Goal: Book appointment/travel/reservation

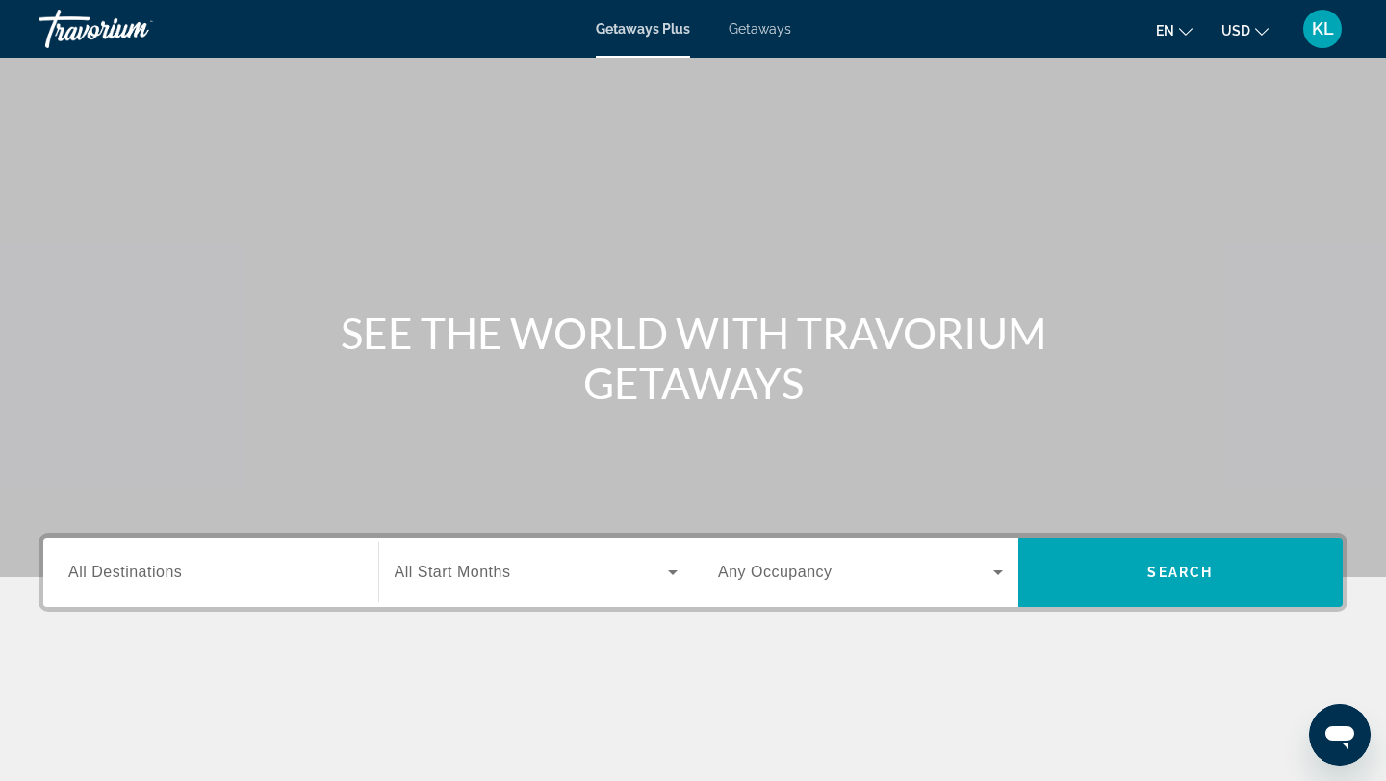
click at [210, 592] on div "Search widget" at bounding box center [210, 573] width 285 height 55
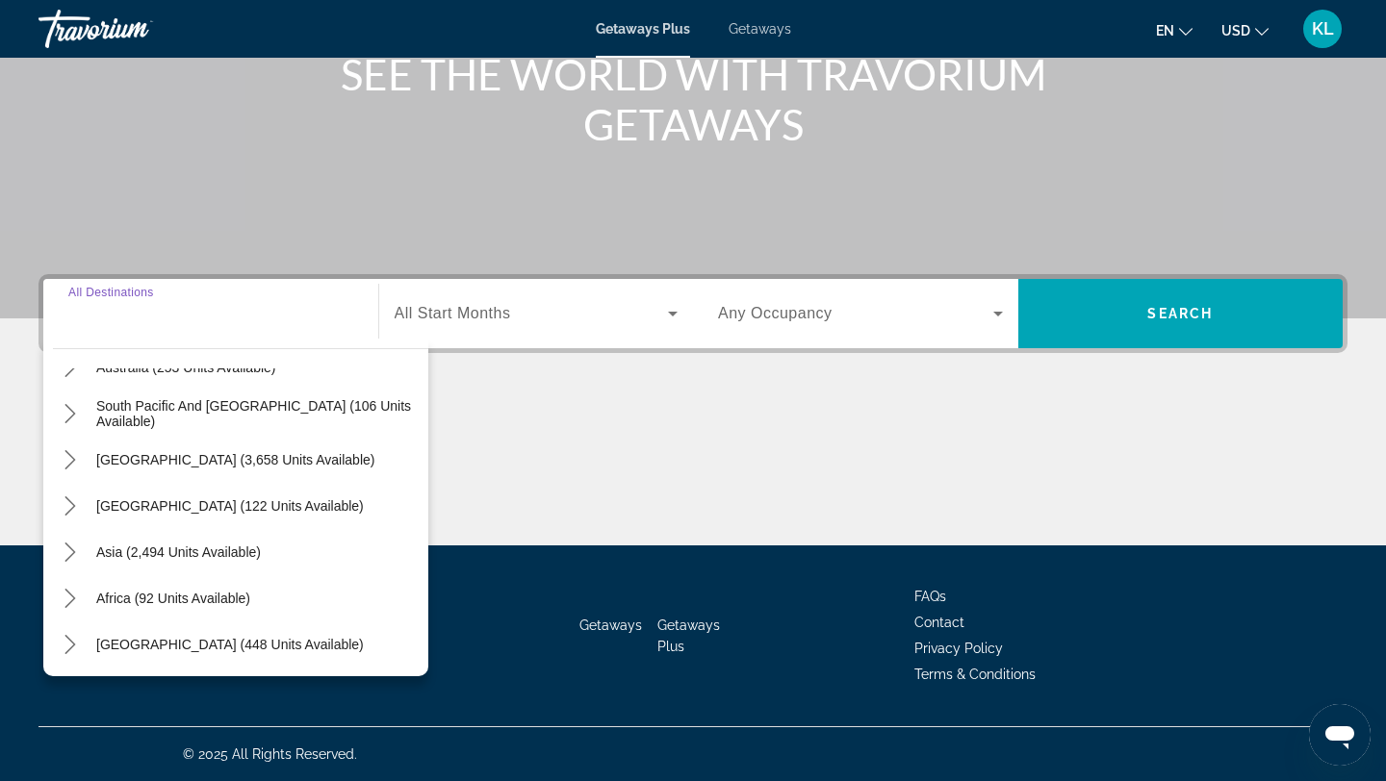
scroll to position [312, 0]
click at [143, 326] on div "Search widget" at bounding box center [210, 314] width 285 height 55
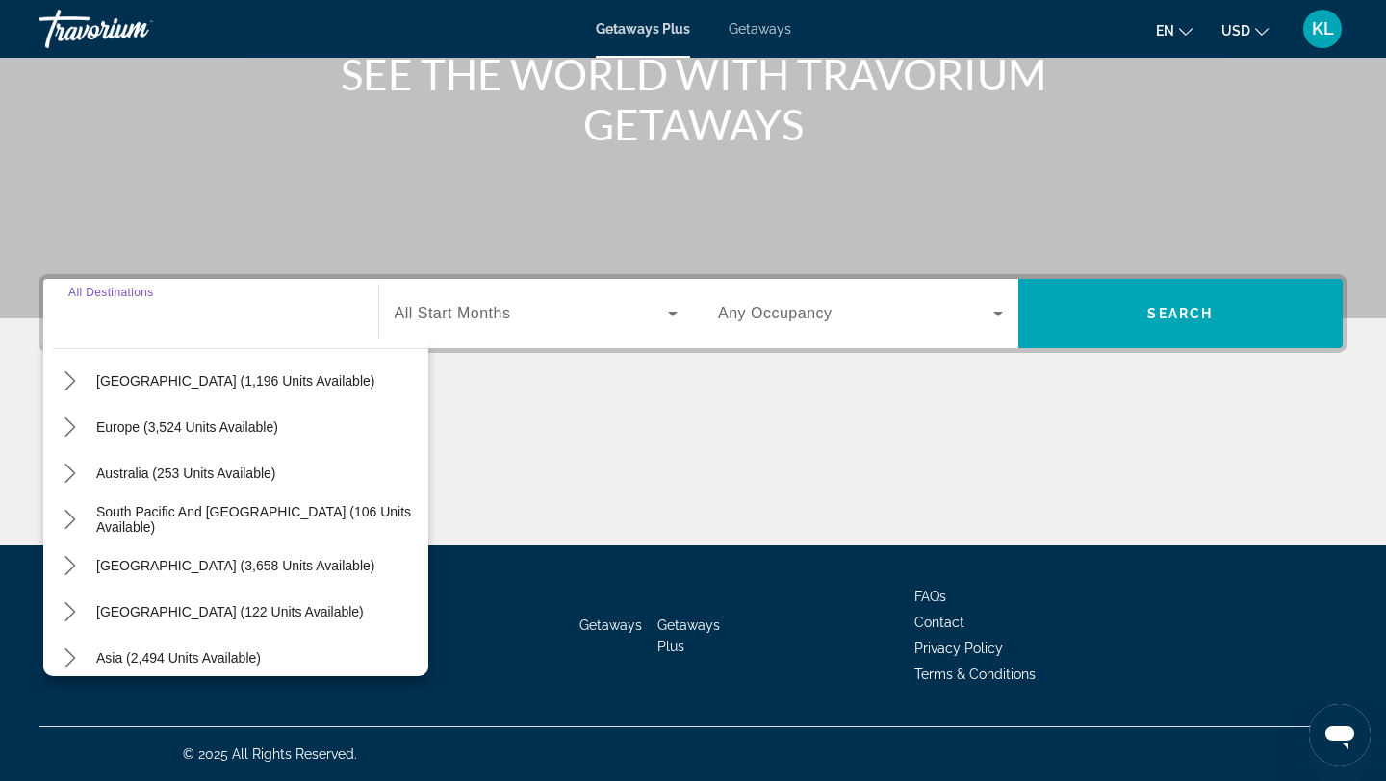
scroll to position [204, 0]
click at [214, 430] on span "Europe (3,524 units available)" at bounding box center [187, 428] width 182 height 15
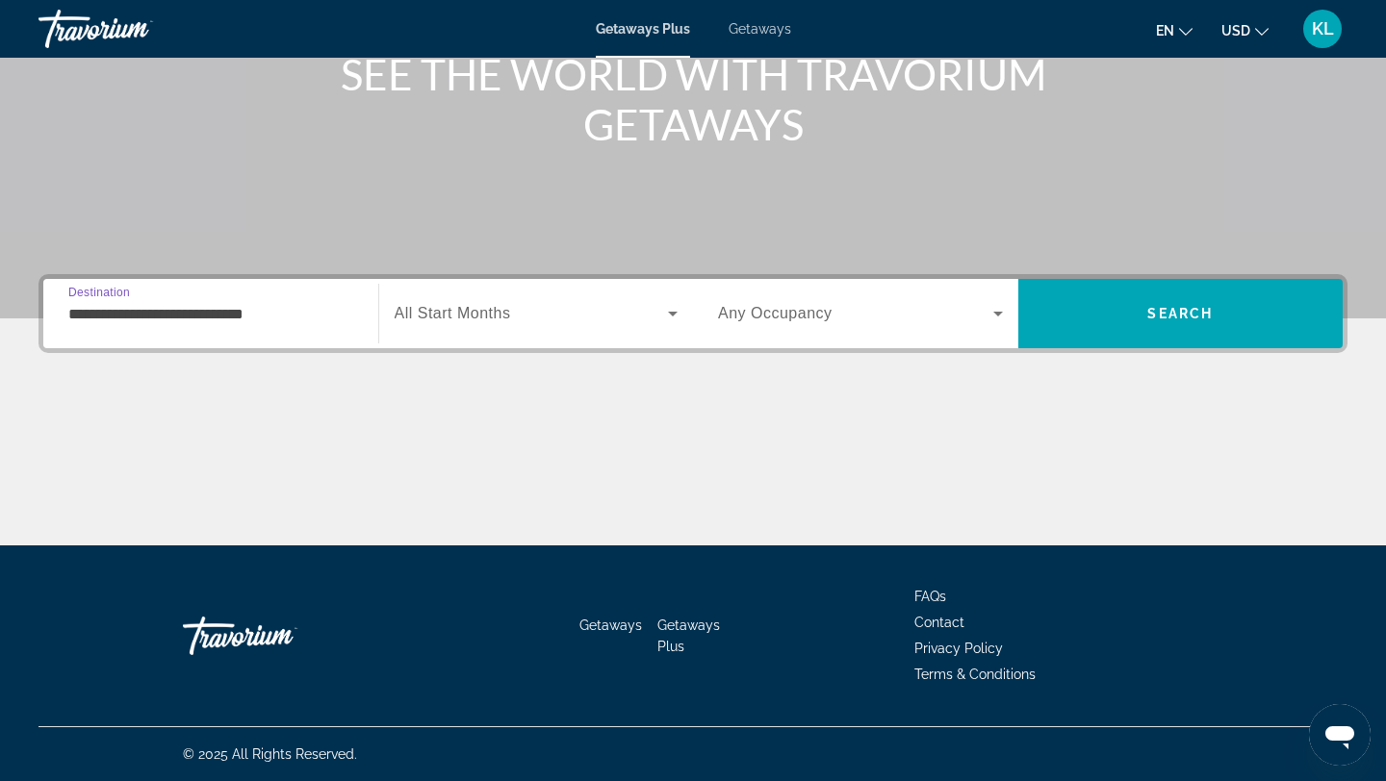
click at [221, 321] on input "**********" at bounding box center [210, 314] width 285 height 23
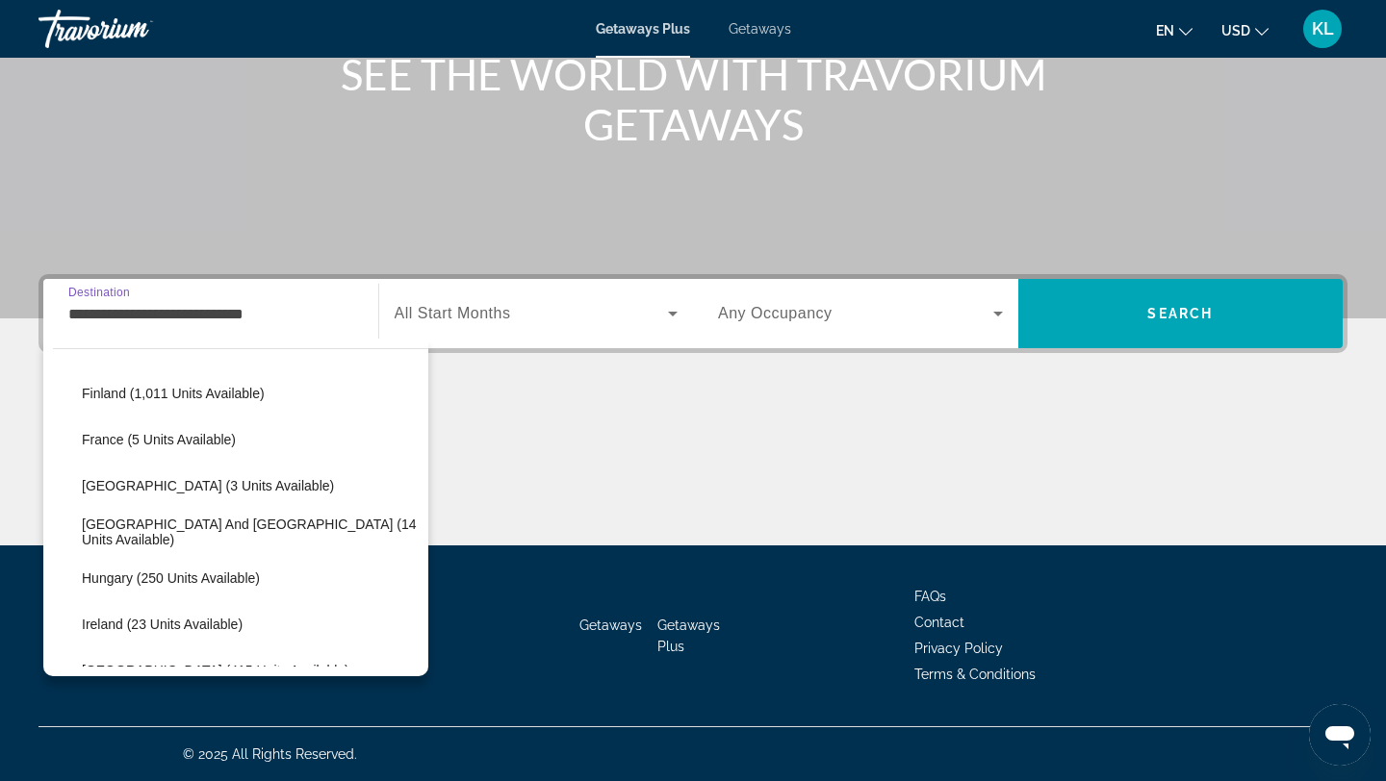
scroll to position [427, 0]
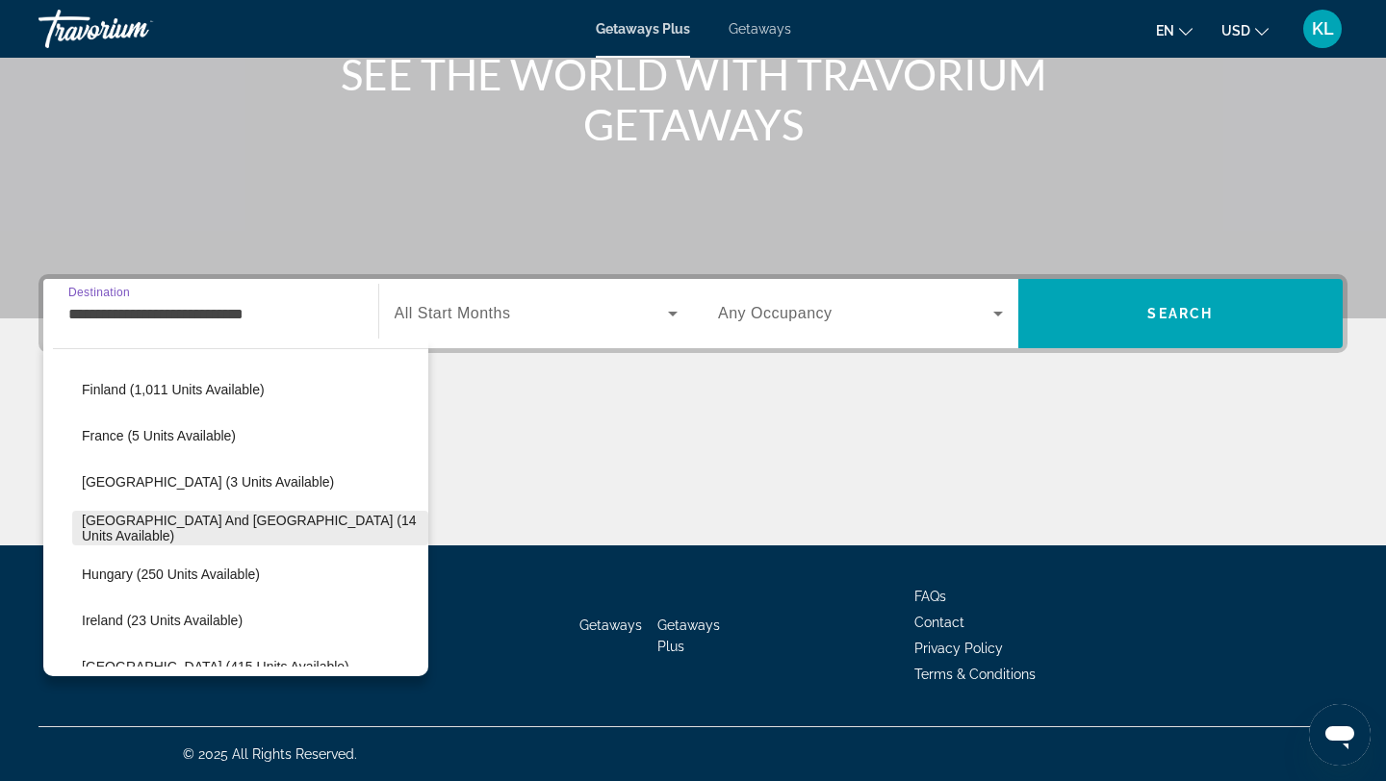
click at [170, 534] on span "[GEOGRAPHIC_DATA] and [GEOGRAPHIC_DATA] (14 units available)" at bounding box center [250, 528] width 337 height 31
type input "**********"
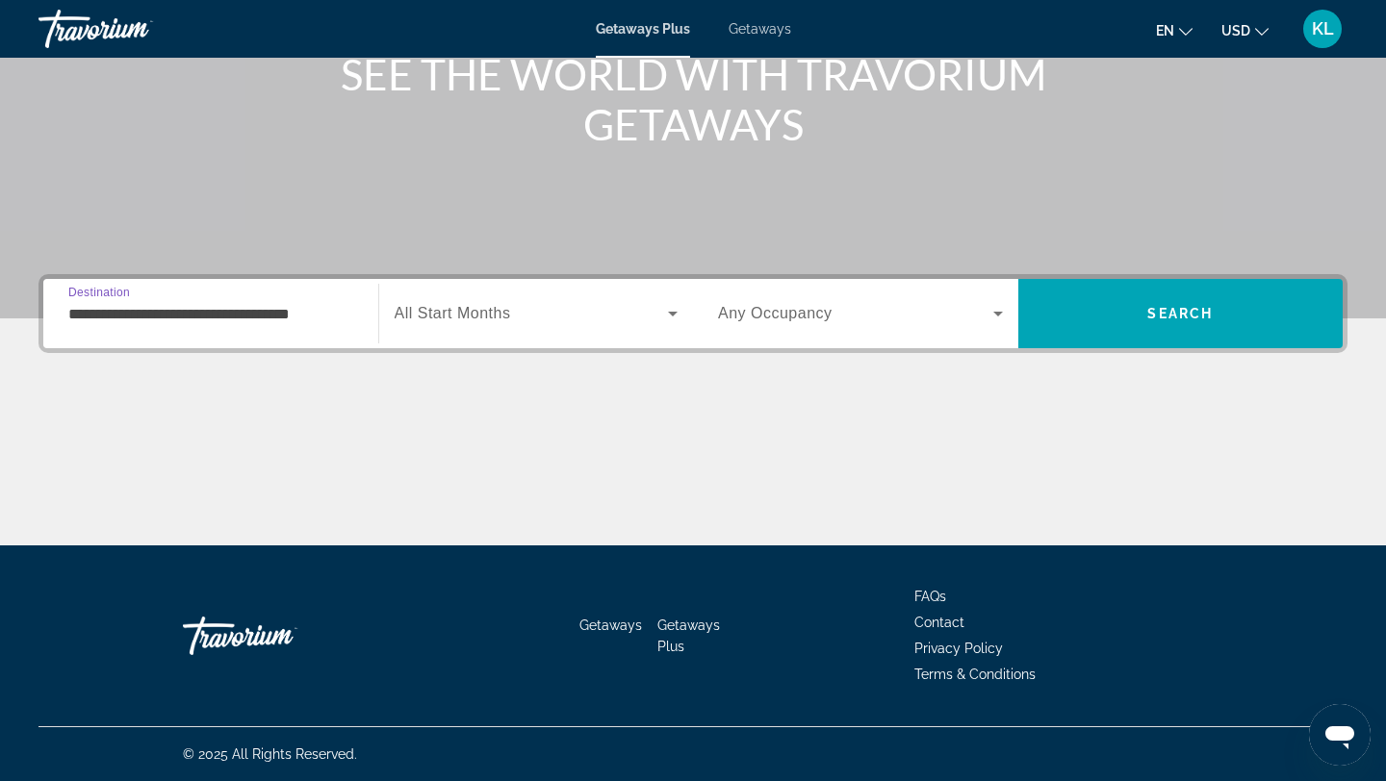
click at [516, 327] on div "Search widget" at bounding box center [537, 314] width 284 height 54
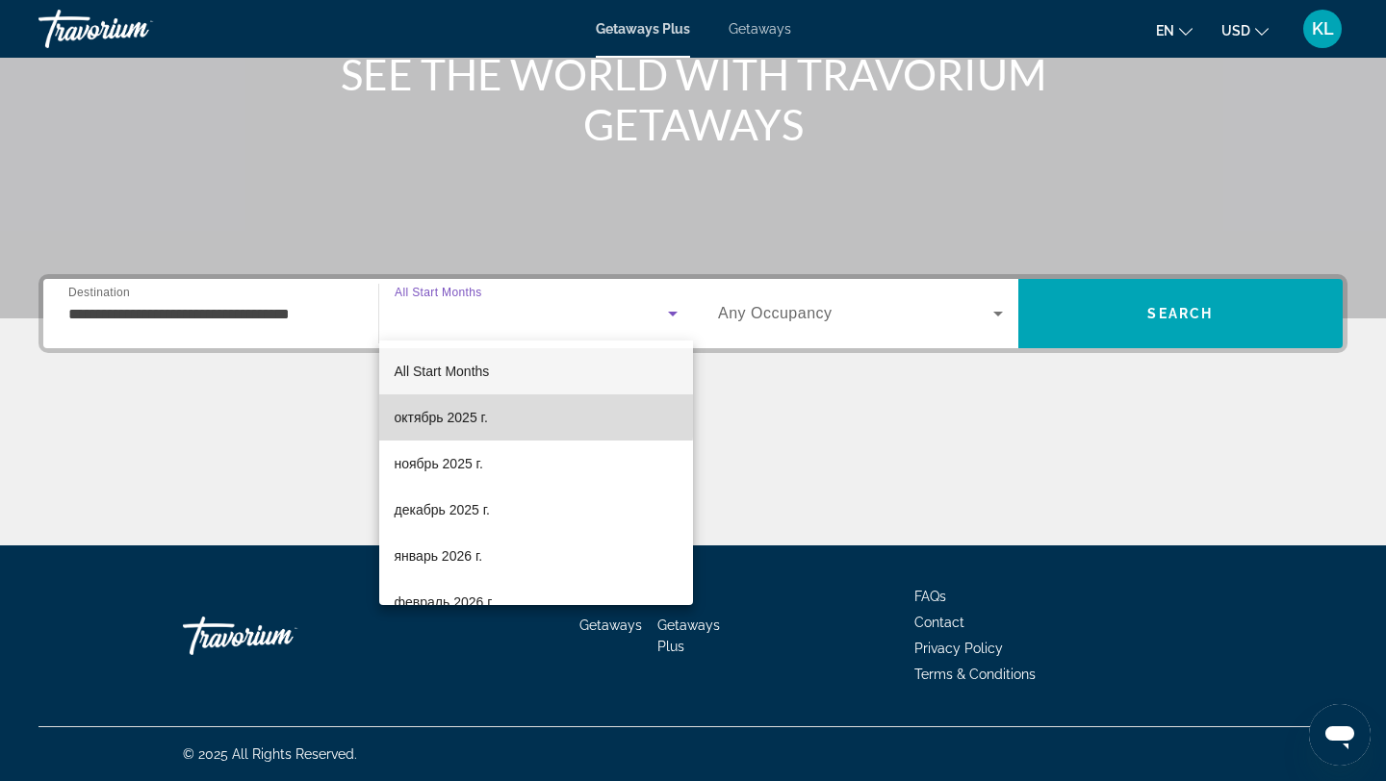
click at [488, 410] on span "октябрь 2025 г." at bounding box center [441, 417] width 93 height 23
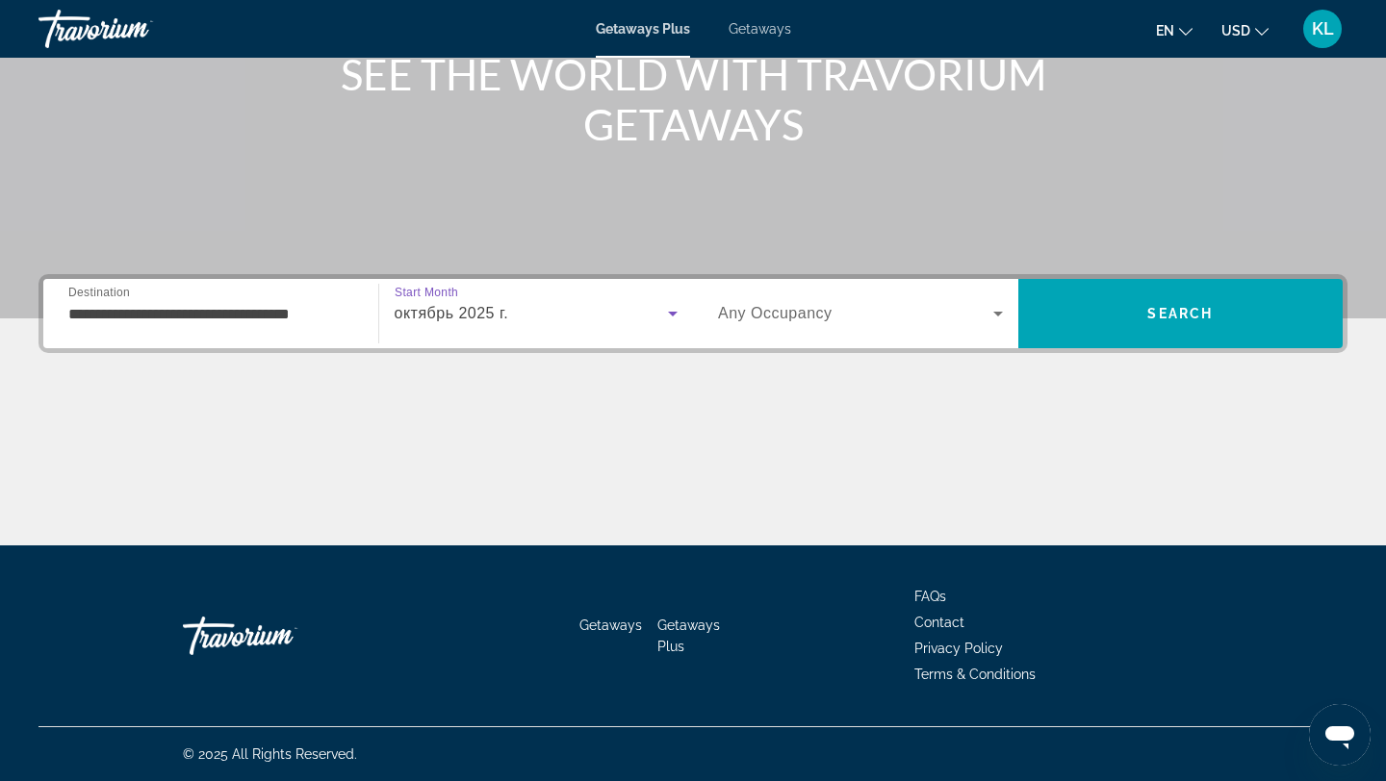
click at [758, 314] on span "Any Occupancy" at bounding box center [775, 313] width 115 height 16
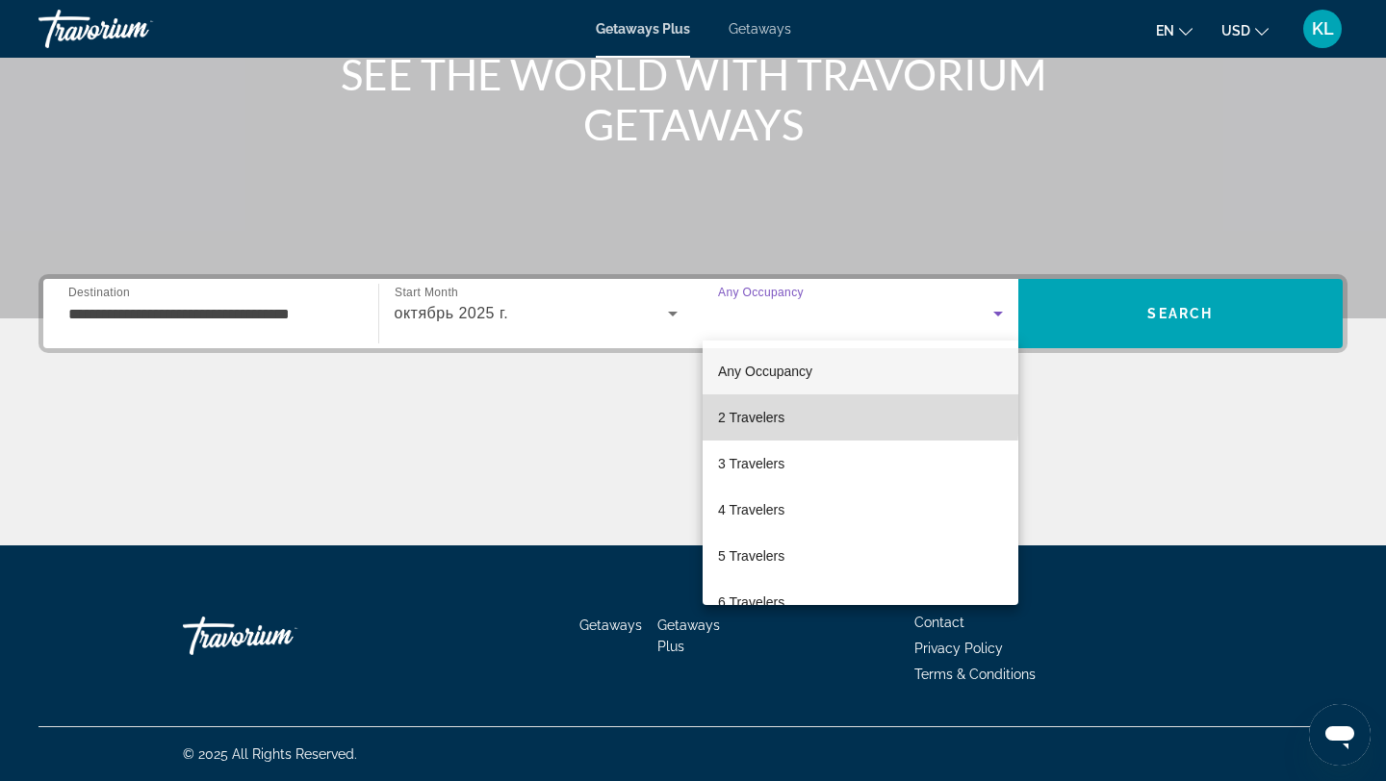
click at [755, 413] on span "2 Travelers" at bounding box center [751, 417] width 66 height 23
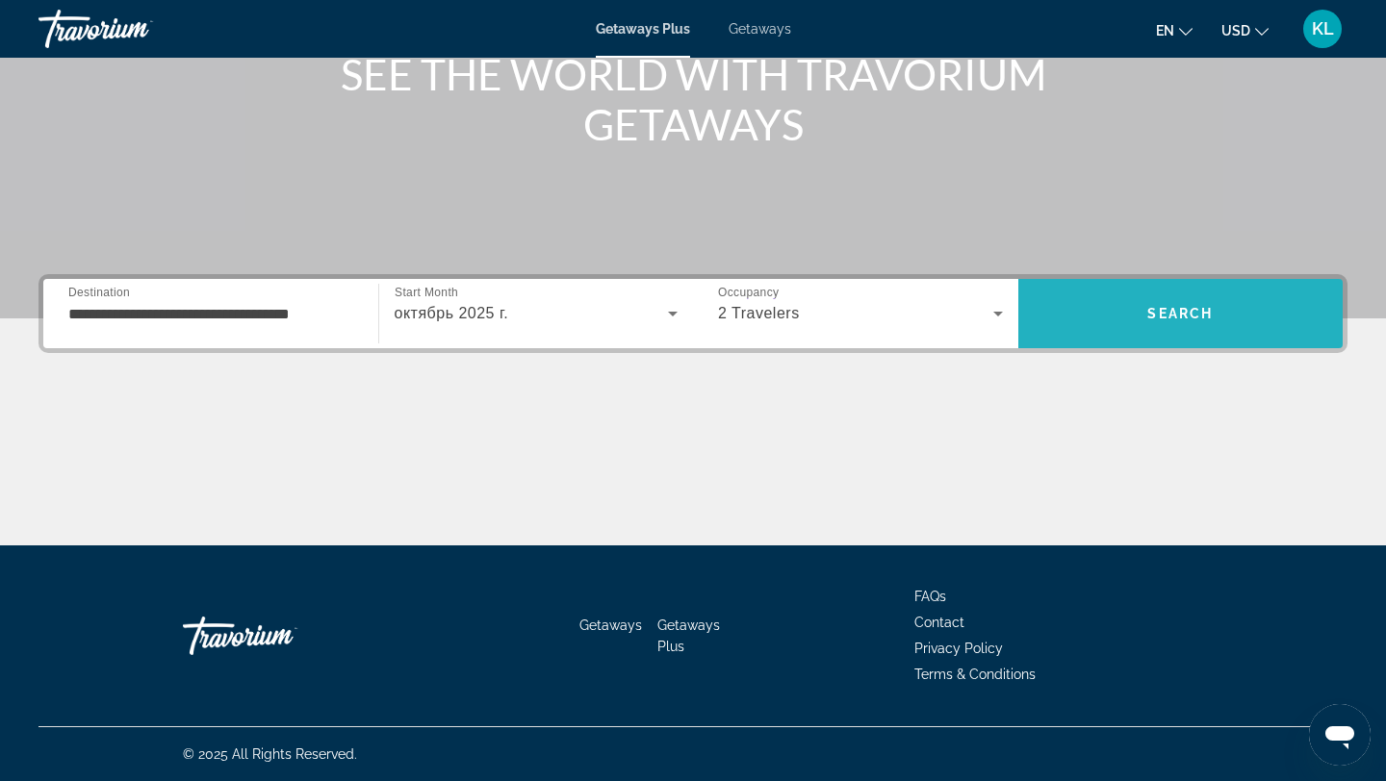
click at [1111, 322] on span "Search" at bounding box center [1180, 314] width 325 height 46
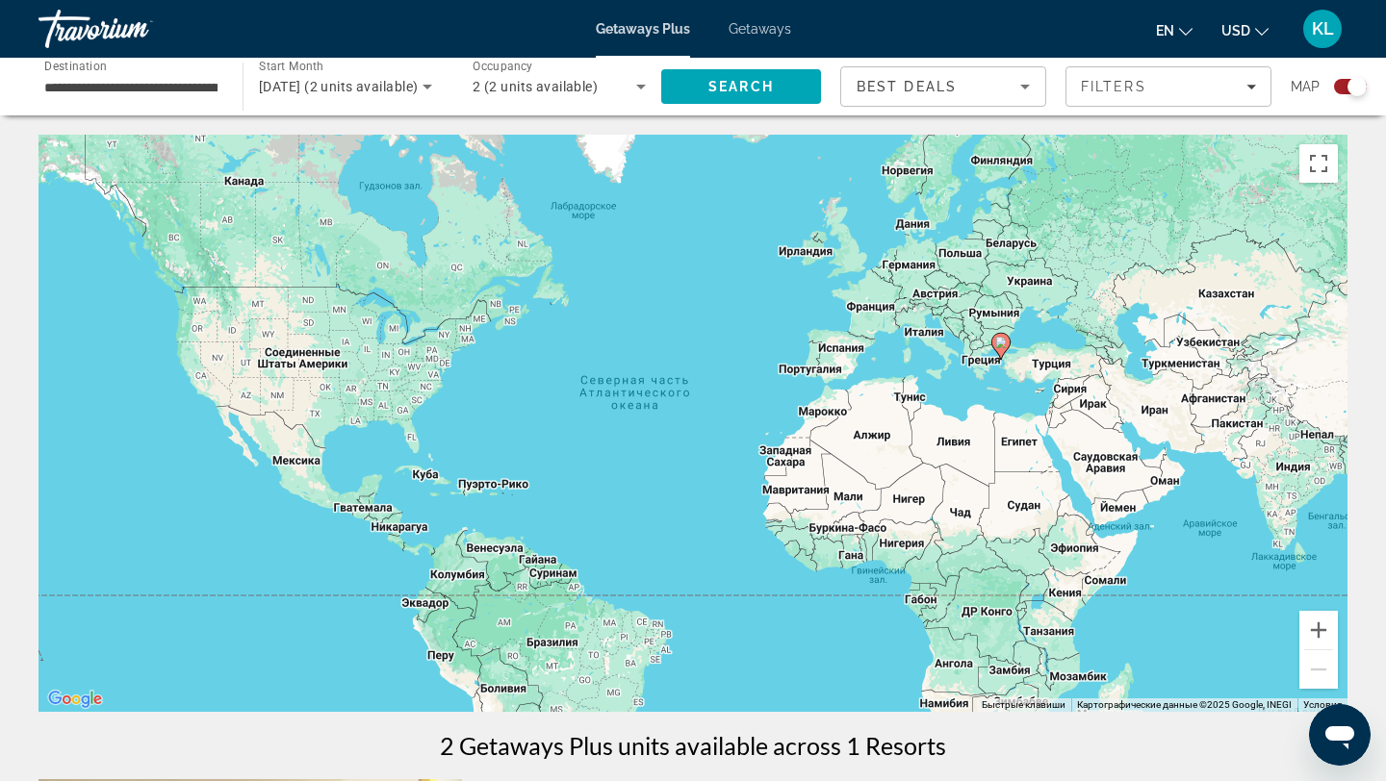
click at [906, 93] on span "Best Deals" at bounding box center [907, 86] width 100 height 15
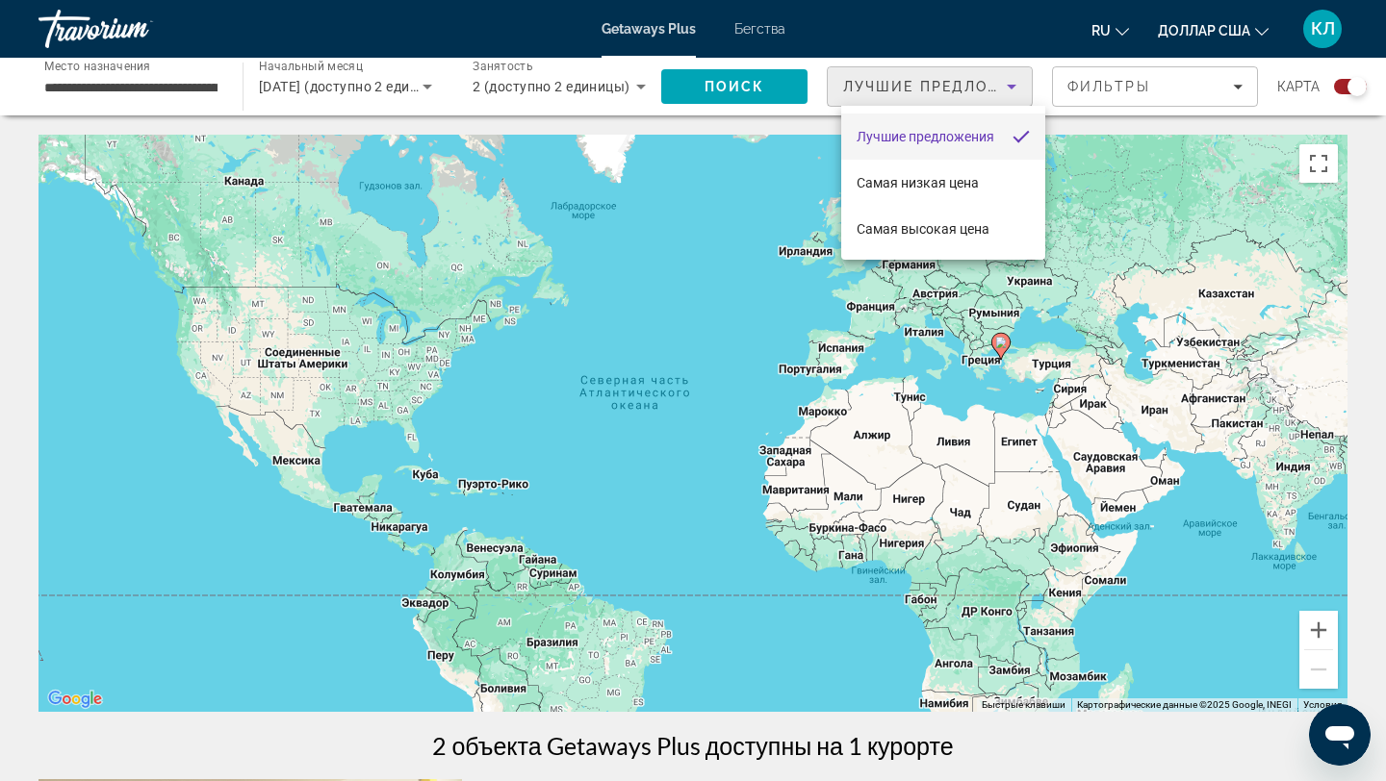
click at [1076, 99] on div at bounding box center [693, 390] width 1386 height 781
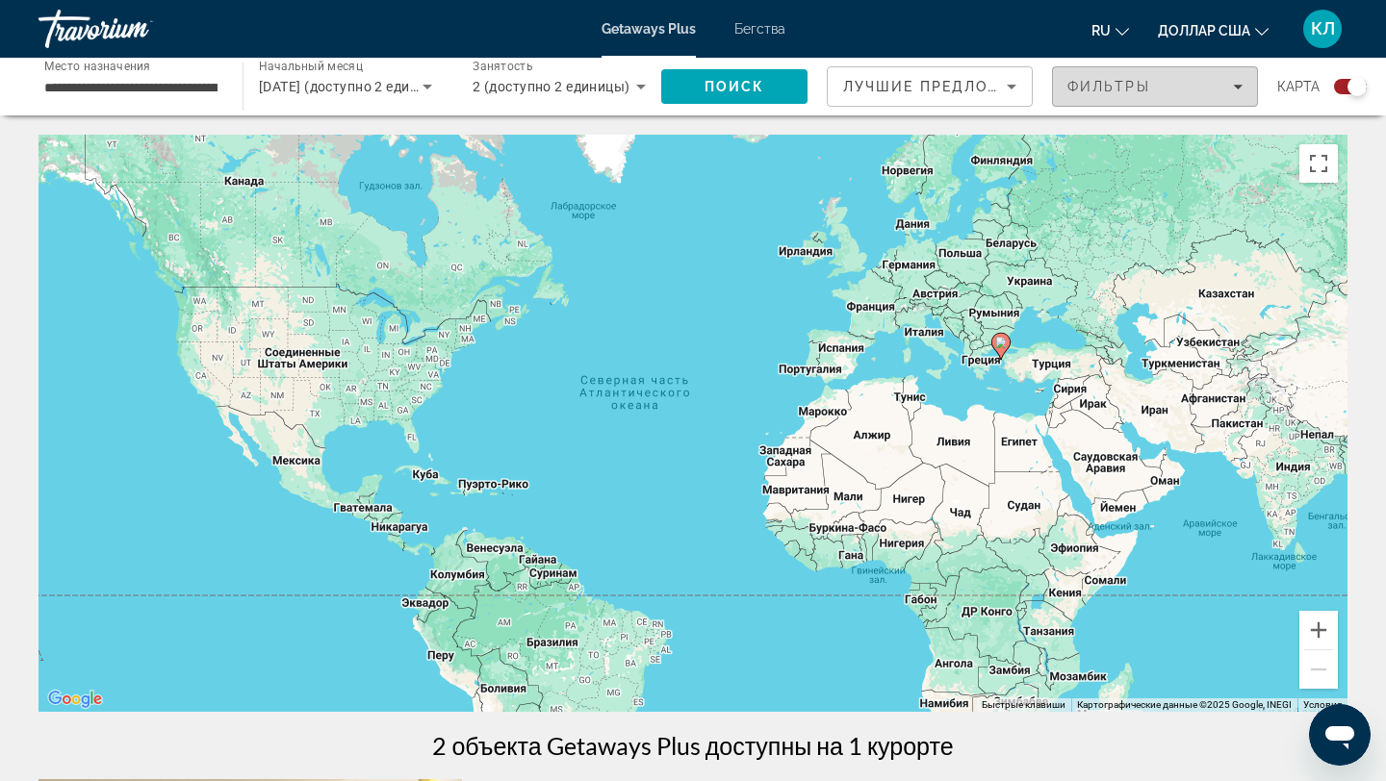
click at [1082, 93] on font "Фильтры" at bounding box center [1108, 86] width 83 height 15
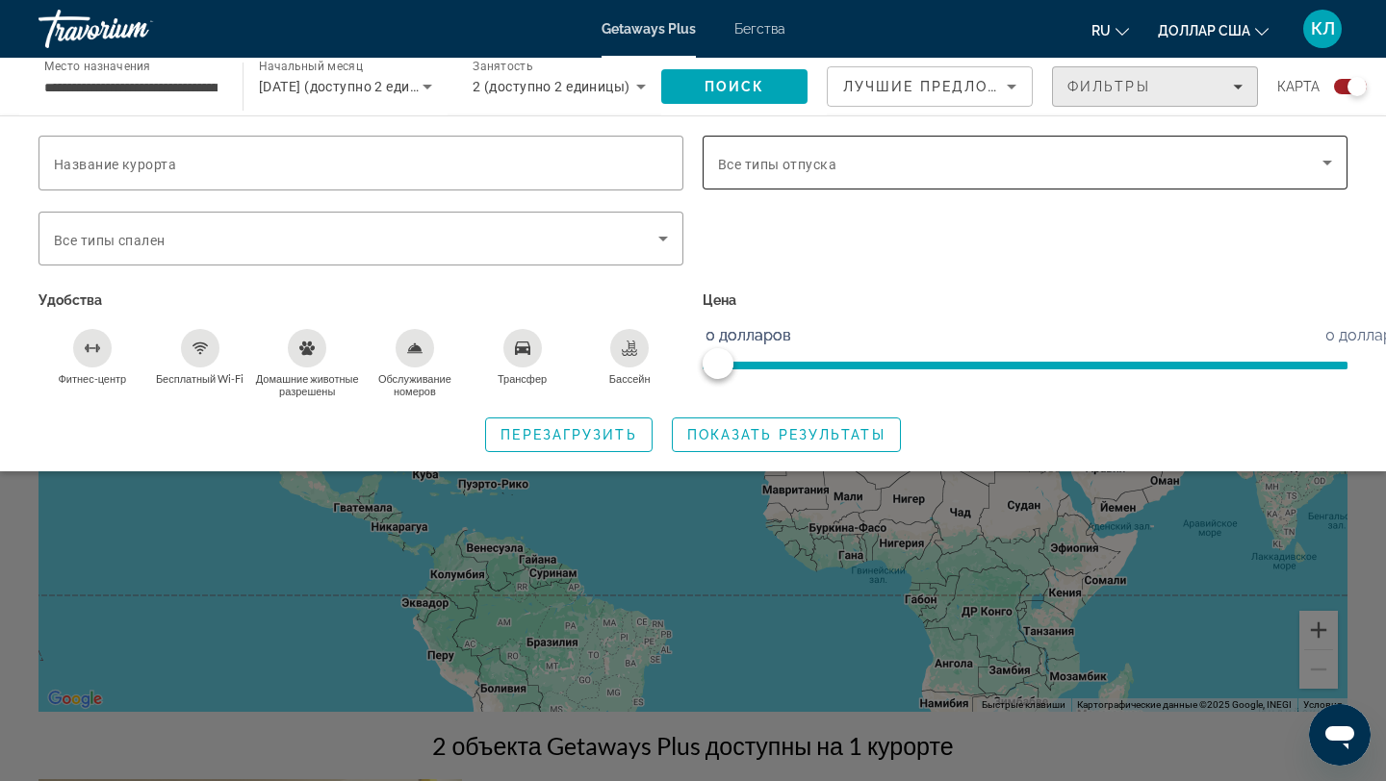
click at [754, 170] on font "Все типы отпуска" at bounding box center [777, 164] width 118 height 15
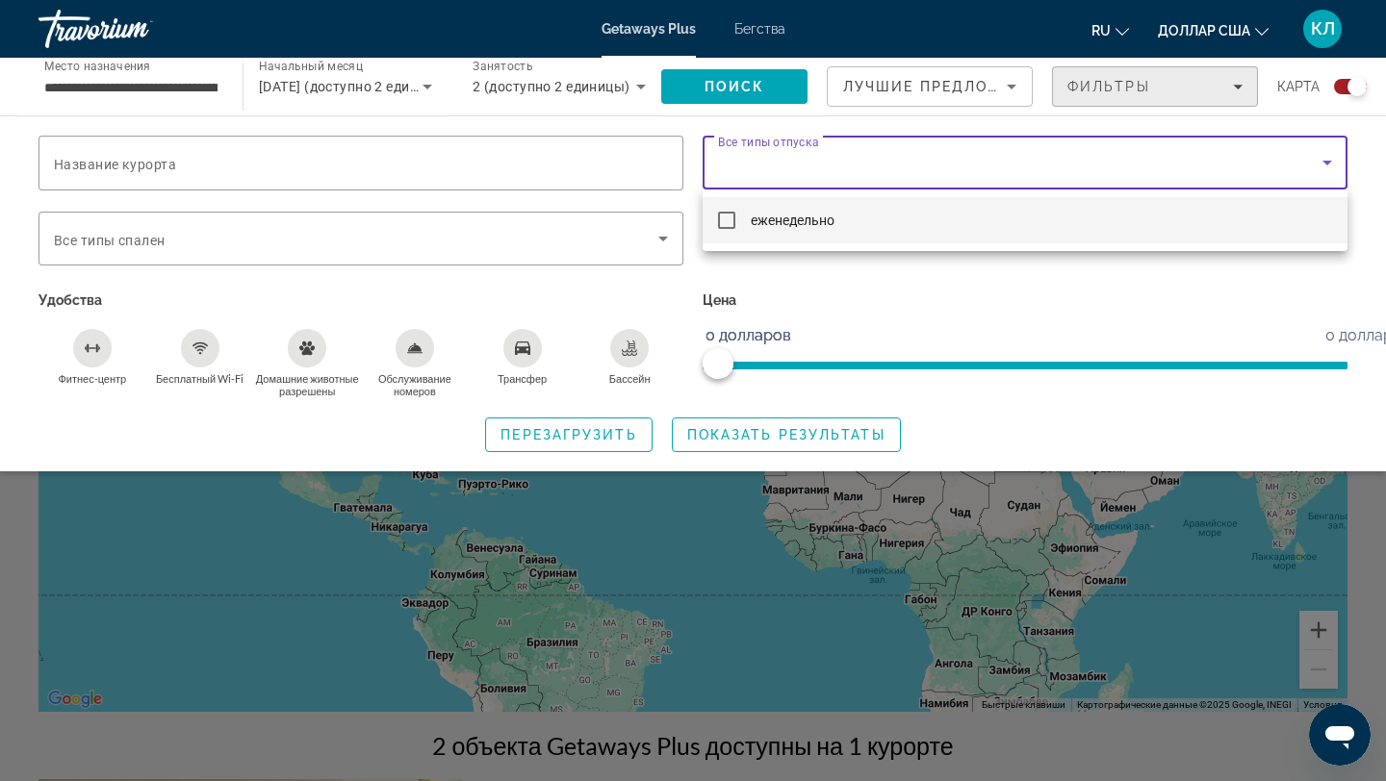
click at [416, 249] on div at bounding box center [693, 390] width 1386 height 781
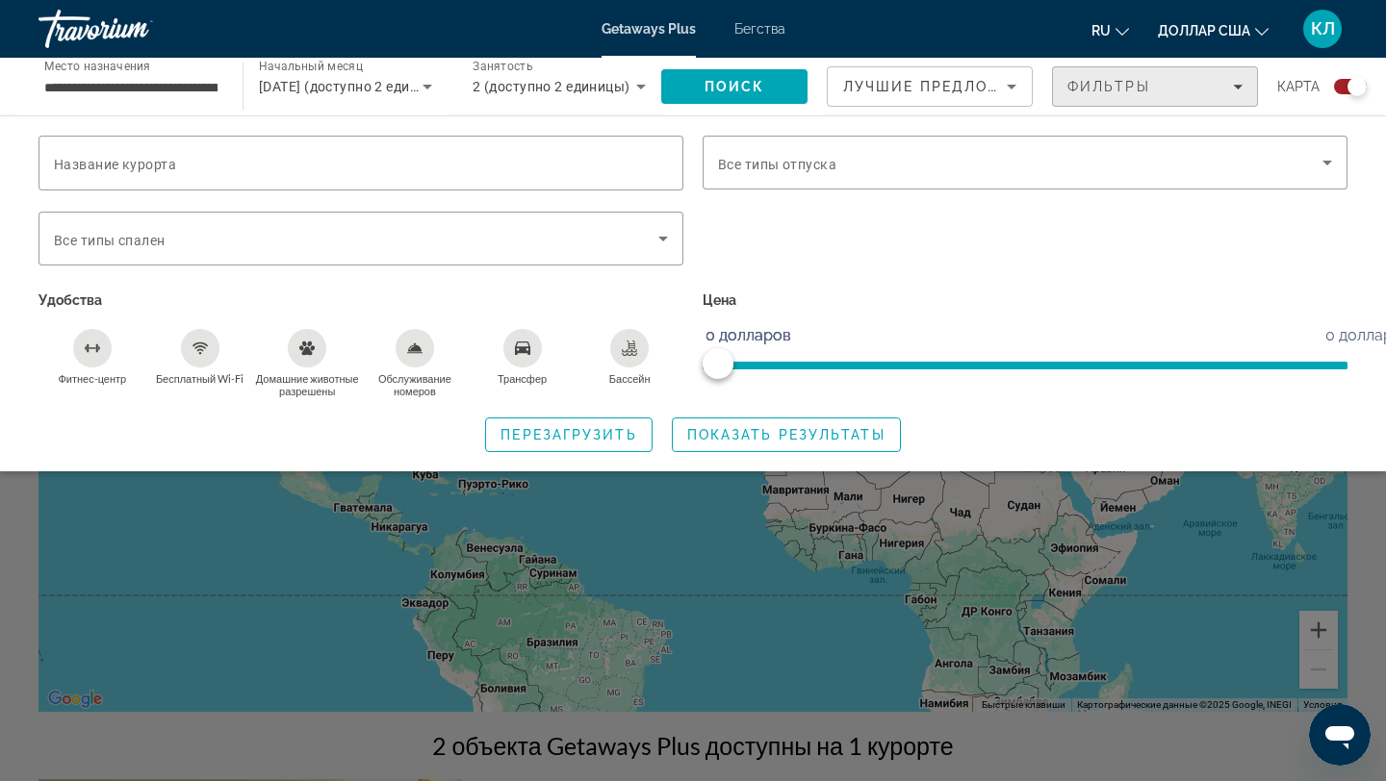
click at [416, 249] on div "Виджет поиска" at bounding box center [361, 239] width 614 height 54
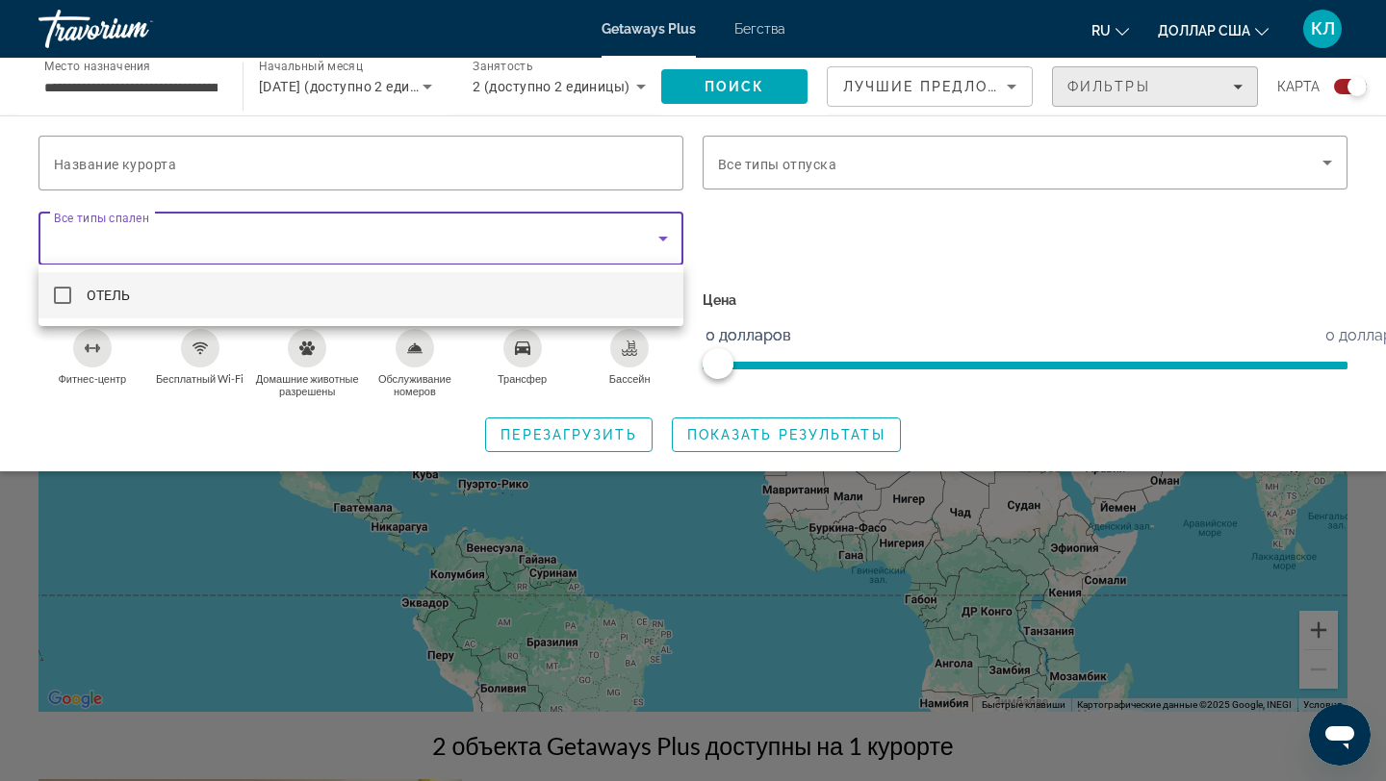
click at [416, 249] on div at bounding box center [693, 390] width 1386 height 781
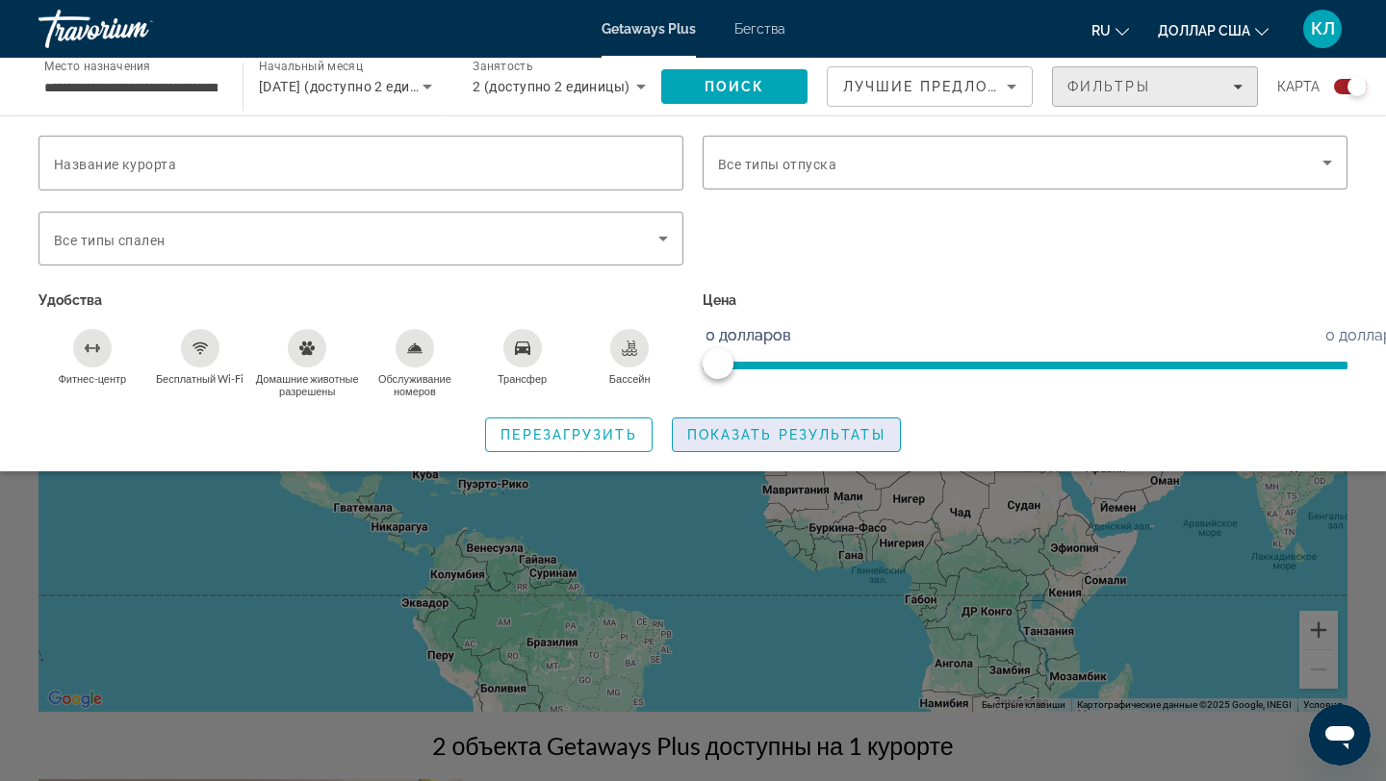
click at [774, 431] on font "Показать результаты" at bounding box center [786, 434] width 198 height 15
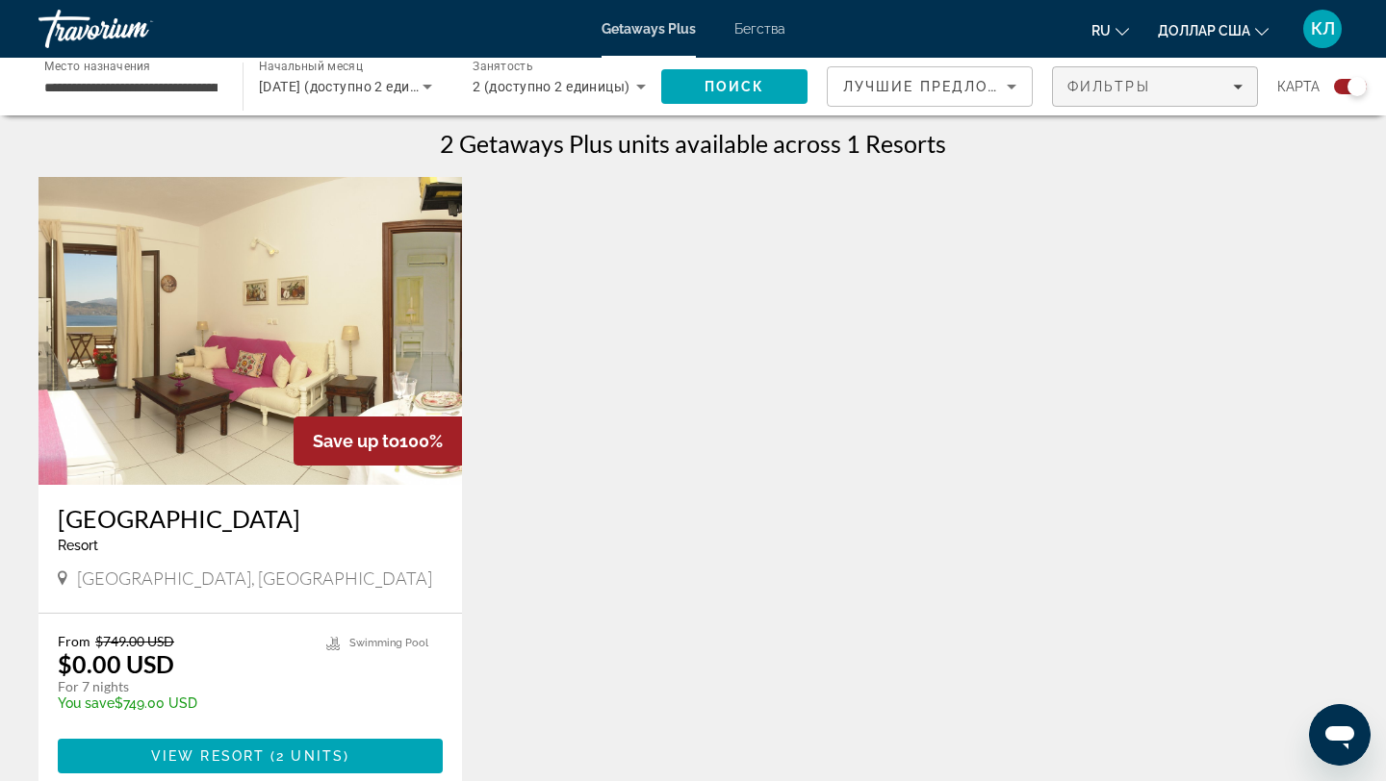
scroll to position [603, 0]
click at [213, 354] on img "Основное содержание" at bounding box center [249, 330] width 423 height 308
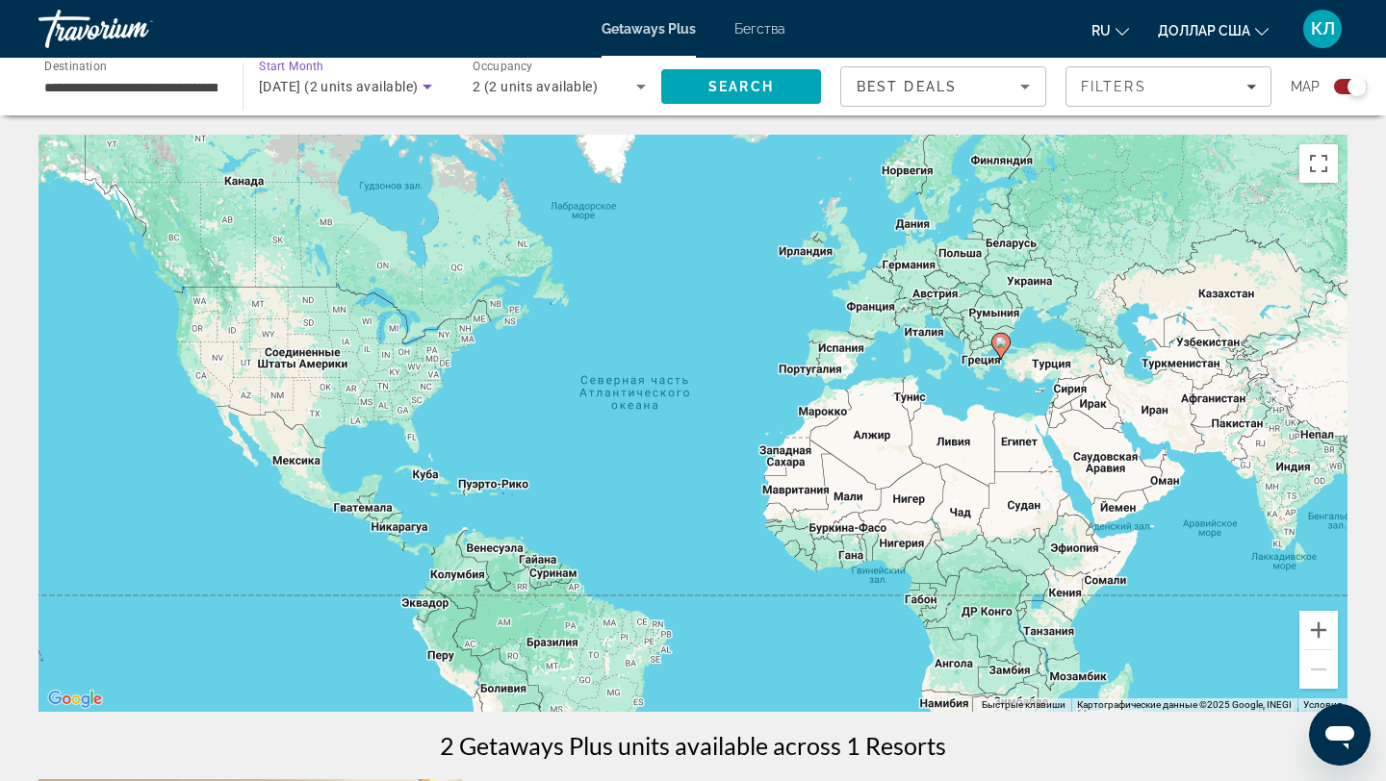
click at [358, 90] on span "[DATE] (2 units available)" at bounding box center [338, 86] width 159 height 15
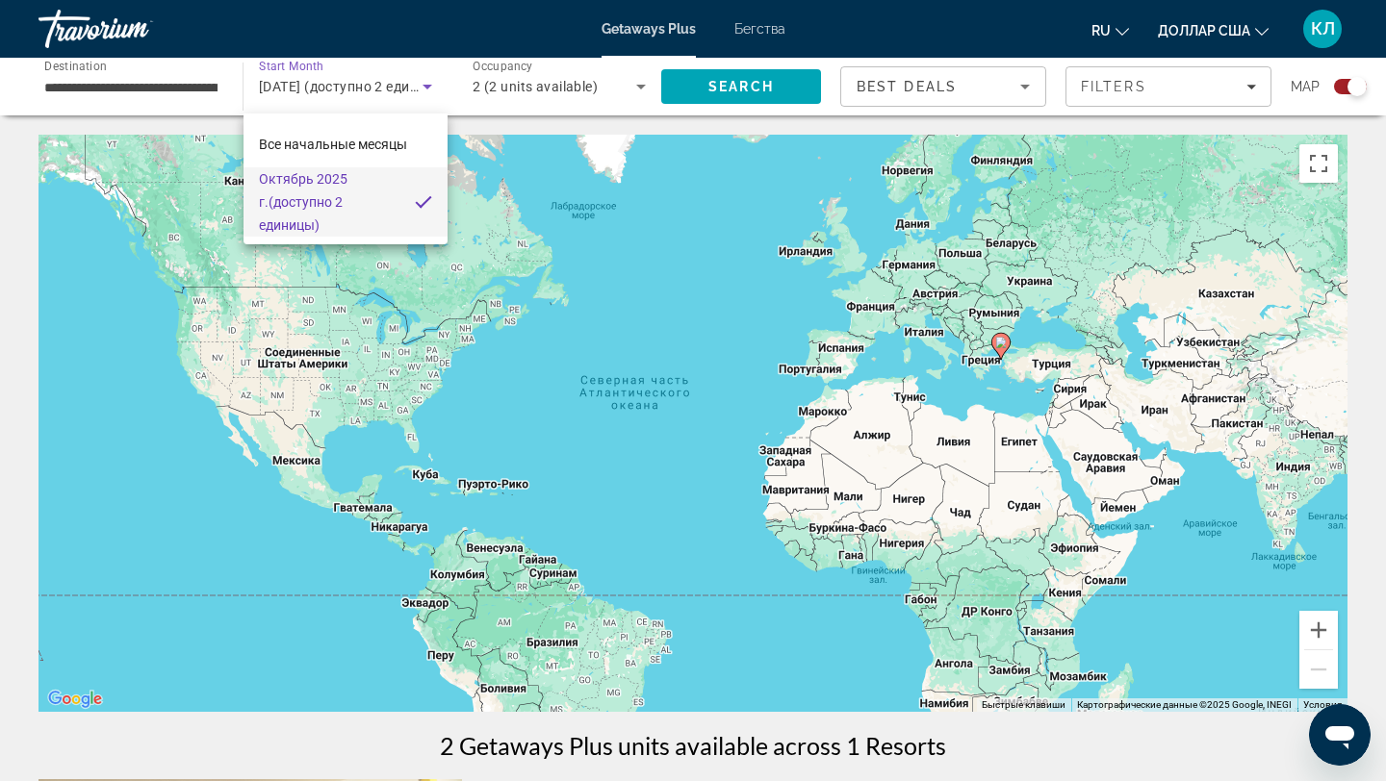
click at [319, 93] on div at bounding box center [693, 390] width 1386 height 781
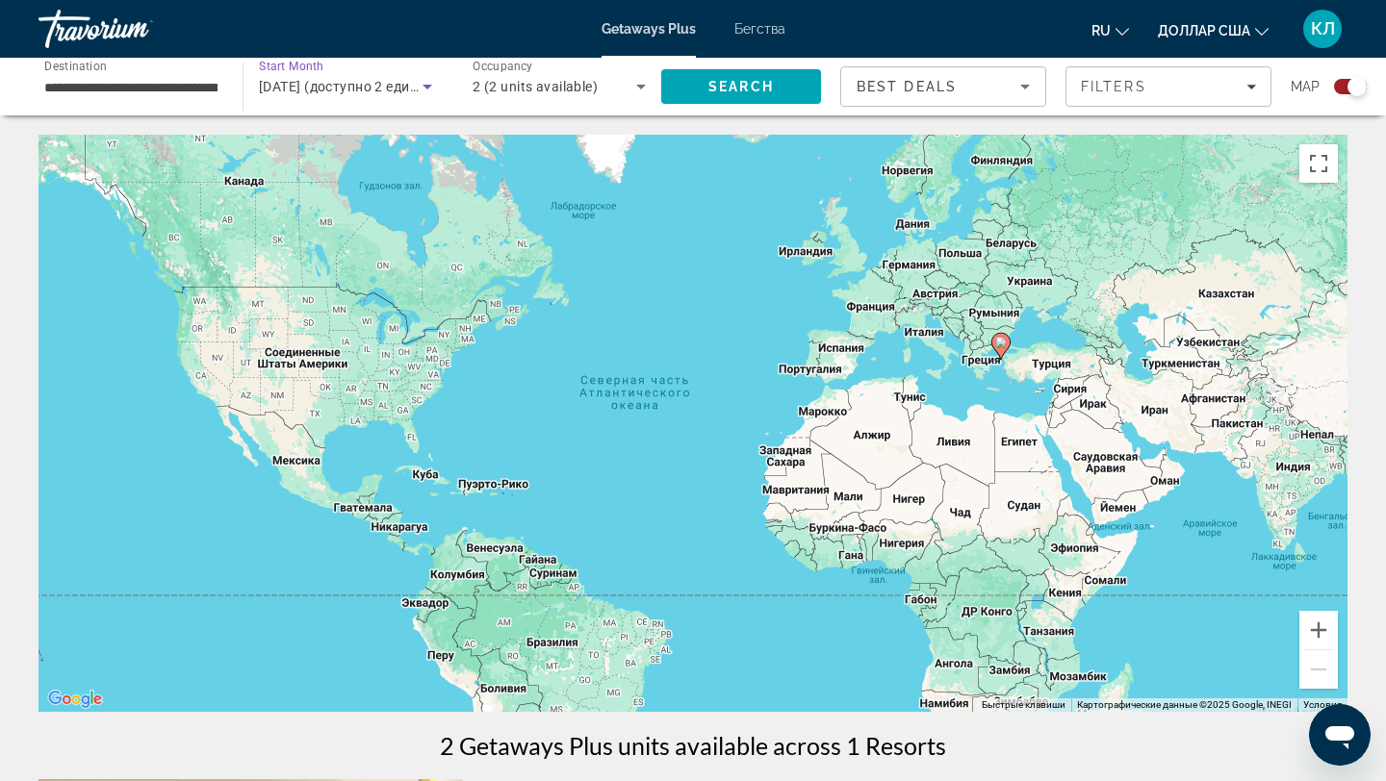
click at [312, 81] on span "[DATE] (доступно 2 единицы)" at bounding box center [355, 86] width 192 height 15
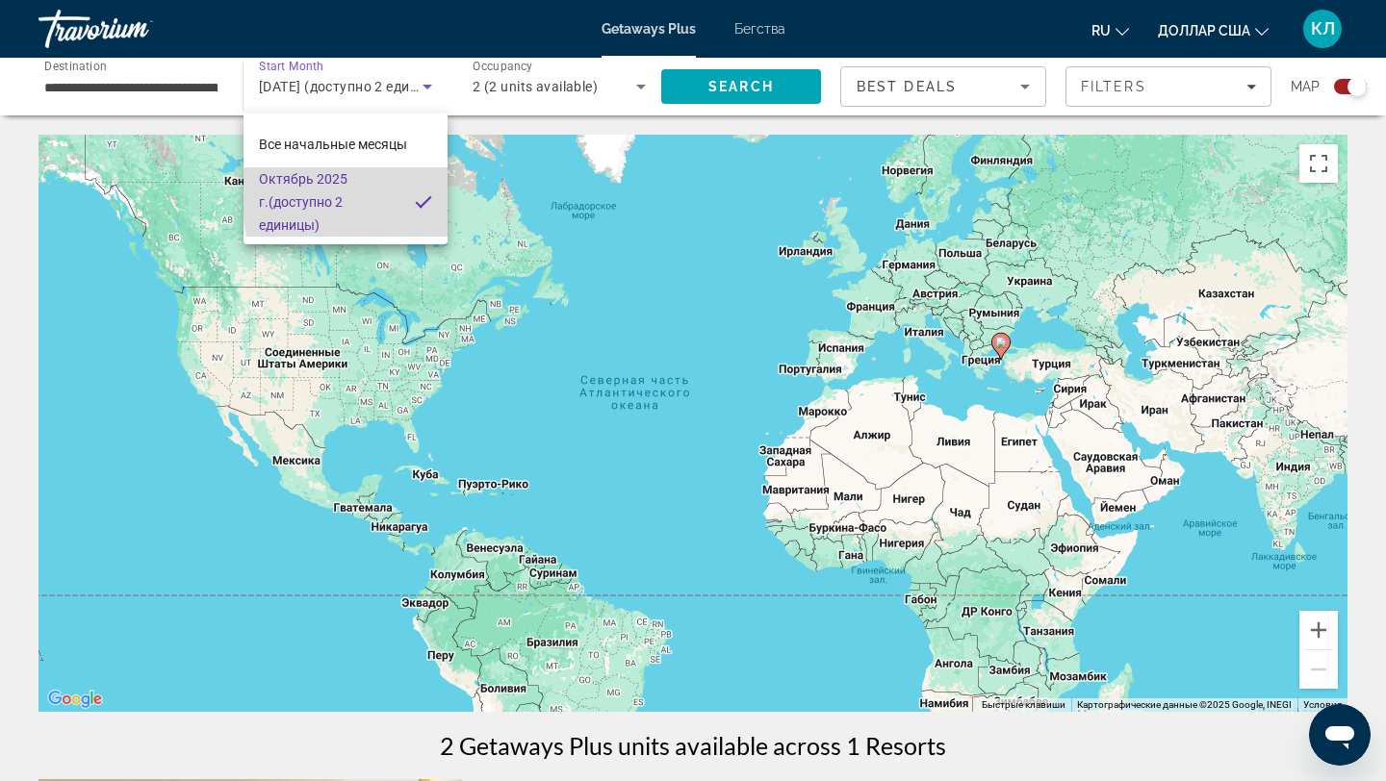
click at [420, 194] on mat-pseudo-checkbox at bounding box center [423, 201] width 17 height 17
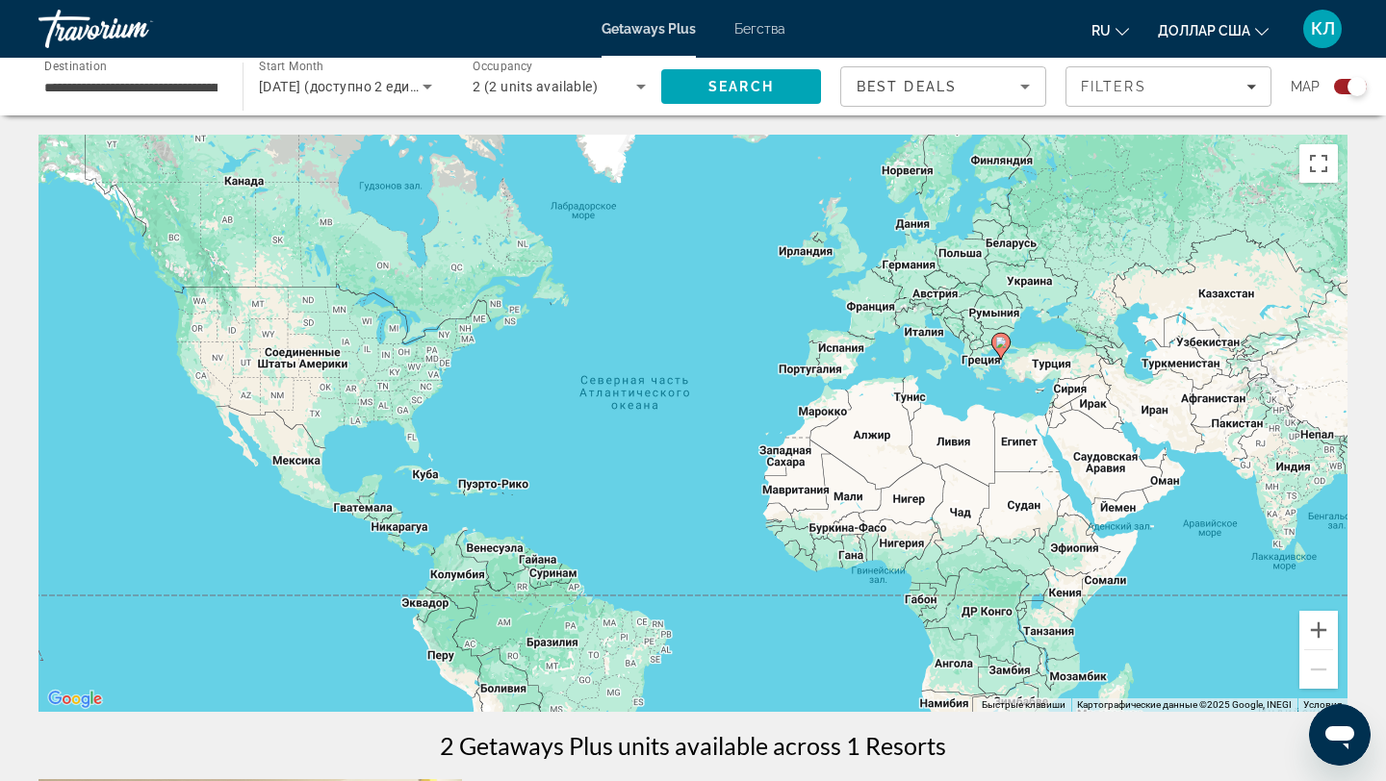
click at [385, 109] on div "[DATE] (доступно 2 единицы)" at bounding box center [345, 87] width 173 height 54
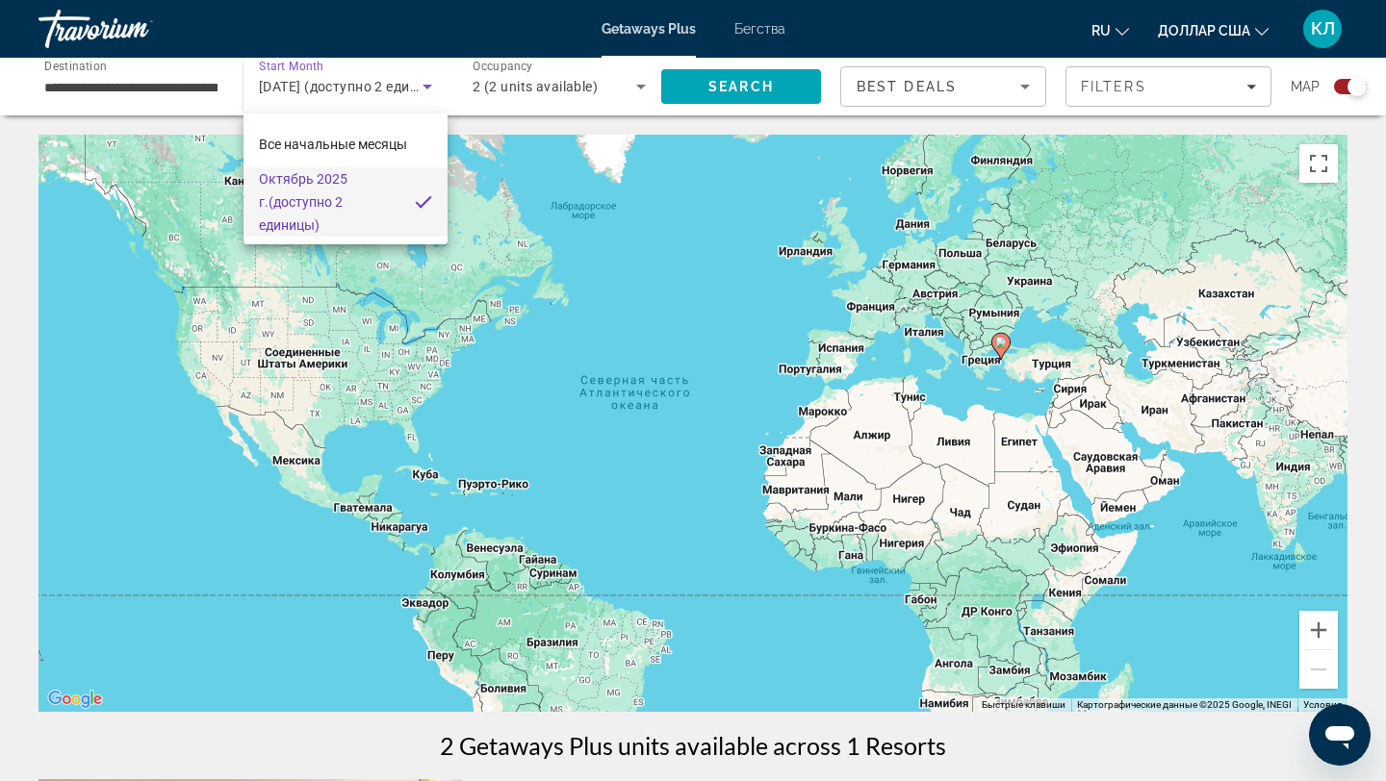
click at [385, 99] on div at bounding box center [693, 390] width 1386 height 781
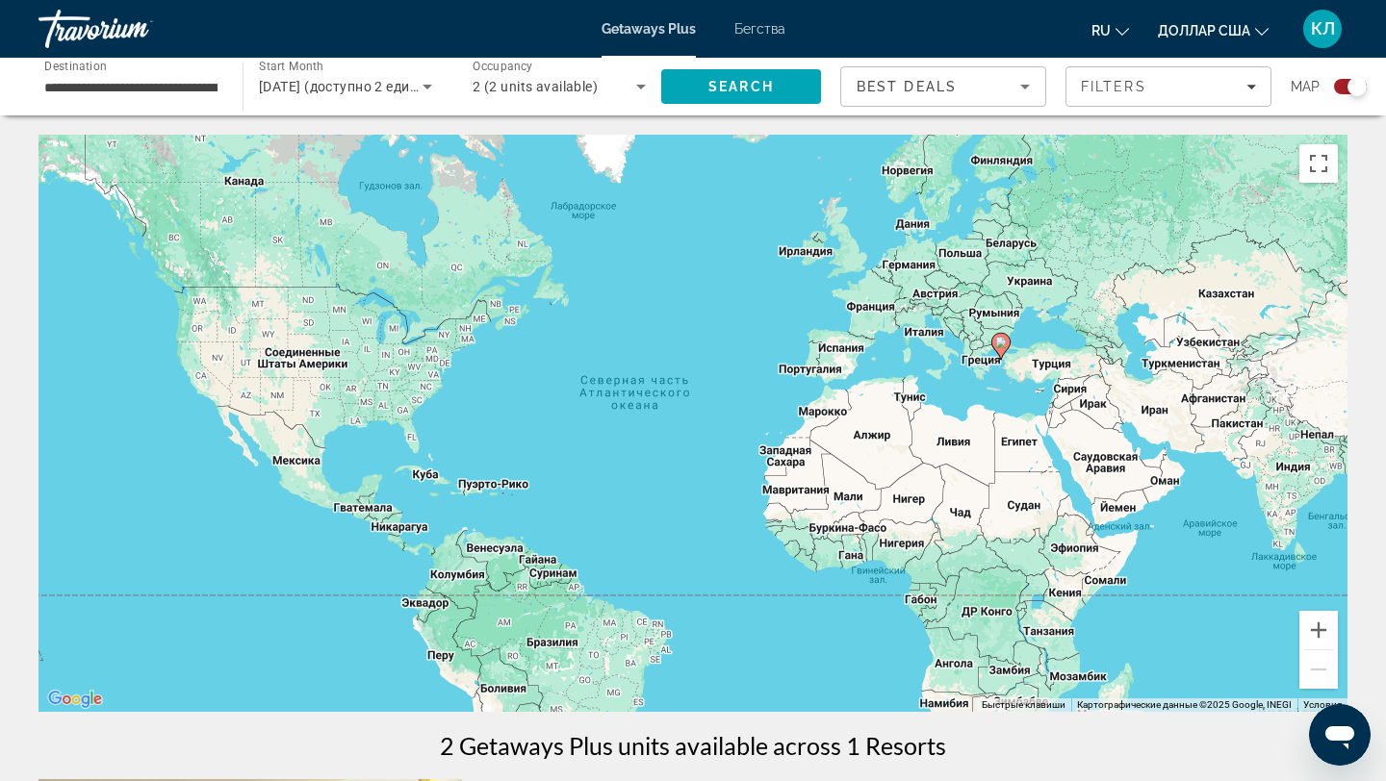
click at [385, 99] on div "[DATE] (доступно 2 единицы)" at bounding box center [345, 87] width 173 height 54
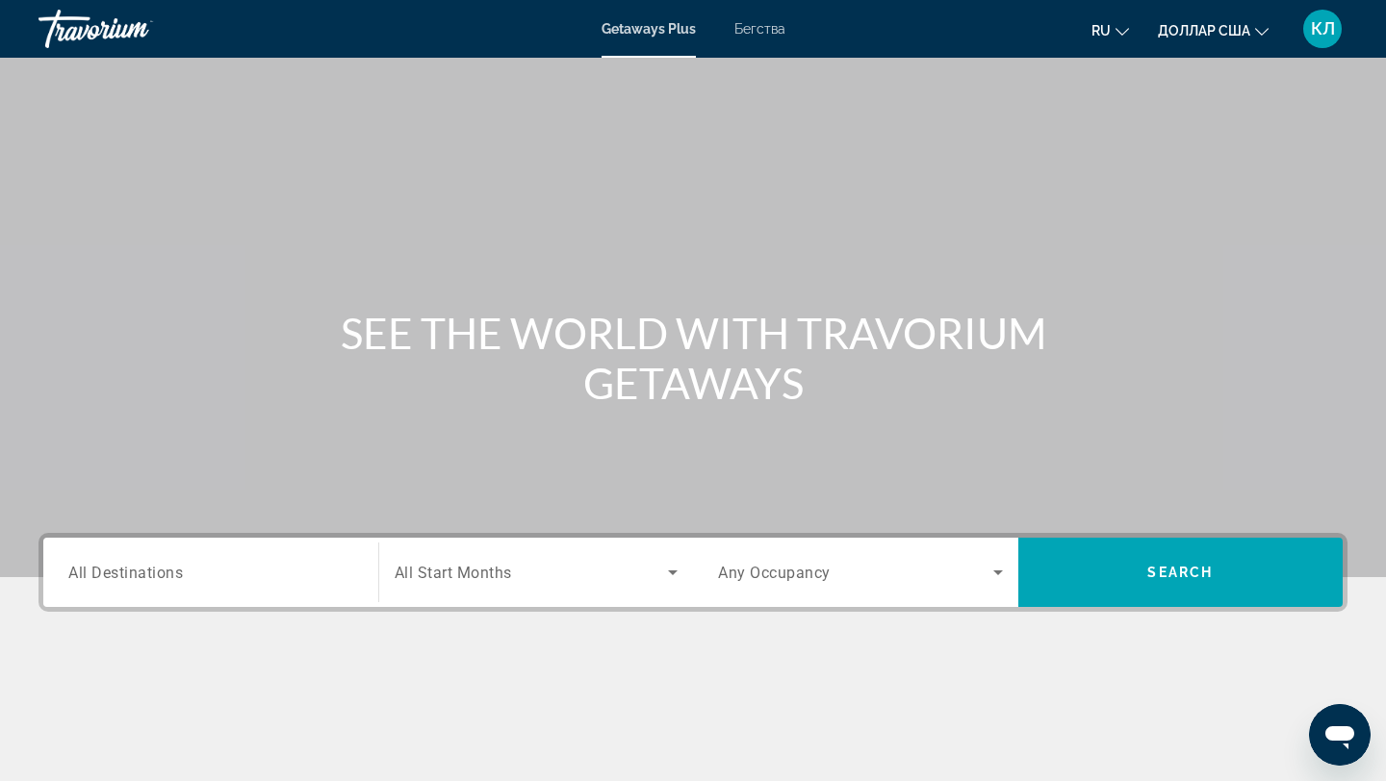
click at [263, 575] on input "Destination All Destinations" at bounding box center [210, 573] width 285 height 23
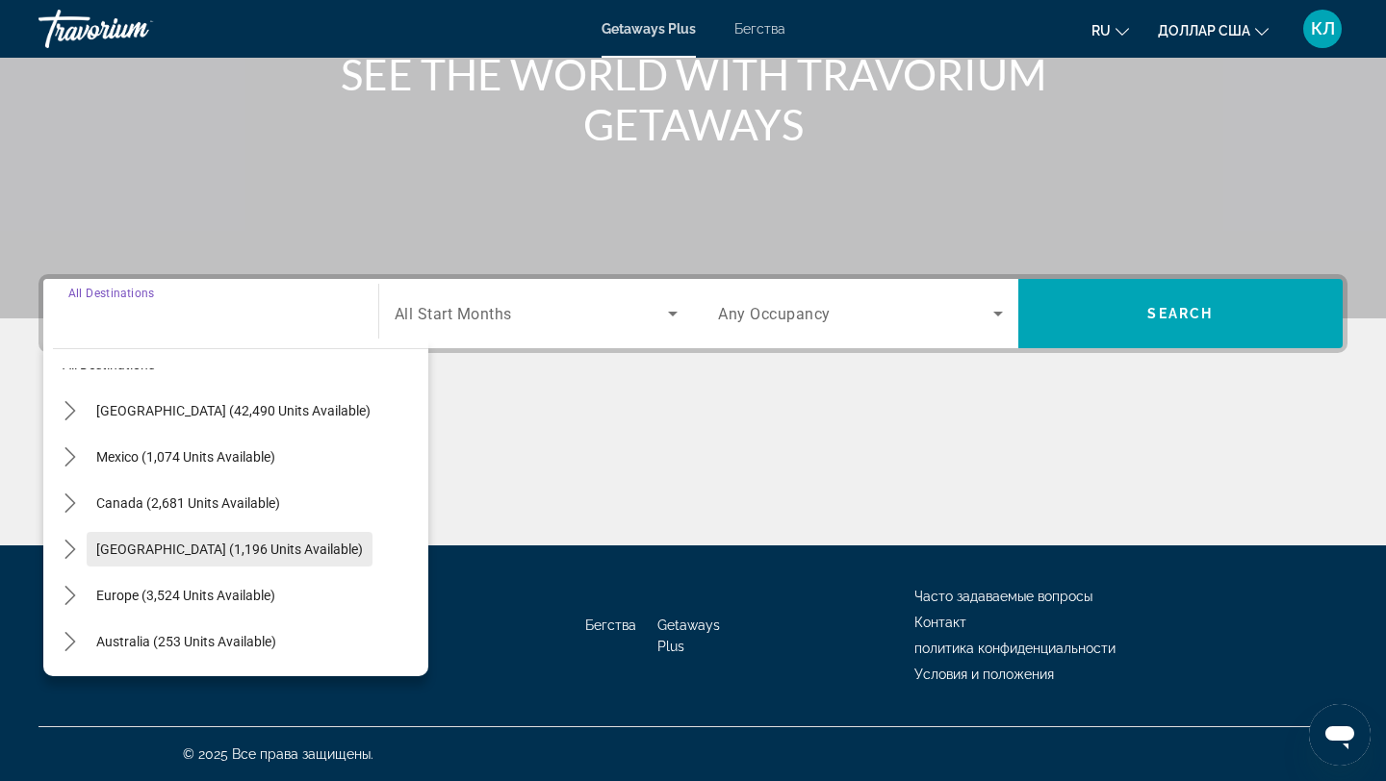
scroll to position [57, 0]
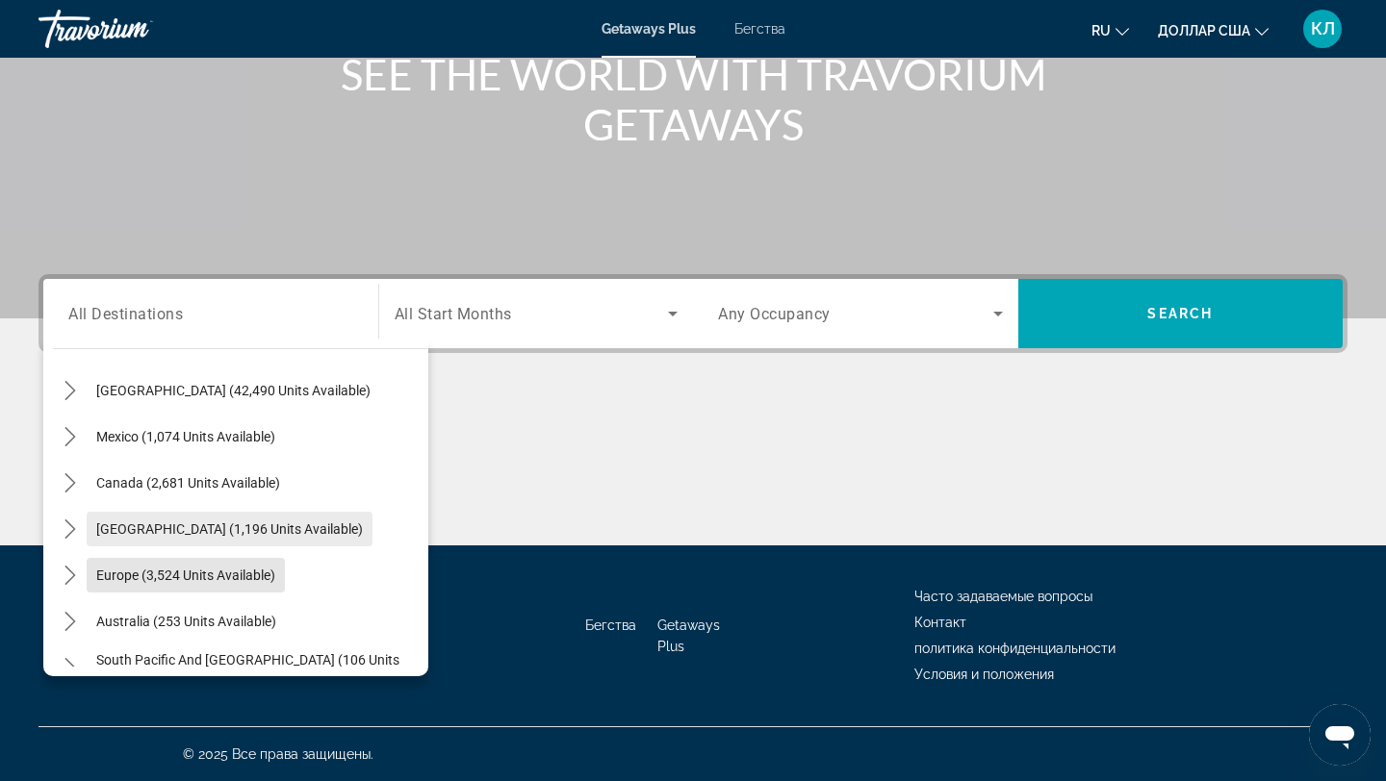
click at [264, 569] on span "Europe (3,524 units available)" at bounding box center [185, 575] width 179 height 15
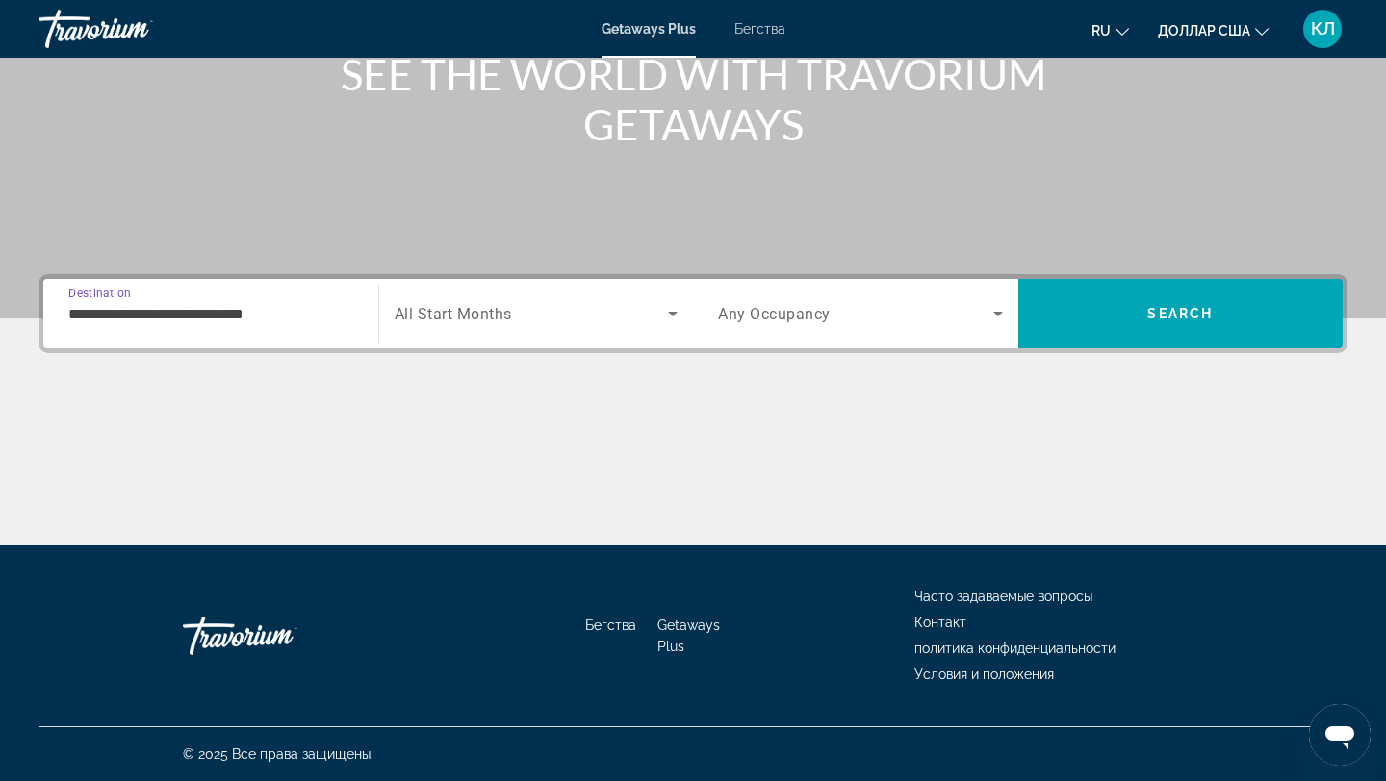
click at [323, 303] on input "**********" at bounding box center [210, 314] width 285 height 23
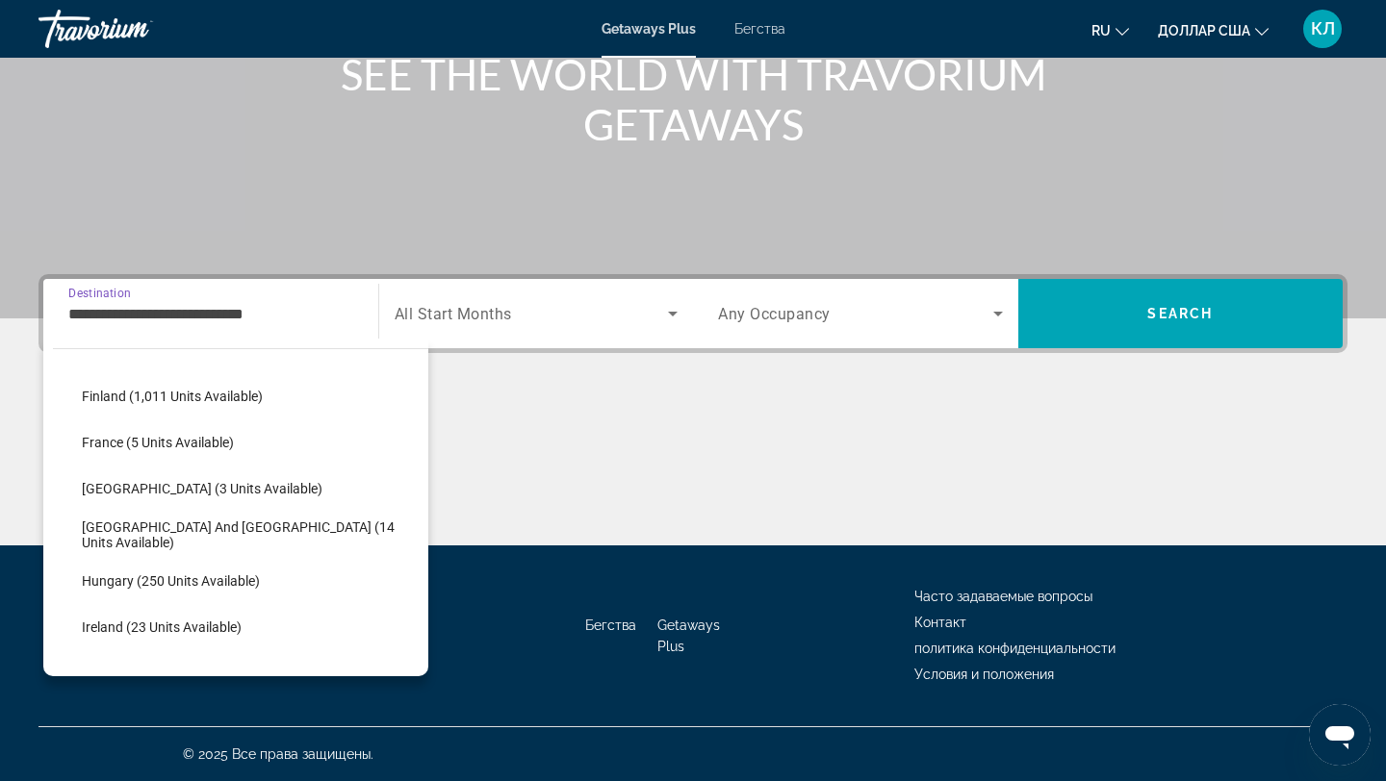
scroll to position [424, 0]
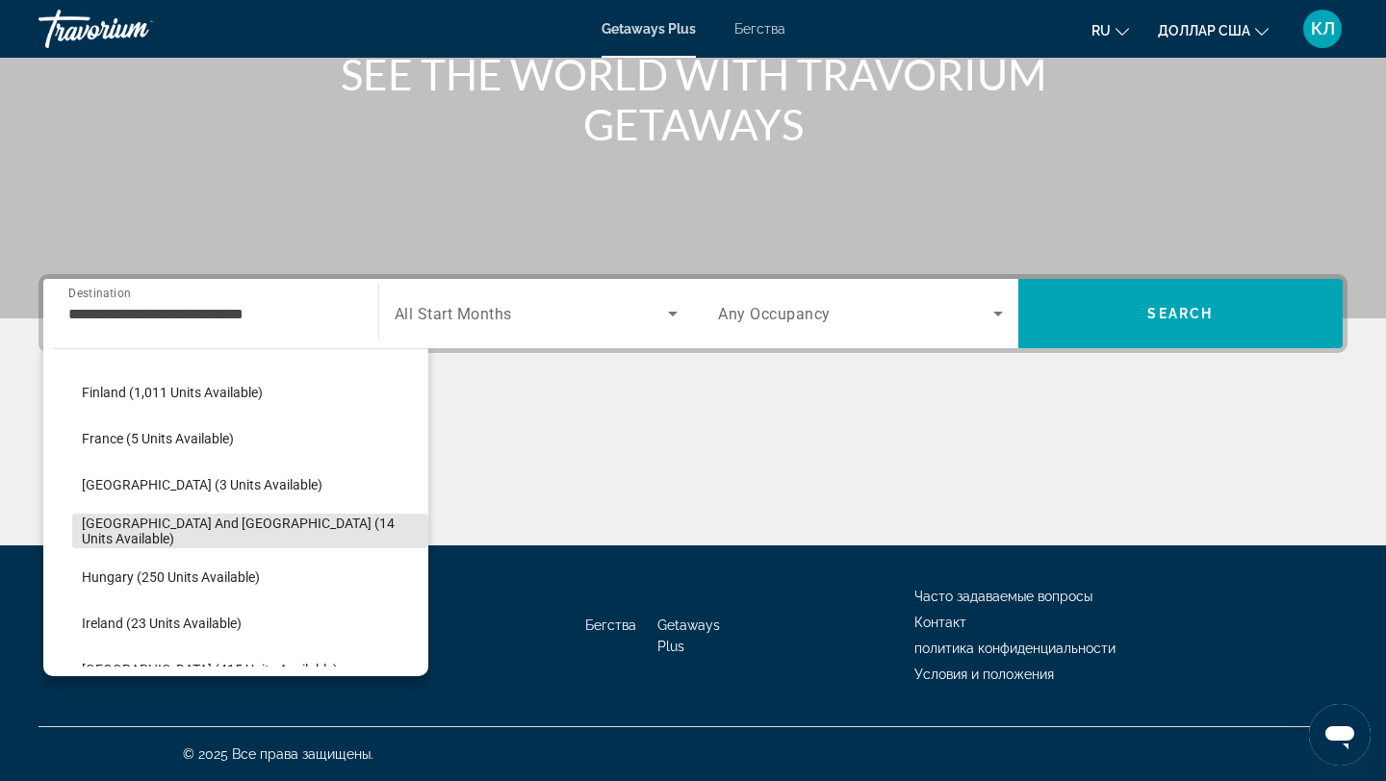
click at [252, 523] on span "[GEOGRAPHIC_DATA] and [GEOGRAPHIC_DATA] (14 units available)" at bounding box center [250, 531] width 337 height 31
type input "**********"
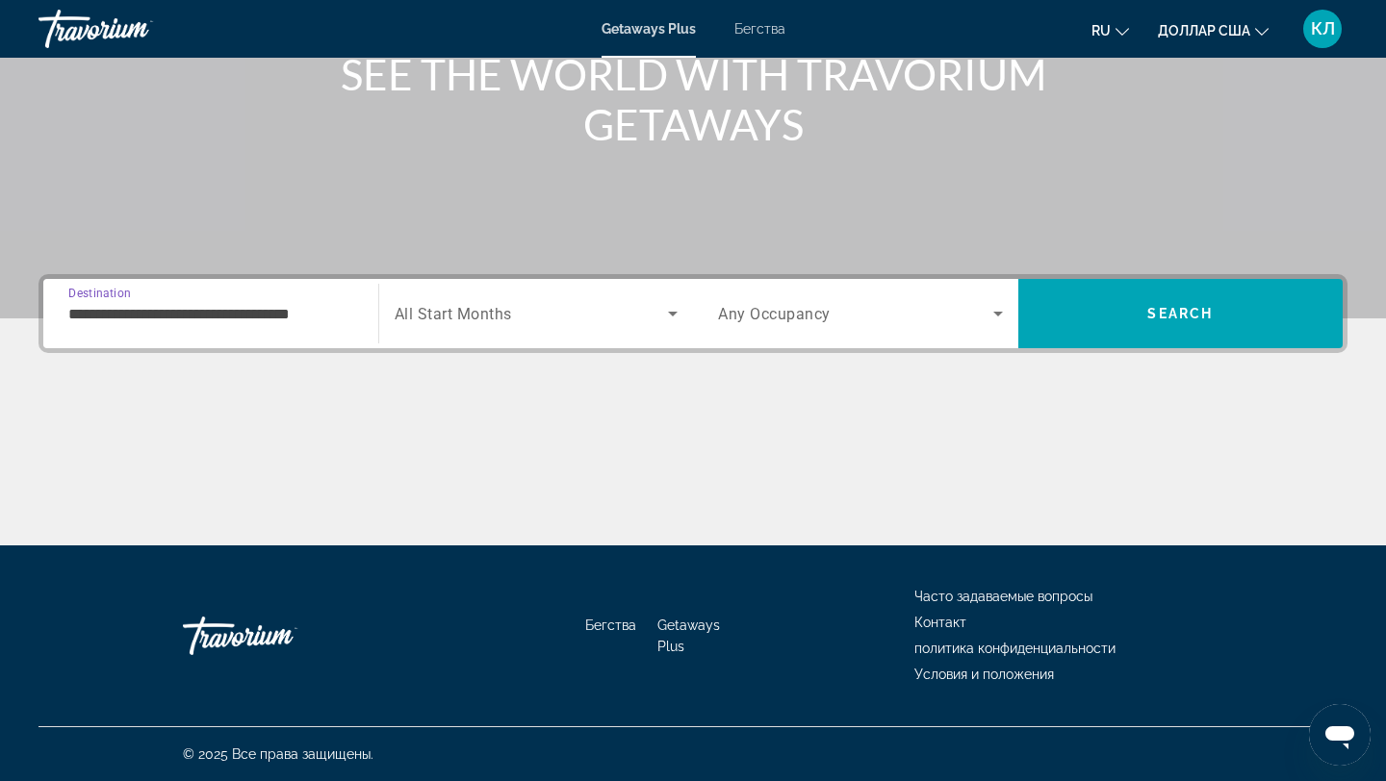
click at [453, 329] on div "Search widget" at bounding box center [537, 314] width 284 height 54
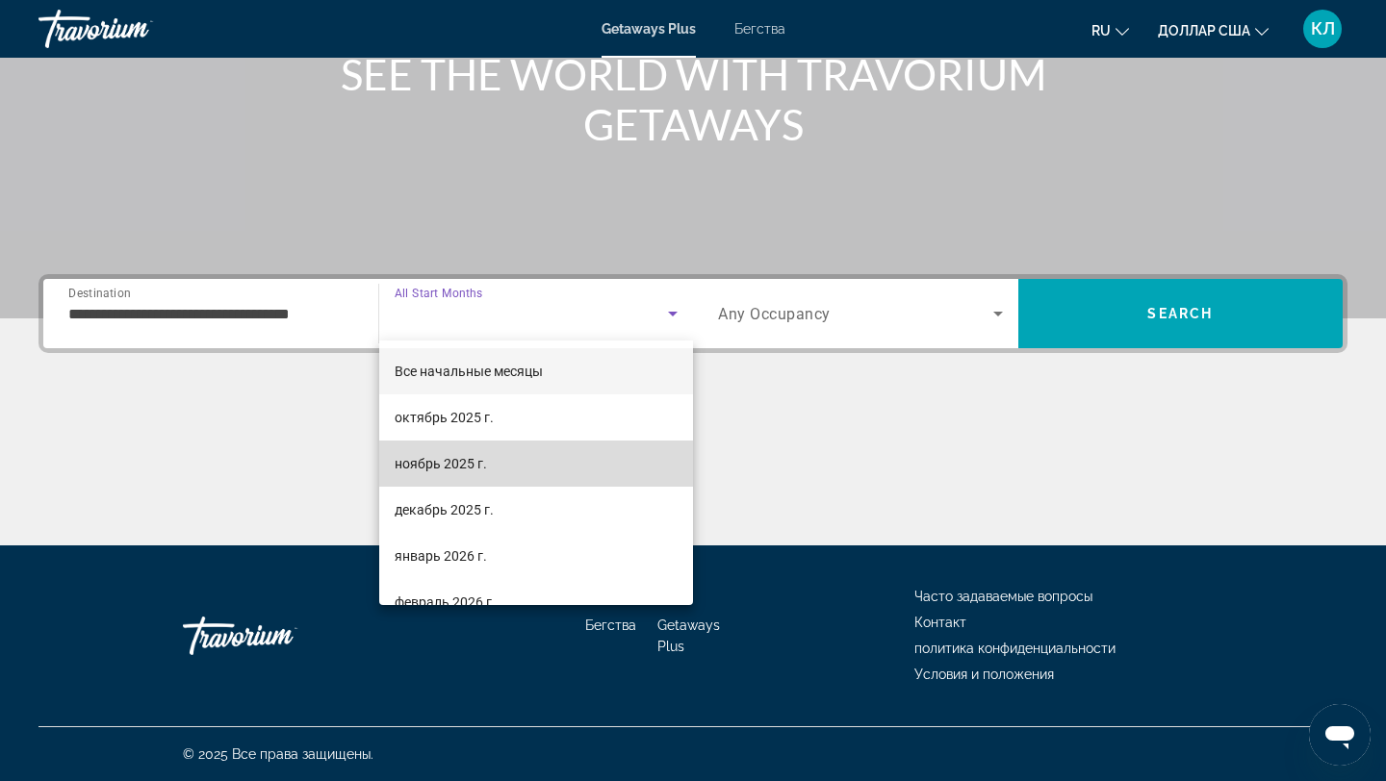
click at [456, 458] on font "ноябрь 2025 г." at bounding box center [441, 463] width 92 height 15
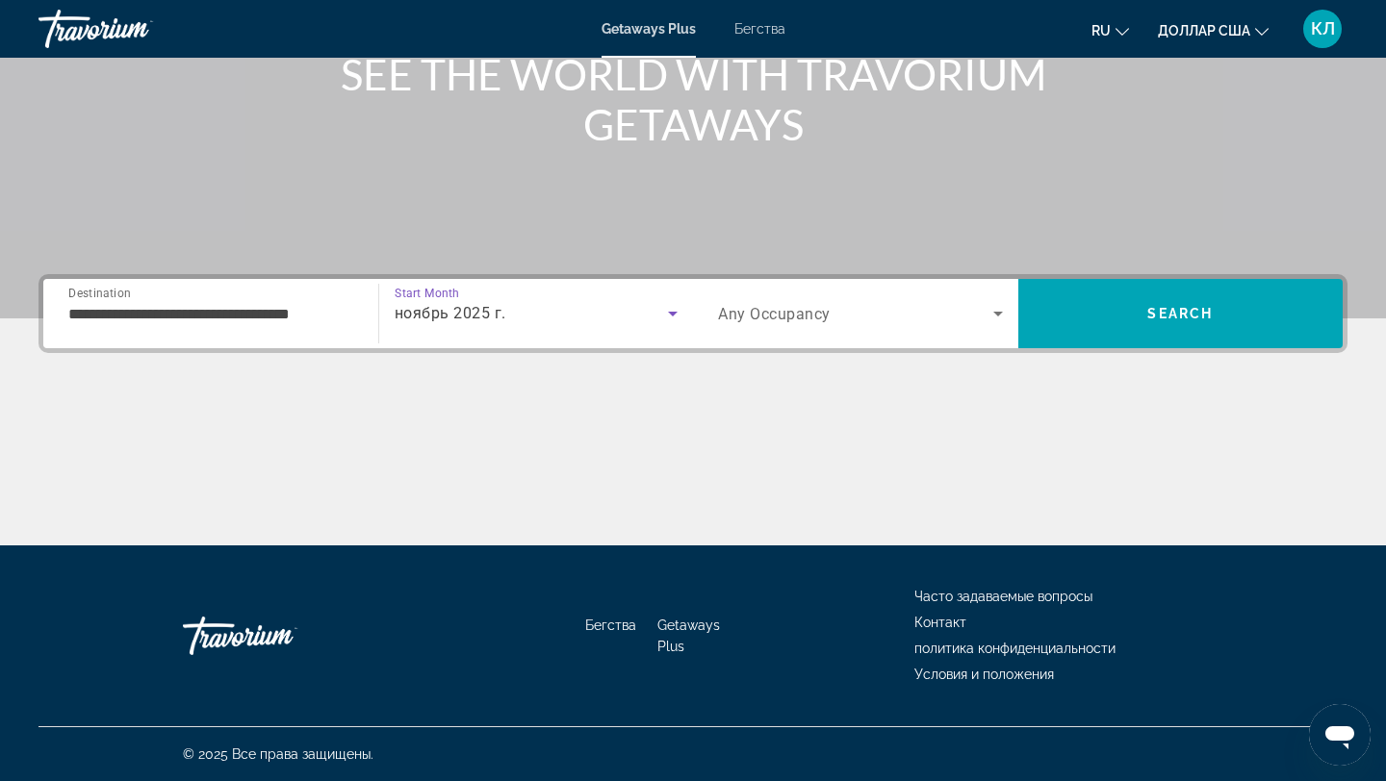
click at [859, 320] on span "Search widget" at bounding box center [855, 313] width 275 height 23
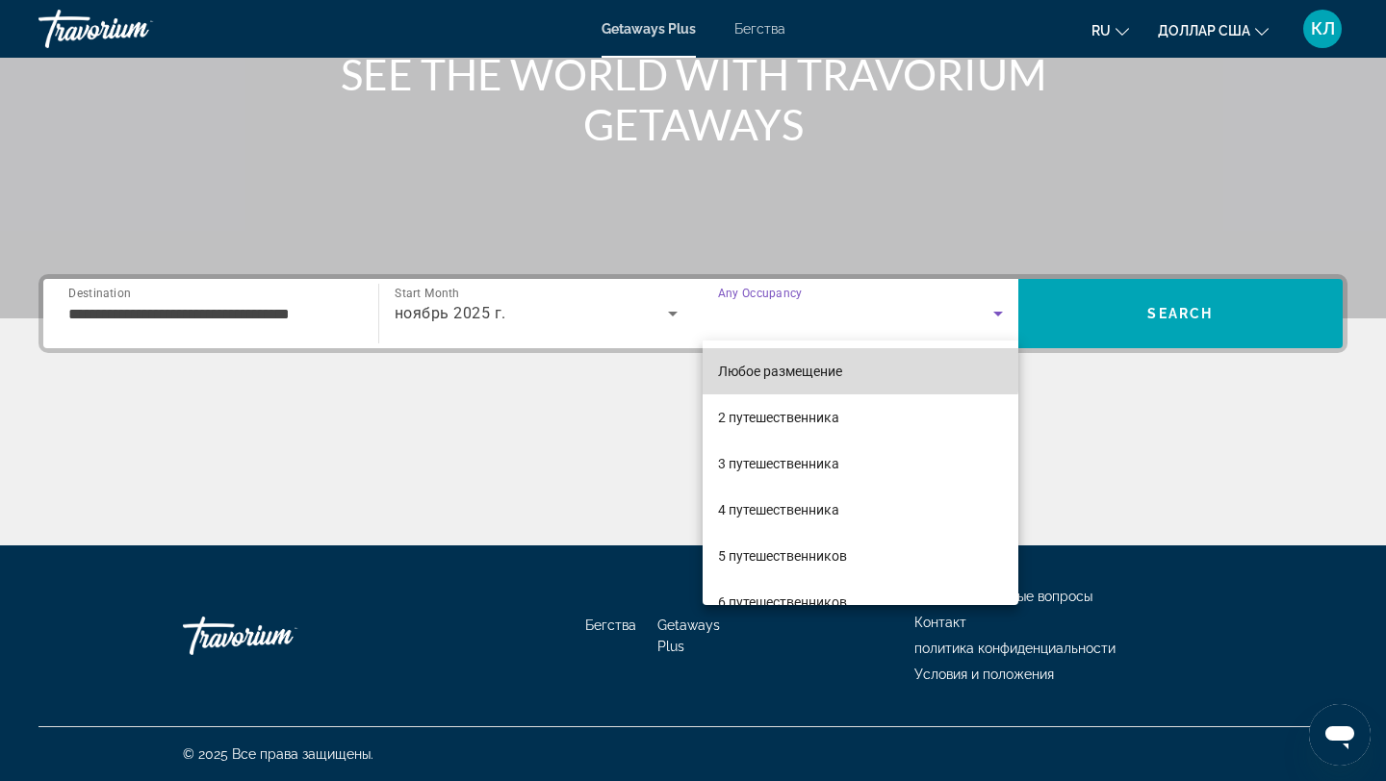
click at [837, 365] on font "Любое размещение" at bounding box center [780, 371] width 124 height 15
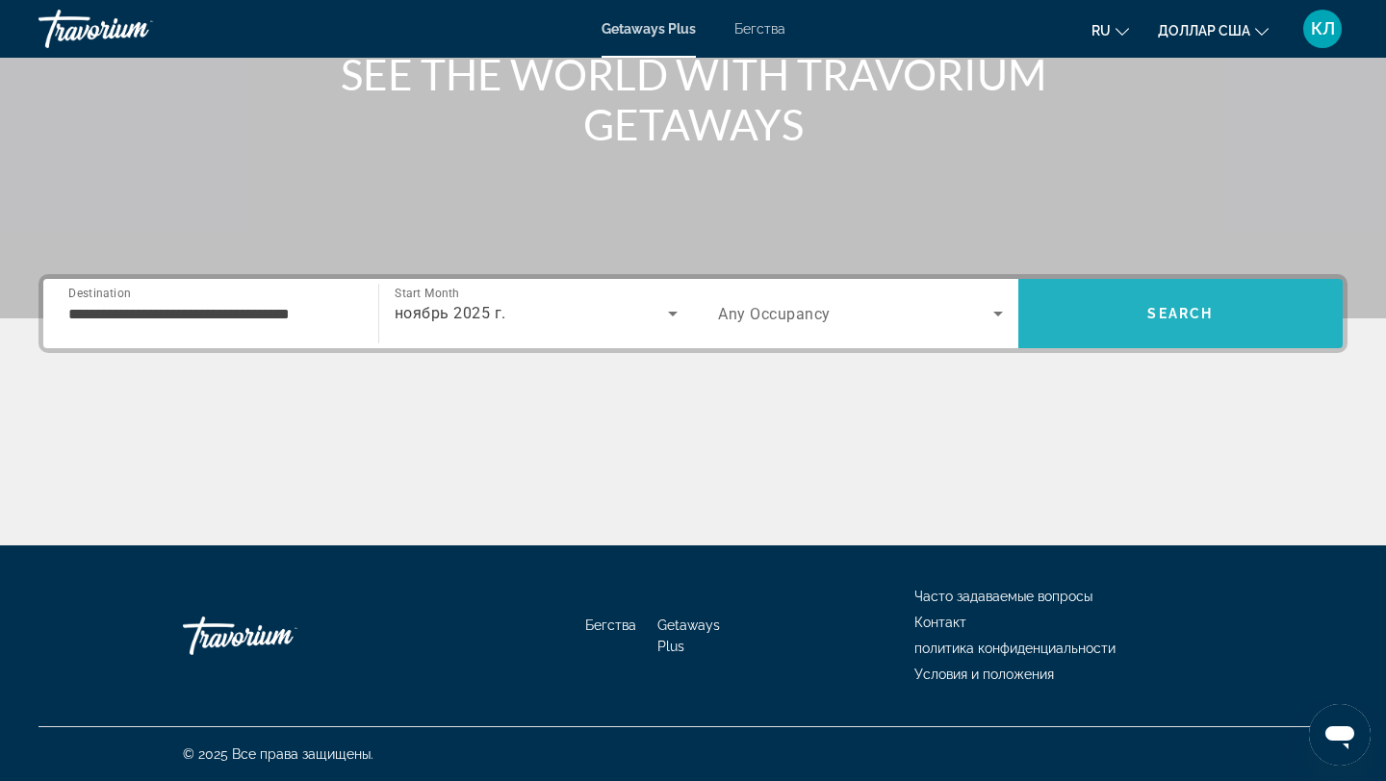
click at [1120, 320] on span "Search" at bounding box center [1180, 314] width 325 height 46
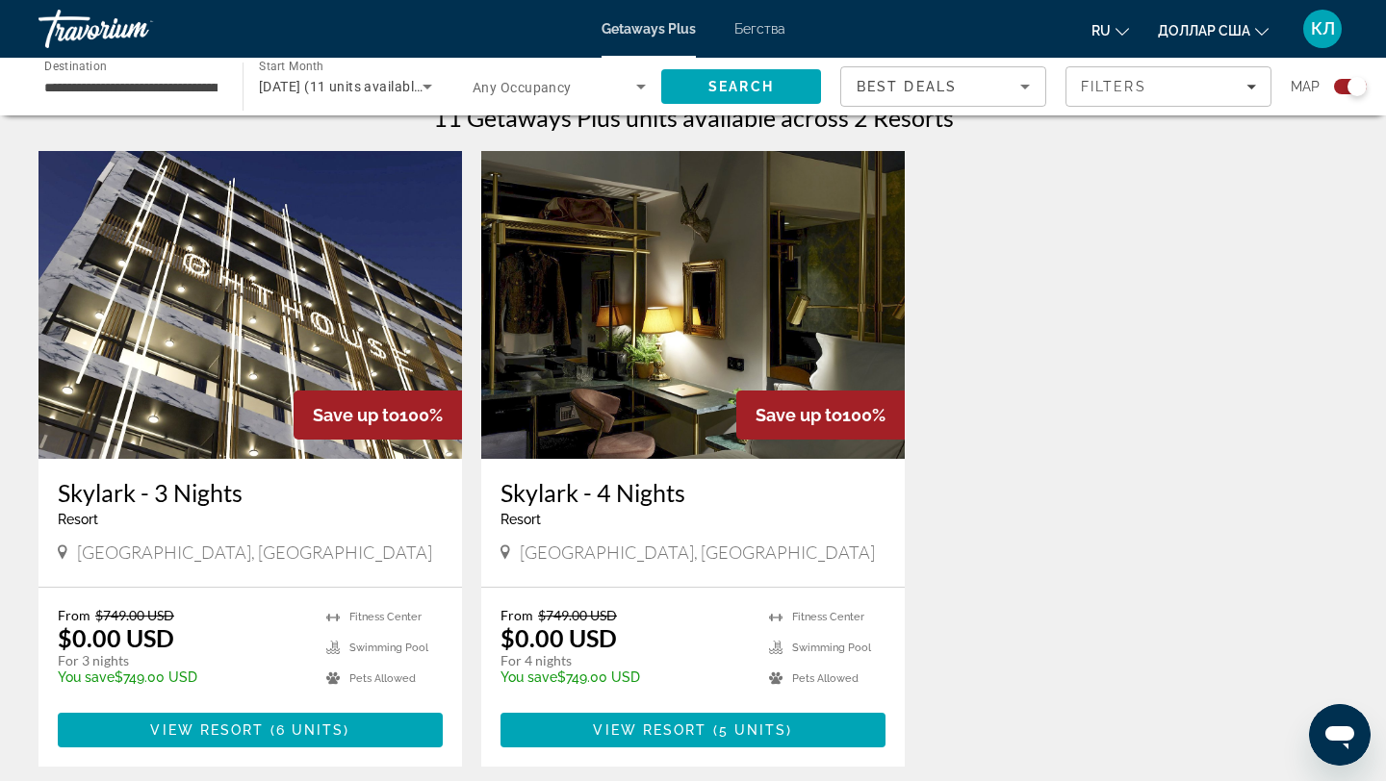
scroll to position [633, 0]
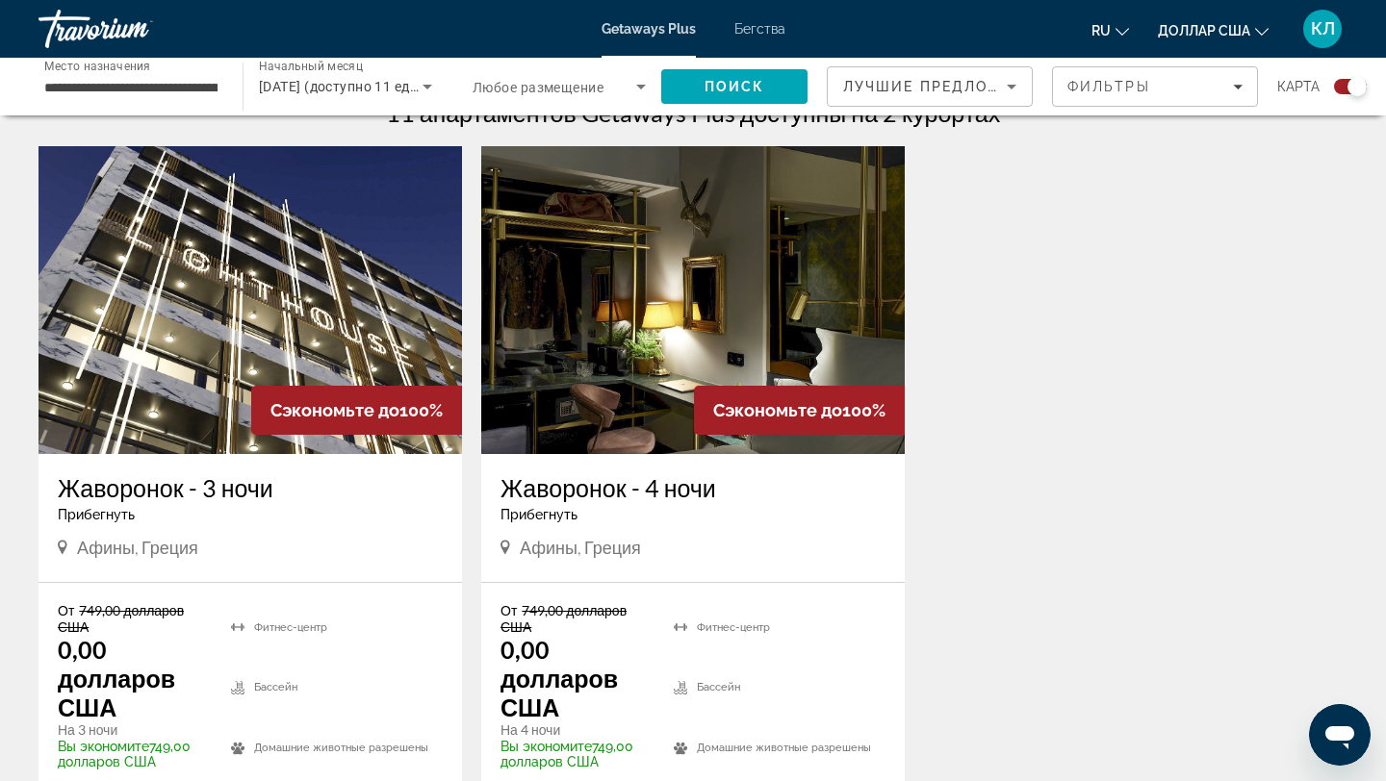
click at [907, 97] on div "Лучшие предложения" at bounding box center [925, 86] width 164 height 23
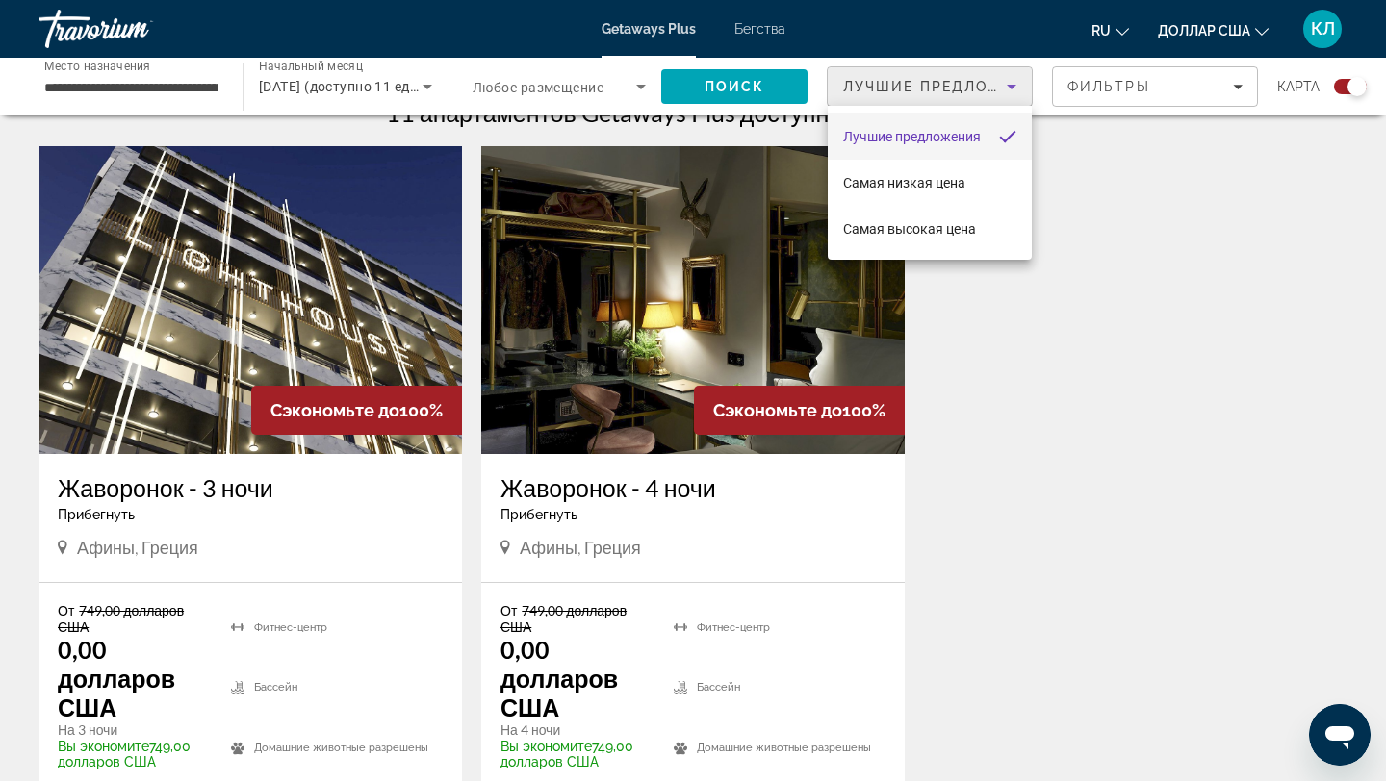
click at [909, 140] on font "Лучшие предложения" at bounding box center [912, 136] width 138 height 15
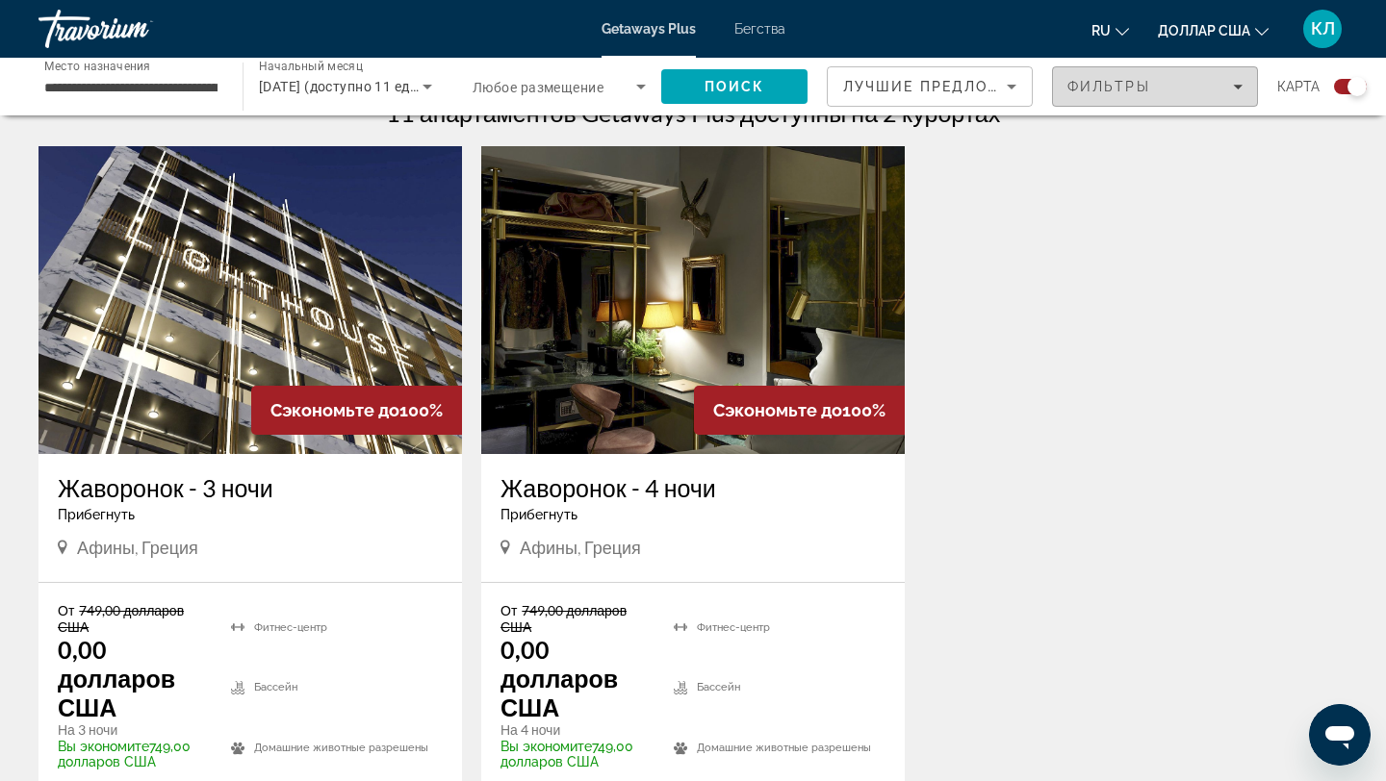
click at [1121, 91] on font "Фильтры" at bounding box center [1108, 86] width 83 height 15
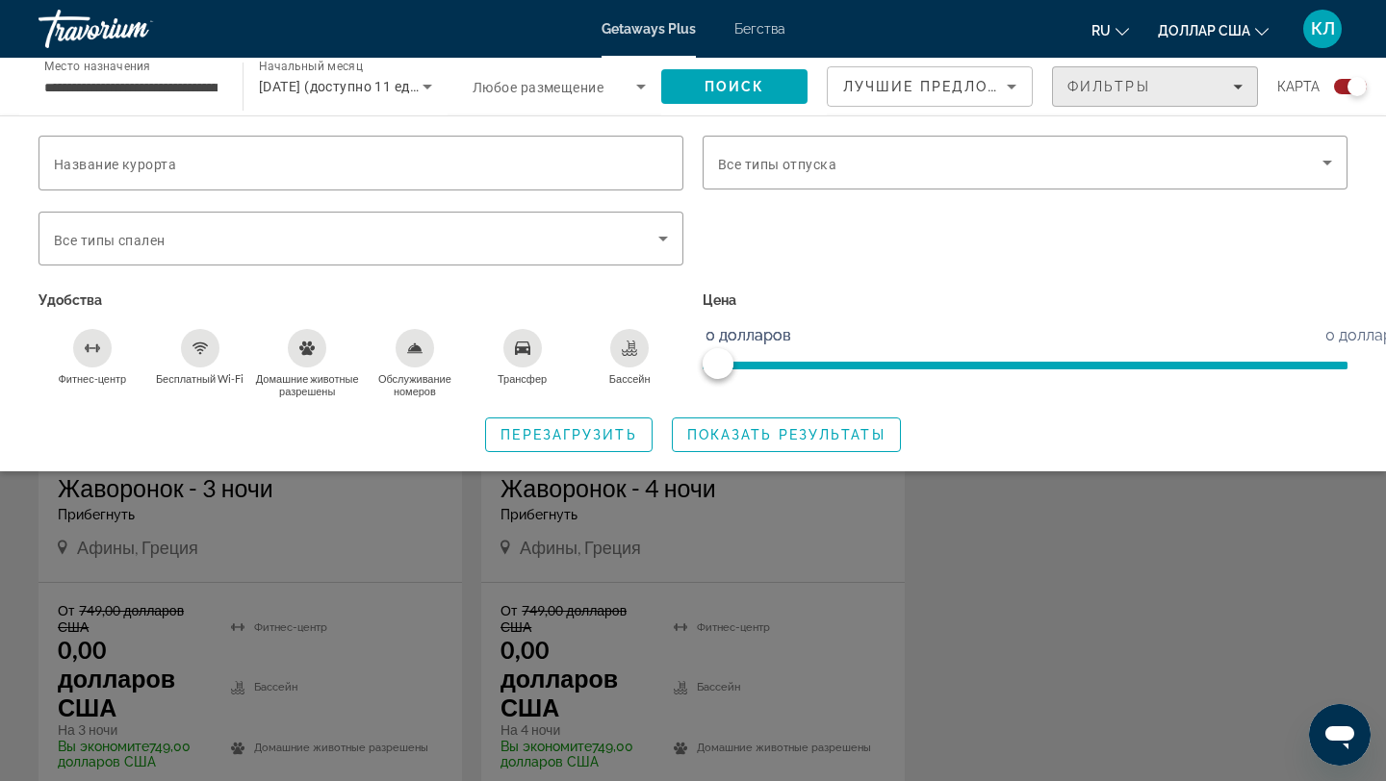
click at [964, 214] on div "Виджет поиска" at bounding box center [1025, 249] width 664 height 75
click at [837, 169] on span "Виджет поиска" at bounding box center [1020, 162] width 604 height 23
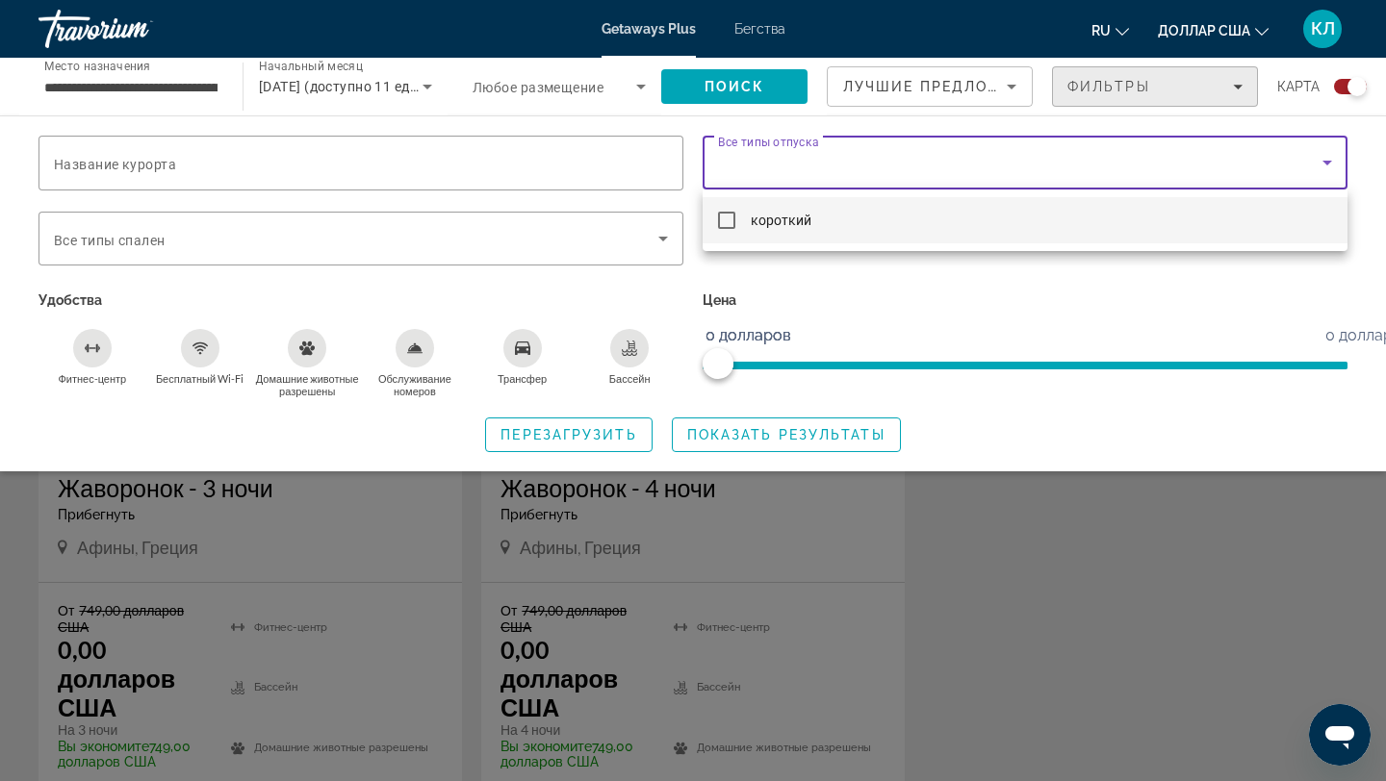
click at [544, 243] on div at bounding box center [693, 390] width 1386 height 781
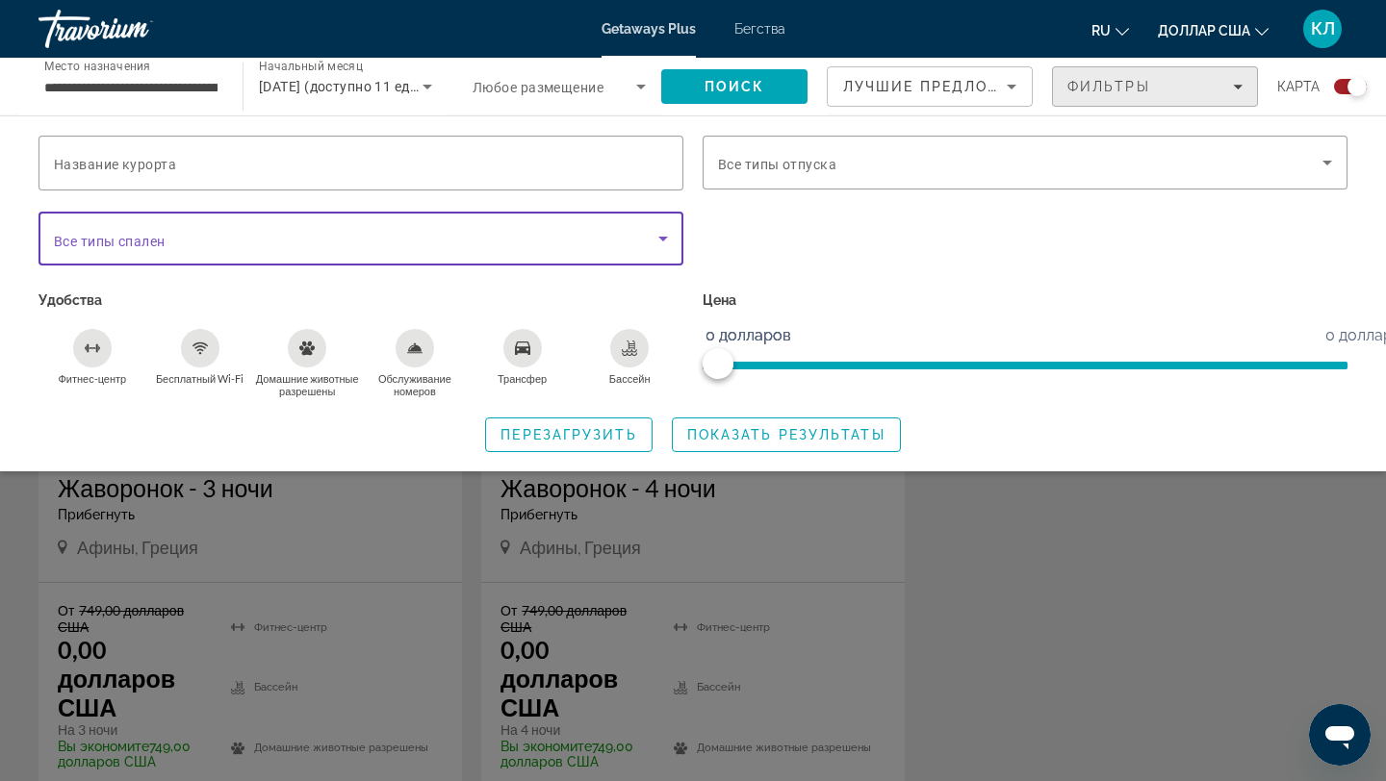
click at [544, 243] on span "Виджет поиска" at bounding box center [356, 238] width 604 height 23
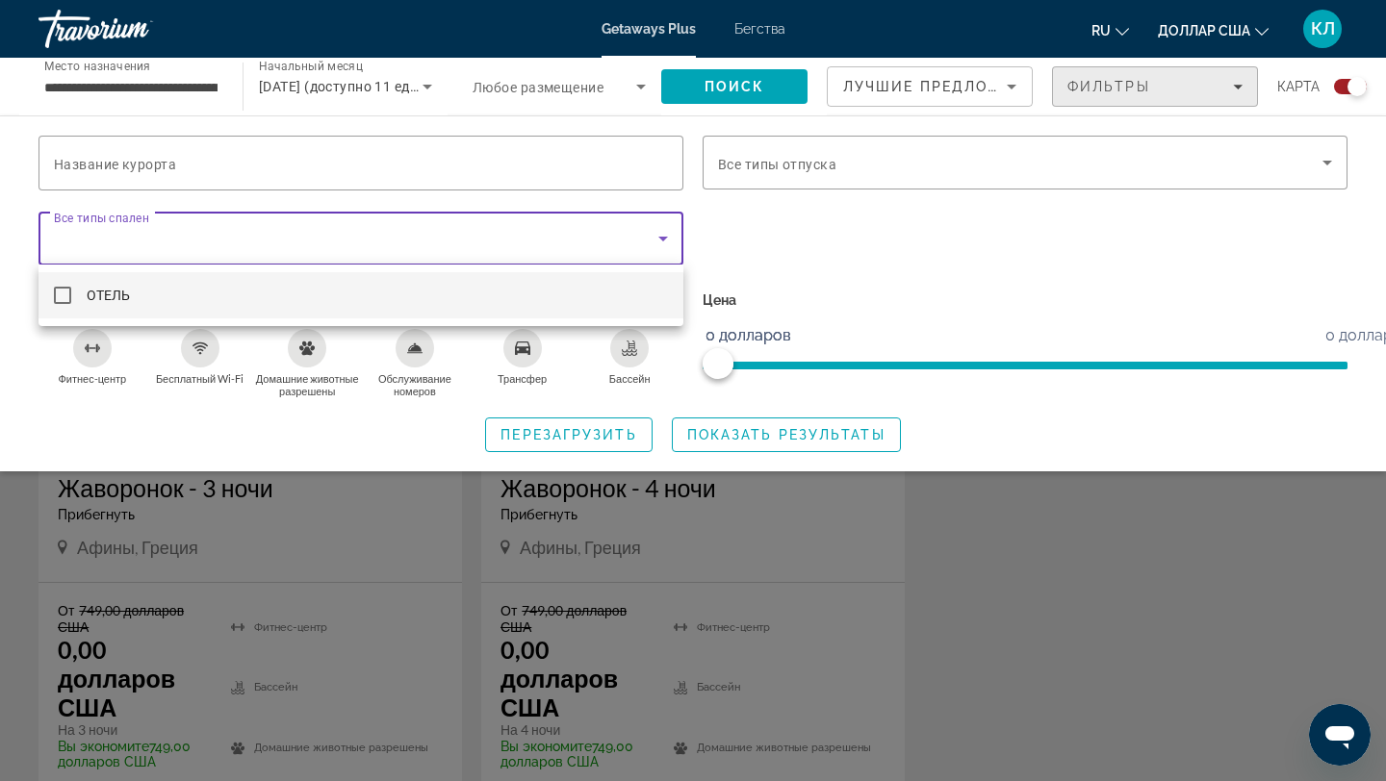
click at [544, 244] on div at bounding box center [693, 390] width 1386 height 781
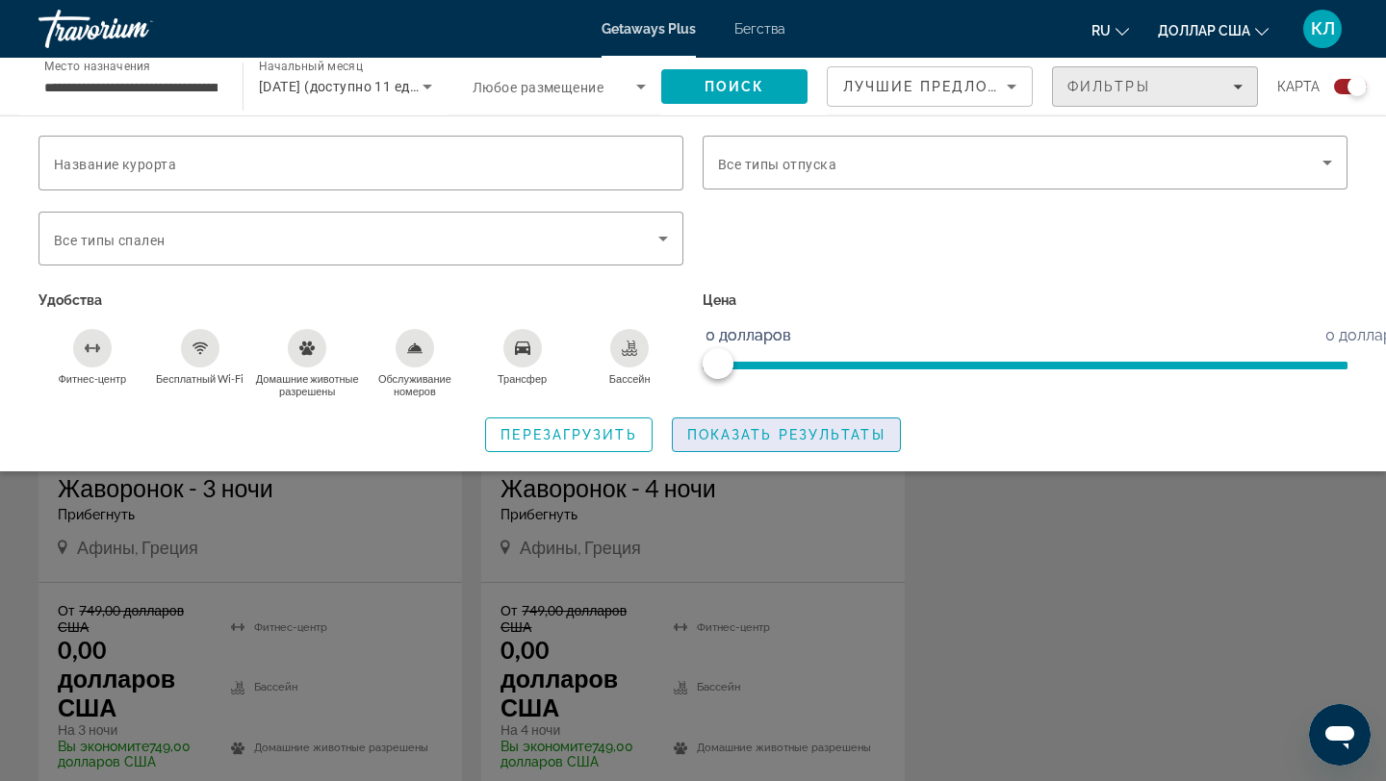
click at [741, 433] on font "Показать результаты" at bounding box center [786, 434] width 198 height 15
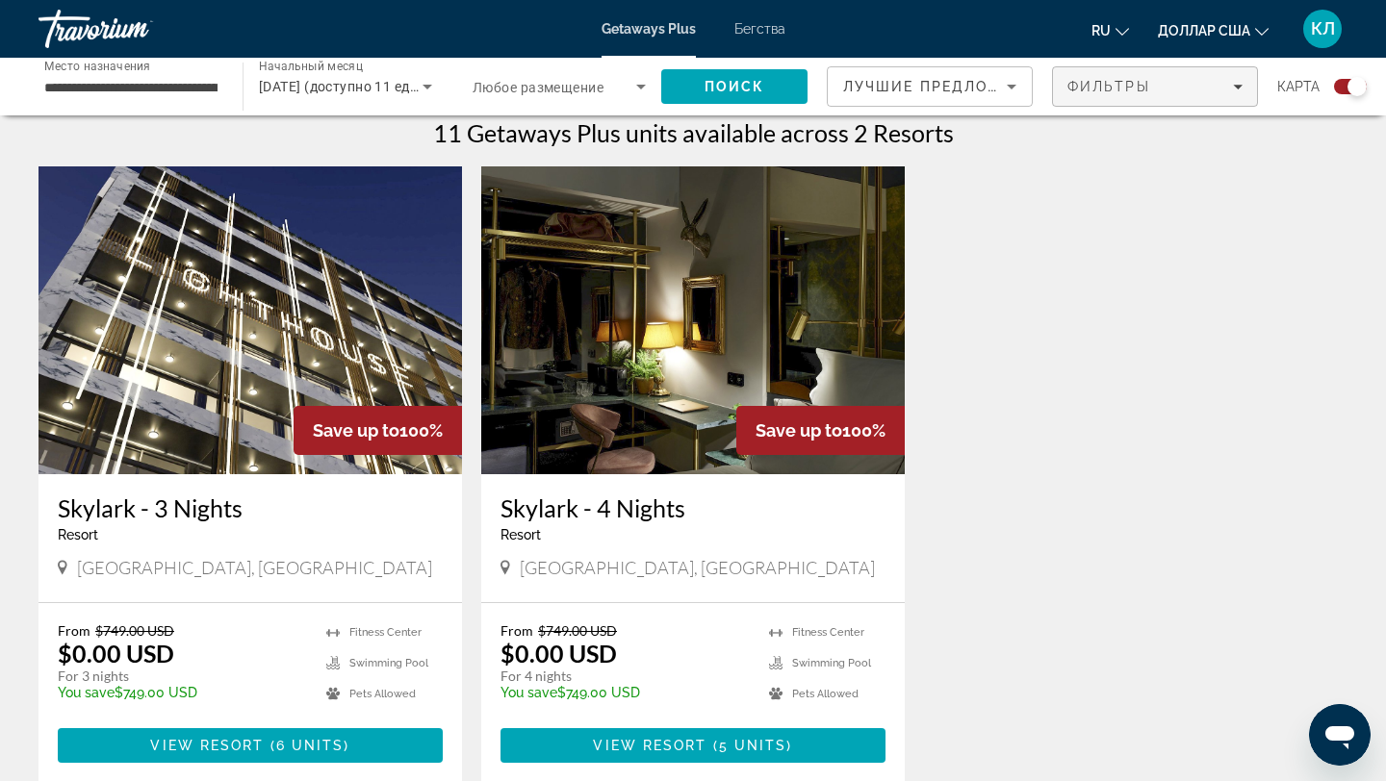
scroll to position [614, 0]
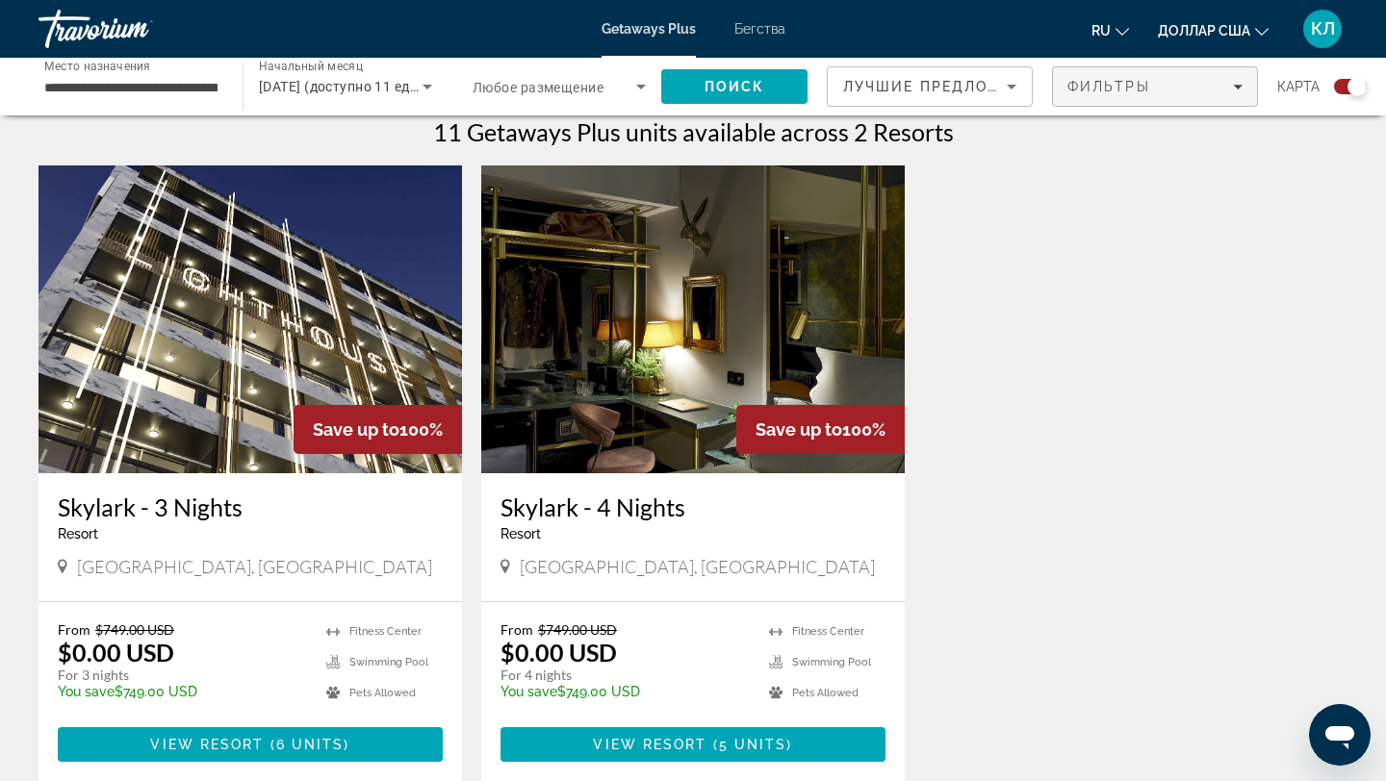
click at [332, 70] on font "Начальный месяц" at bounding box center [311, 66] width 104 height 13
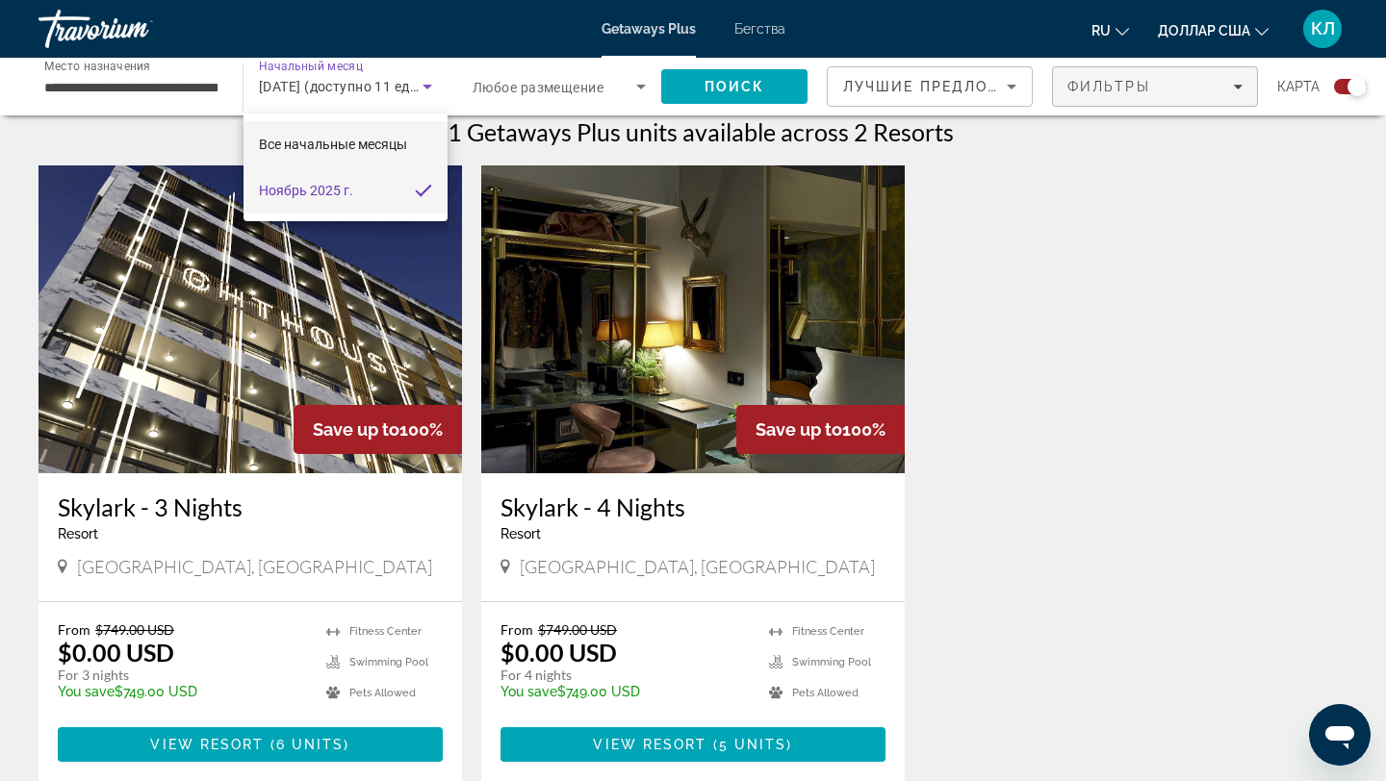
click at [282, 153] on span "Все начальные месяцы" at bounding box center [333, 144] width 148 height 23
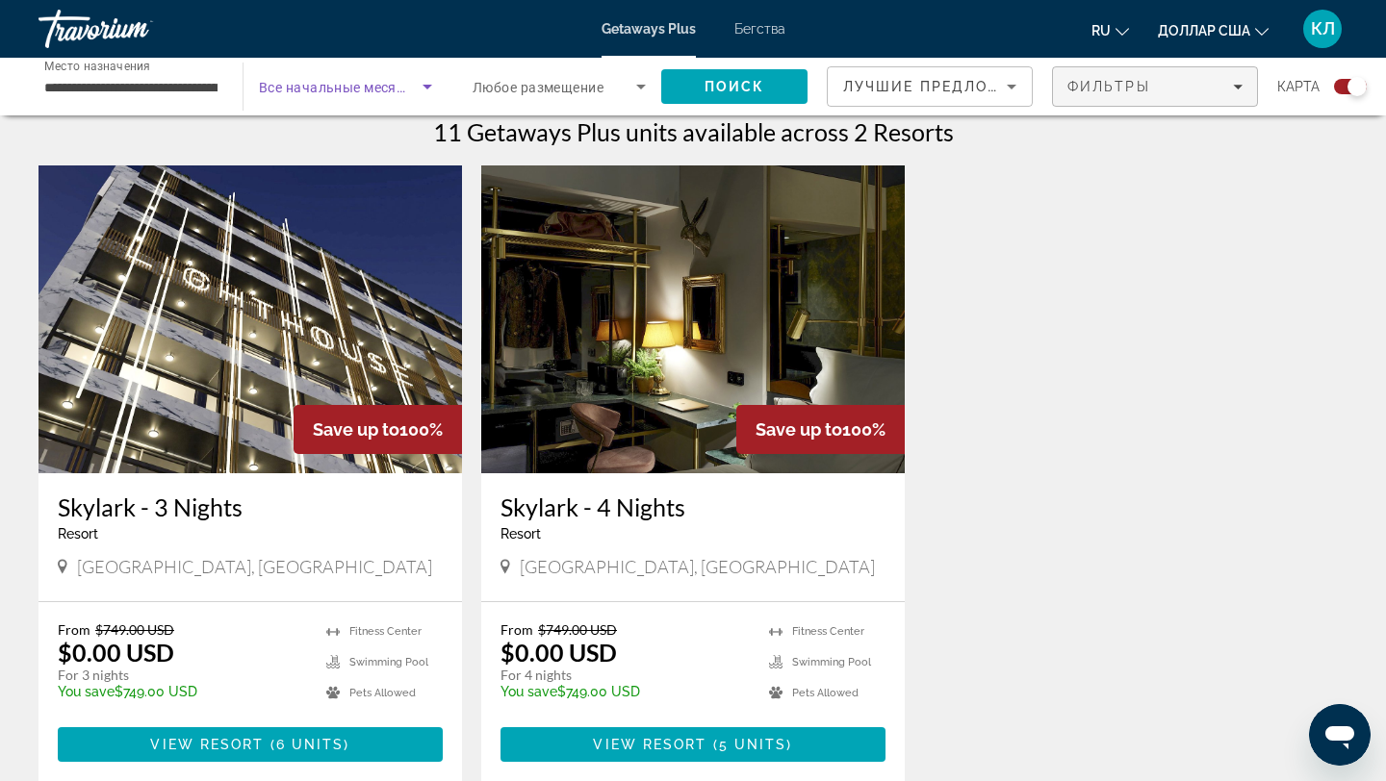
click at [316, 80] on font "Все начальные месяцы" at bounding box center [337, 87] width 157 height 15
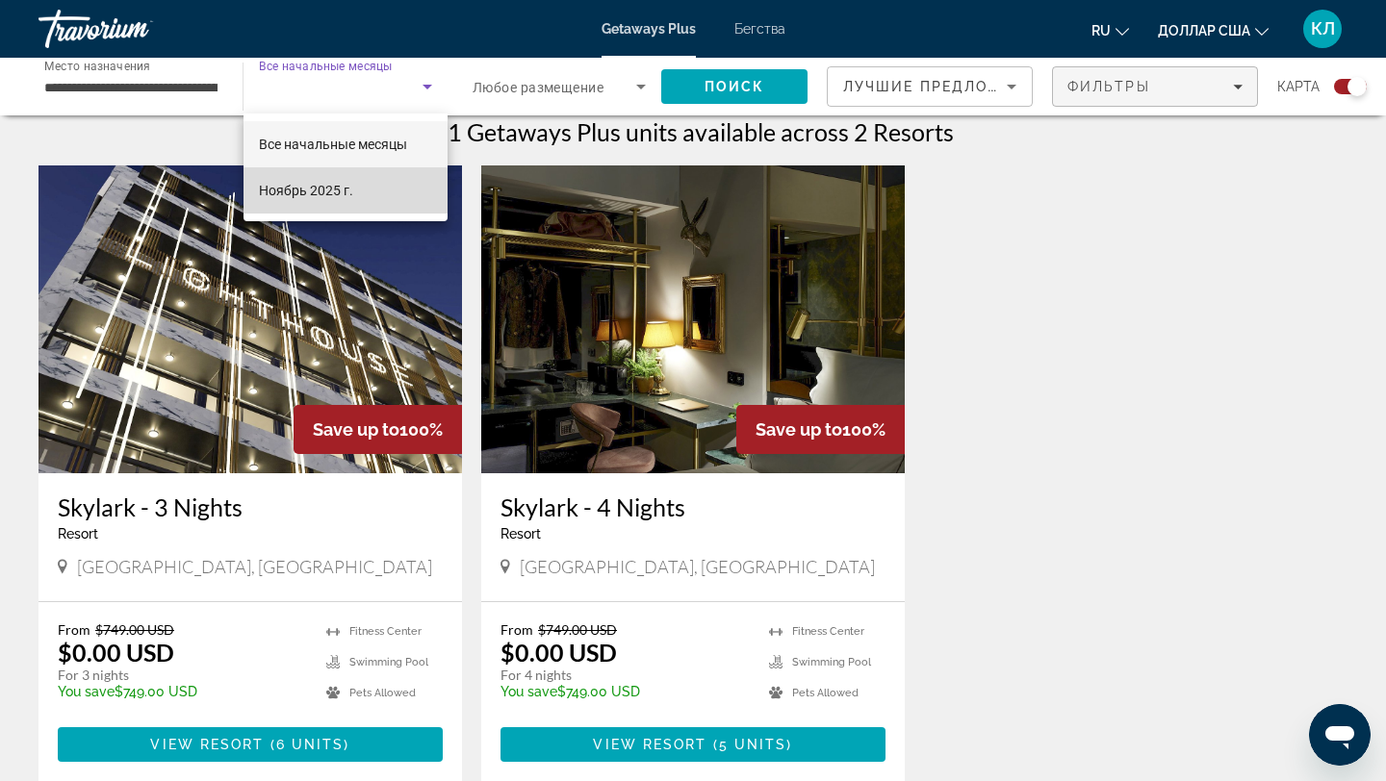
click at [325, 191] on font "Ноябрь 2025 г." at bounding box center [306, 190] width 94 height 15
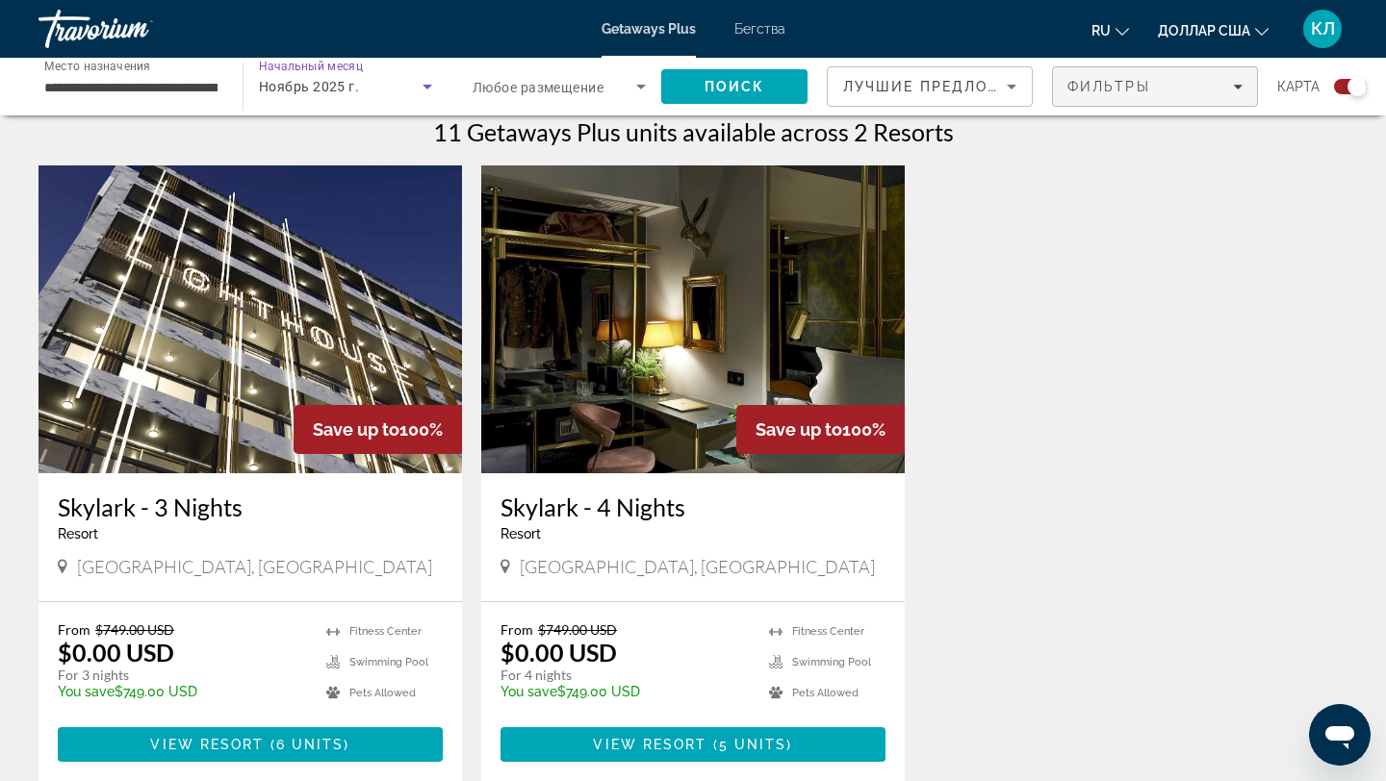
click at [311, 87] on span "Ноябрь 2025 г." at bounding box center [309, 86] width 100 height 15
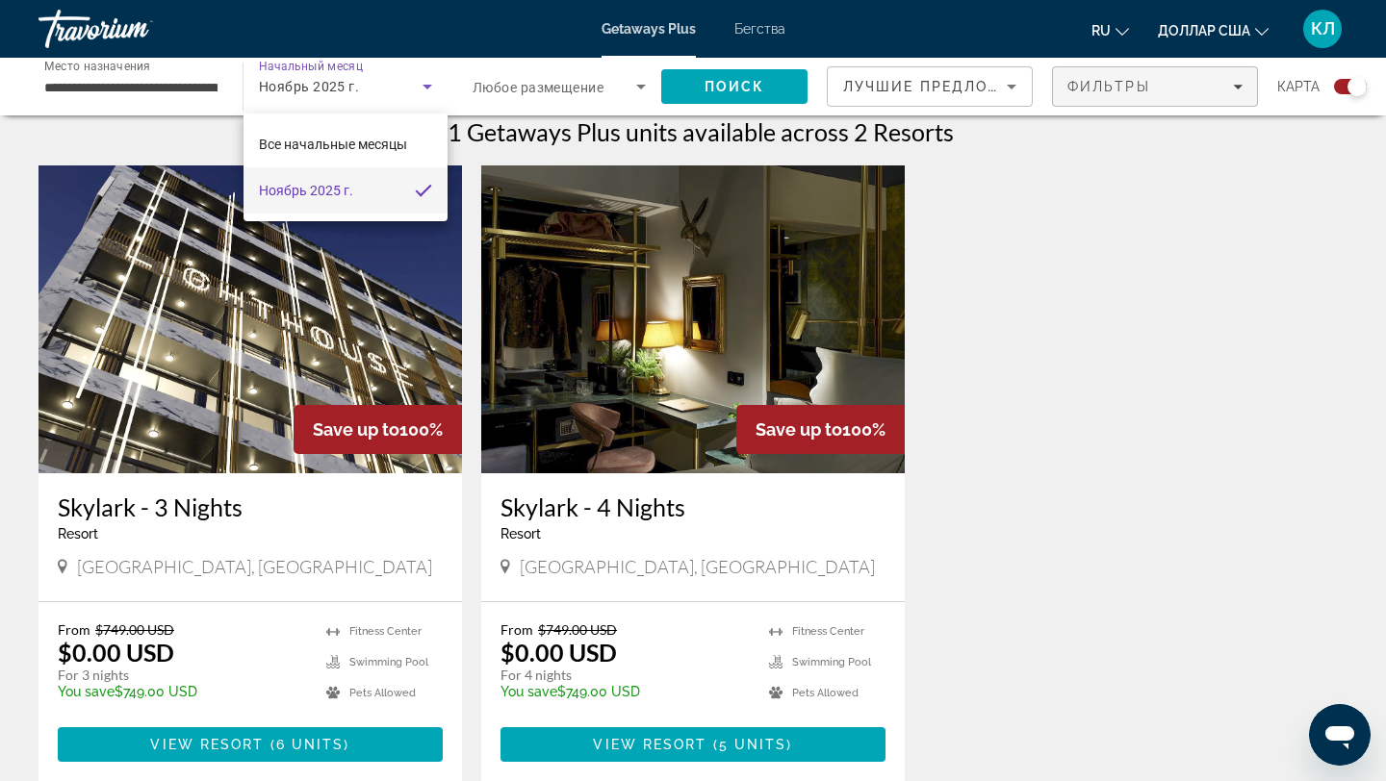
click at [430, 88] on div at bounding box center [693, 390] width 1386 height 781
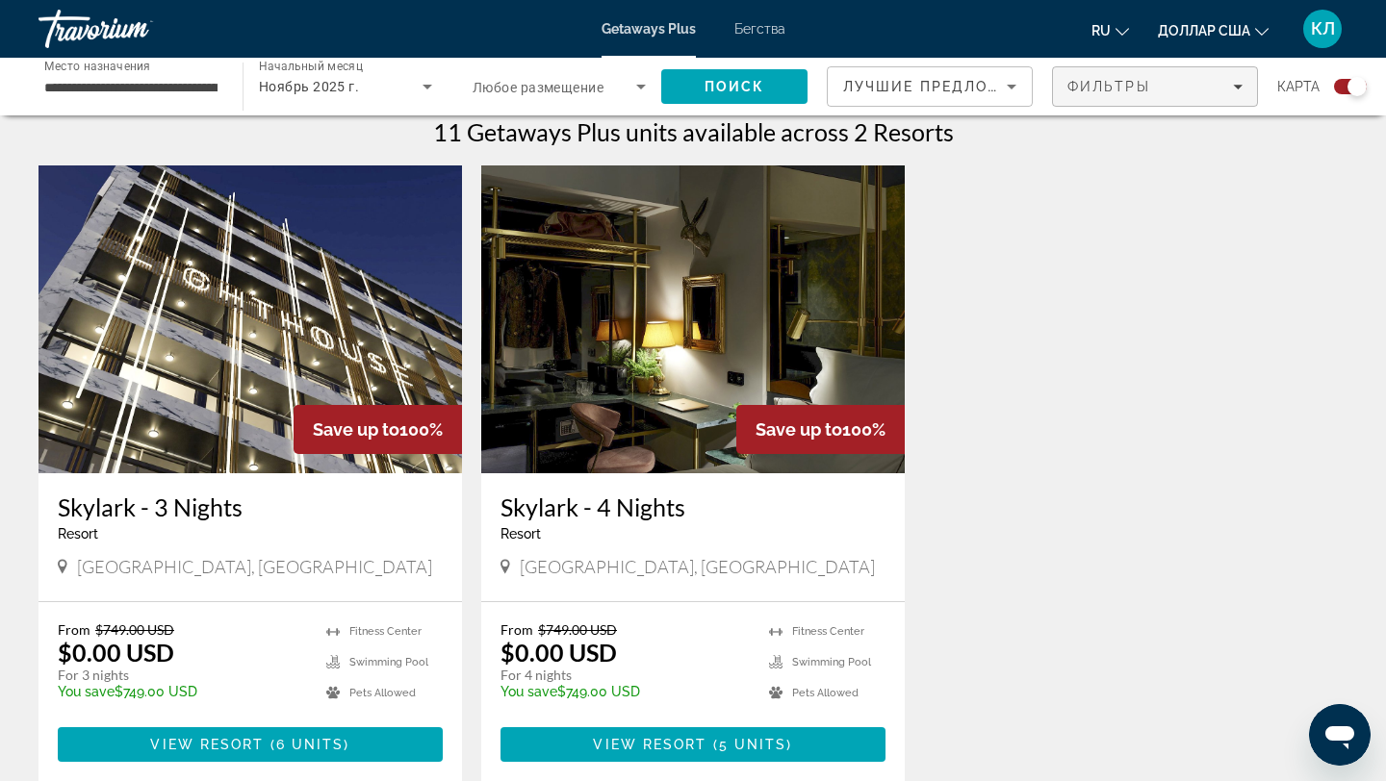
click at [430, 88] on icon "Виджет поиска" at bounding box center [427, 86] width 23 height 23
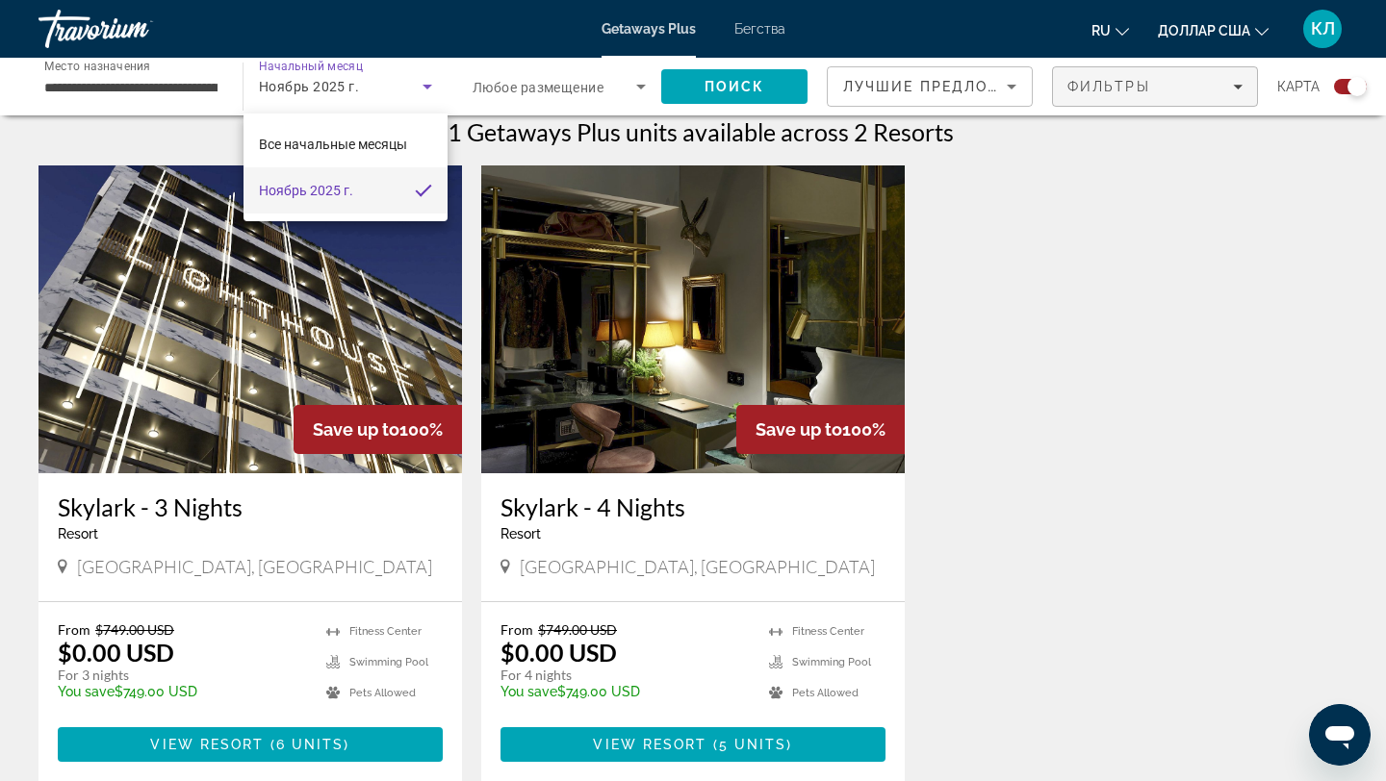
click at [430, 88] on div at bounding box center [693, 390] width 1386 height 781
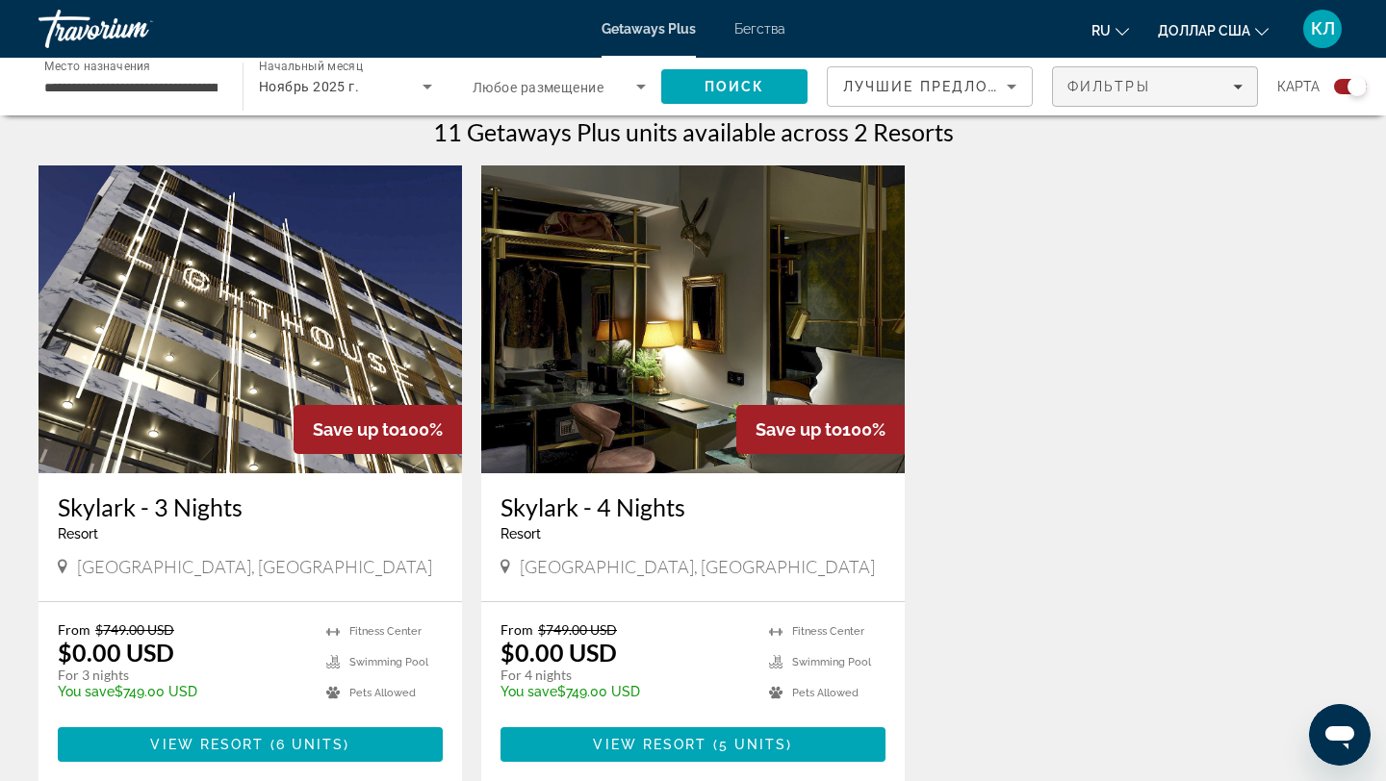
click at [430, 88] on icon "Виджет поиска" at bounding box center [427, 86] width 23 height 23
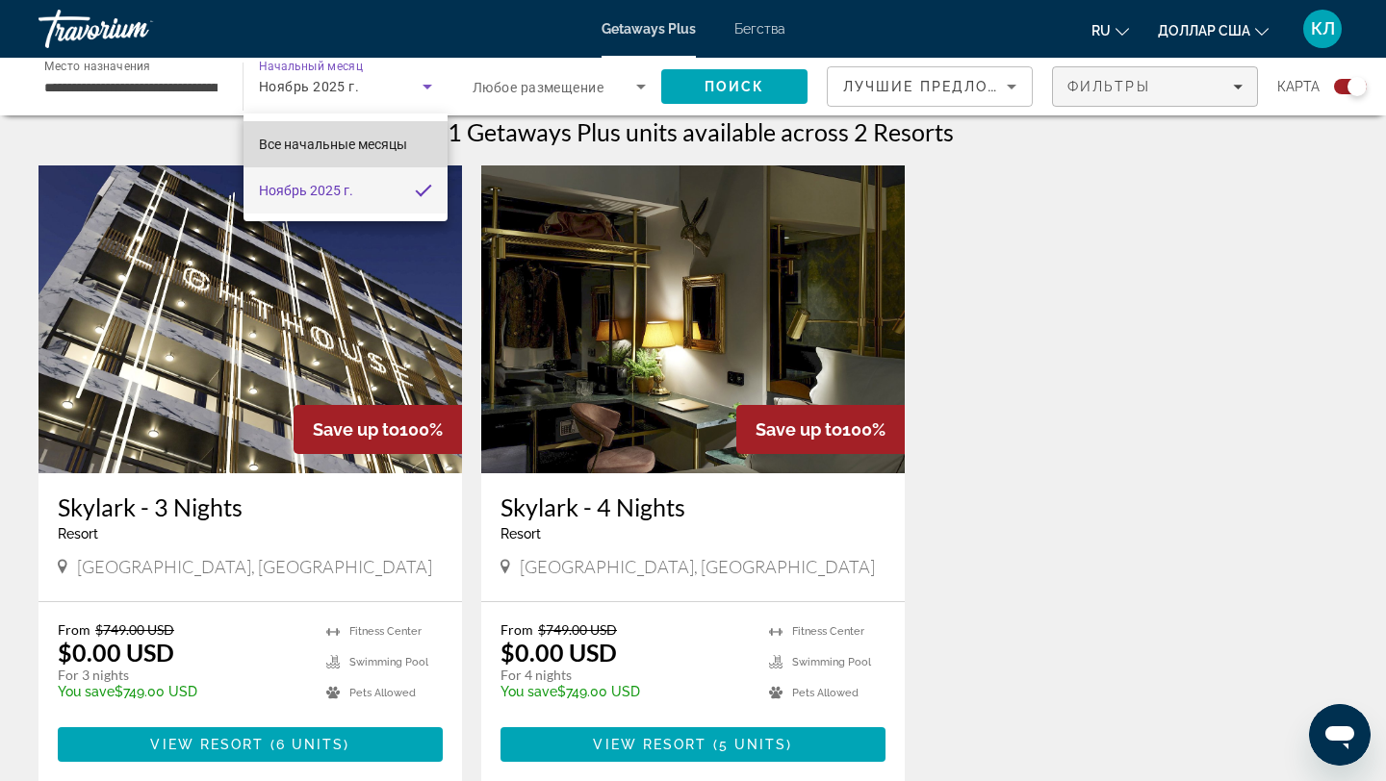
click at [384, 141] on font "Все начальные месяцы" at bounding box center [333, 144] width 148 height 15
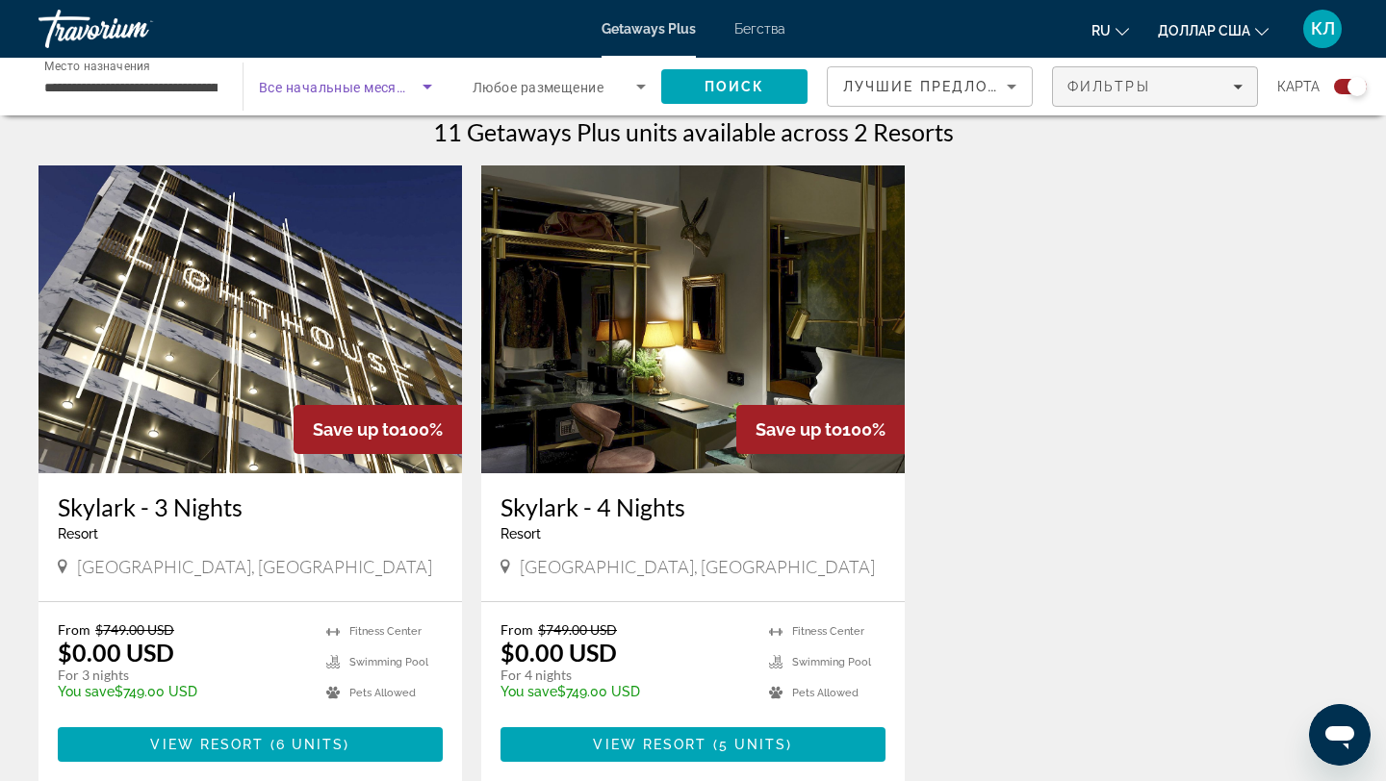
click at [372, 95] on span "Виджет поиска" at bounding box center [341, 86] width 164 height 23
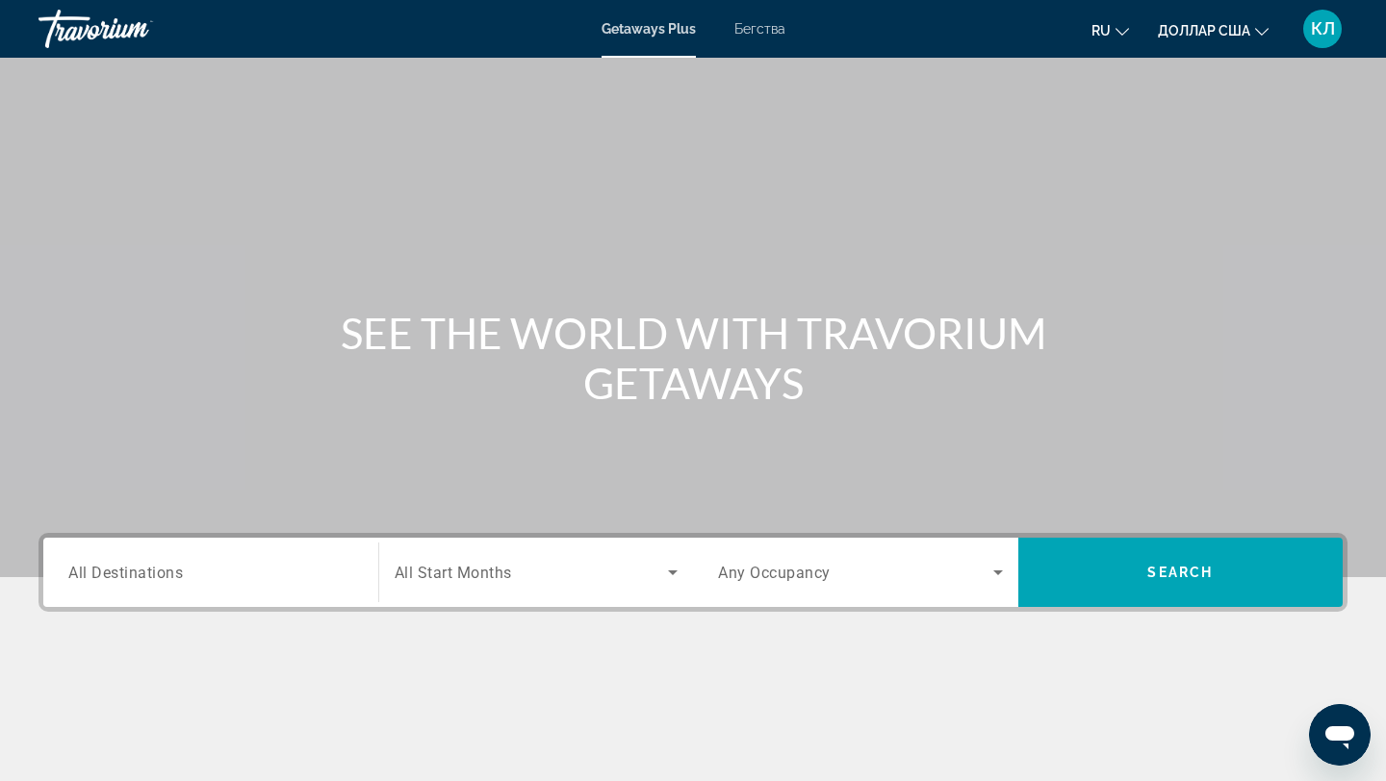
click at [102, 571] on span "All Destinations" at bounding box center [125, 572] width 115 height 18
click at [102, 571] on input "Destination All Destinations" at bounding box center [210, 573] width 285 height 23
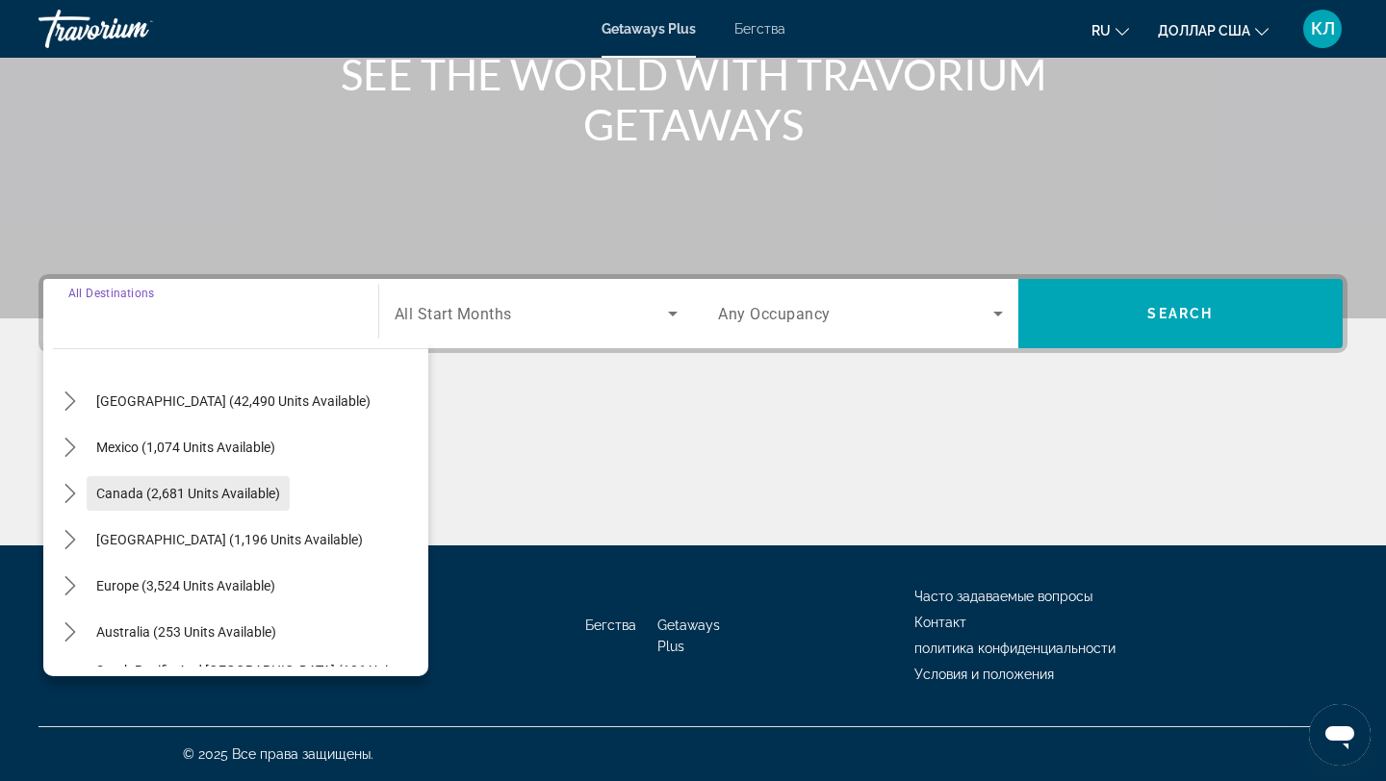
scroll to position [59, 0]
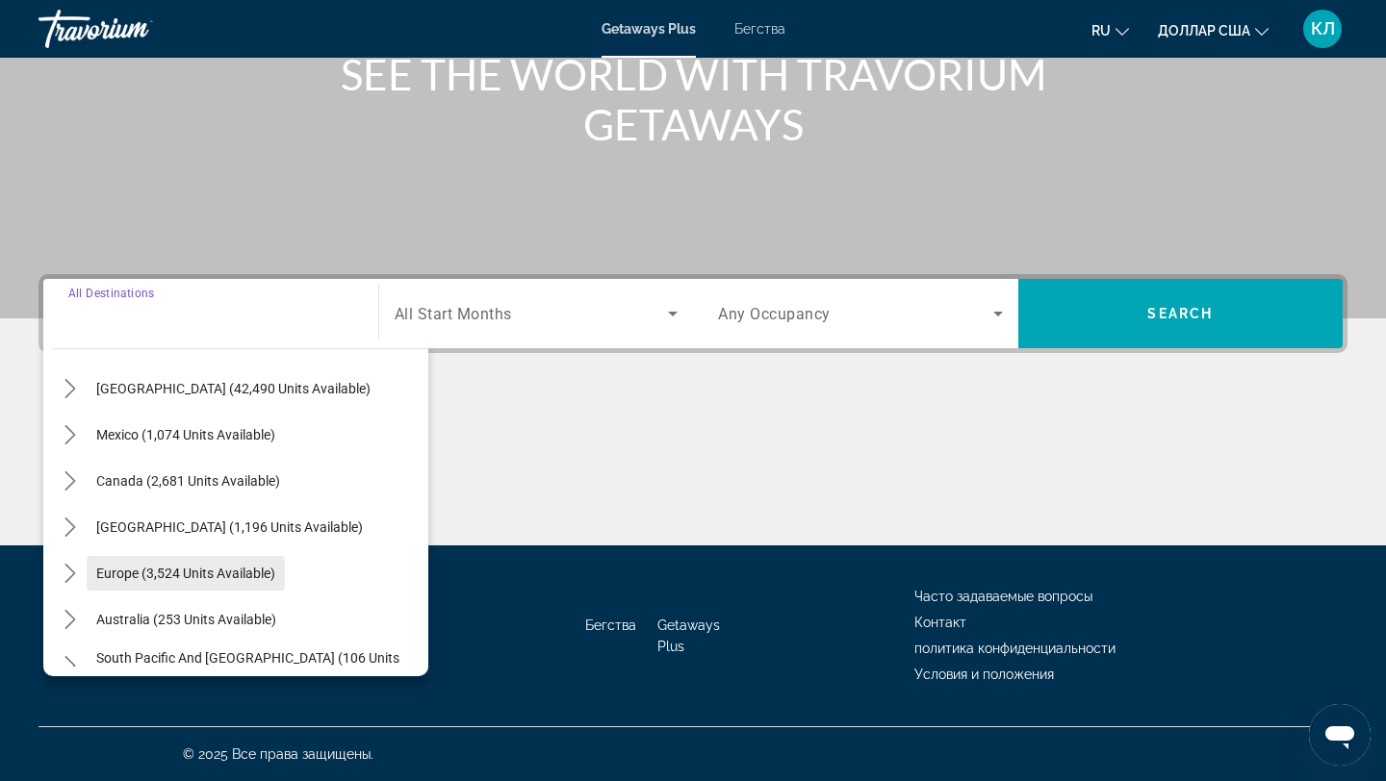
click at [200, 578] on span "Europe (3,524 units available)" at bounding box center [185, 573] width 179 height 15
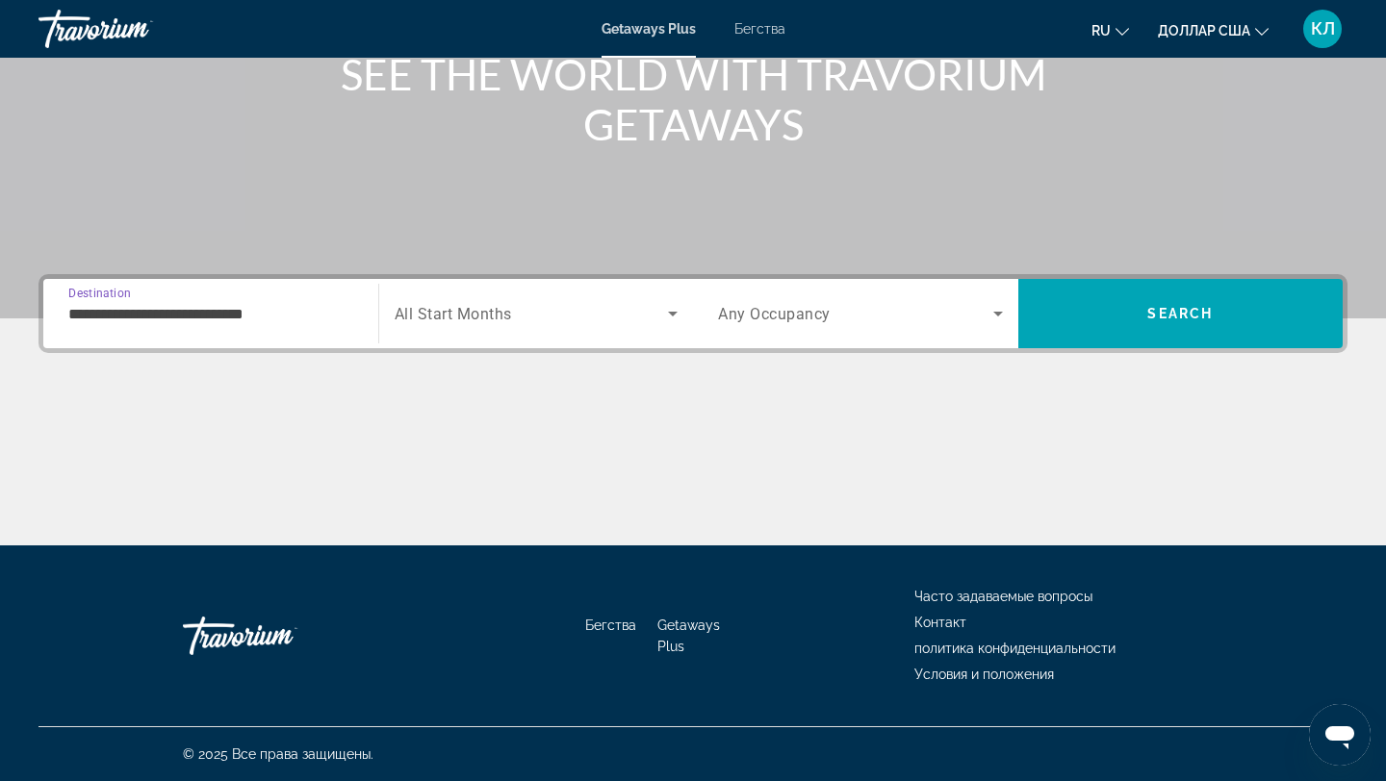
click at [275, 316] on input "**********" at bounding box center [210, 314] width 285 height 23
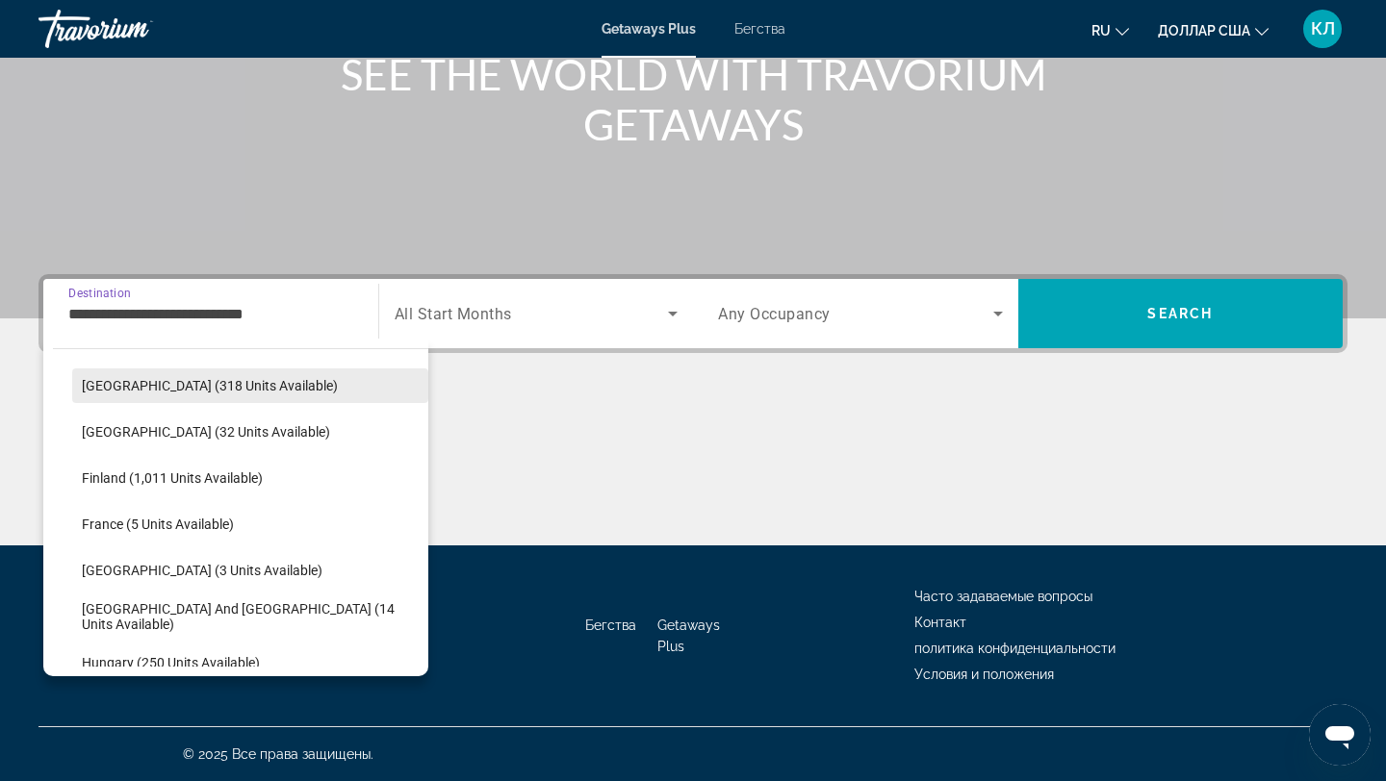
scroll to position [350, 0]
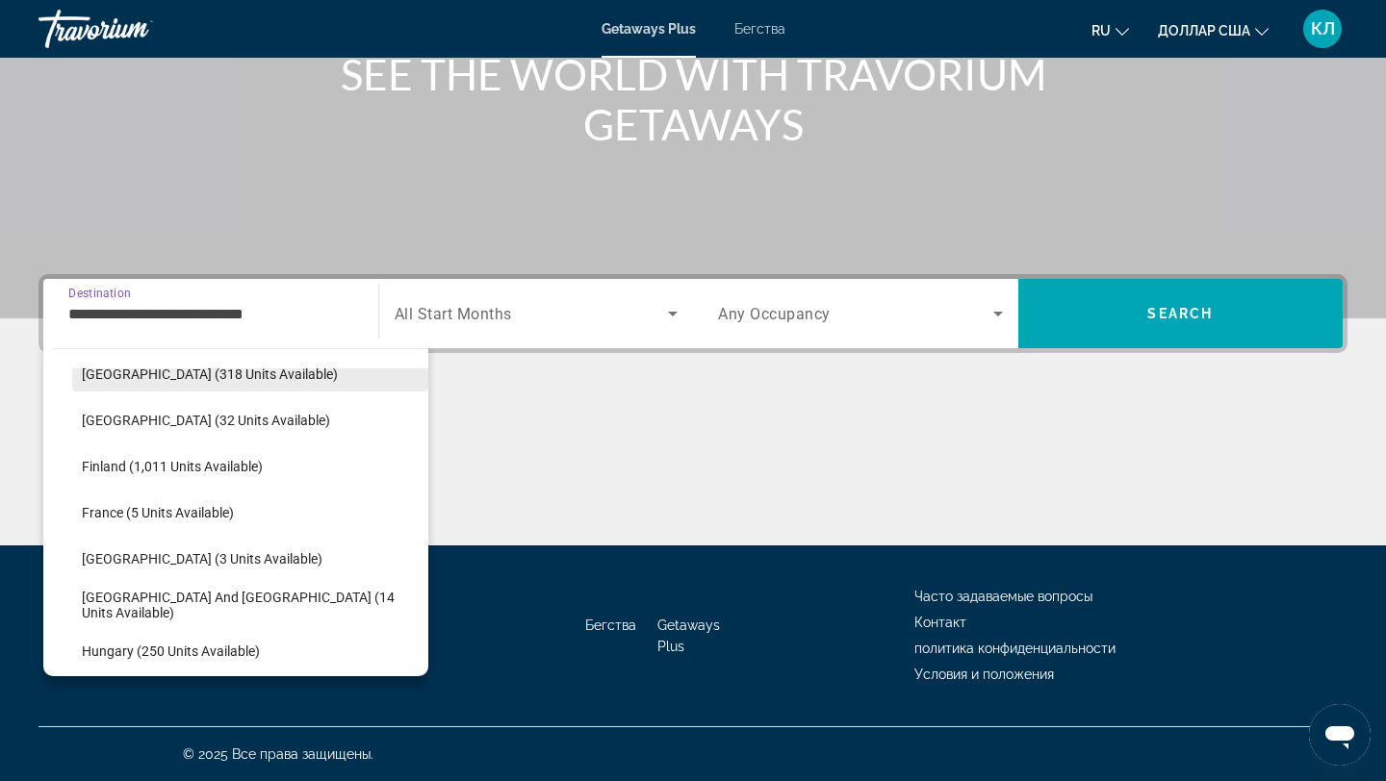
click at [206, 609] on span "[GEOGRAPHIC_DATA] and [GEOGRAPHIC_DATA] (14 units available)" at bounding box center [250, 605] width 337 height 31
type input "**********"
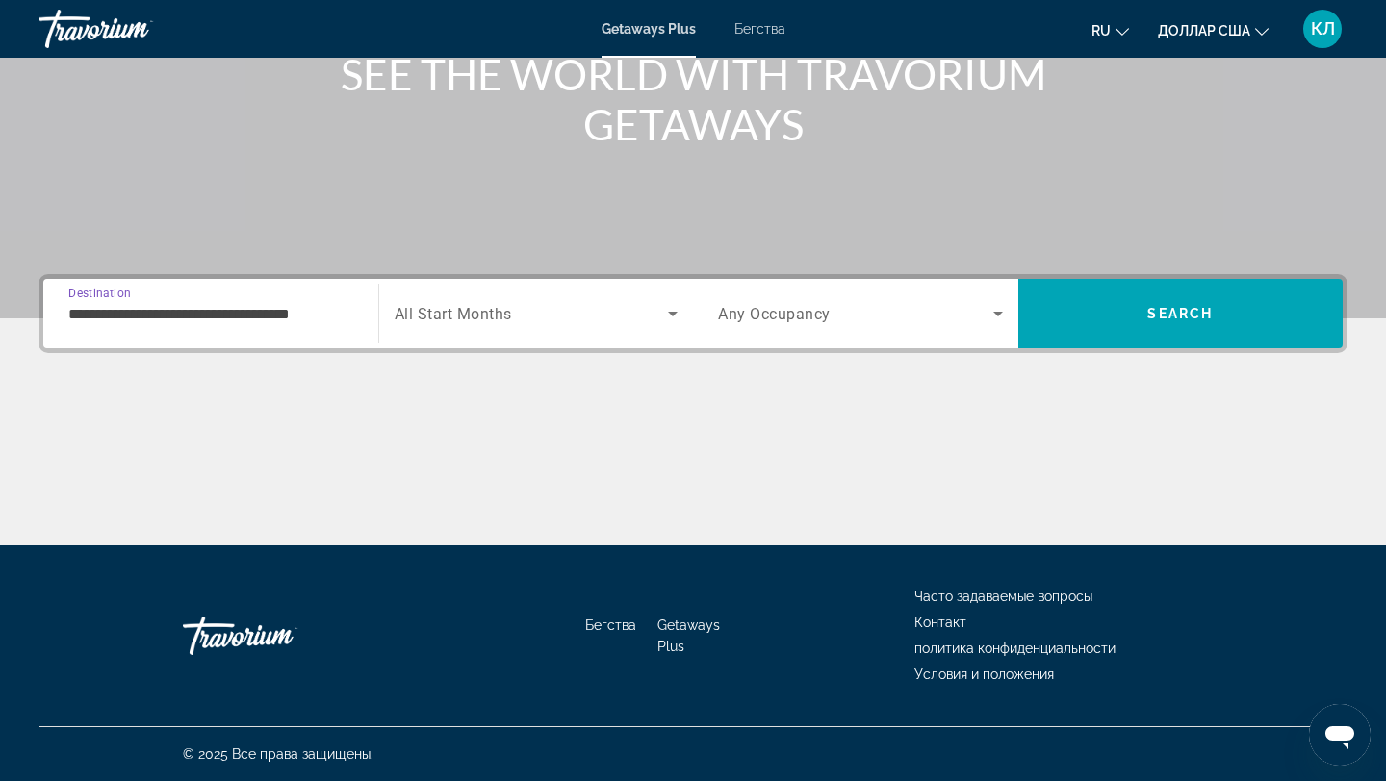
click at [519, 314] on span "Search widget" at bounding box center [532, 313] width 274 height 23
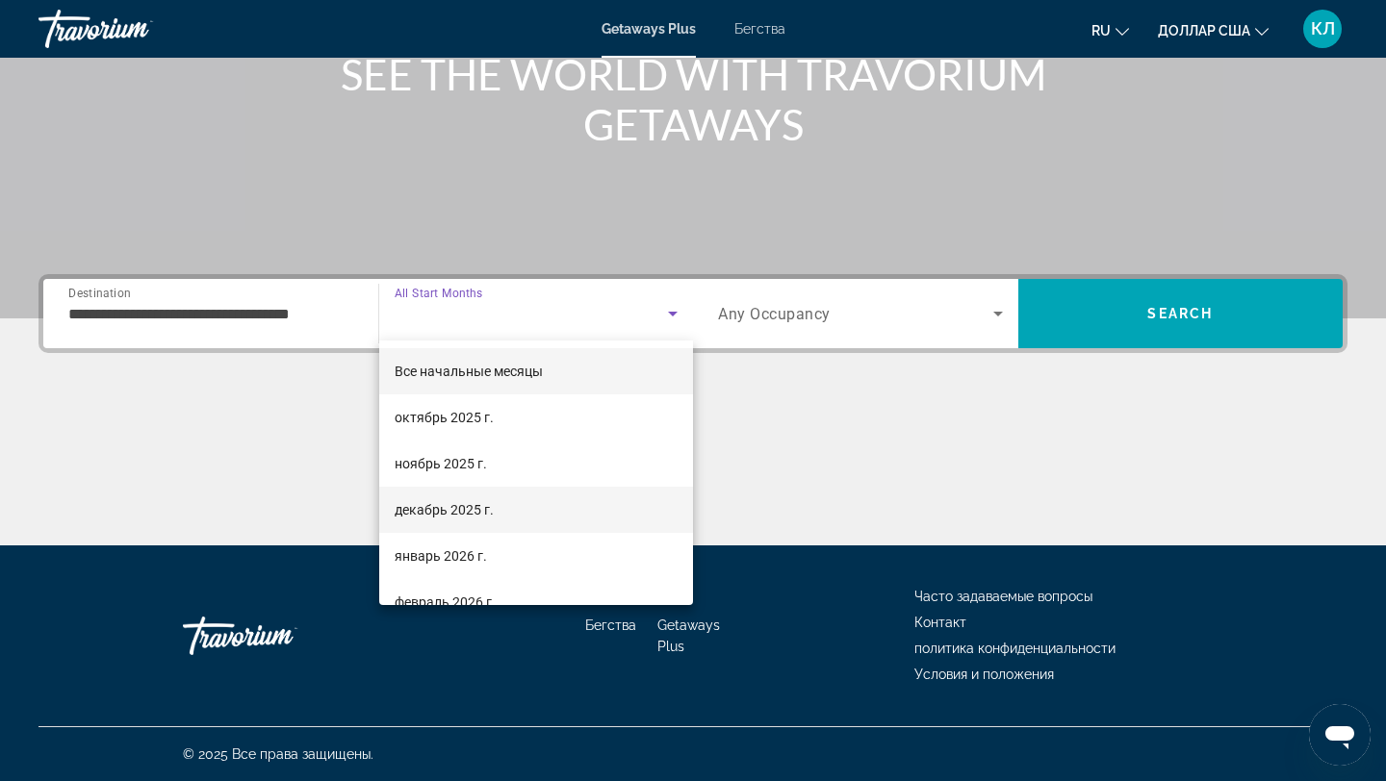
click at [483, 503] on font "декабрь 2025 г." at bounding box center [444, 509] width 99 height 15
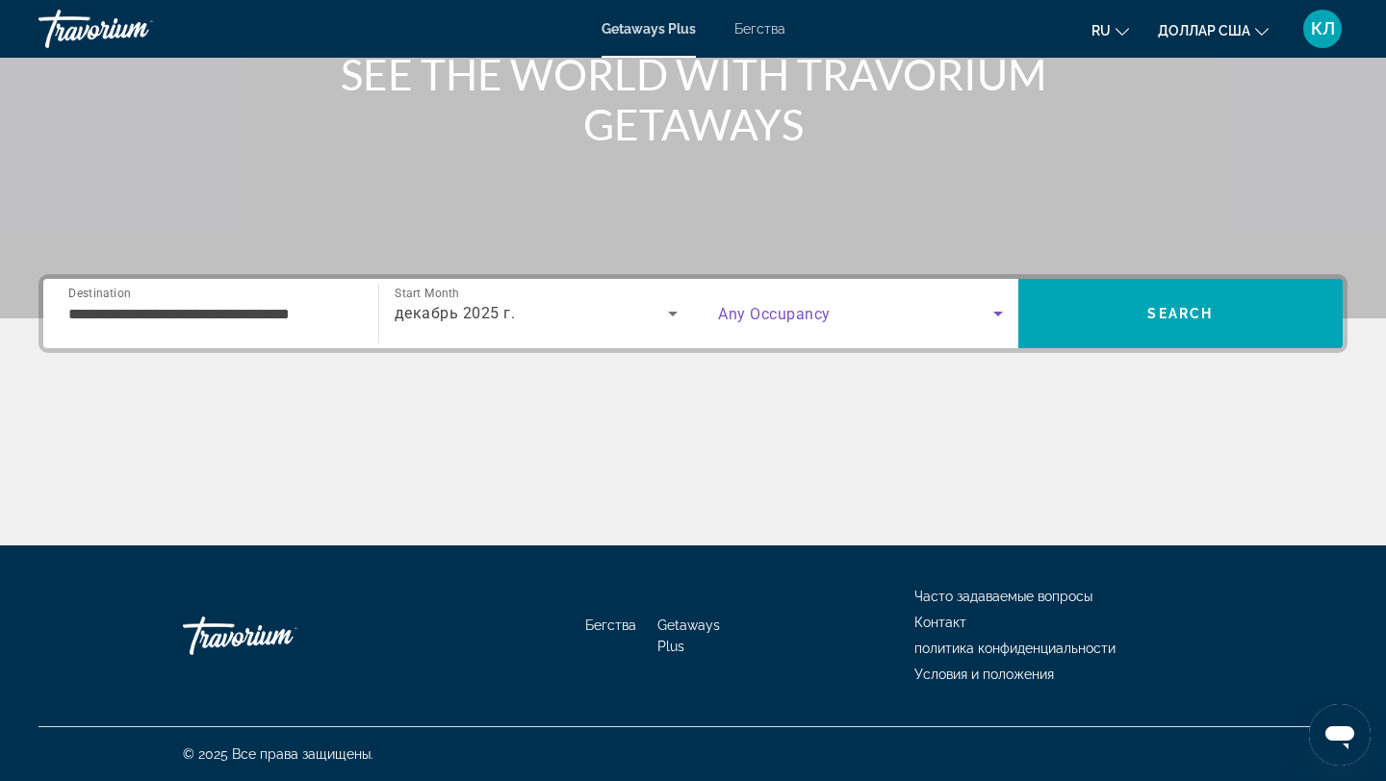
click at [835, 317] on span "Search widget" at bounding box center [855, 313] width 275 height 23
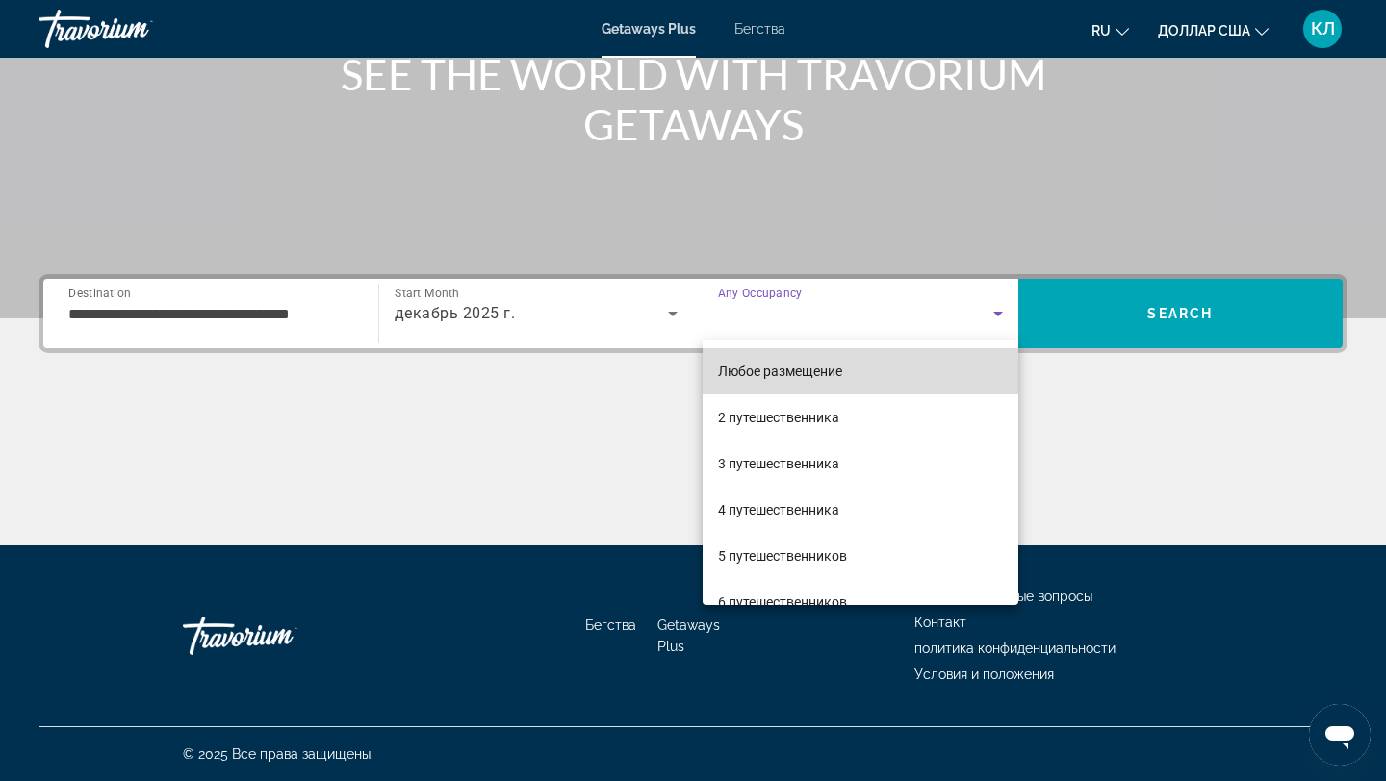
click at [830, 356] on mat-option "Любое размещение" at bounding box center [861, 371] width 316 height 46
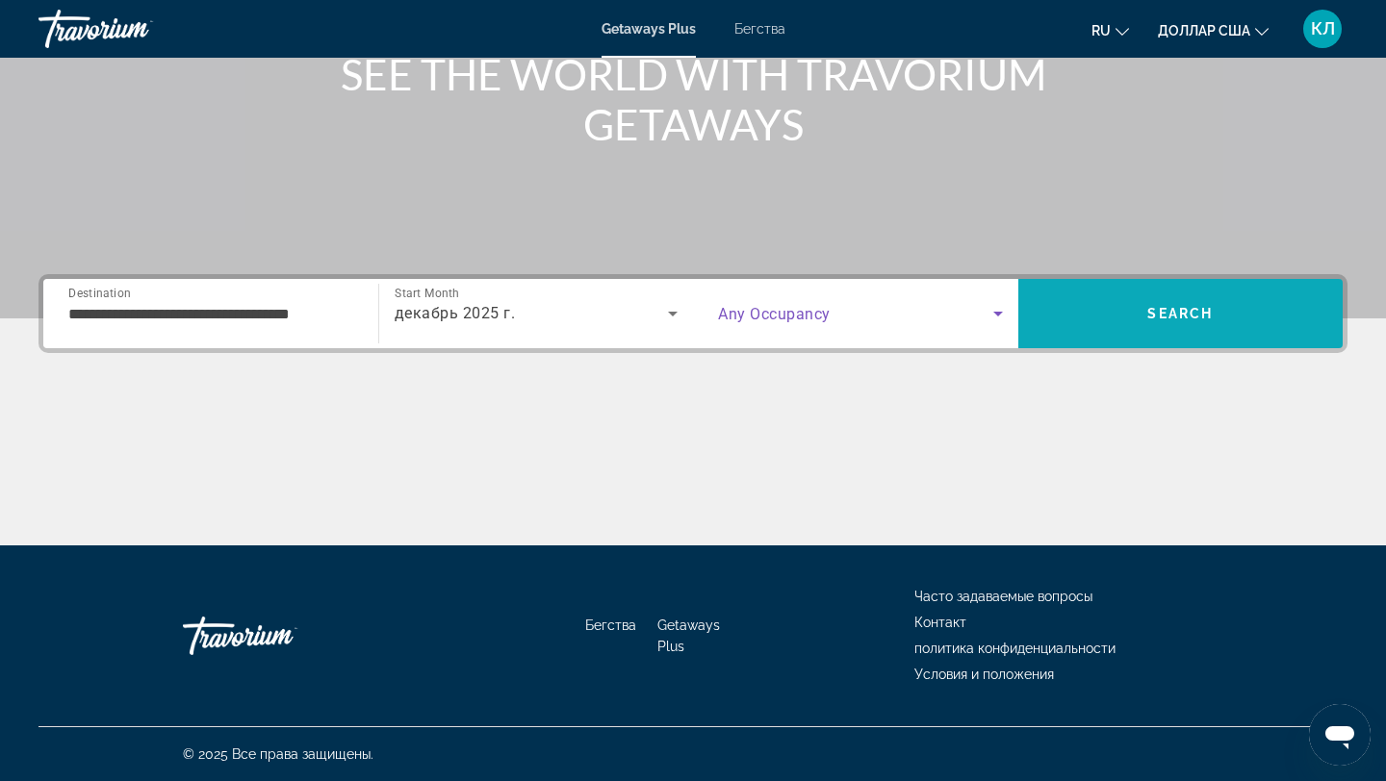
click at [1084, 326] on span "Search" at bounding box center [1180, 314] width 325 height 46
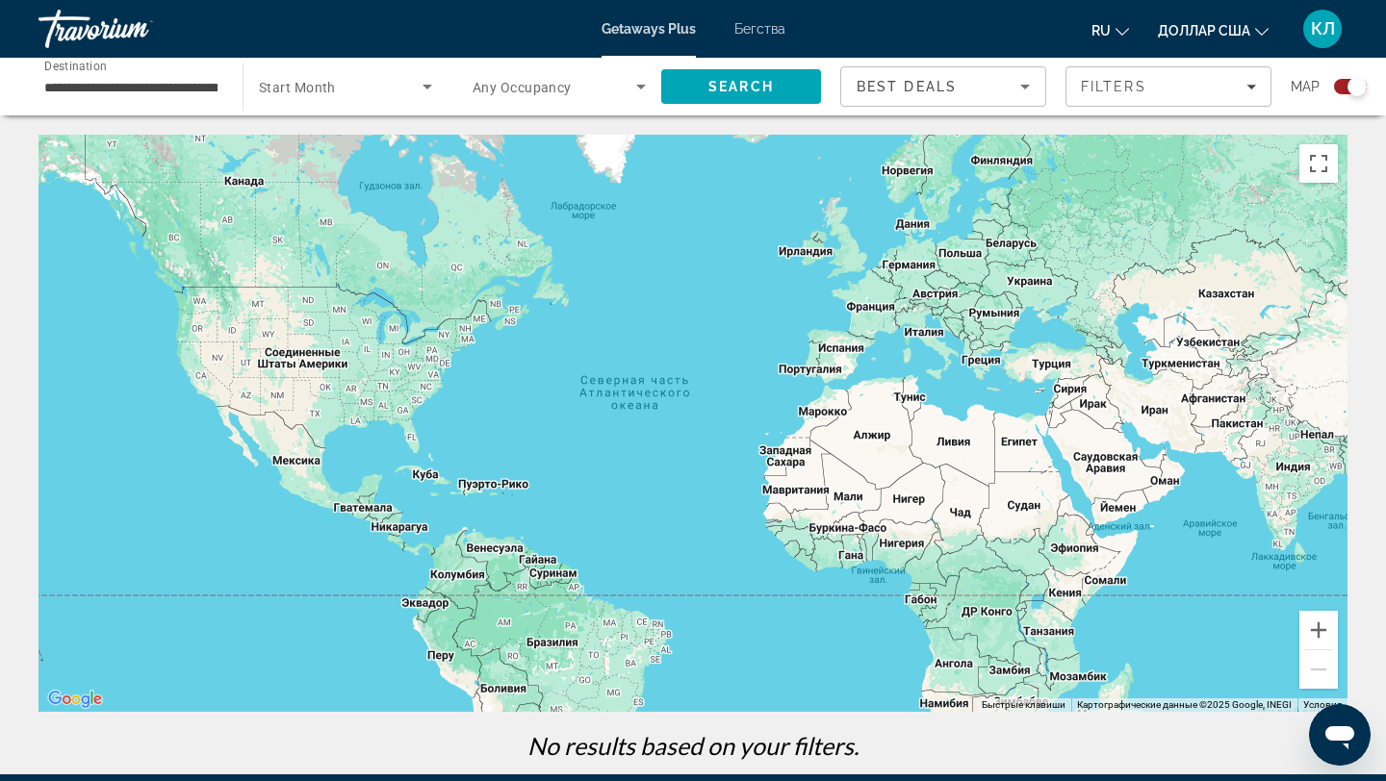
click at [749, 32] on font "Бегства" at bounding box center [759, 28] width 51 height 15
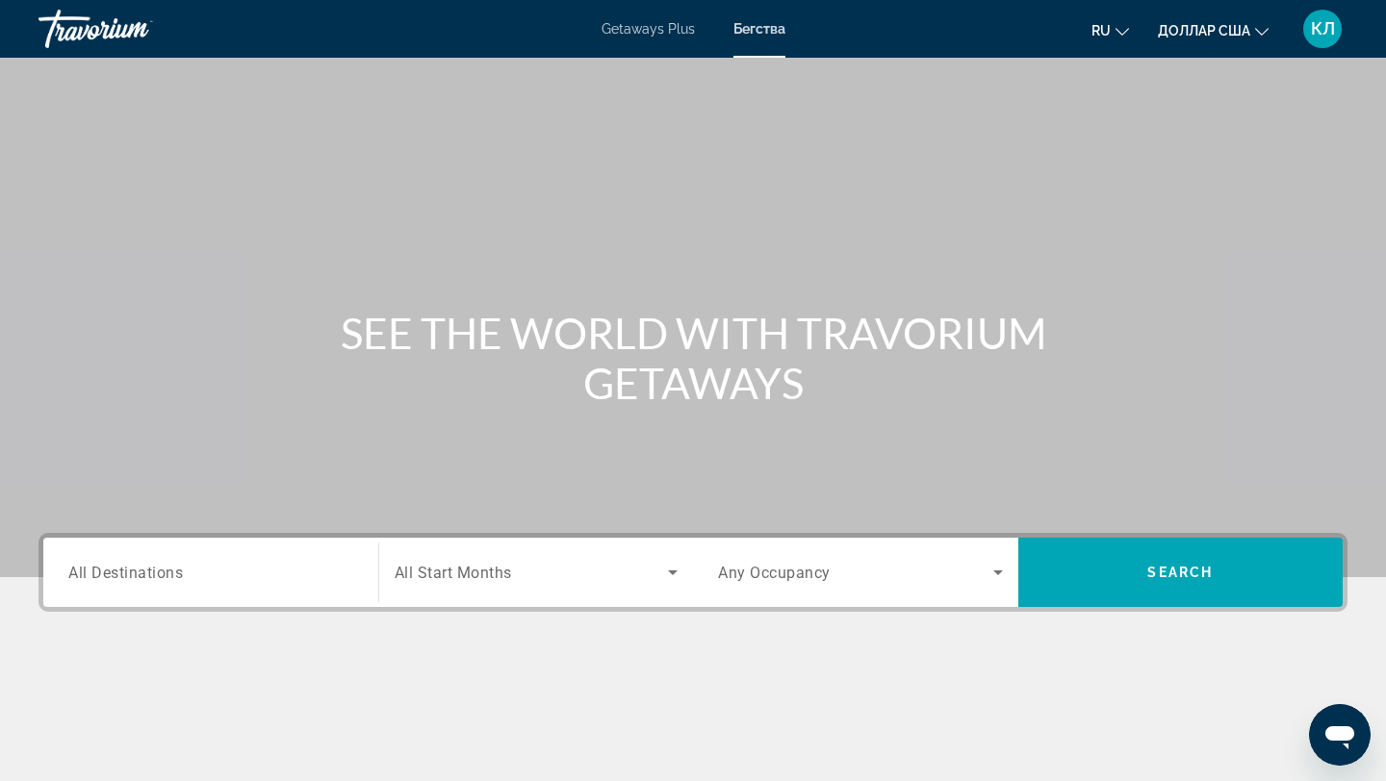
click at [152, 590] on div "Search widget" at bounding box center [210, 573] width 285 height 55
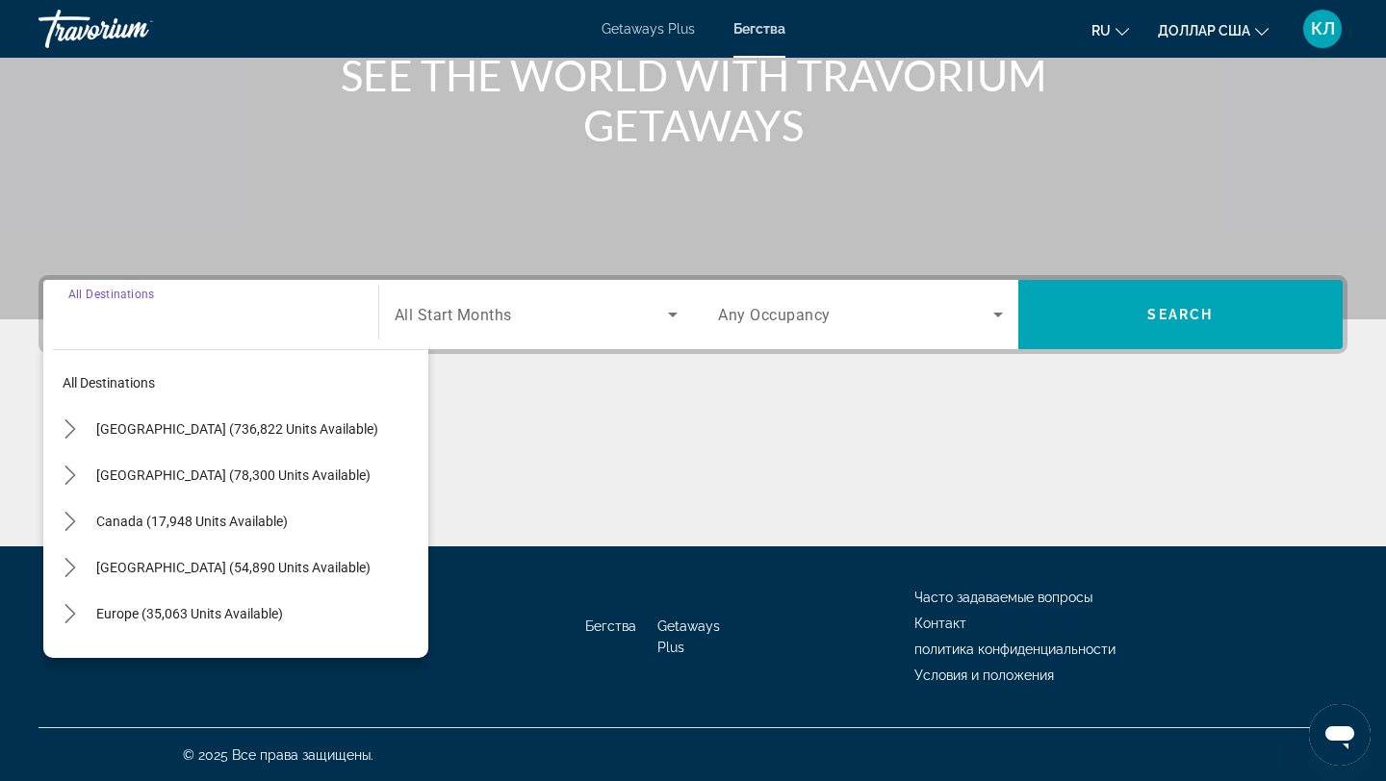
scroll to position [259, 0]
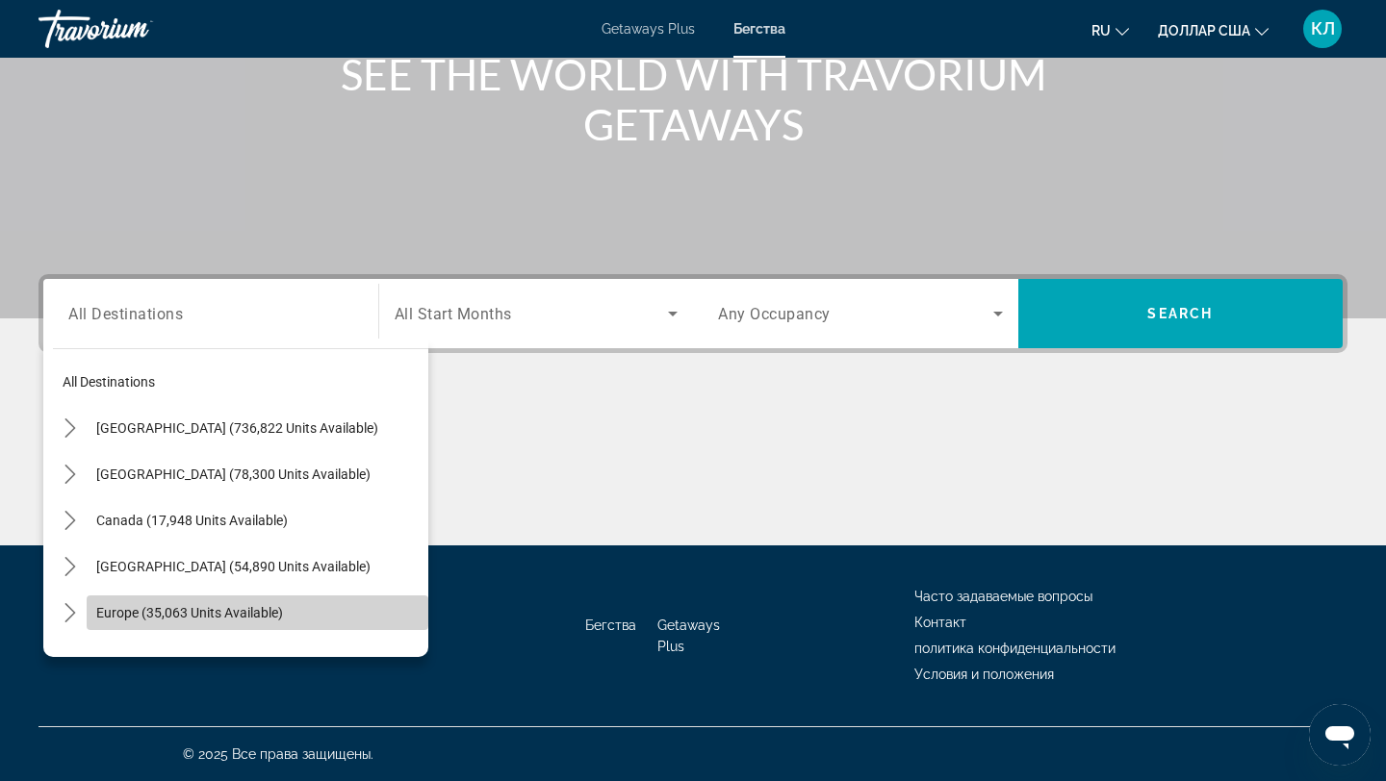
click at [153, 602] on span "Select destination: Europe (35,063 units available)" at bounding box center [258, 613] width 342 height 46
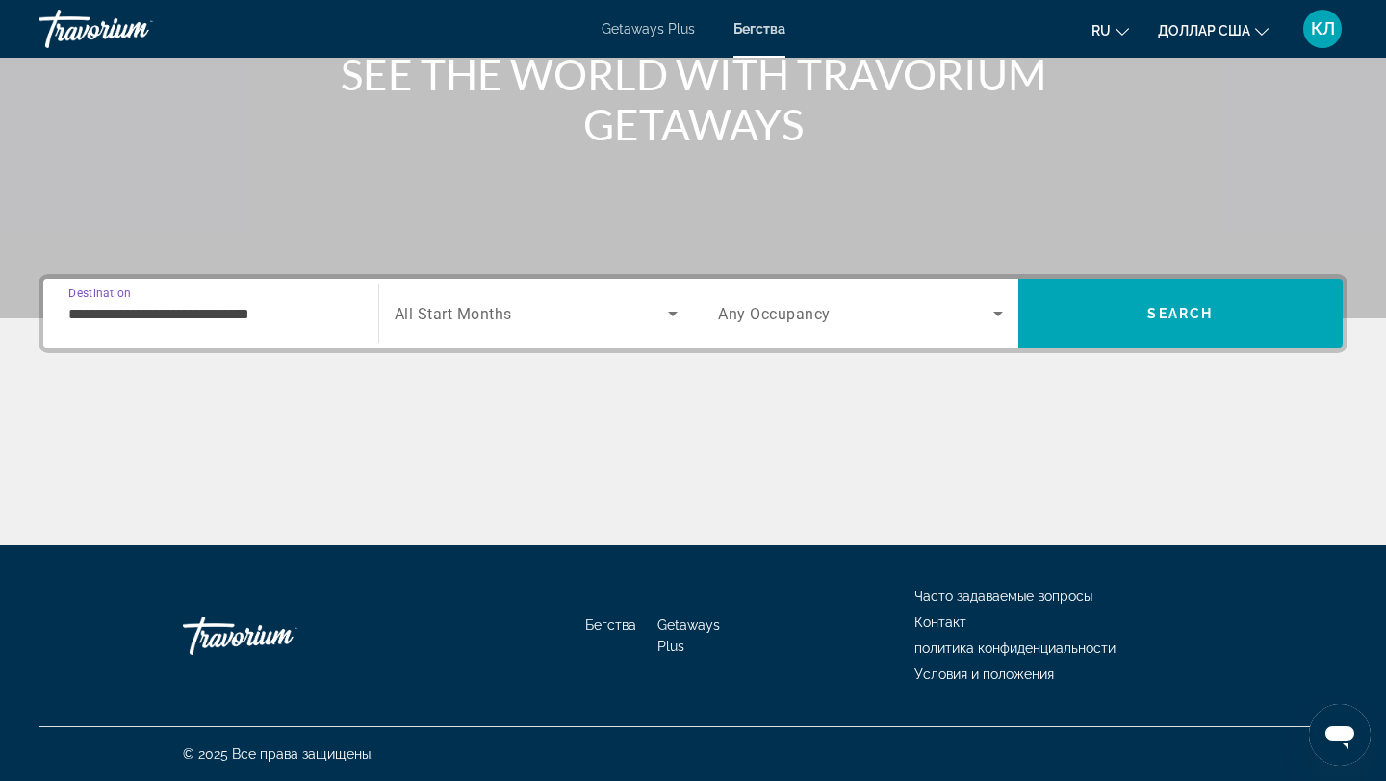
click at [243, 320] on input "**********" at bounding box center [210, 314] width 285 height 23
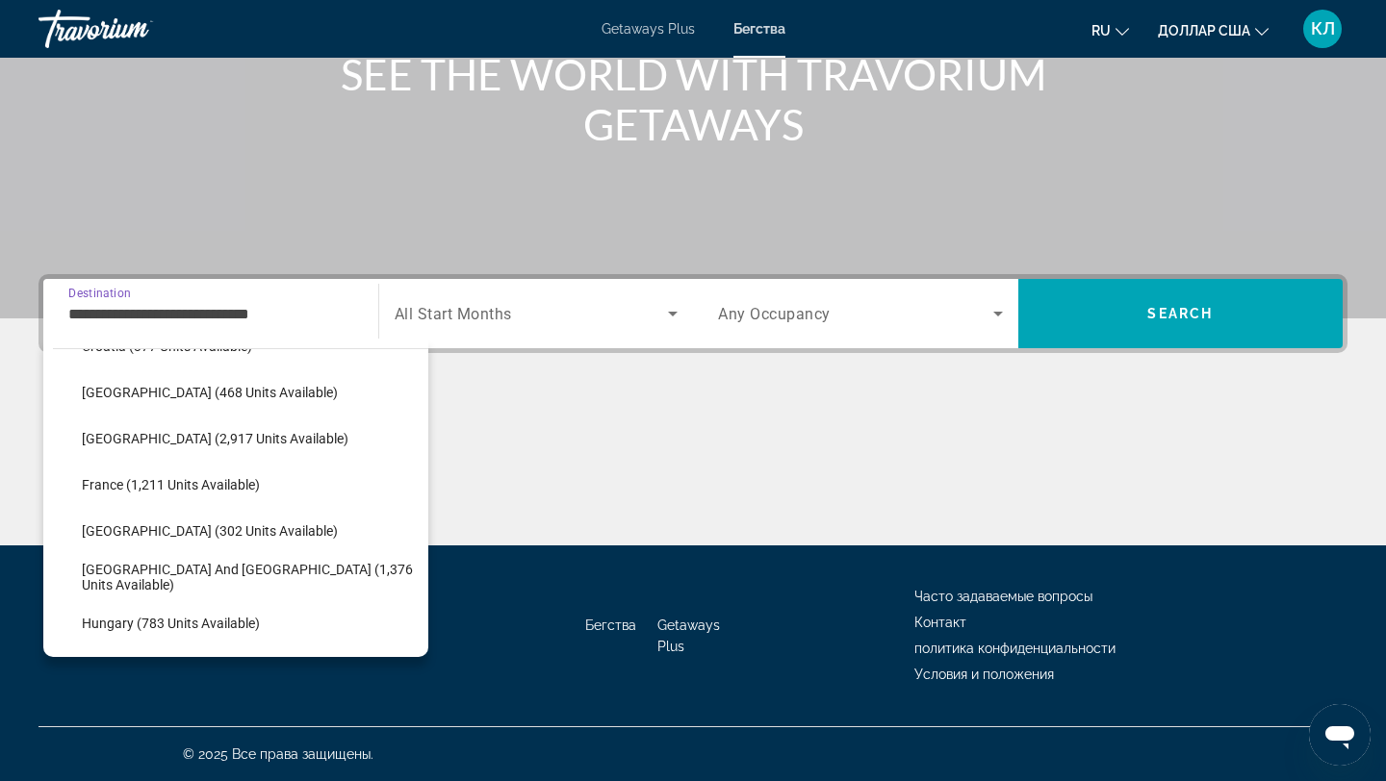
scroll to position [465, 0]
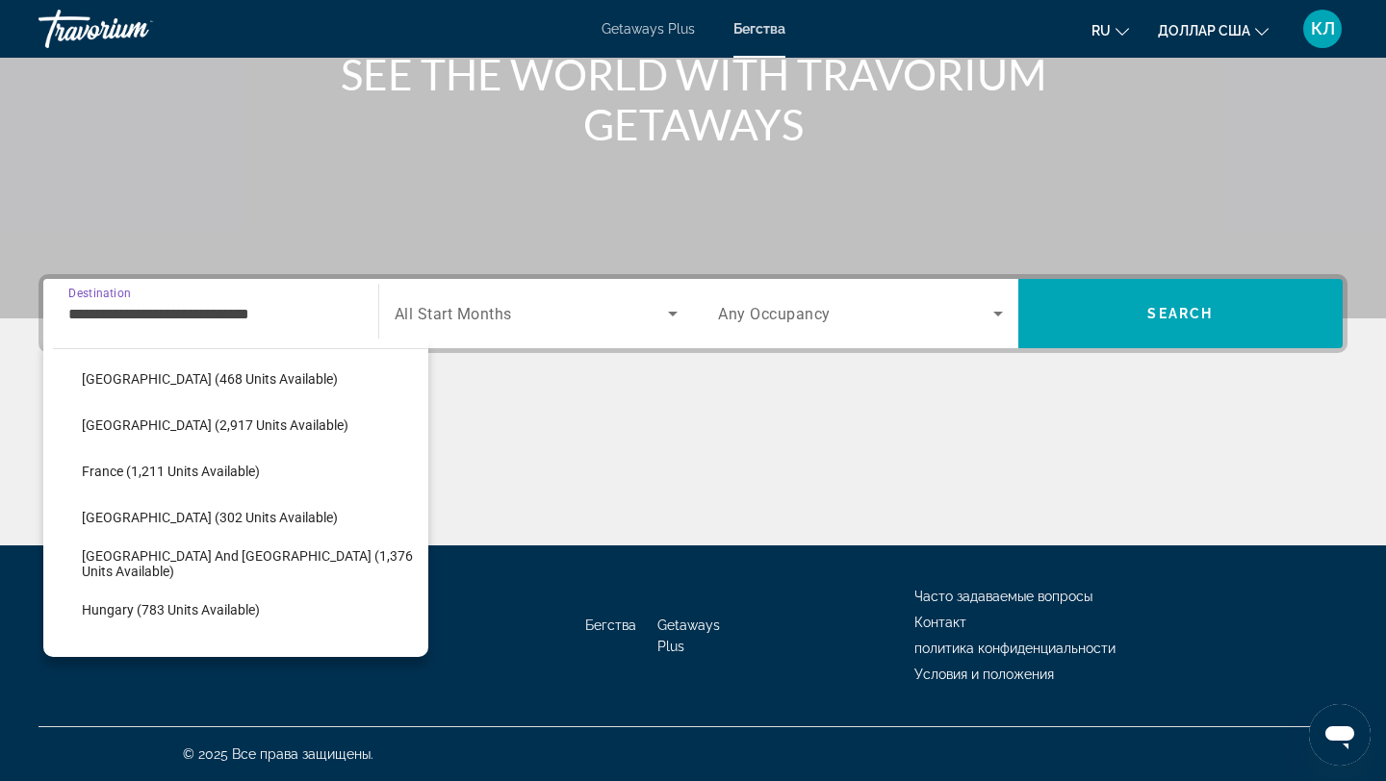
click at [204, 562] on span "[GEOGRAPHIC_DATA] and [GEOGRAPHIC_DATA] (1,376 units available)" at bounding box center [250, 564] width 337 height 31
type input "**********"
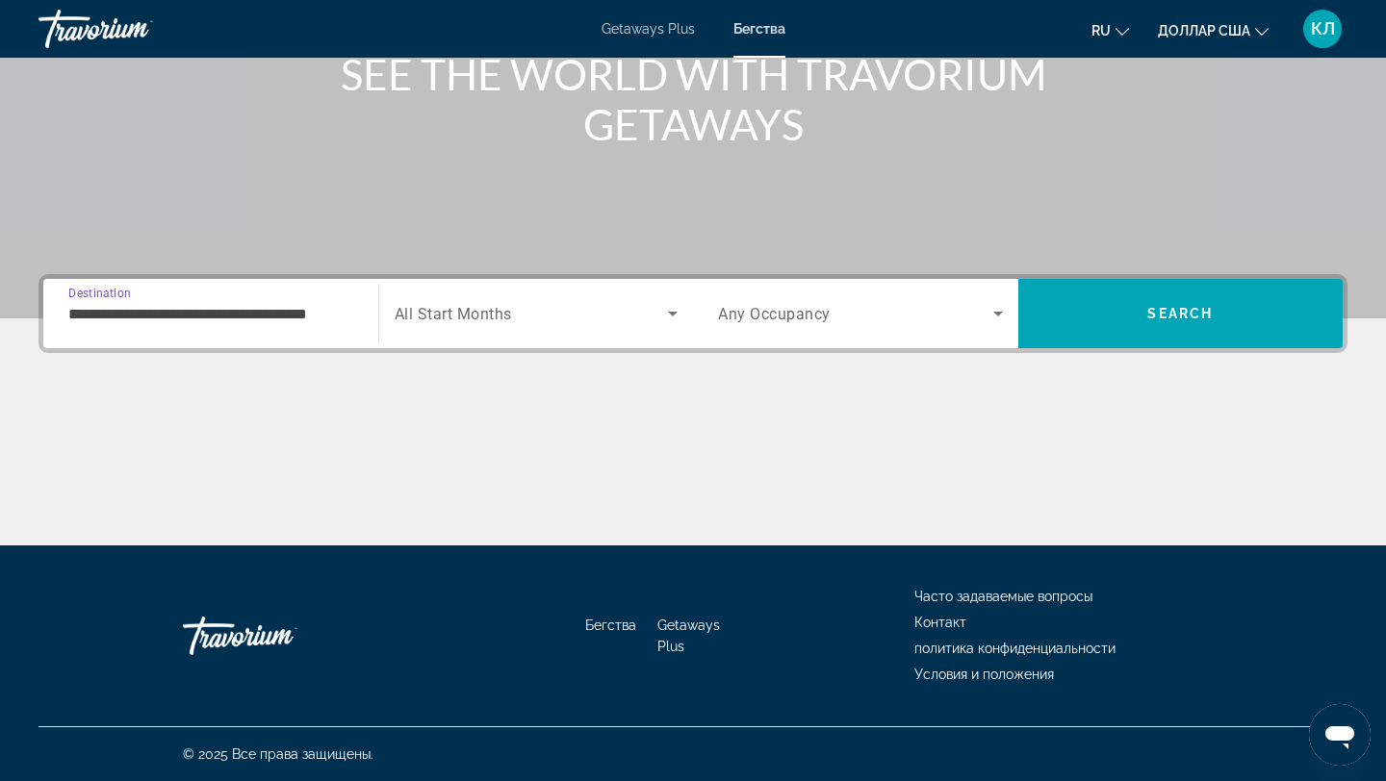
click at [448, 320] on span "All Start Months" at bounding box center [453, 314] width 117 height 18
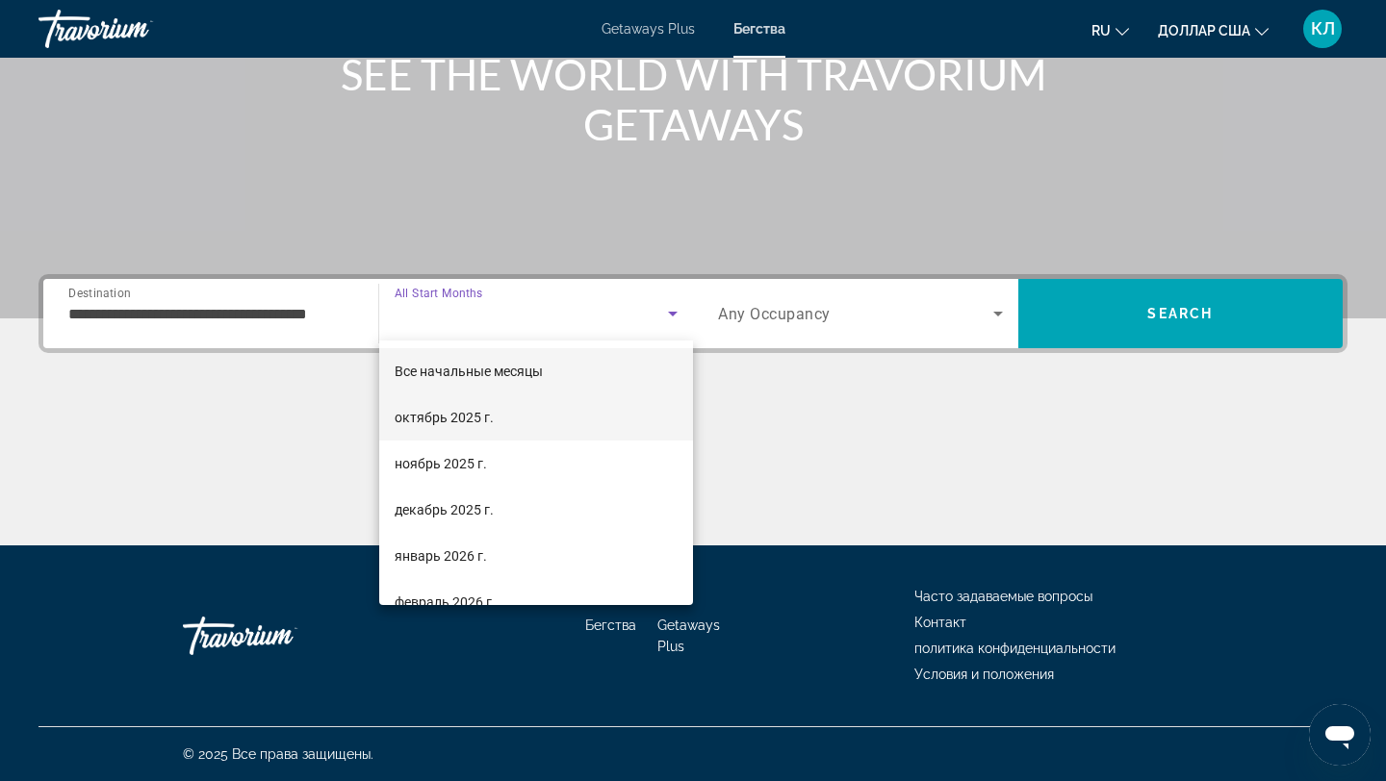
click at [444, 425] on span "октябрь 2025 г." at bounding box center [444, 417] width 99 height 23
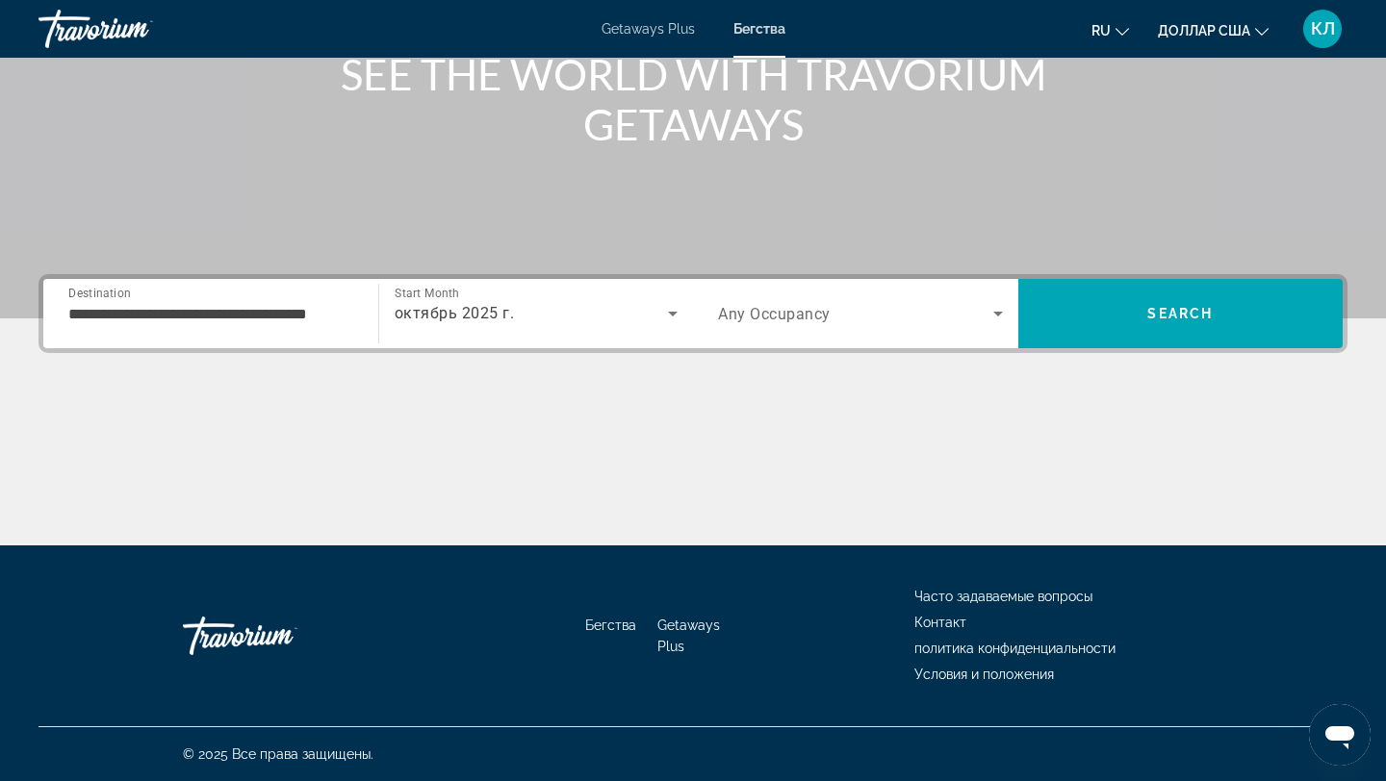
click at [773, 317] on span "Any Occupancy" at bounding box center [774, 314] width 113 height 18
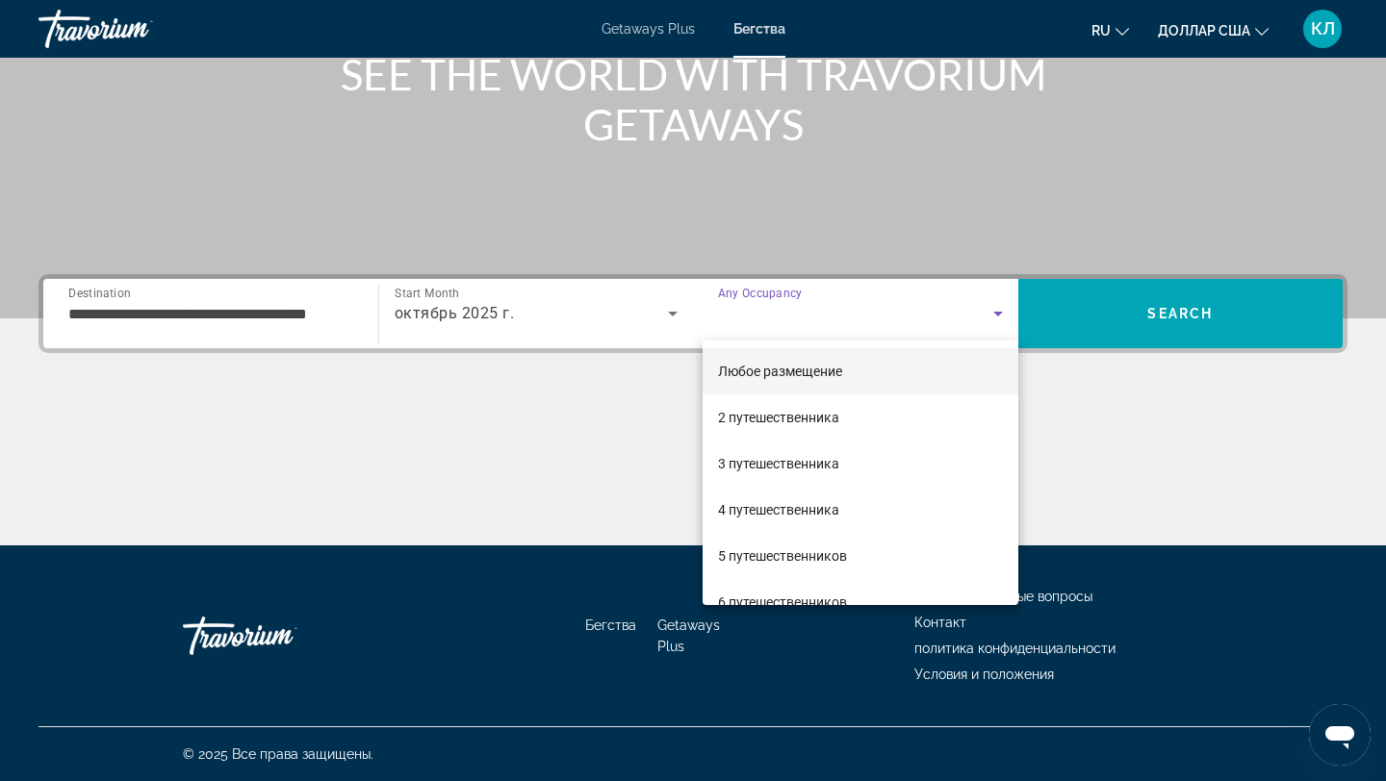
click at [770, 382] on span "Любое размещение" at bounding box center [780, 371] width 124 height 23
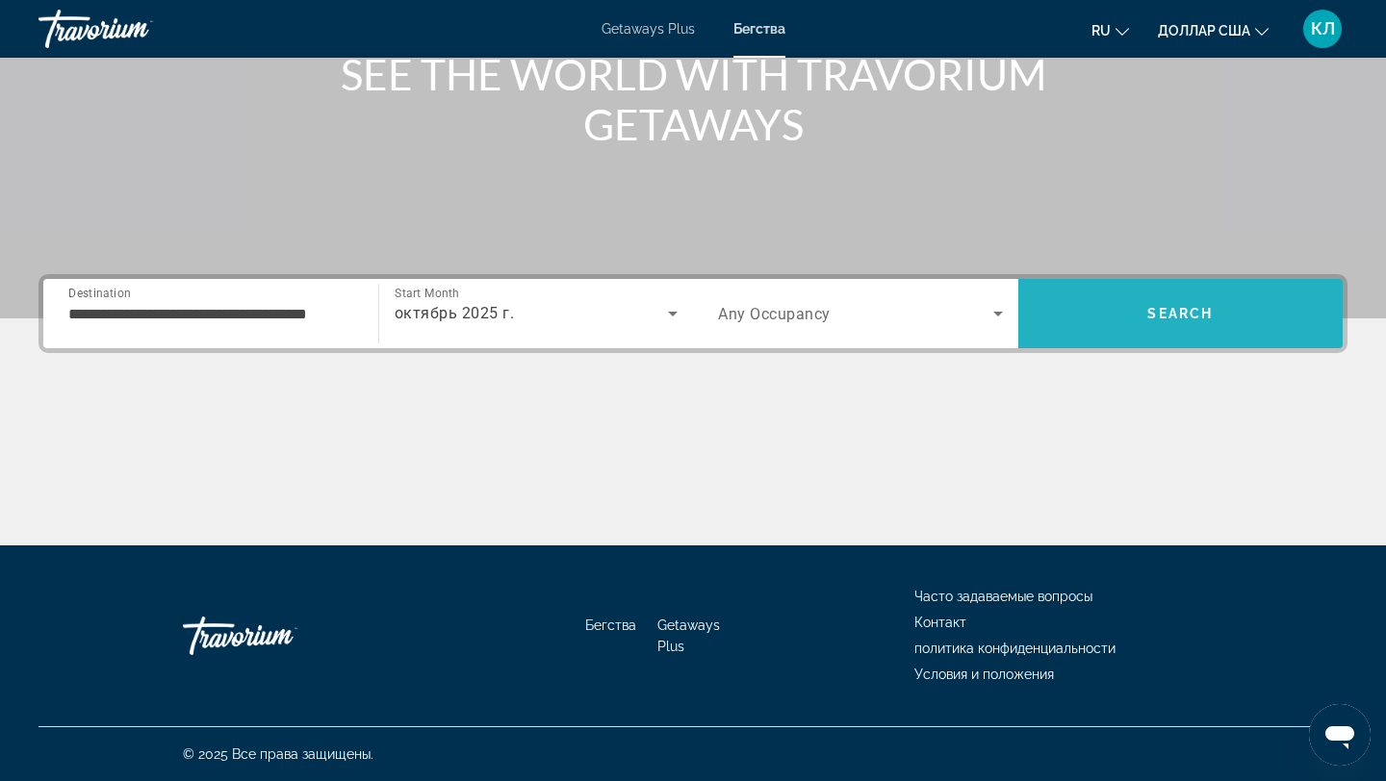
click at [1084, 328] on span "Search" at bounding box center [1180, 314] width 325 height 46
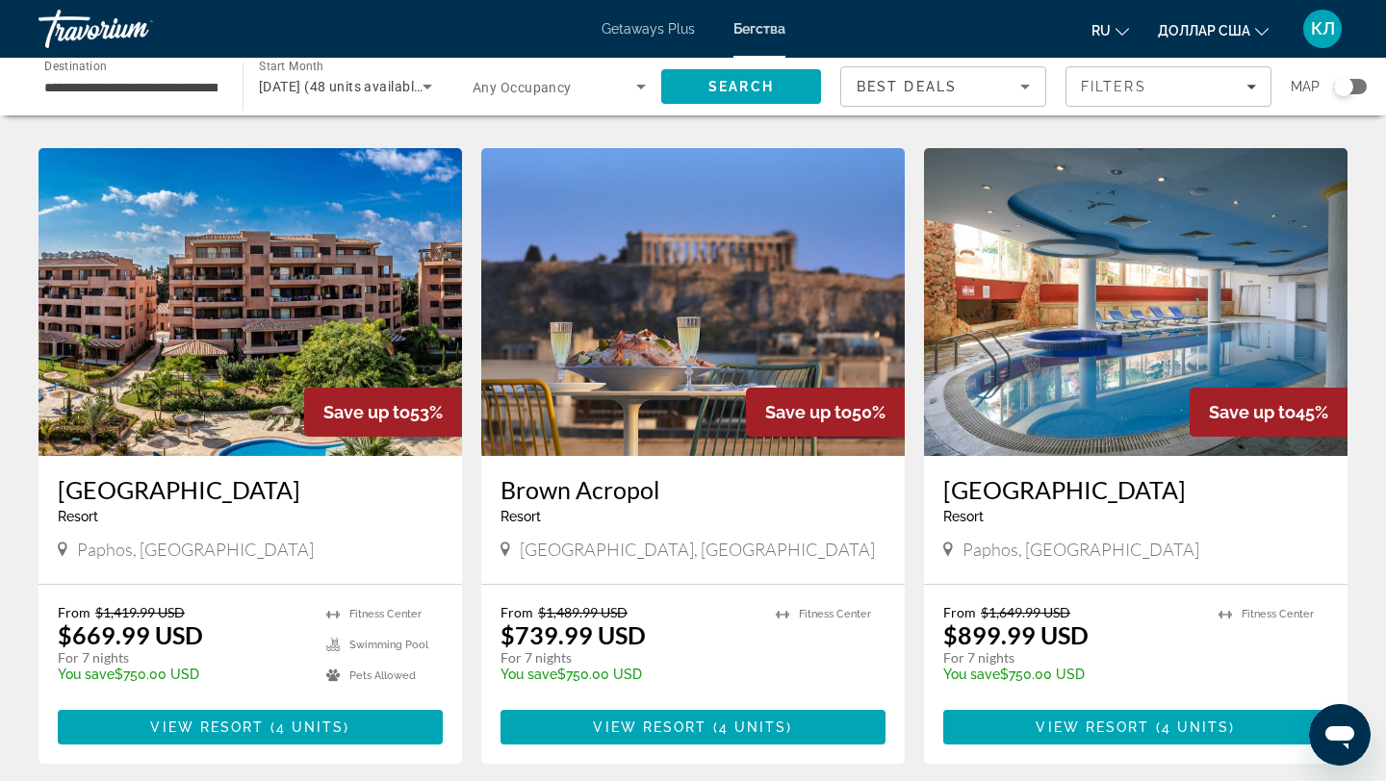
scroll to position [1991, 0]
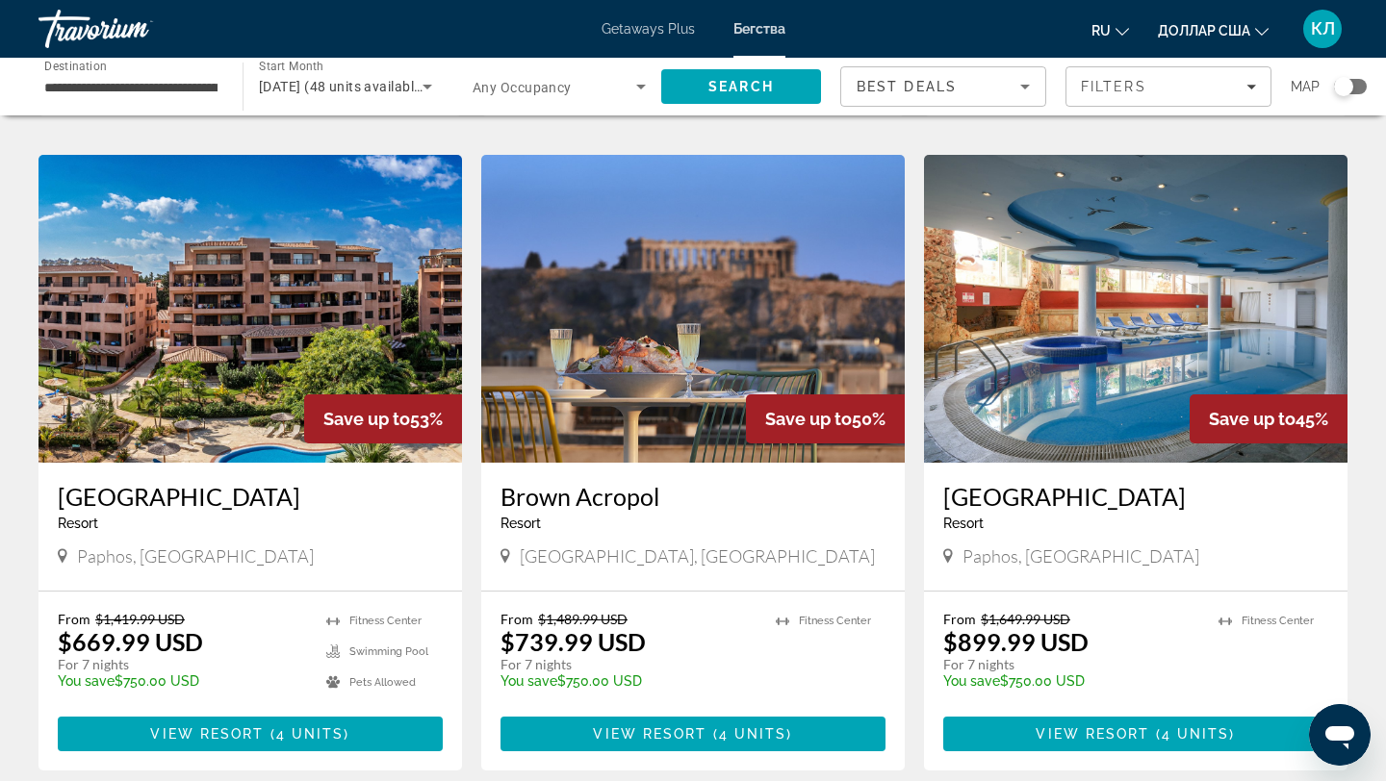
click at [705, 265] on img "Основное содержание" at bounding box center [692, 309] width 423 height 308
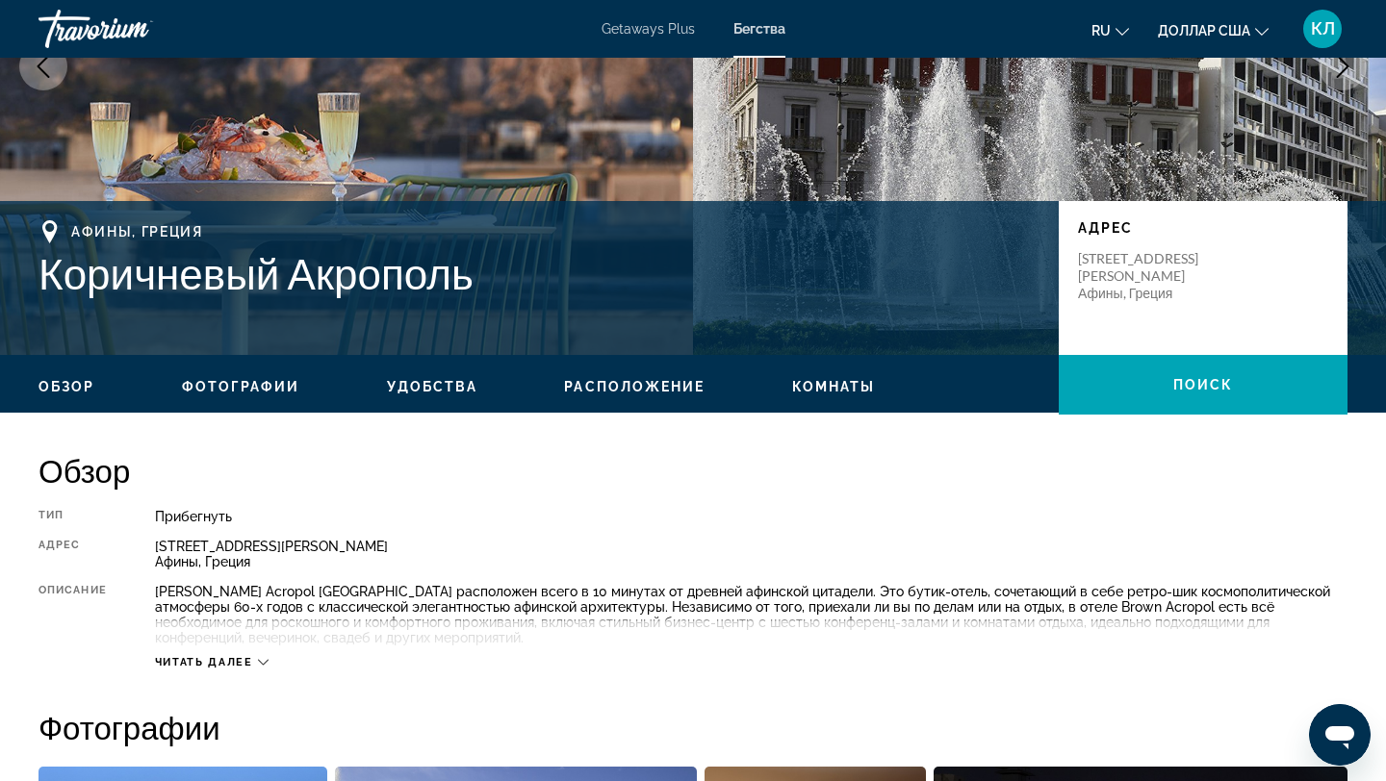
scroll to position [310, 0]
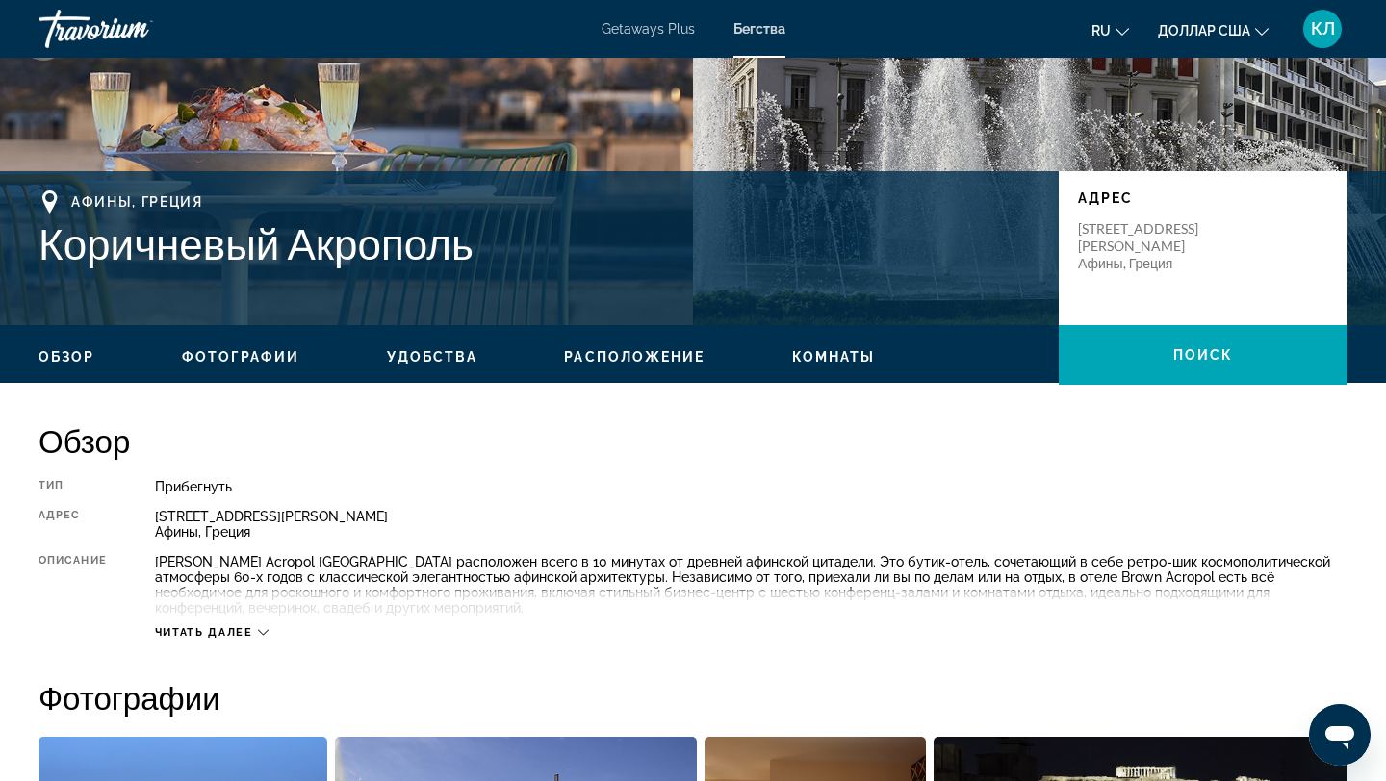
click at [208, 627] on font "Читать далее" at bounding box center [204, 633] width 98 height 13
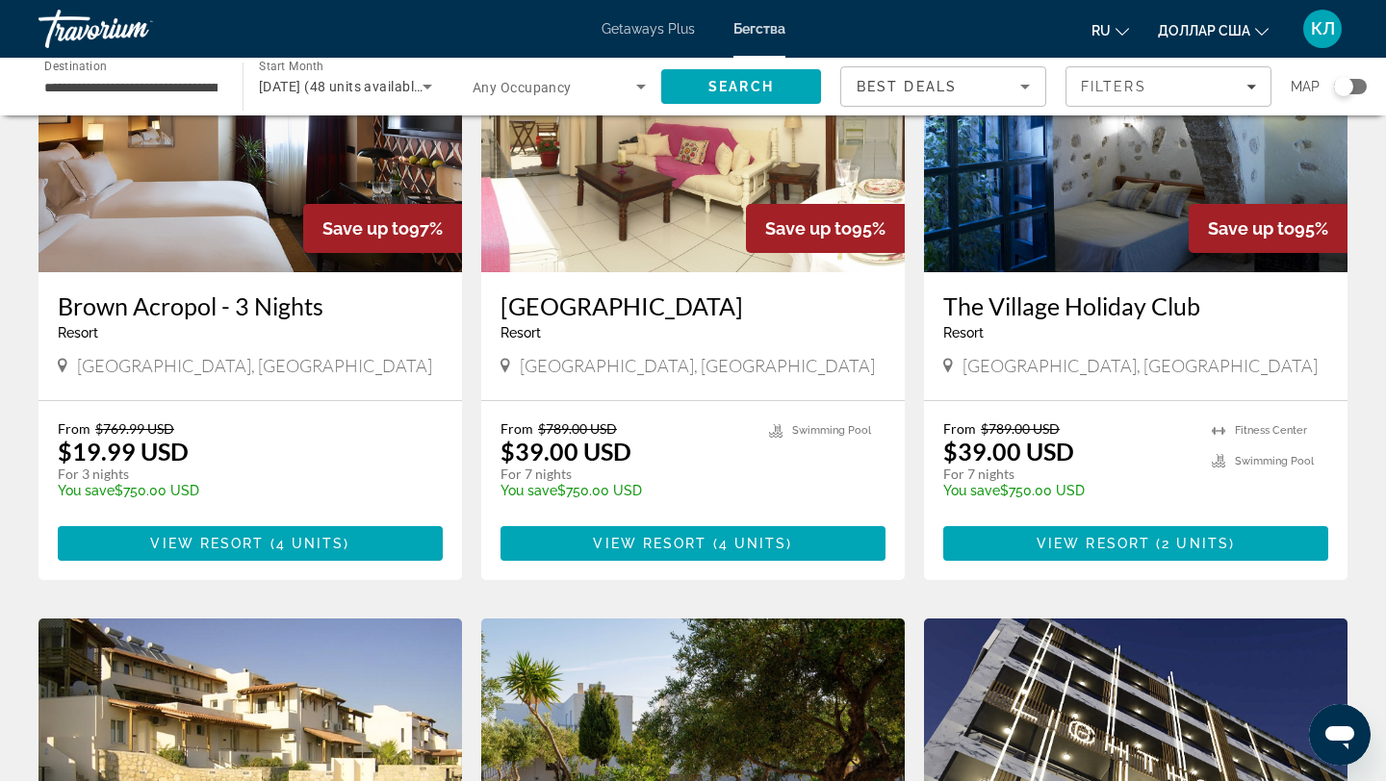
scroll to position [221, 0]
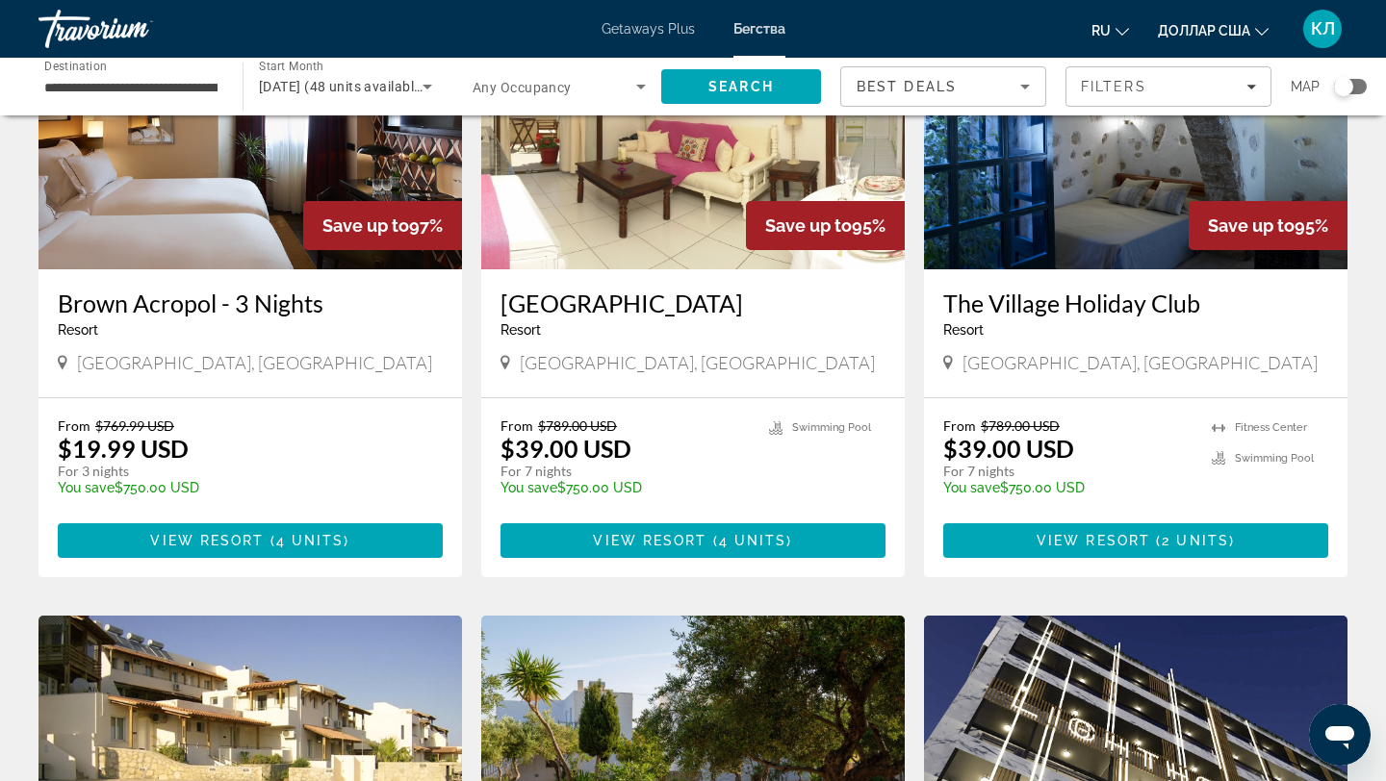
click at [1021, 301] on h3 "The Village Holiday Club" at bounding box center [1135, 303] width 385 height 29
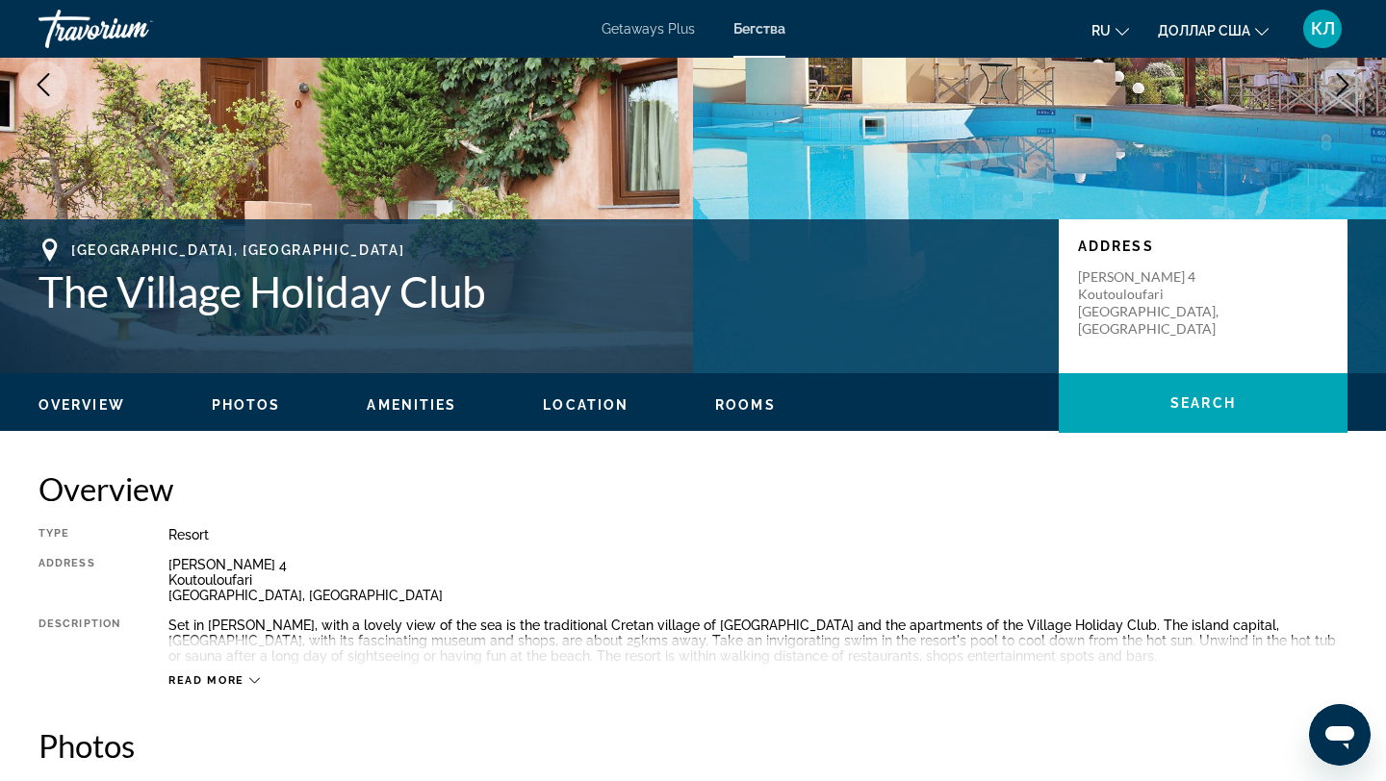
scroll to position [266, 0]
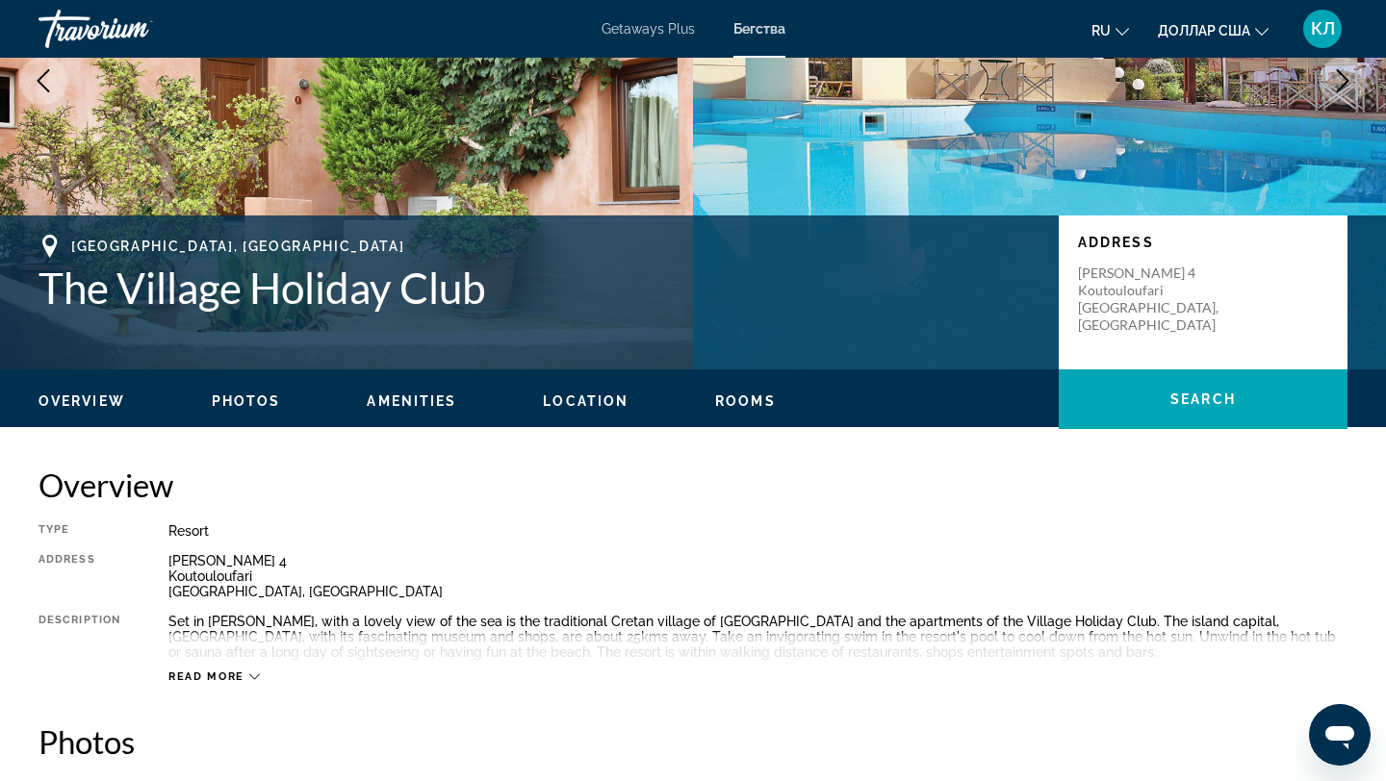
click at [202, 676] on span "Read more" at bounding box center [206, 677] width 76 height 13
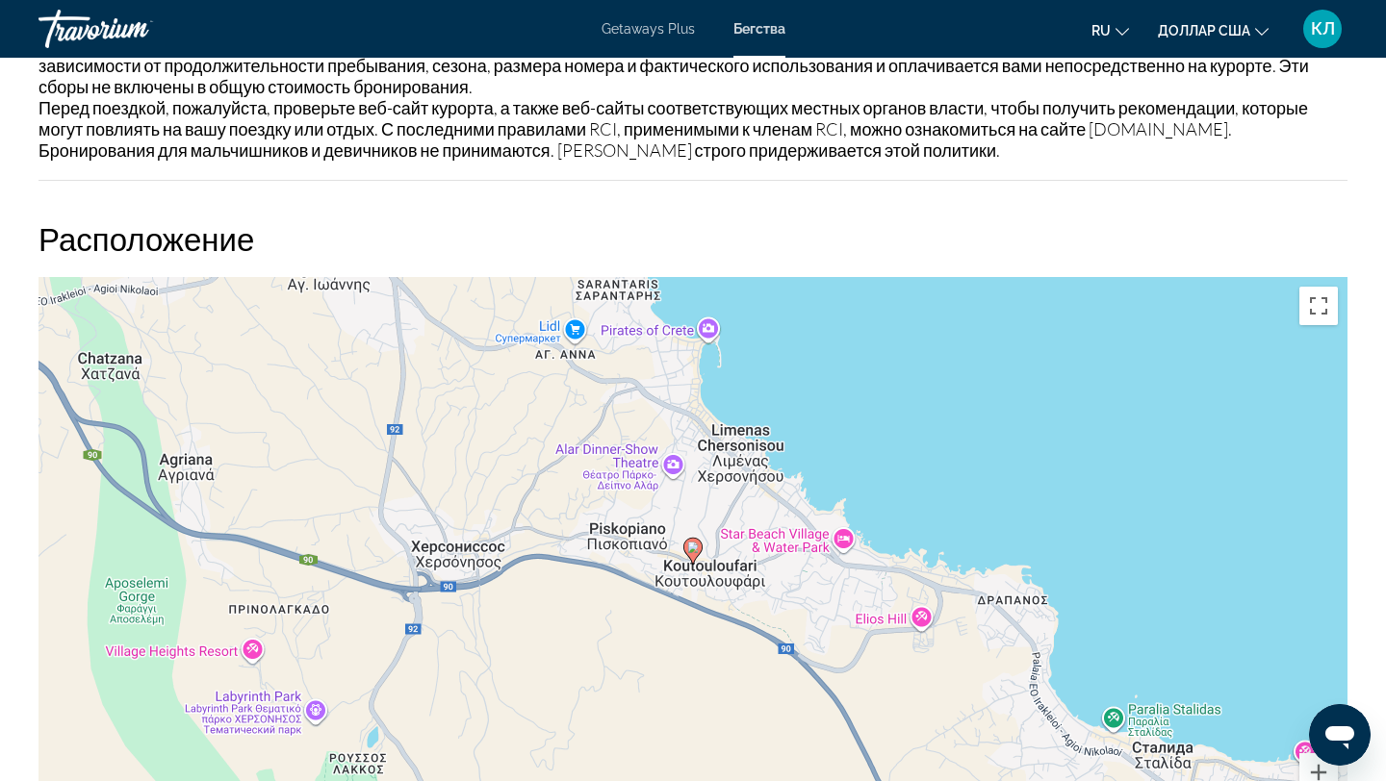
scroll to position [2519, 0]
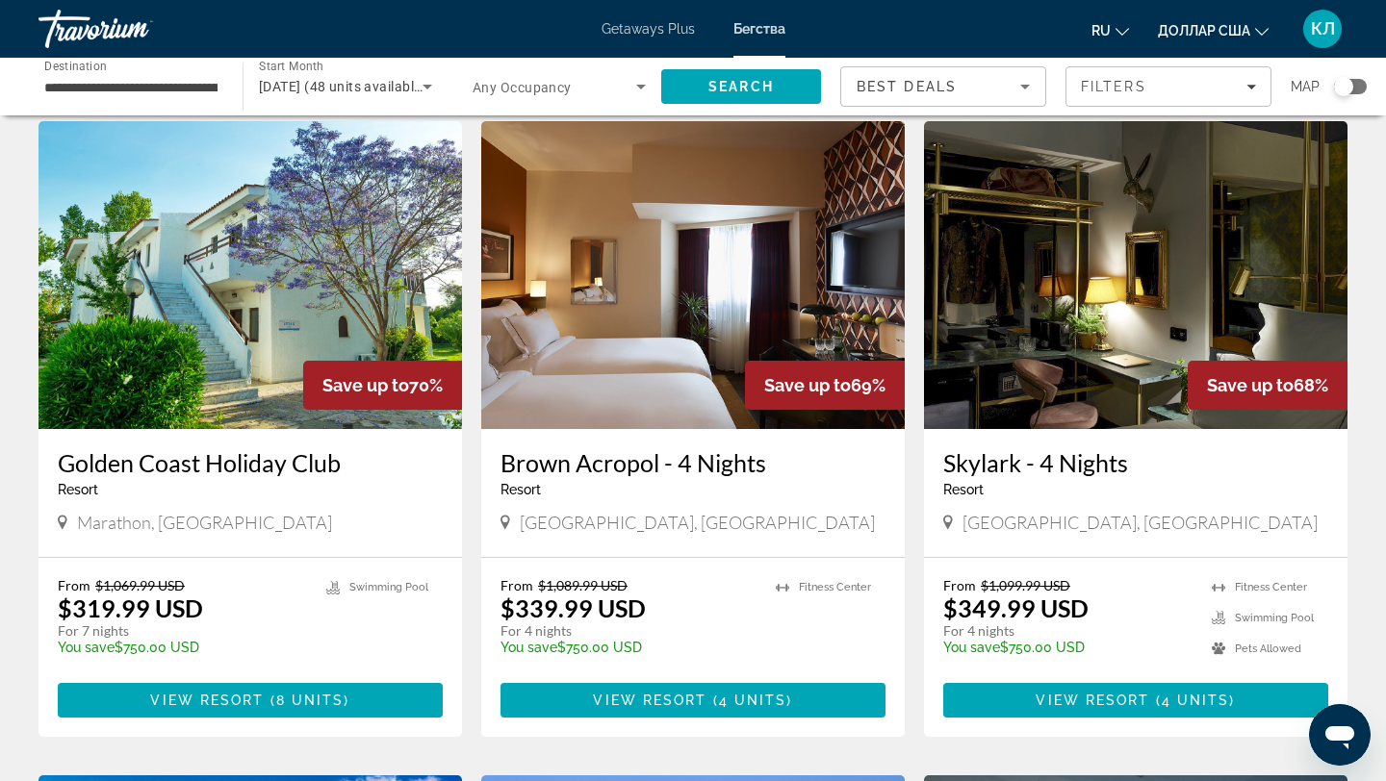
scroll to position [1373, 0]
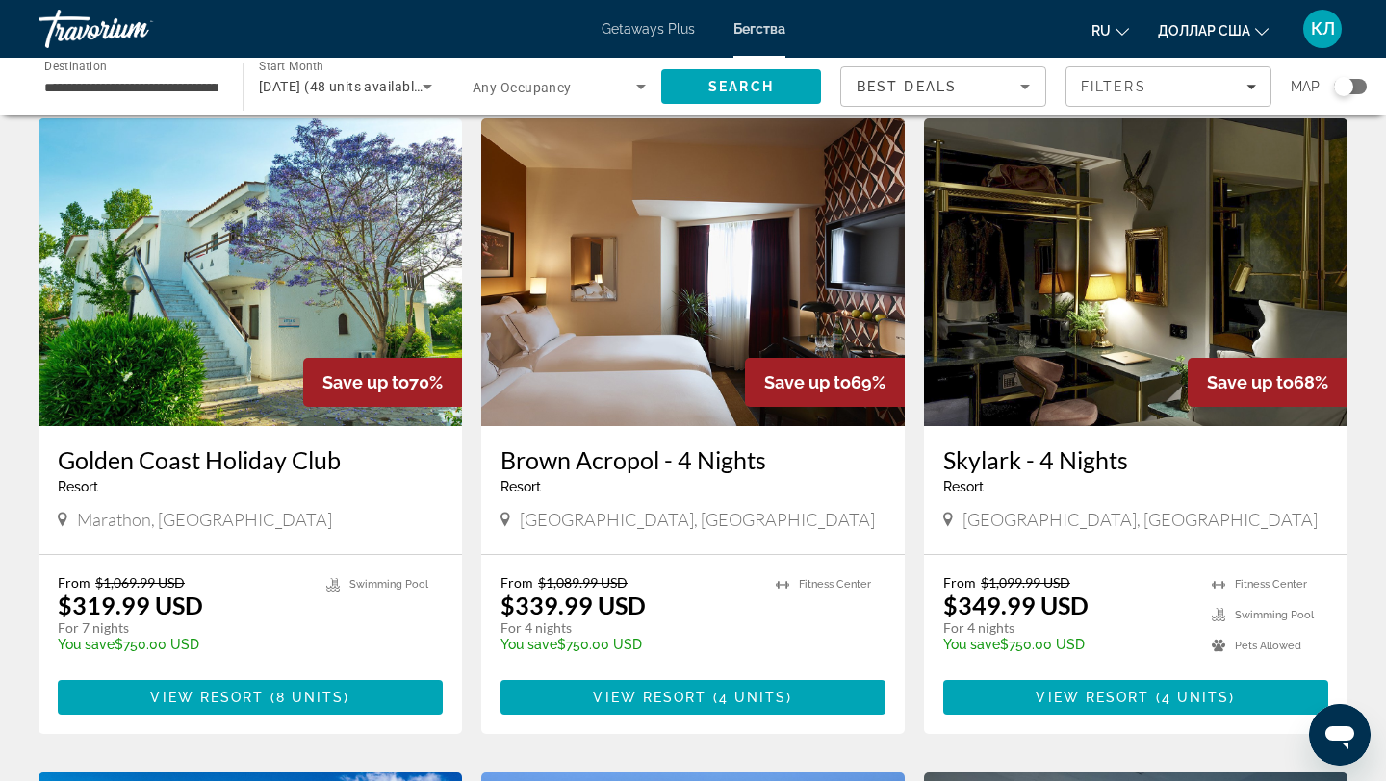
click at [155, 469] on h3 "Golden Coast Holiday Club" at bounding box center [250, 460] width 385 height 29
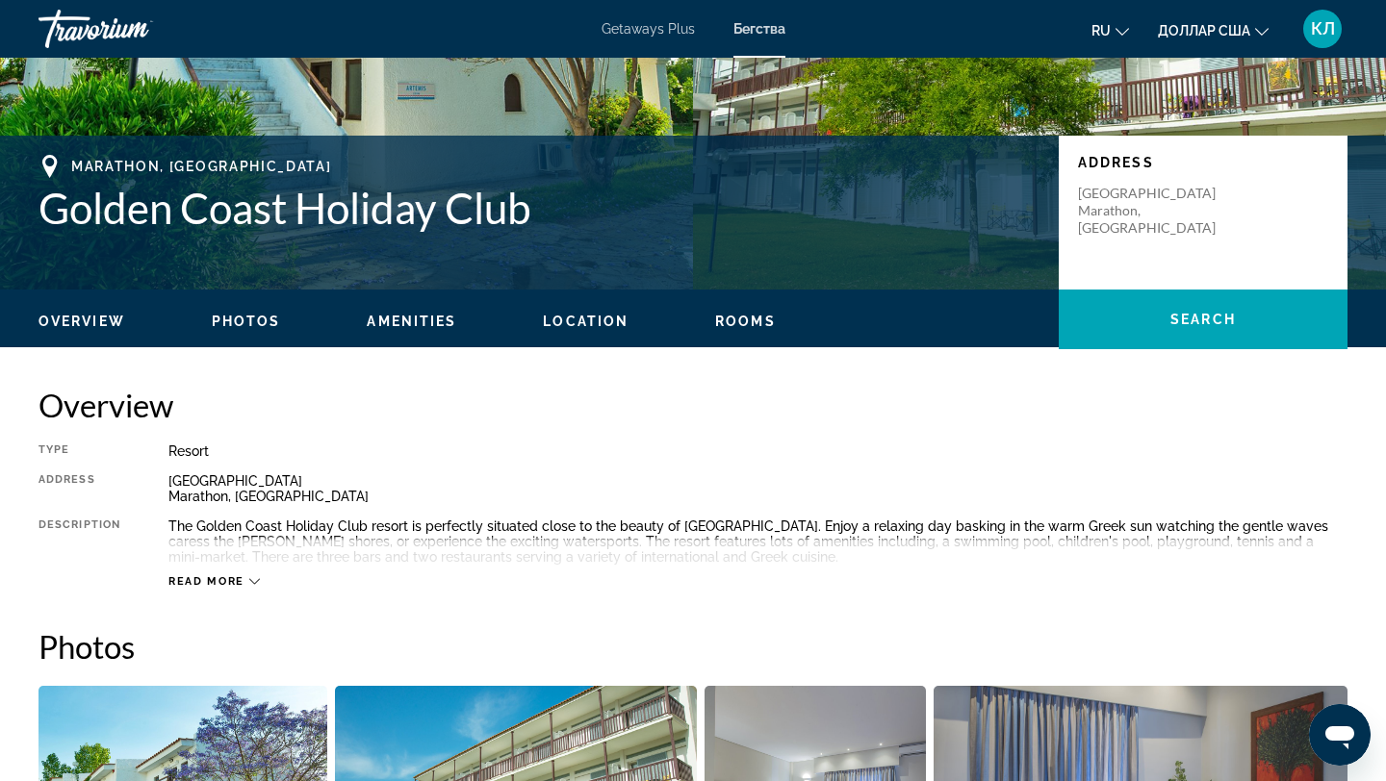
scroll to position [384, 0]
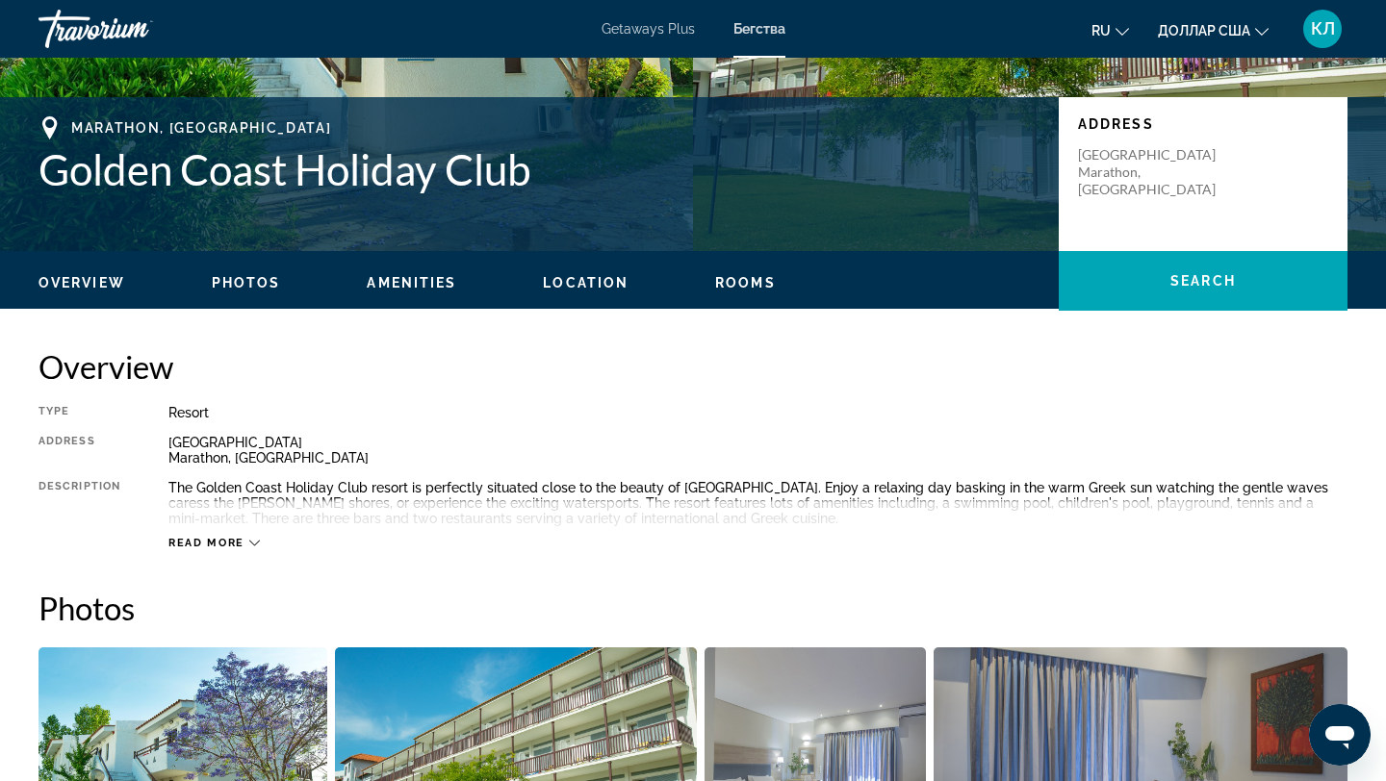
click at [226, 538] on span "Read more" at bounding box center [206, 543] width 76 height 13
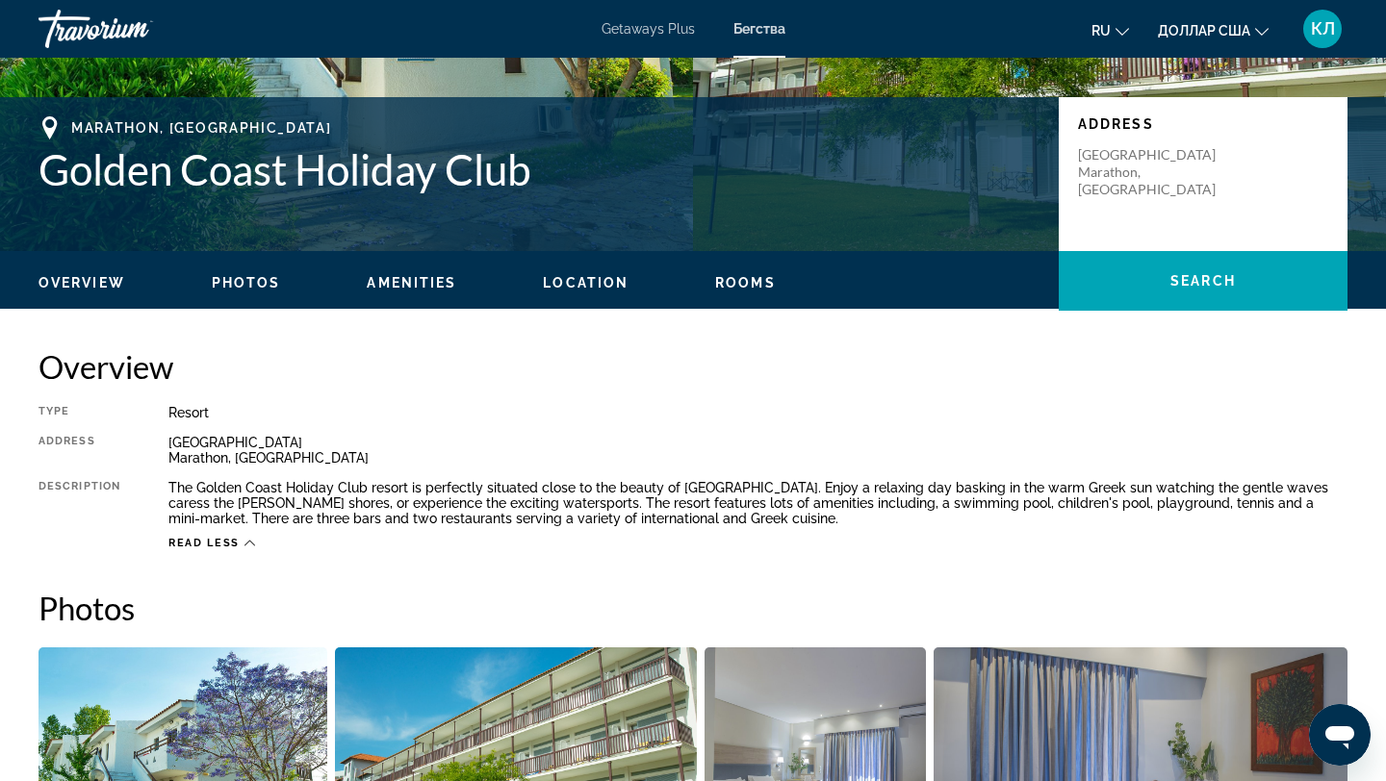
click at [224, 549] on span "Read less" at bounding box center [203, 543] width 71 height 13
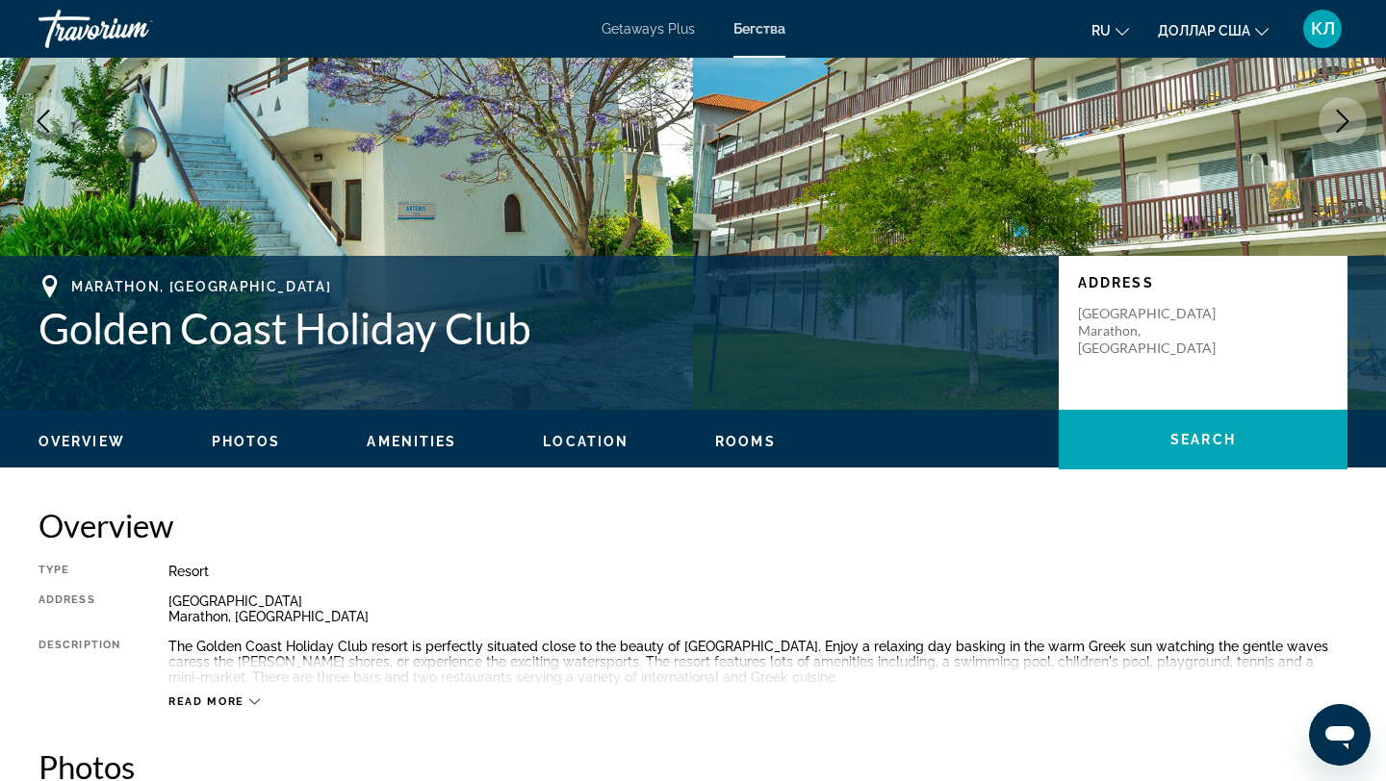
click at [212, 701] on span "Read more" at bounding box center [206, 702] width 76 height 13
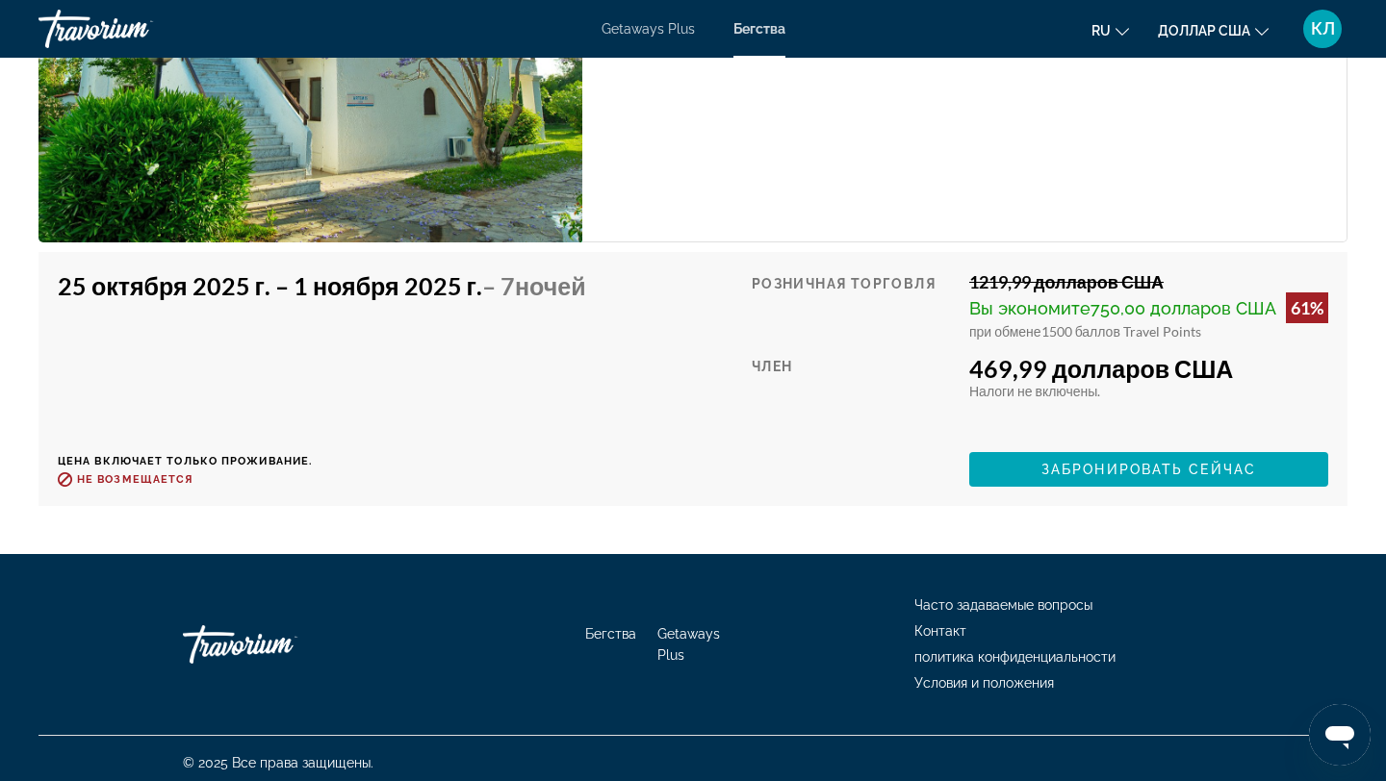
scroll to position [4697, 0]
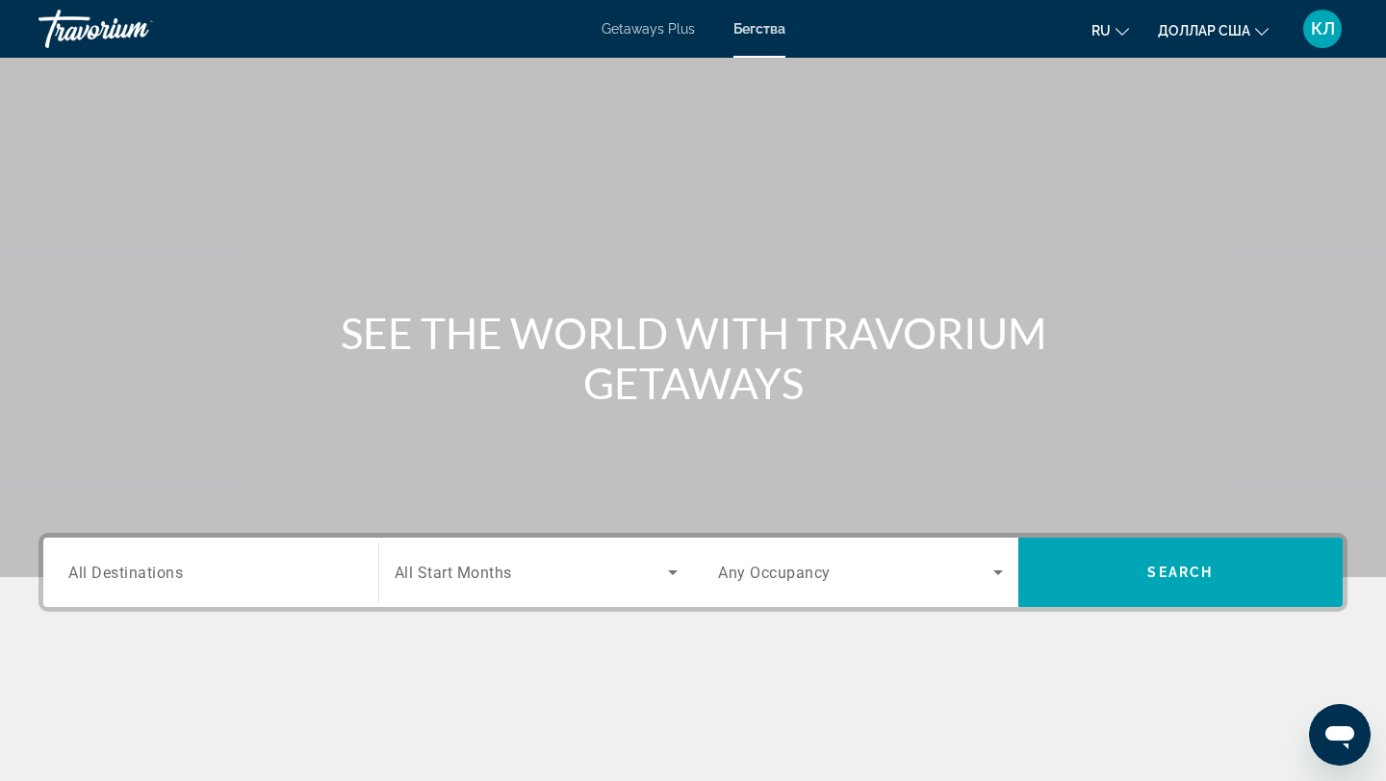
click at [154, 565] on span "All Destinations" at bounding box center [125, 572] width 115 height 18
click at [154, 565] on input "Destination All Destinations" at bounding box center [210, 573] width 285 height 23
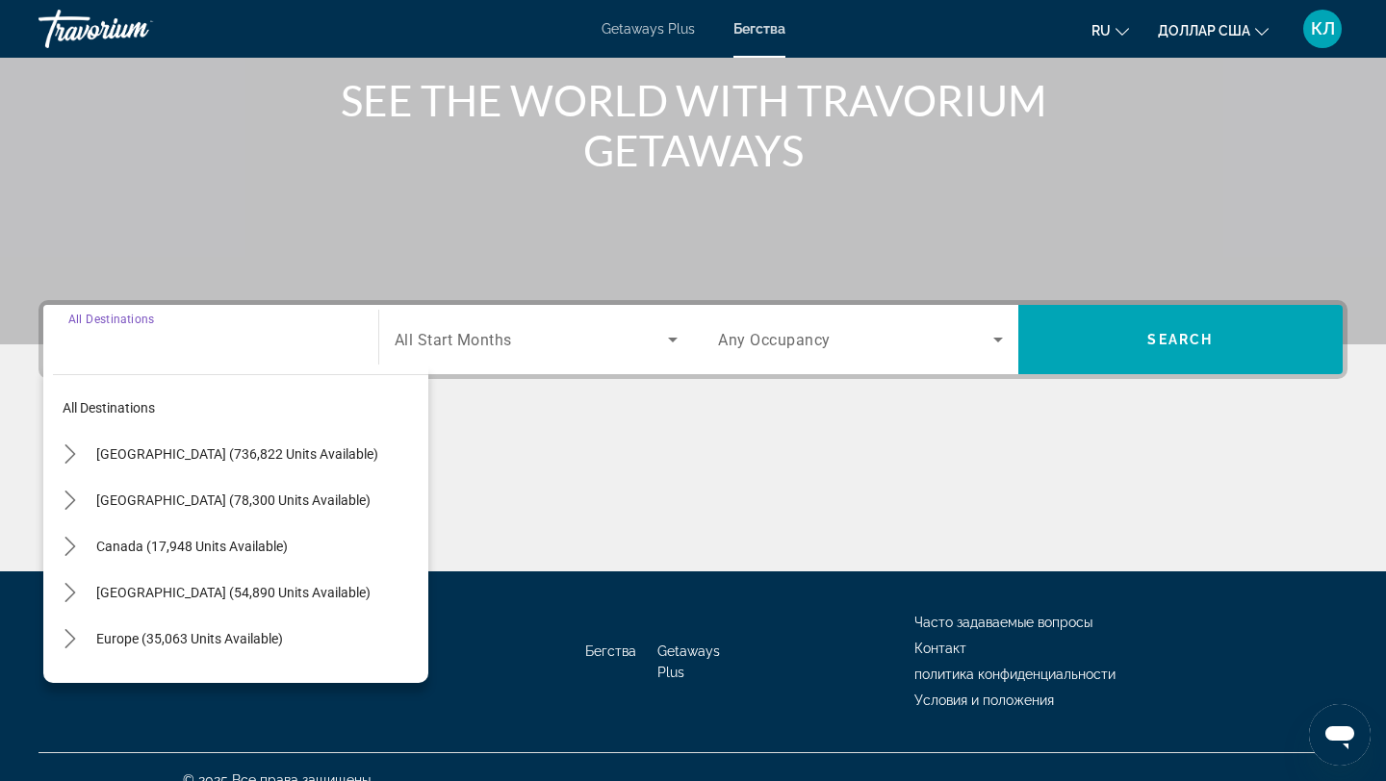
scroll to position [259, 0]
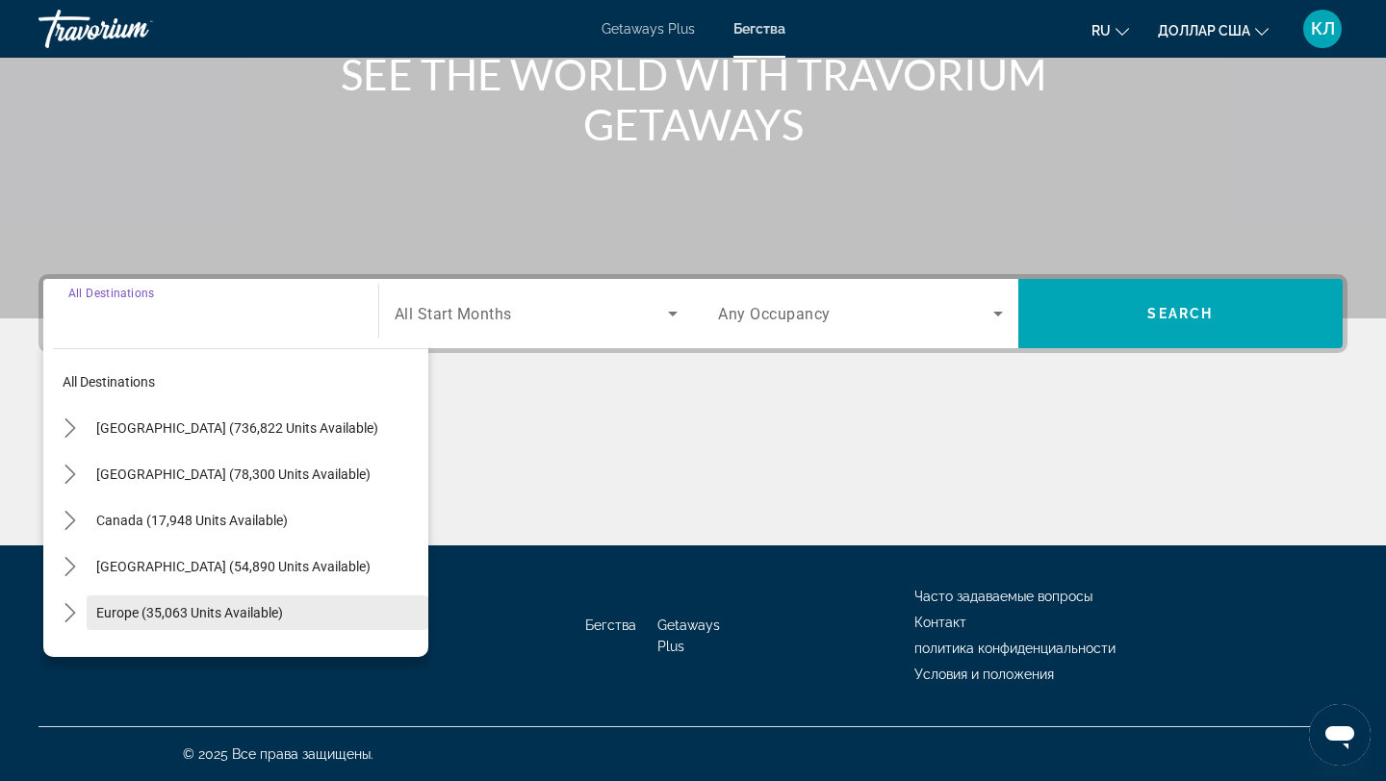
click at [146, 623] on span "Select destination: Europe (35,063 units available)" at bounding box center [258, 613] width 342 height 46
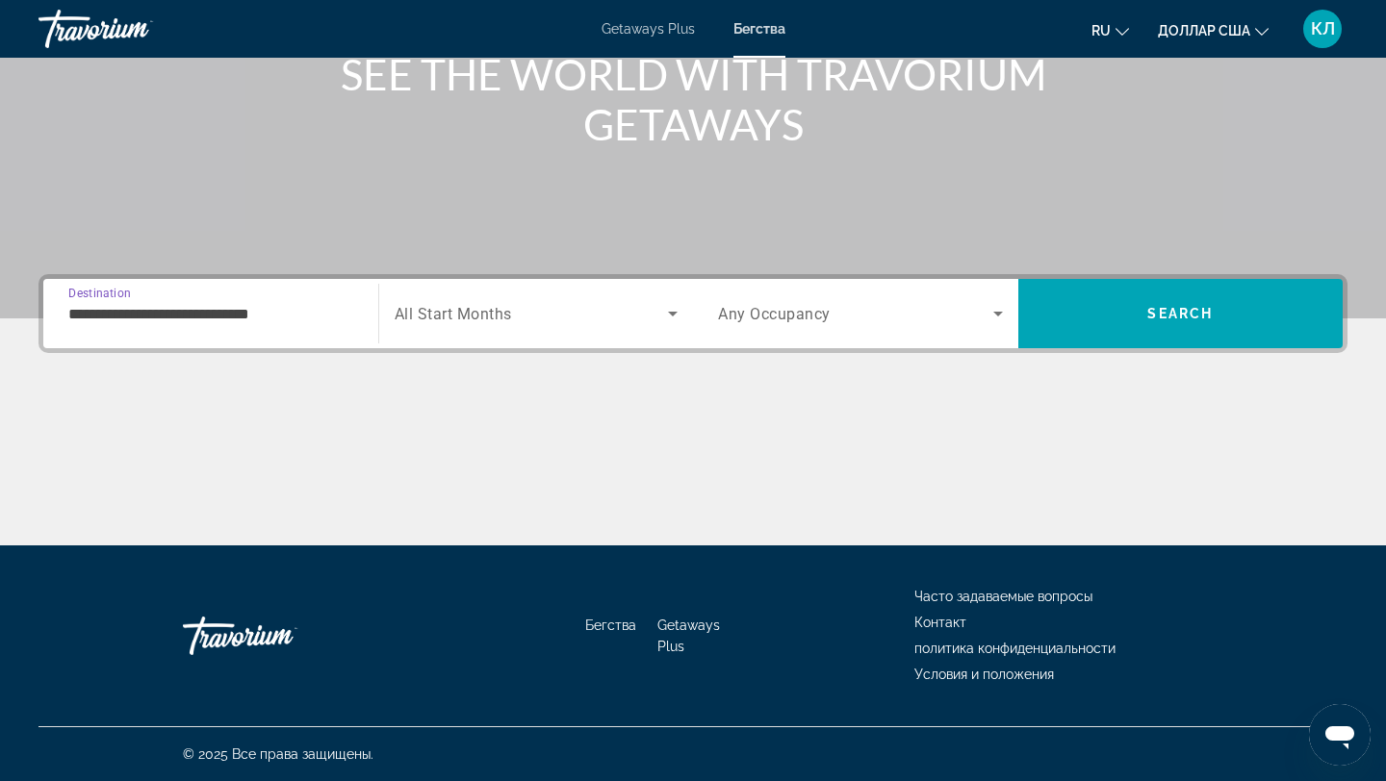
drag, startPoint x: 206, startPoint y: 318, endPoint x: 120, endPoint y: 318, distance: 85.7
click at [145, 318] on input "**********" at bounding box center [210, 314] width 285 height 23
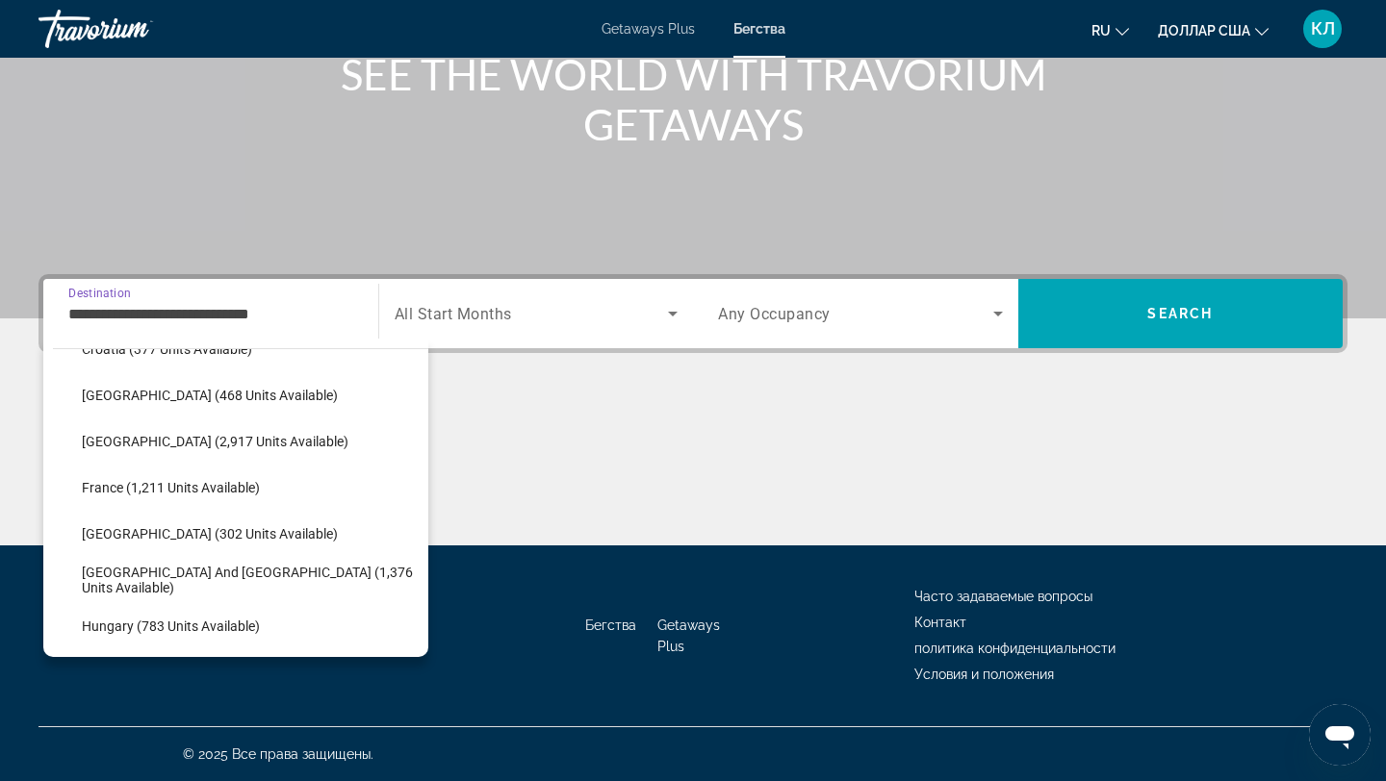
scroll to position [451, 0]
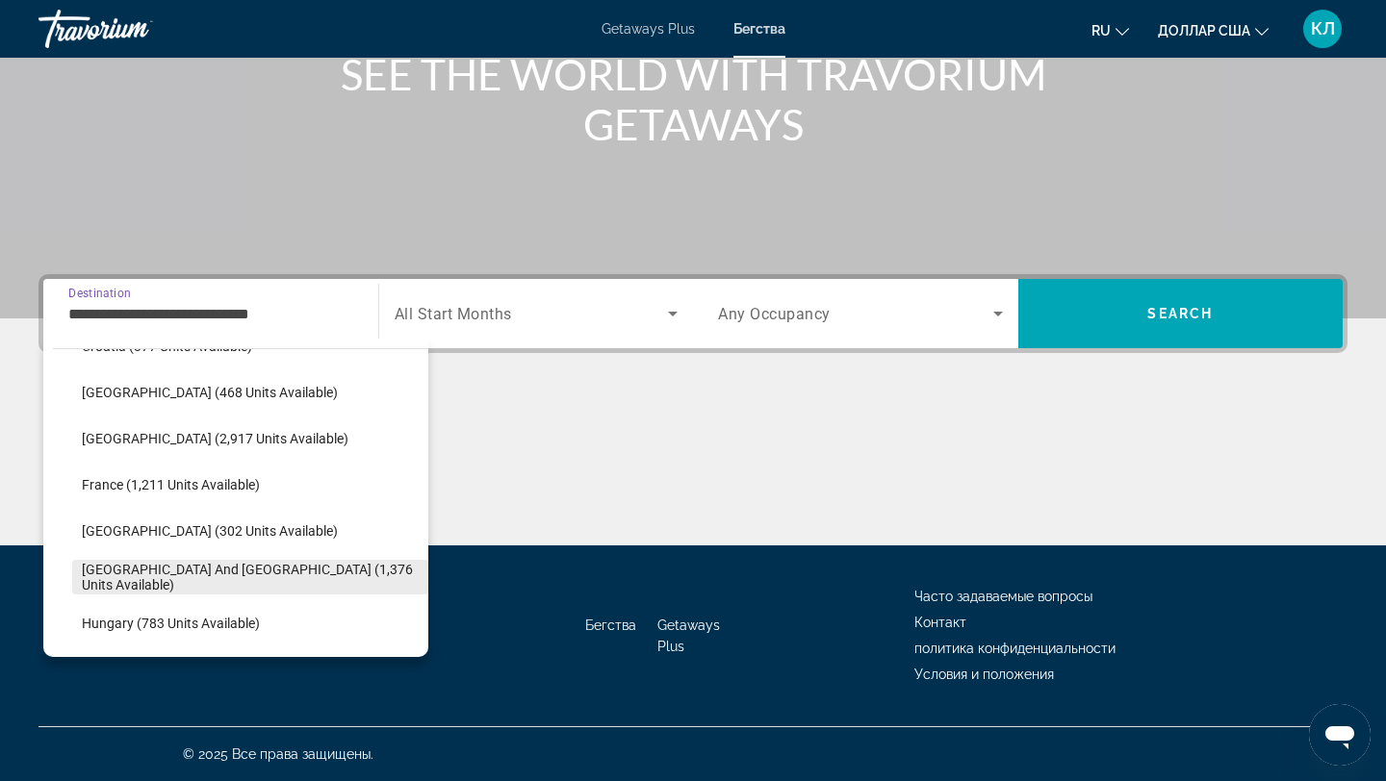
click at [125, 584] on span "[GEOGRAPHIC_DATA] and [GEOGRAPHIC_DATA] (1,376 units available)" at bounding box center [250, 577] width 337 height 31
type input "**********"
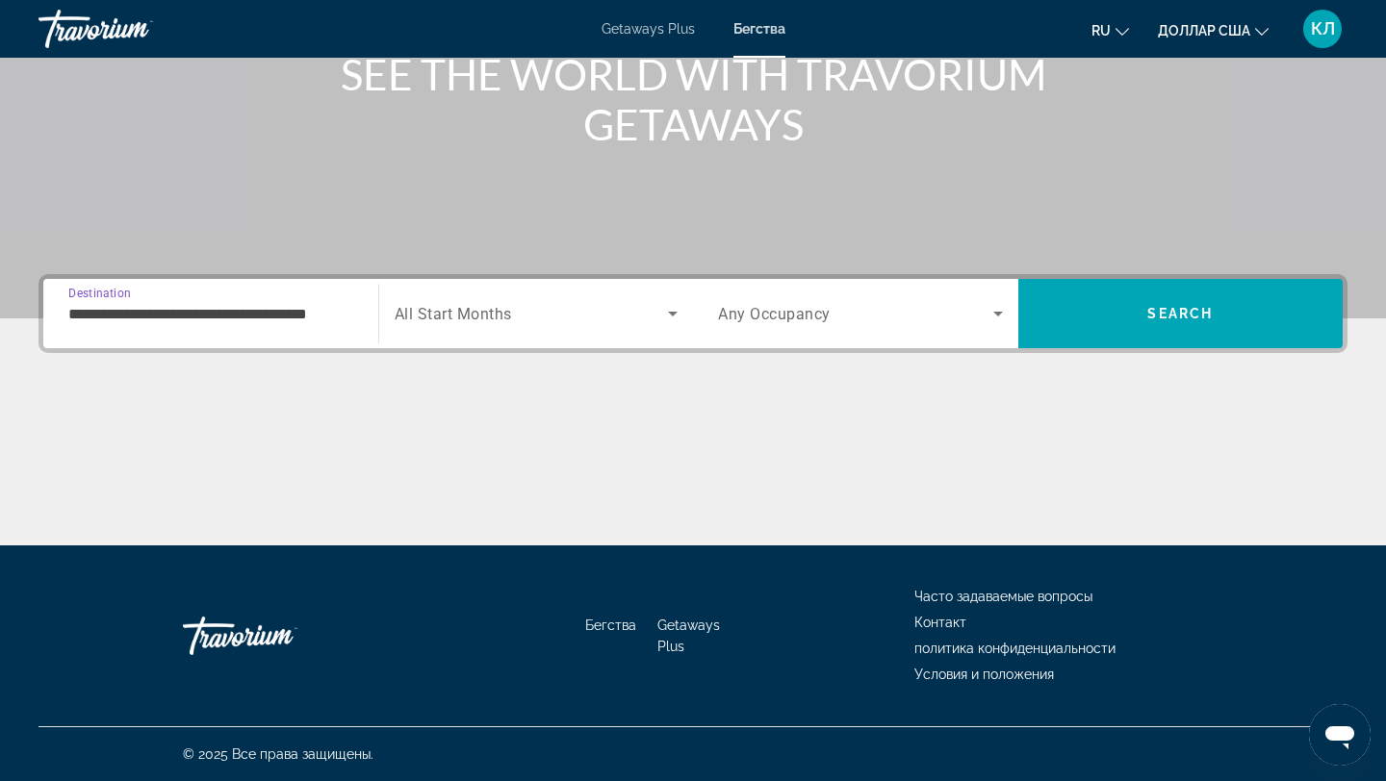
click at [518, 325] on div "Search widget" at bounding box center [537, 314] width 284 height 54
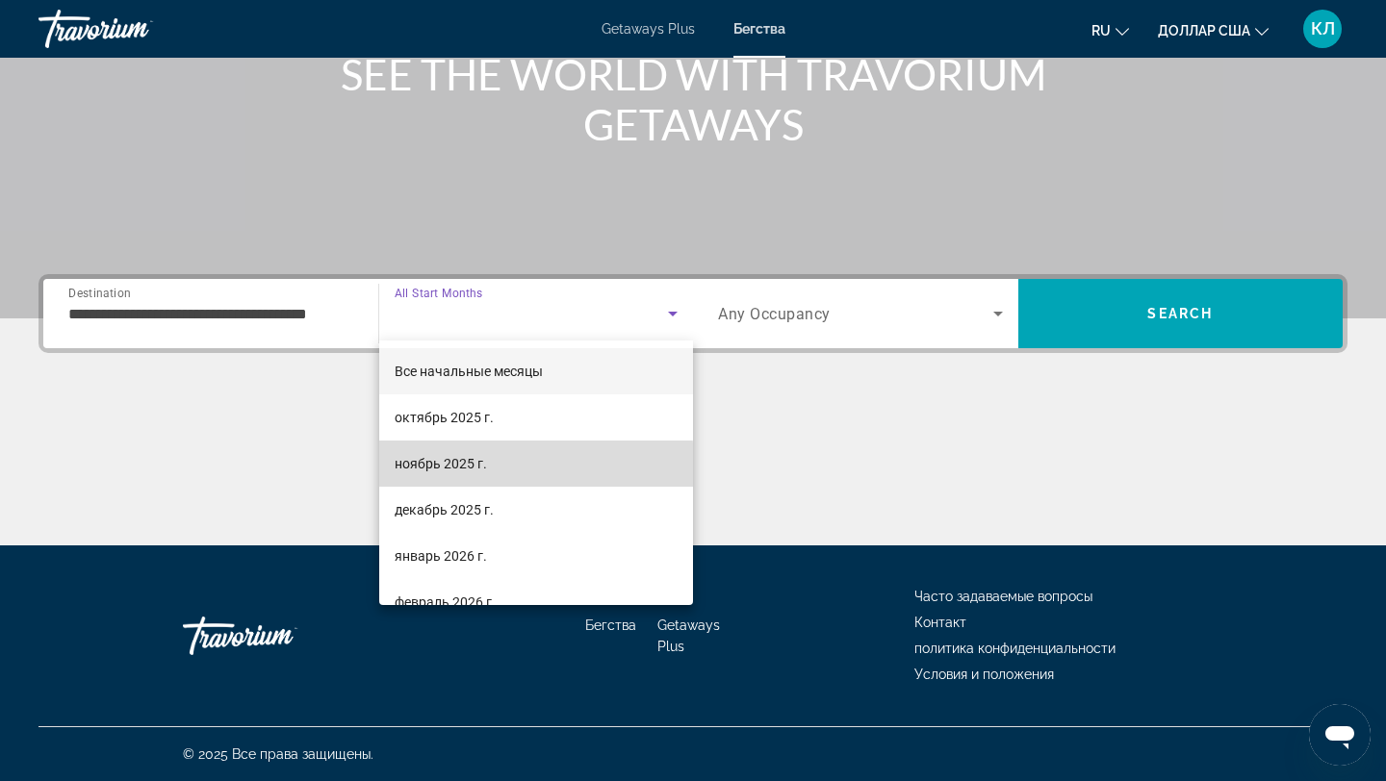
click at [464, 473] on span "ноябрь 2025 г." at bounding box center [441, 463] width 92 height 23
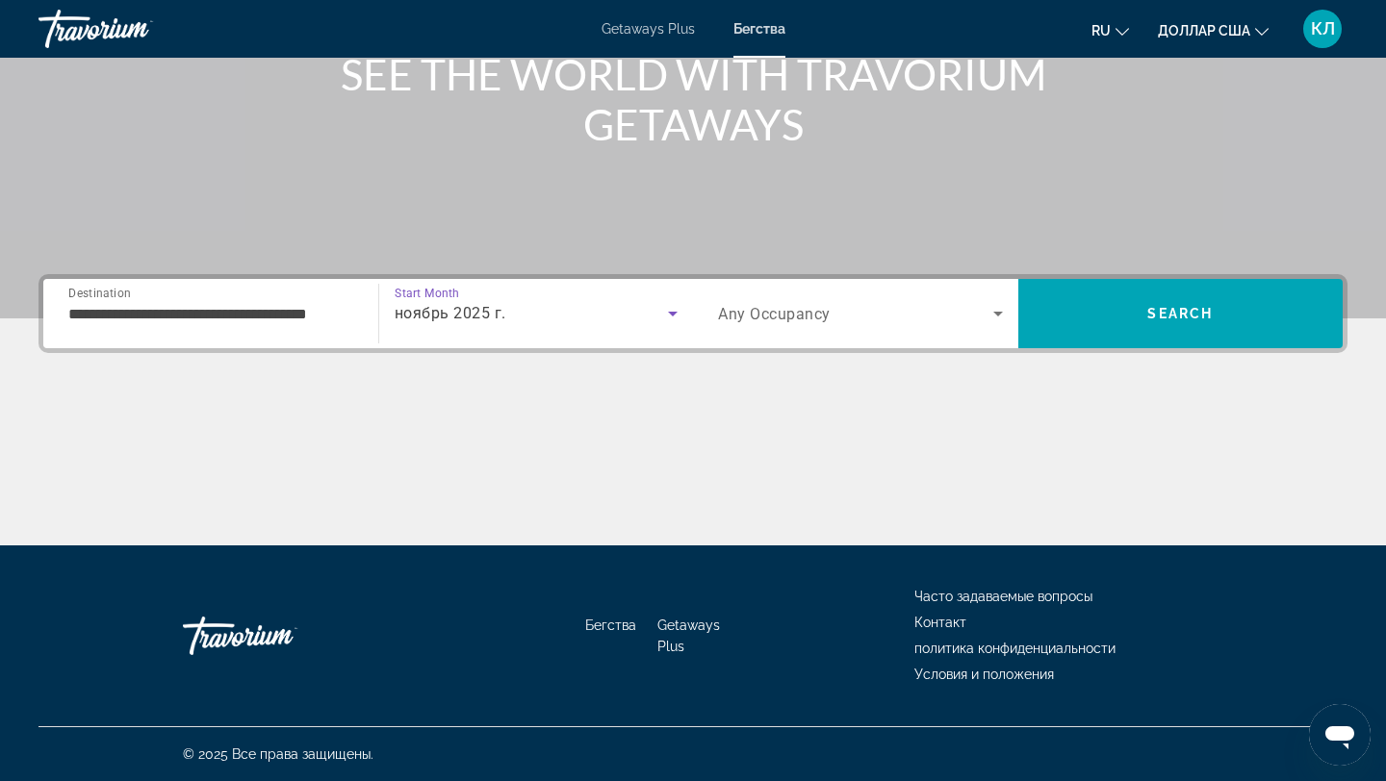
click at [856, 294] on div "Search widget" at bounding box center [860, 314] width 285 height 54
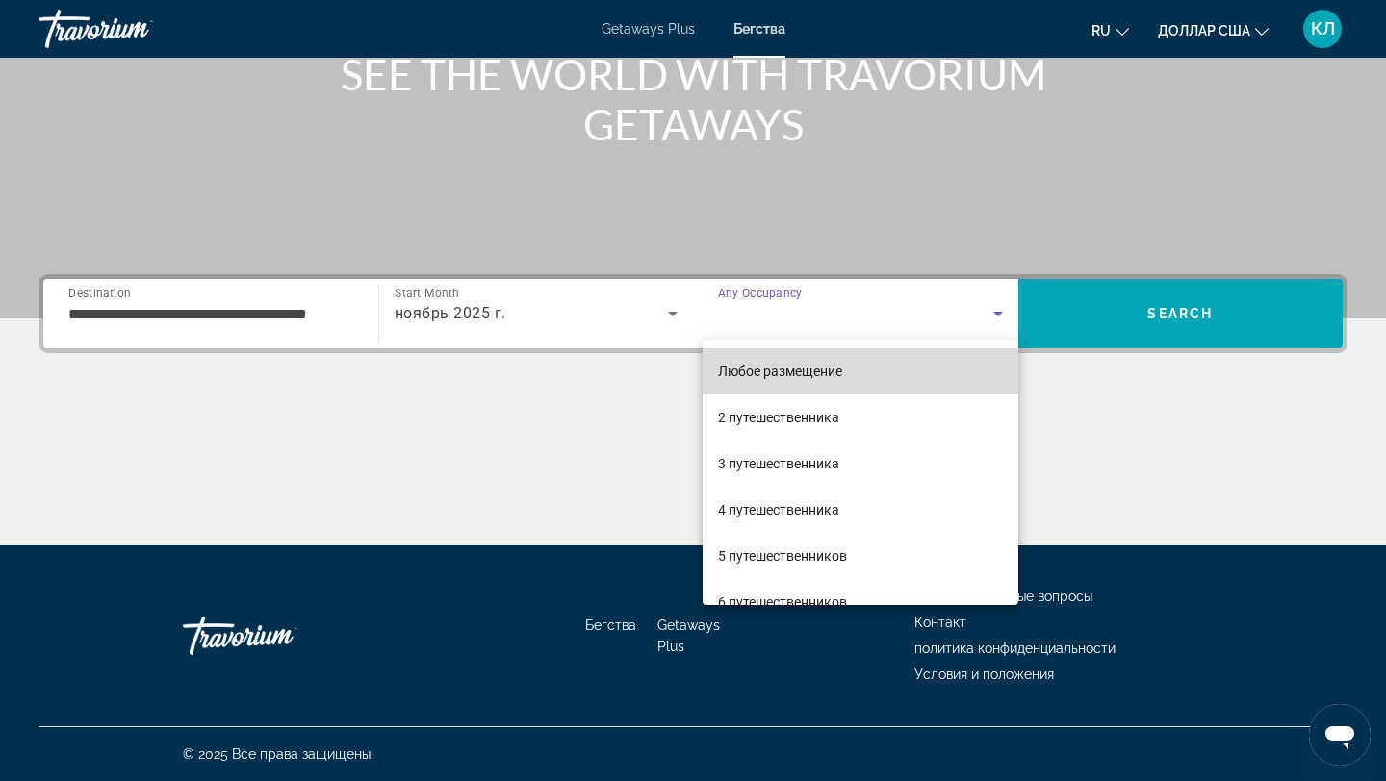
click at [819, 372] on font "Любое размещение" at bounding box center [780, 371] width 124 height 15
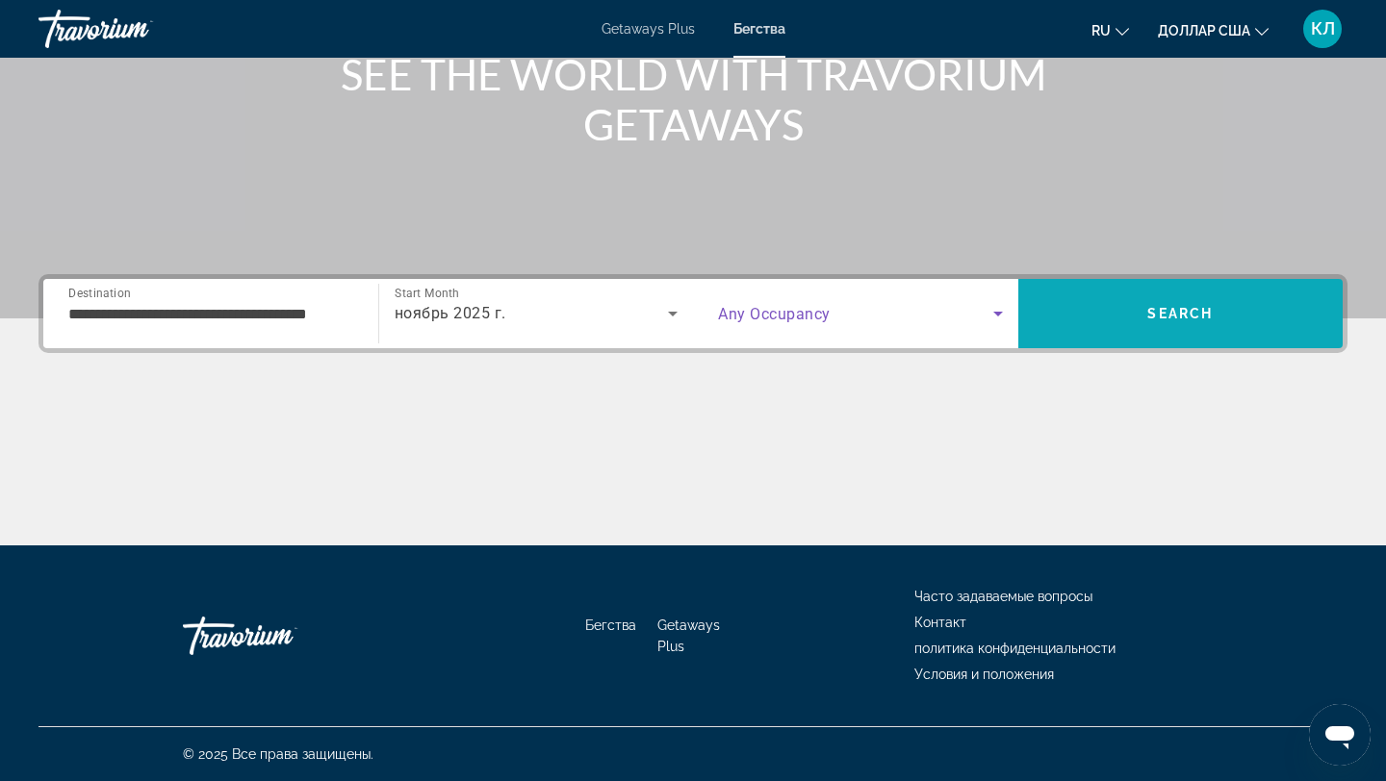
click at [1136, 321] on span "Search" at bounding box center [1180, 314] width 325 height 46
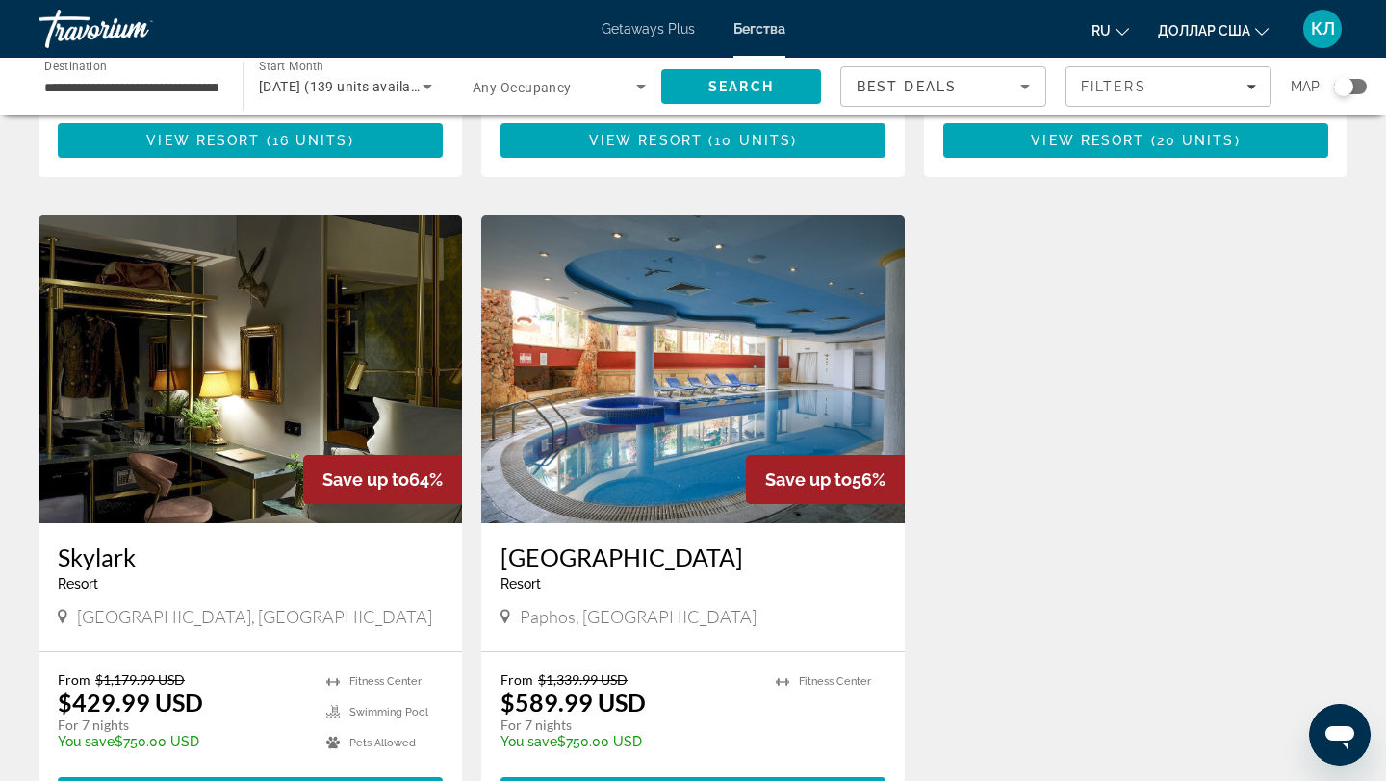
scroll to position [1293, 0]
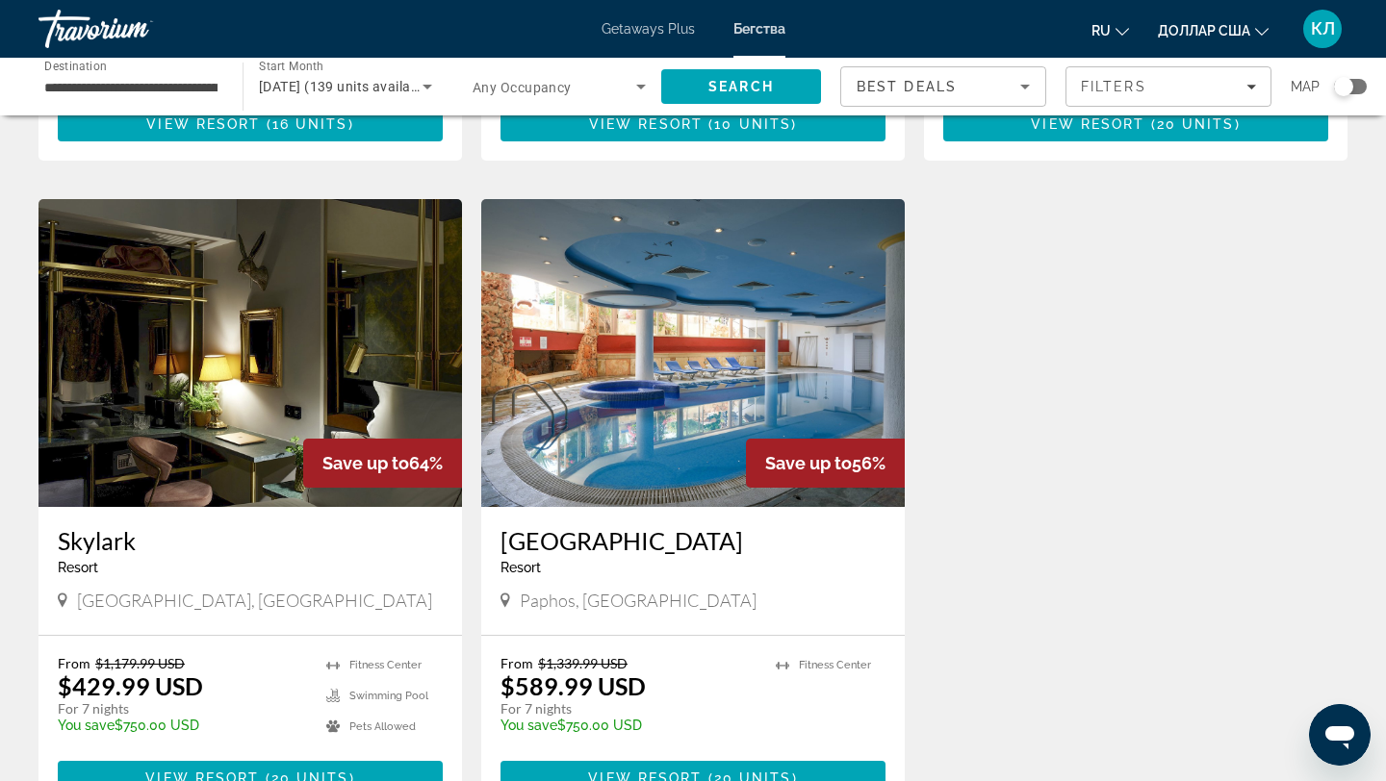
click at [608, 540] on h3 "[GEOGRAPHIC_DATA]" at bounding box center [692, 540] width 385 height 29
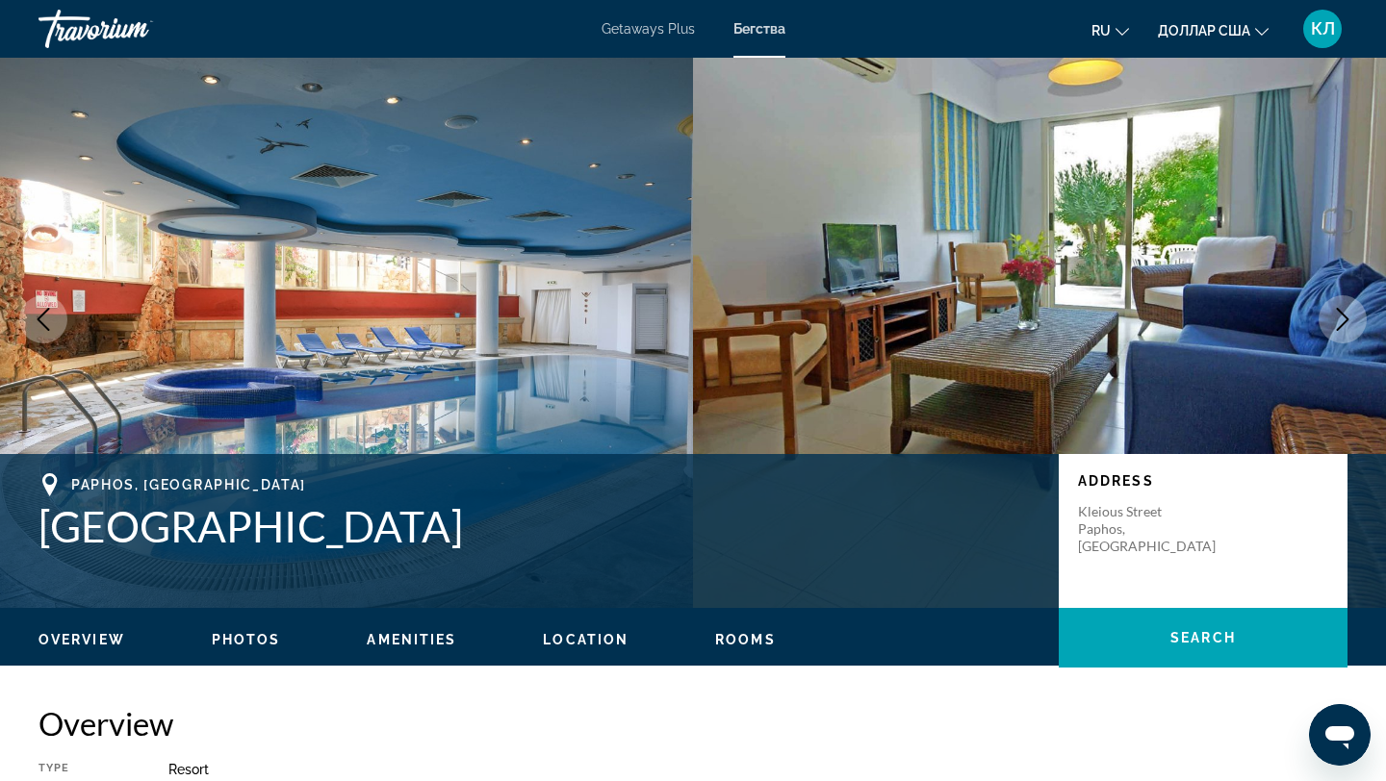
scroll to position [41, 0]
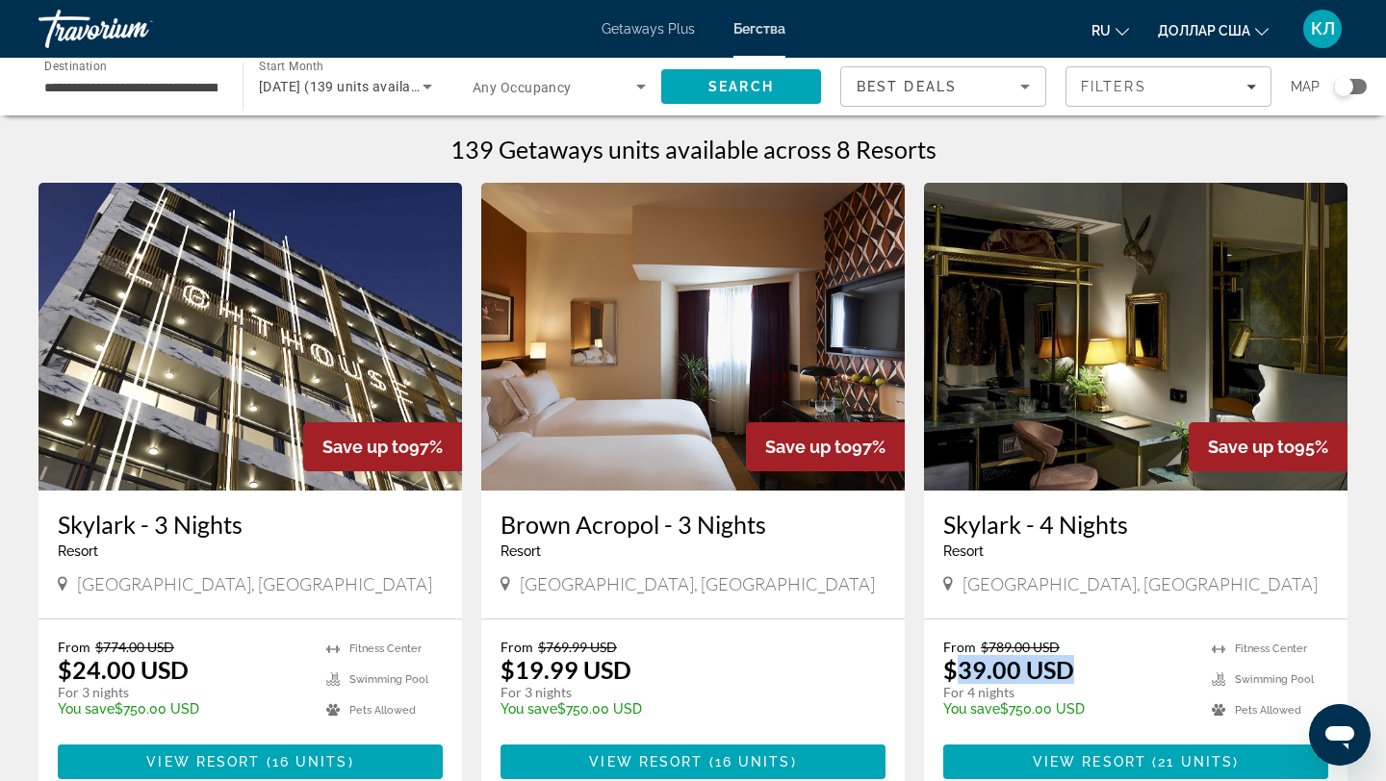
drag, startPoint x: 961, startPoint y: 669, endPoint x: 1072, endPoint y: 670, distance: 110.7
click at [1072, 670] on div "From $789.00 USD $39.00 USD For 4 nights You save $750.00 USD temp" at bounding box center [1067, 684] width 249 height 91
click at [1121, 146] on div "139 Getaways units available across 8 Resorts" at bounding box center [692, 149] width 1309 height 29
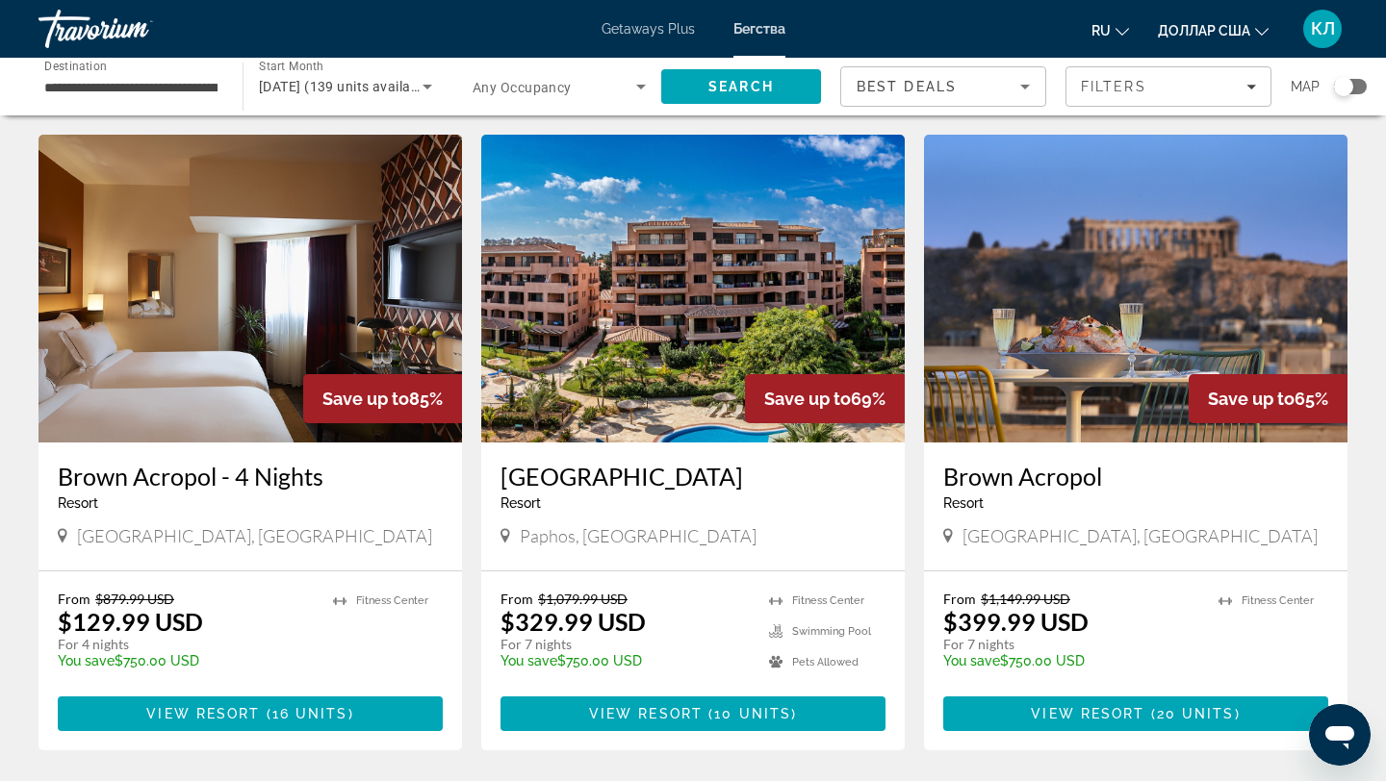
scroll to position [696, 0]
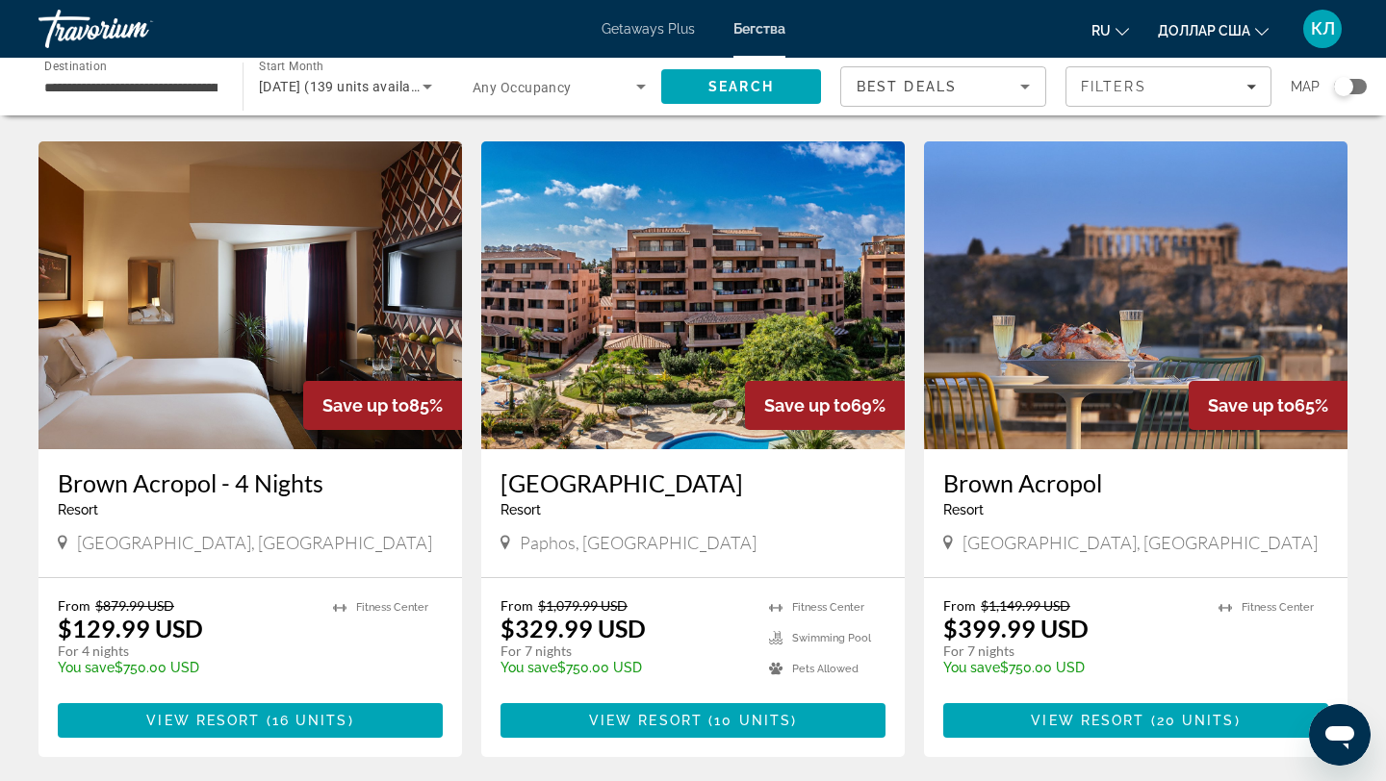
click at [1362, 168] on div "139 Getaways units available across 8 Resorts Save up to 97% Skylark - 3 Nights…" at bounding box center [693, 464] width 1386 height 2050
click at [1369, 299] on div "139 Getaways units available across 8 Resorts Save up to 97% Skylark - 3 Nights…" at bounding box center [693, 464] width 1386 height 2050
click at [1364, 577] on div "139 Getaways units available across 8 Resorts Save up to 97% Skylark - 3 Nights…" at bounding box center [693, 464] width 1386 height 2050
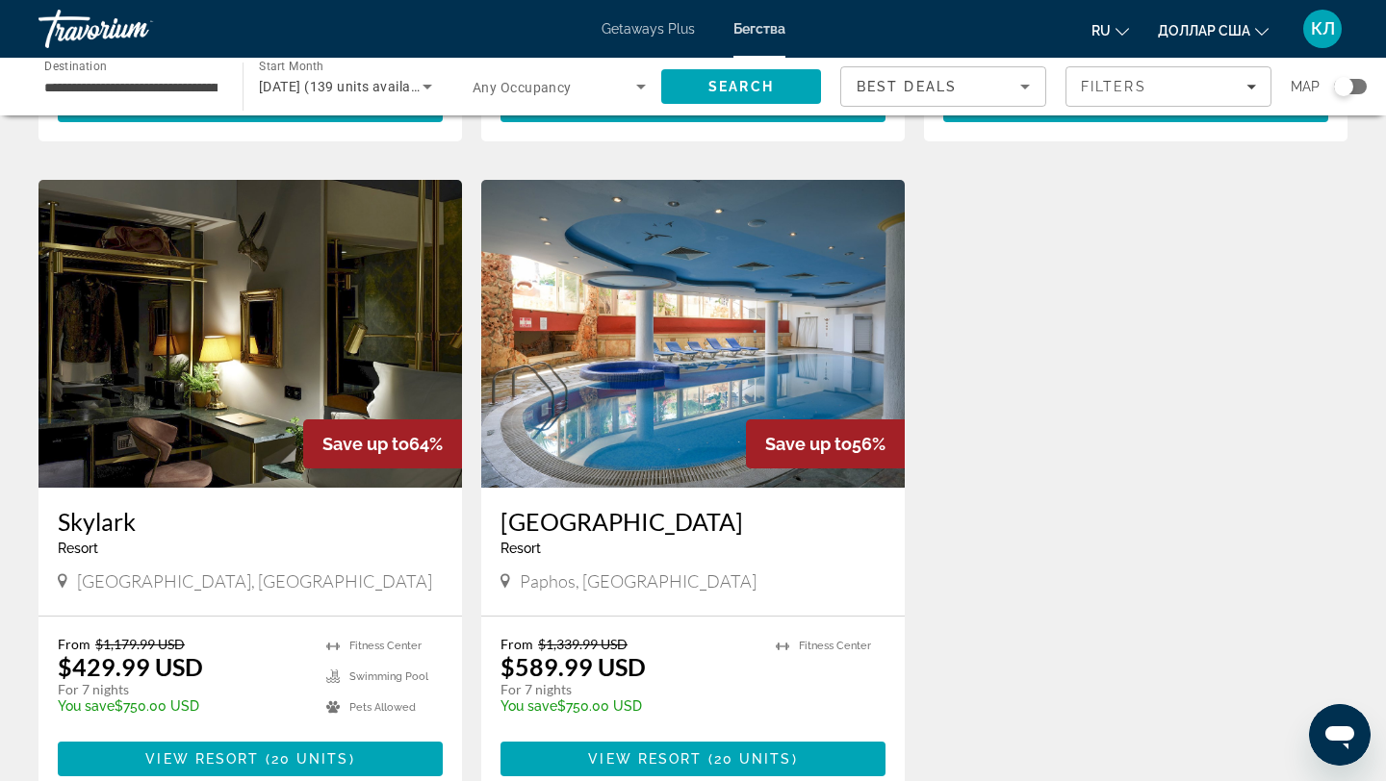
scroll to position [1331, 0]
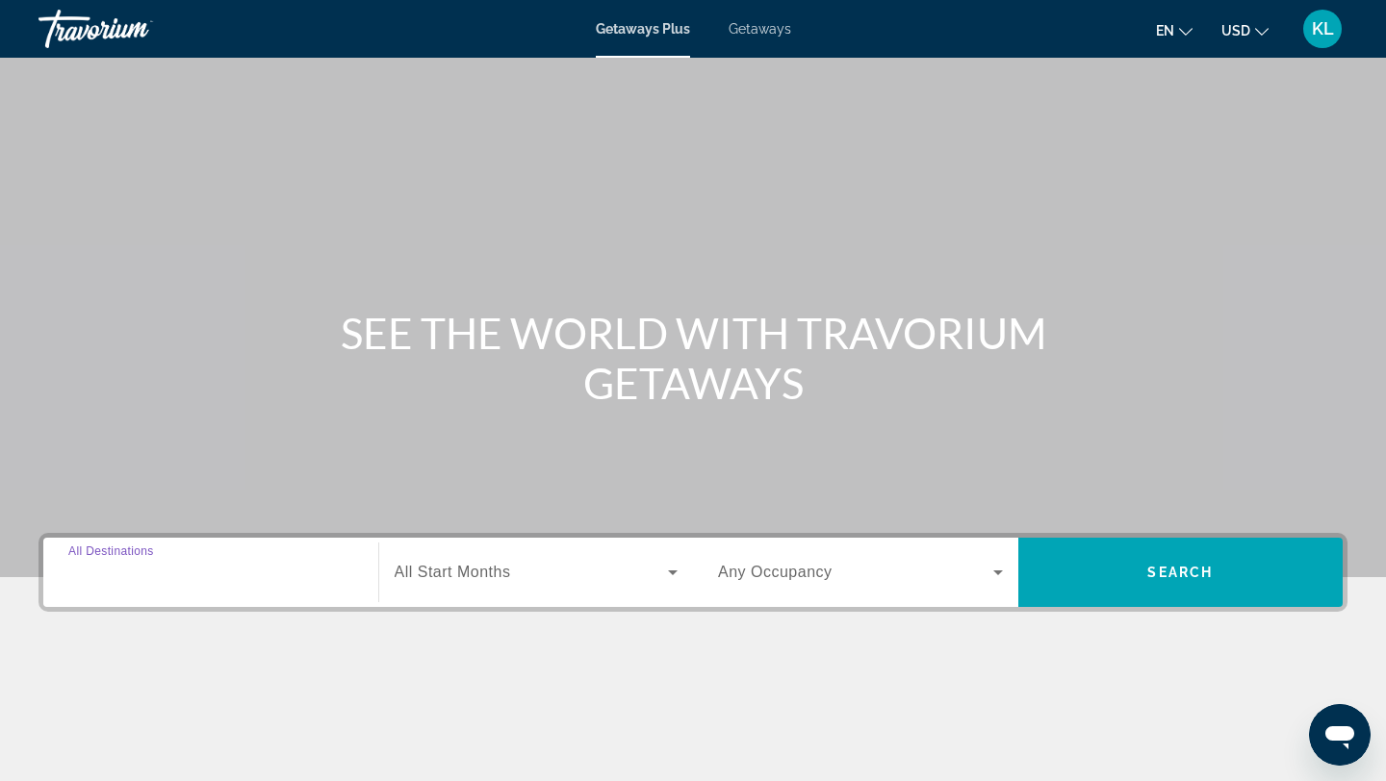
click at [267, 565] on input "Destination All Destinations" at bounding box center [210, 573] width 285 height 23
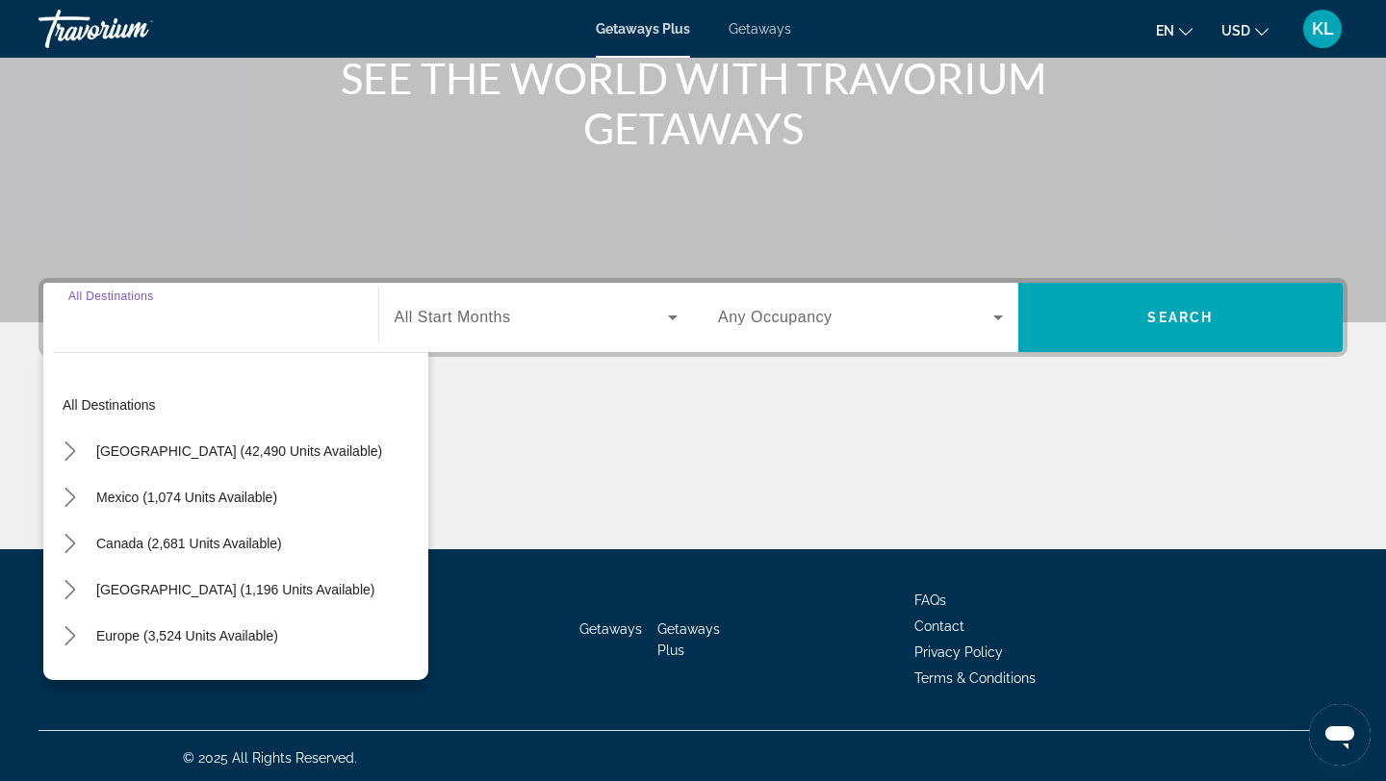
scroll to position [259, 0]
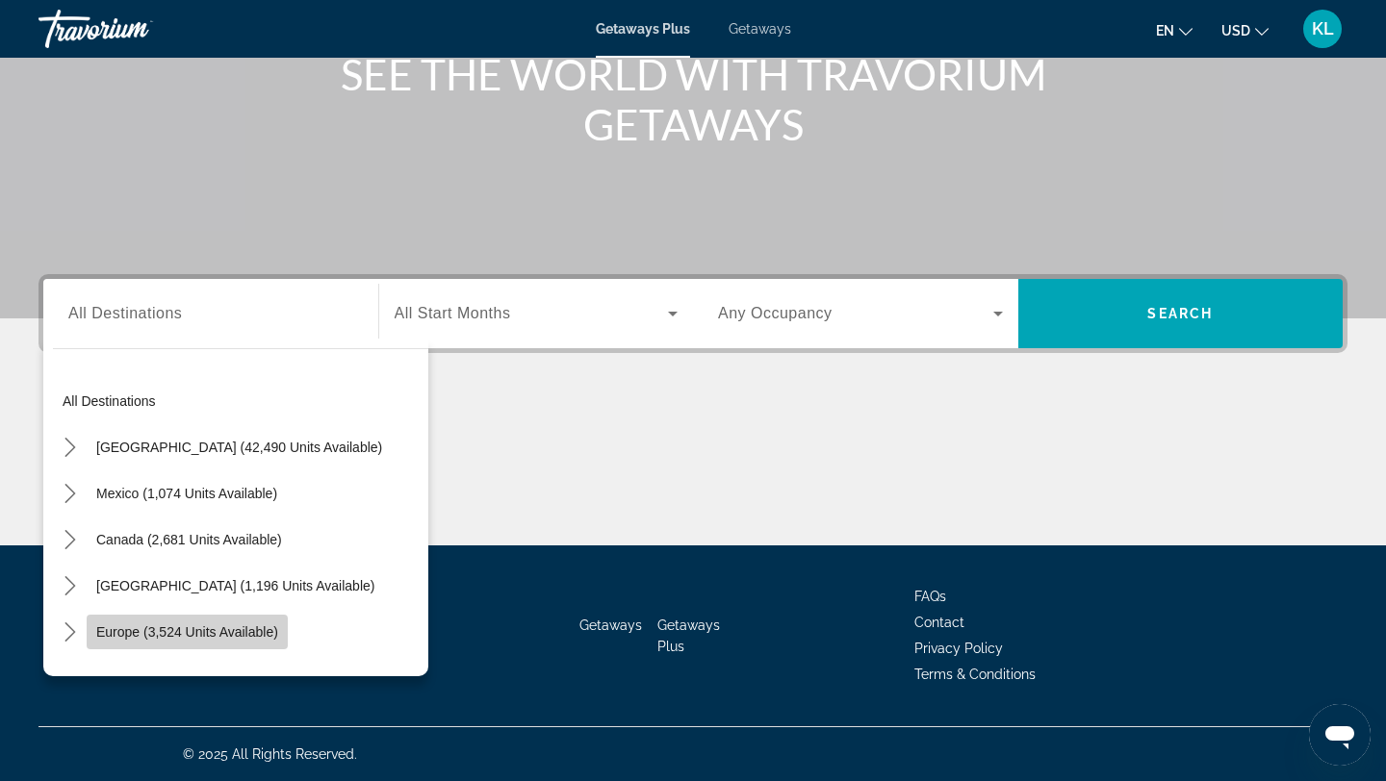
click at [254, 621] on span "Select destination: Europe (3,524 units available)" at bounding box center [187, 632] width 201 height 46
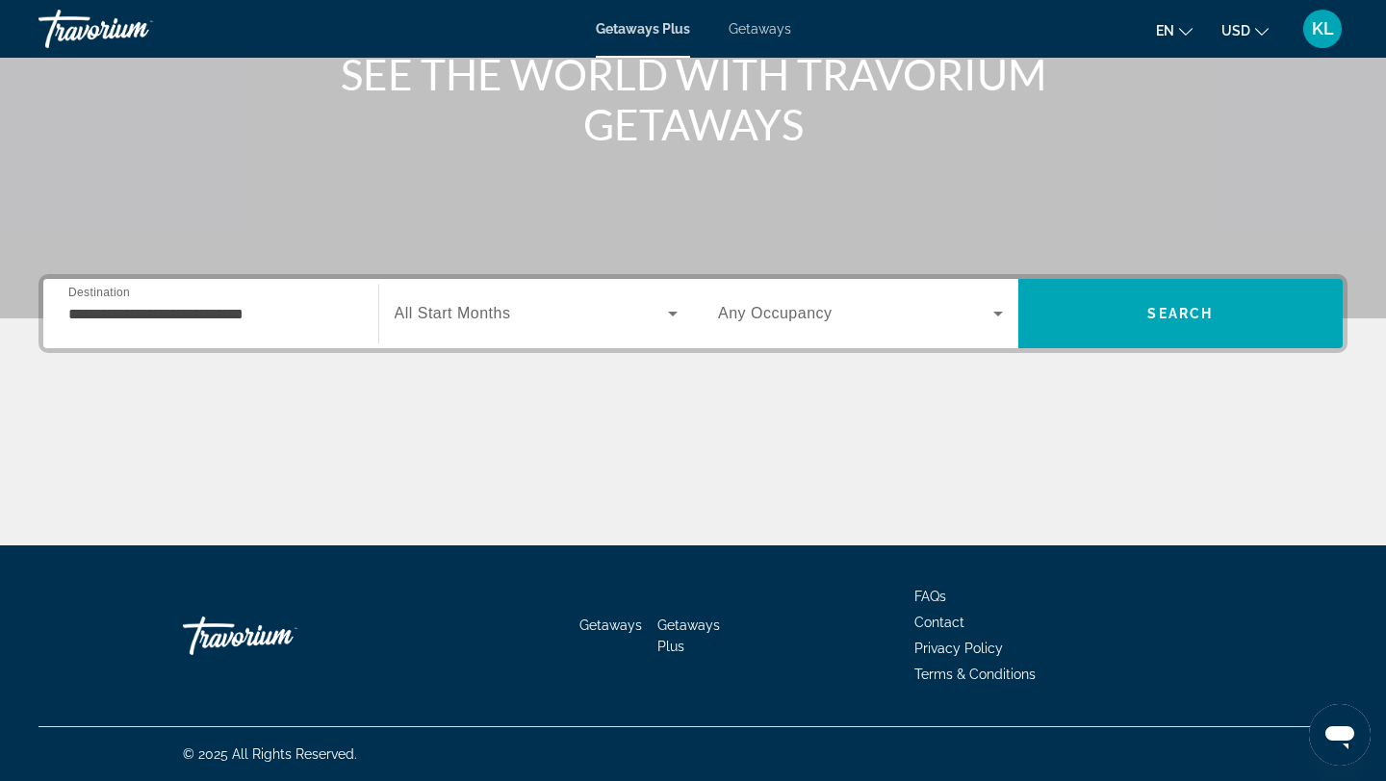
click at [291, 333] on div "**********" at bounding box center [210, 314] width 285 height 55
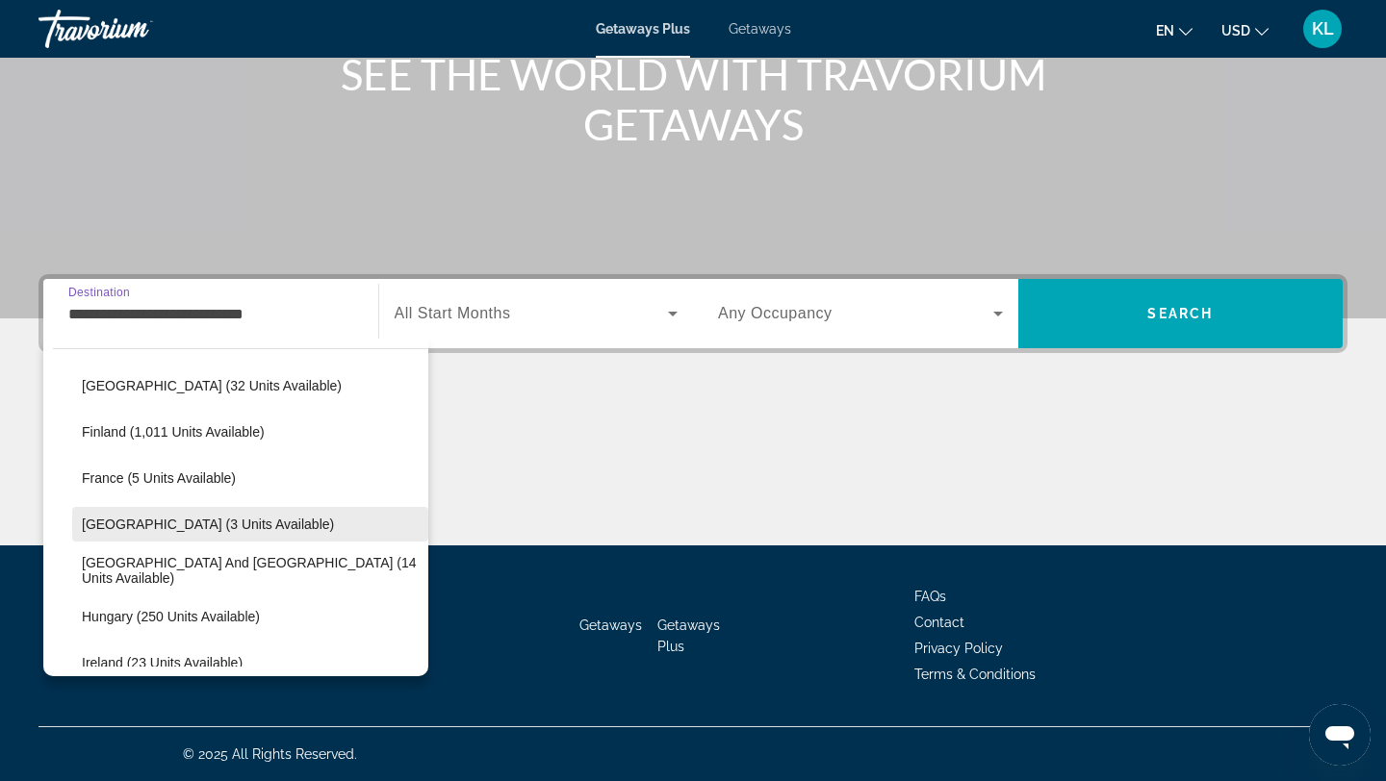
scroll to position [387, 0]
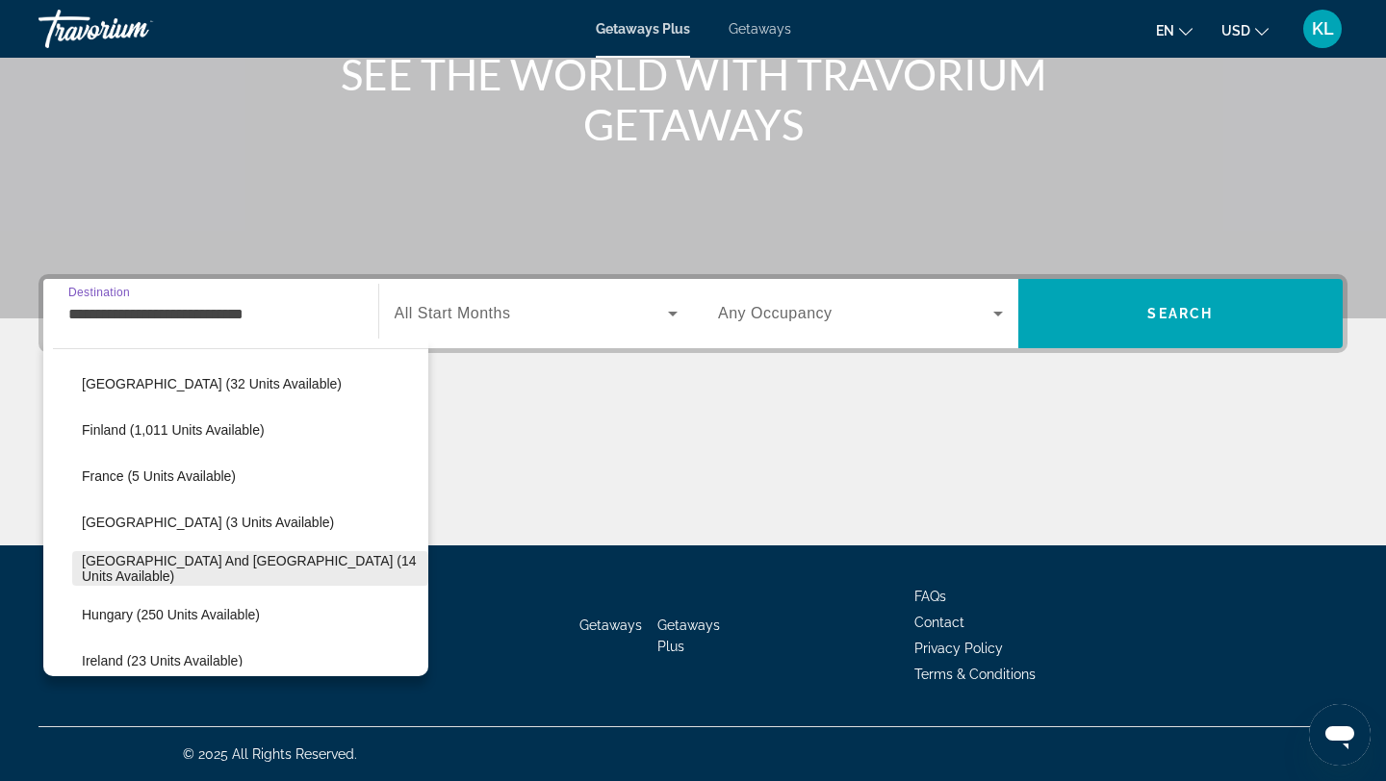
click at [189, 559] on span "Select destination: Greece and Cyprus (14 units available)" at bounding box center [250, 569] width 356 height 46
type input "**********"
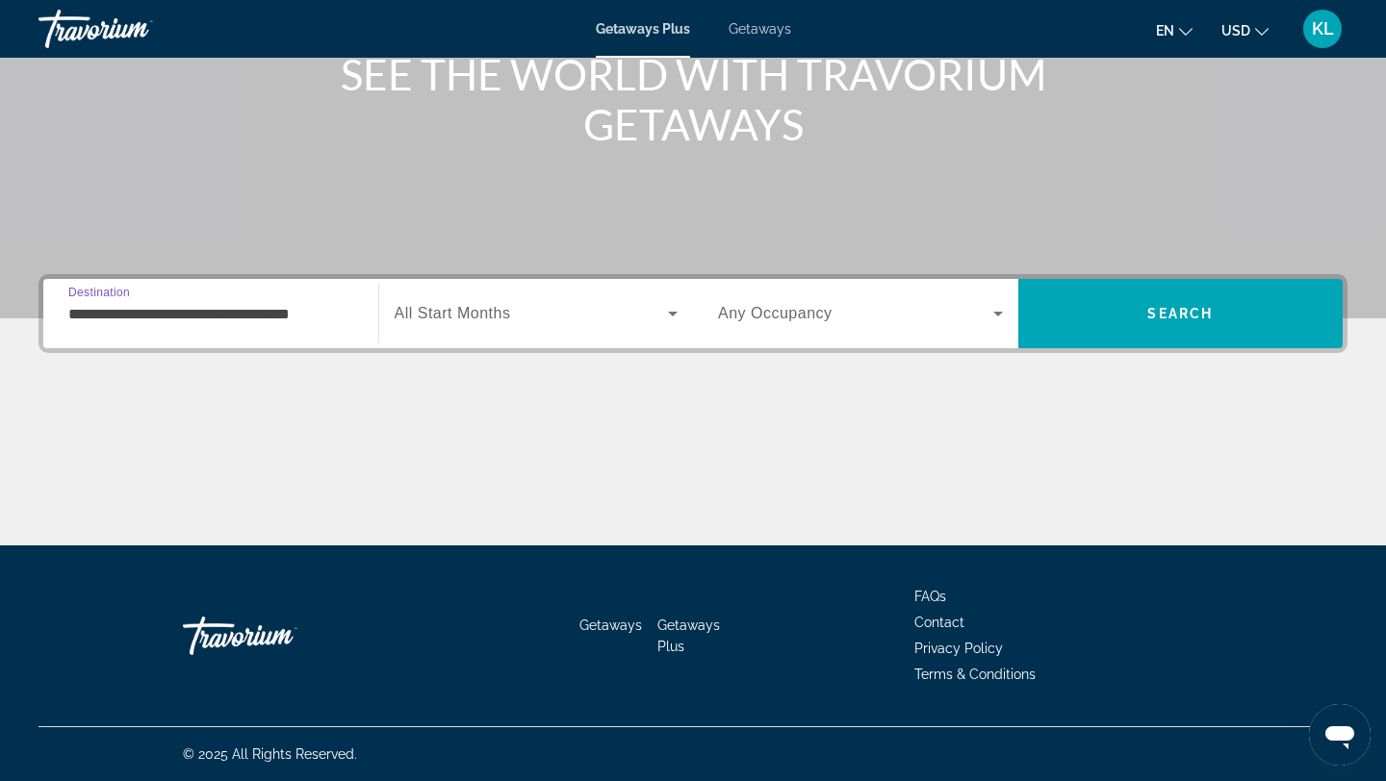
click at [504, 310] on span "All Start Months" at bounding box center [453, 313] width 116 height 16
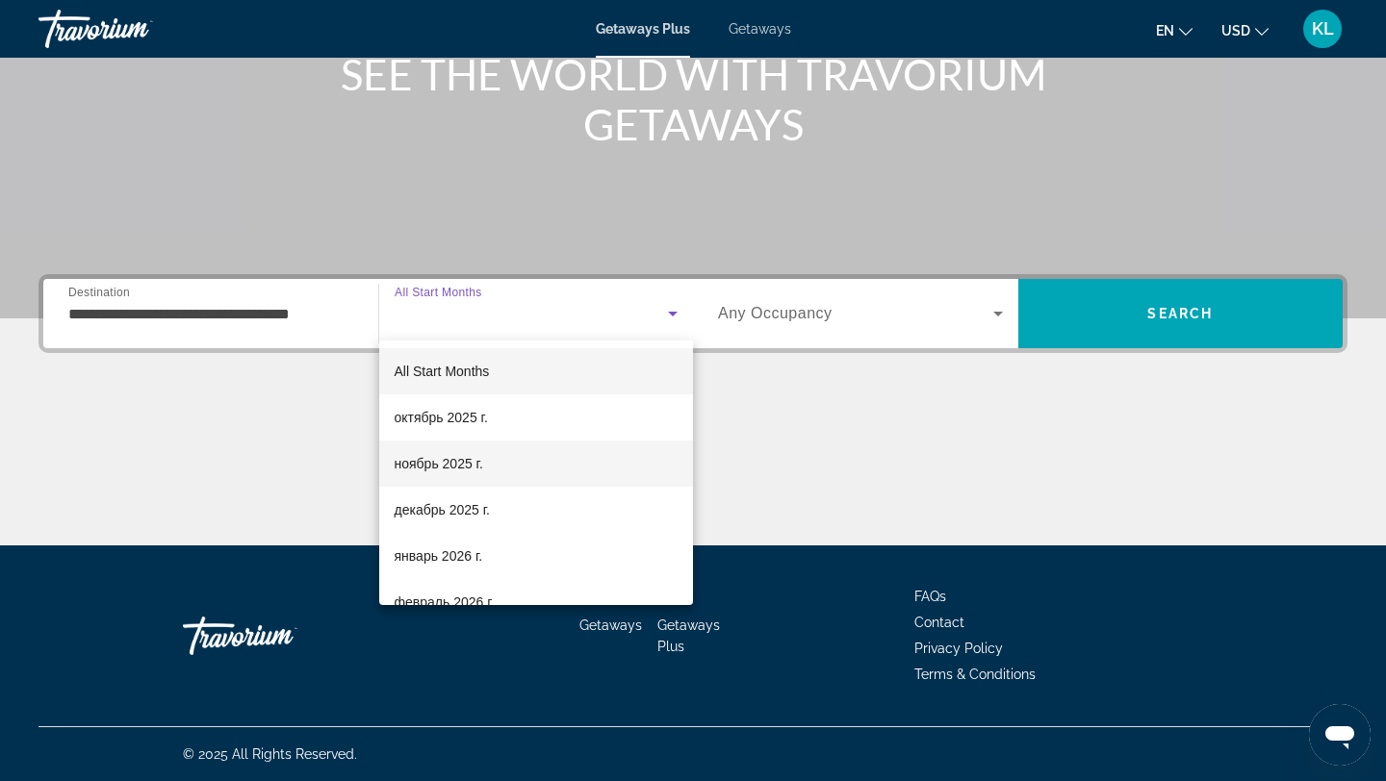
click at [466, 461] on span "ноябрь 2025 г." at bounding box center [439, 463] width 89 height 23
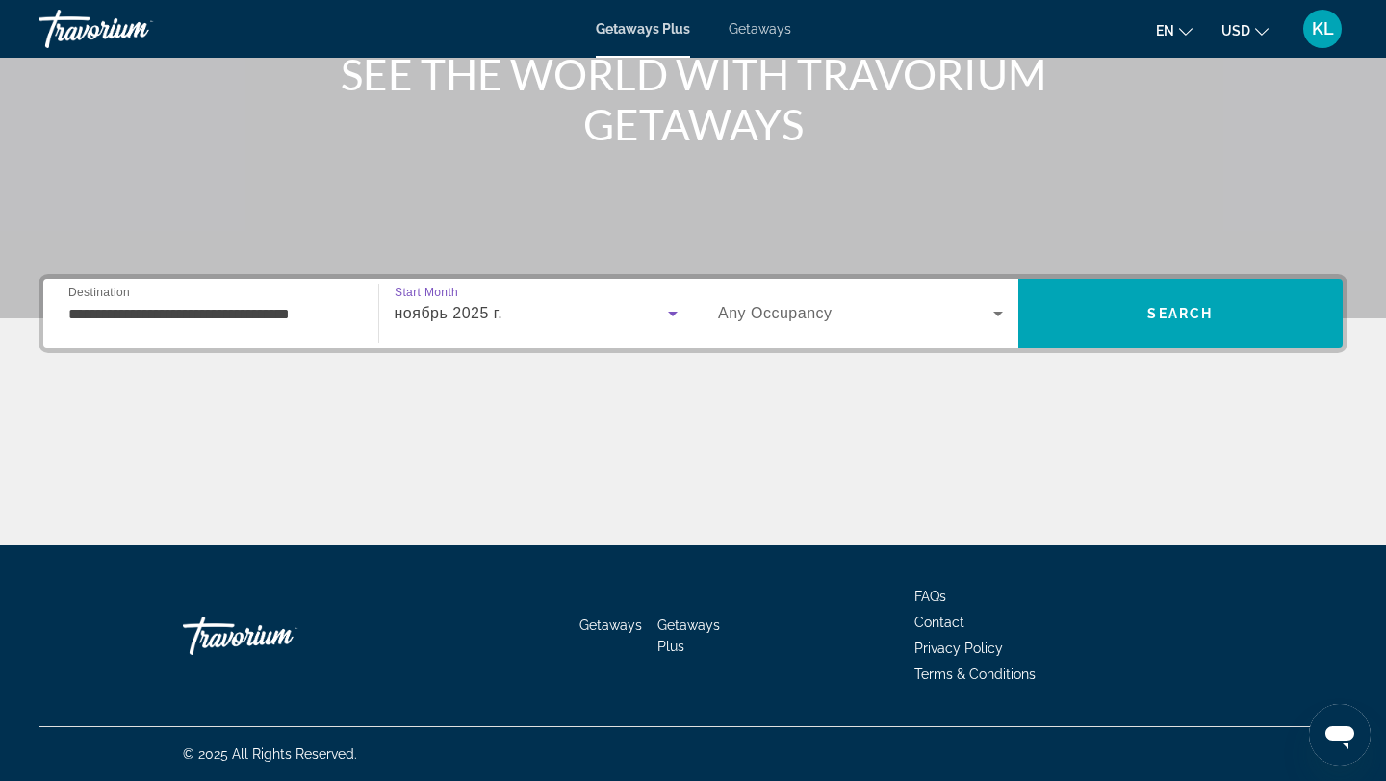
click at [805, 314] on span "Any Occupancy" at bounding box center [775, 313] width 115 height 16
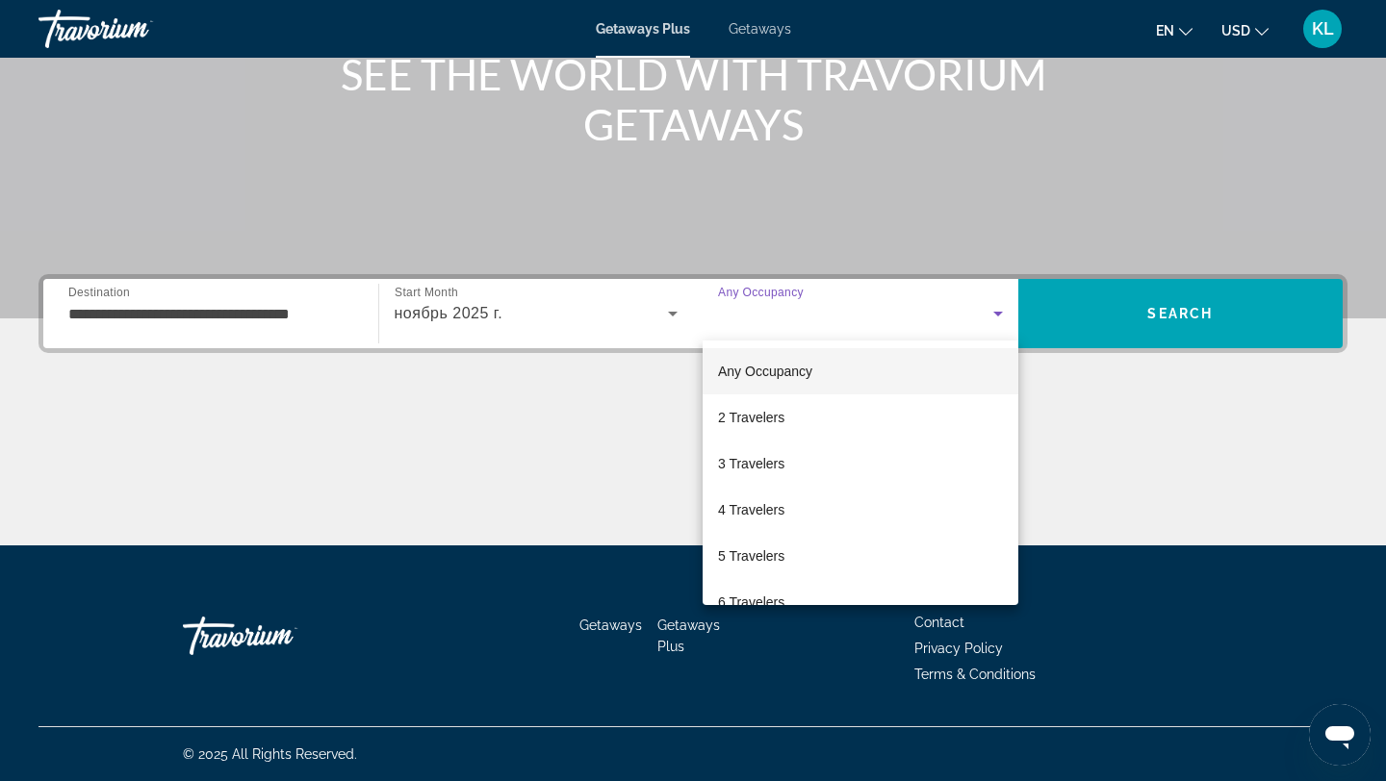
click at [789, 367] on span "Any Occupancy" at bounding box center [765, 371] width 94 height 15
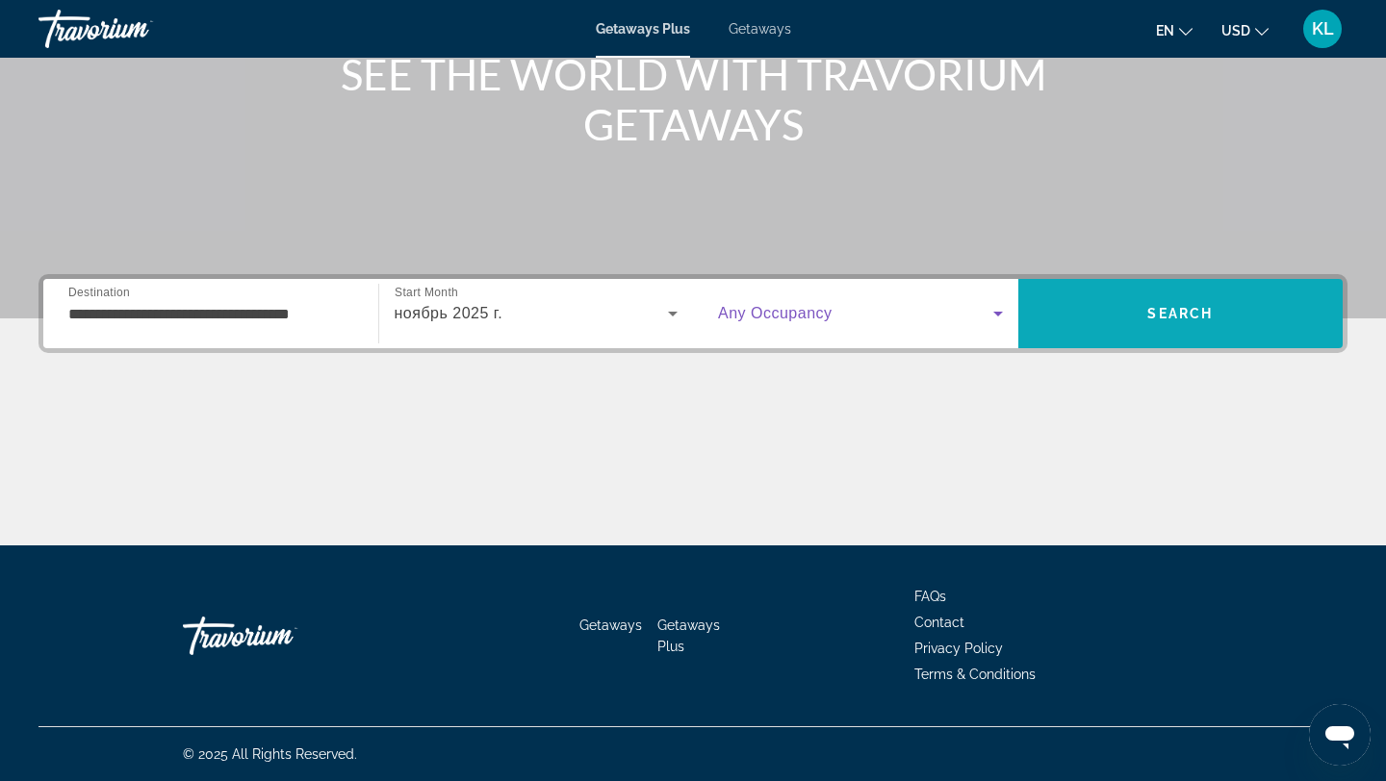
click at [1146, 292] on span "Search" at bounding box center [1180, 314] width 325 height 46
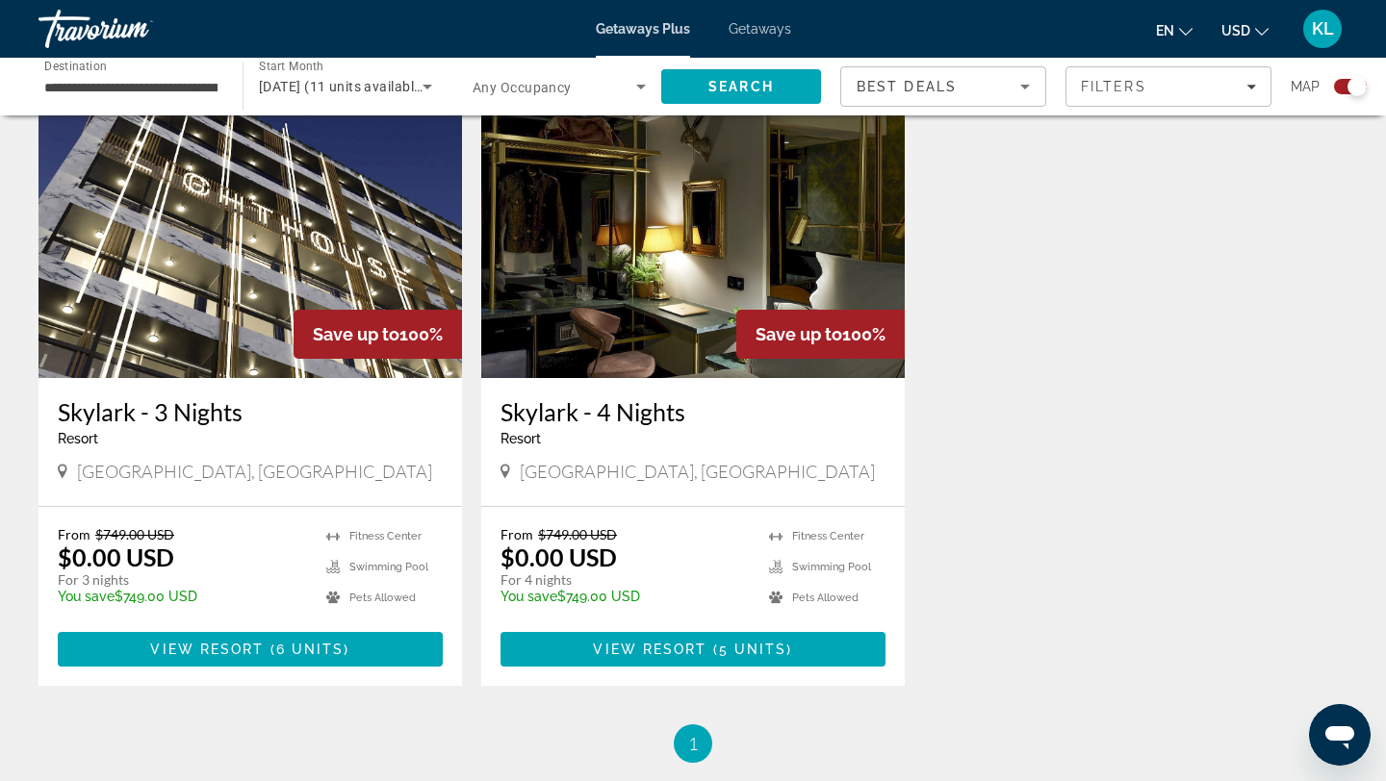
scroll to position [710, 0]
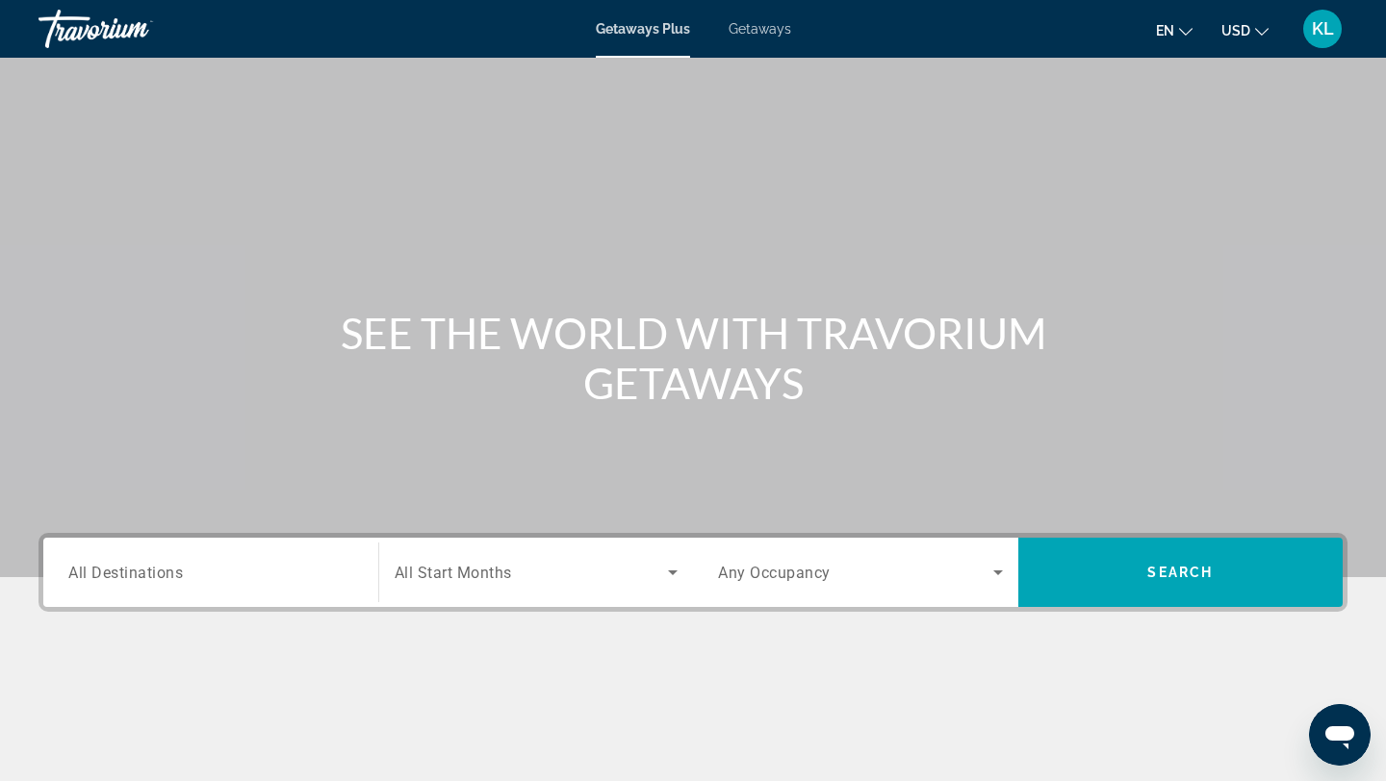
click at [263, 584] on div "Search widget" at bounding box center [210, 573] width 285 height 55
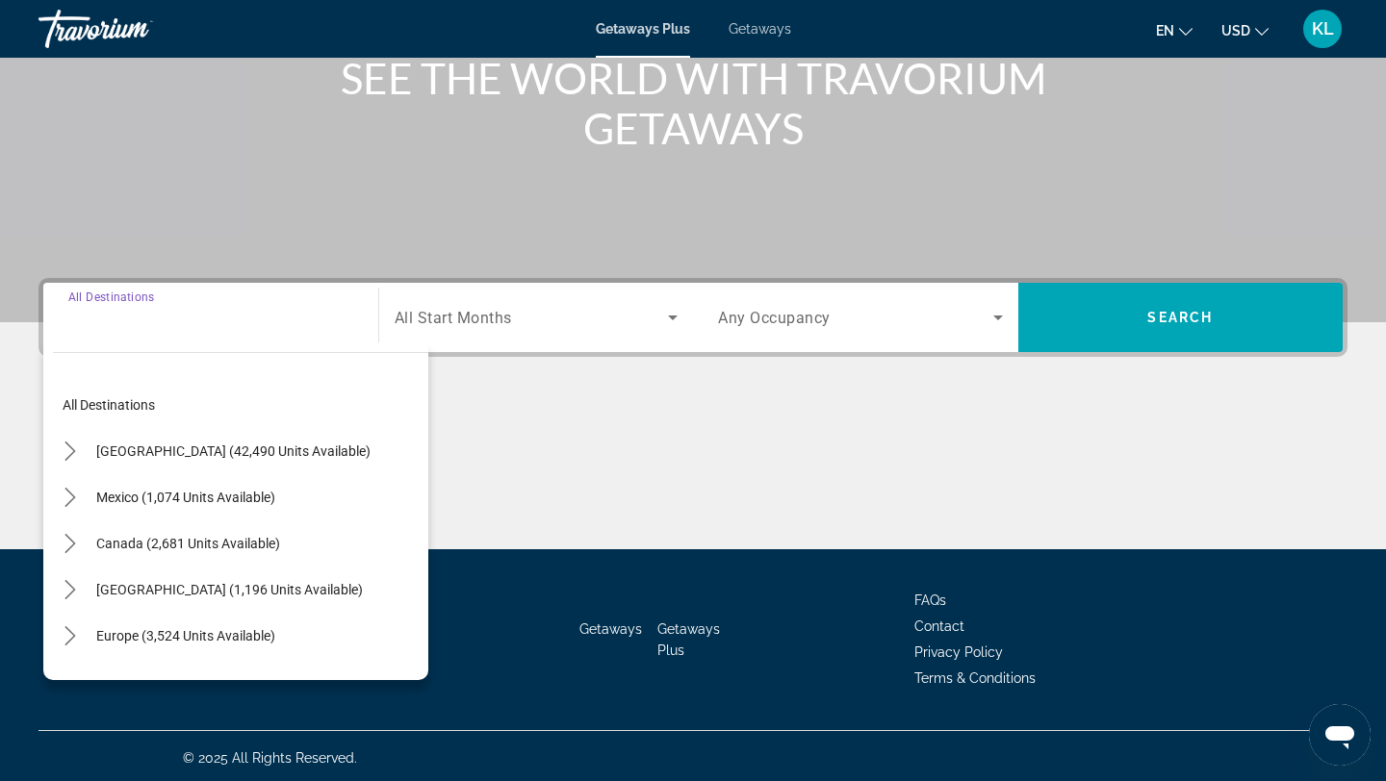
scroll to position [259, 0]
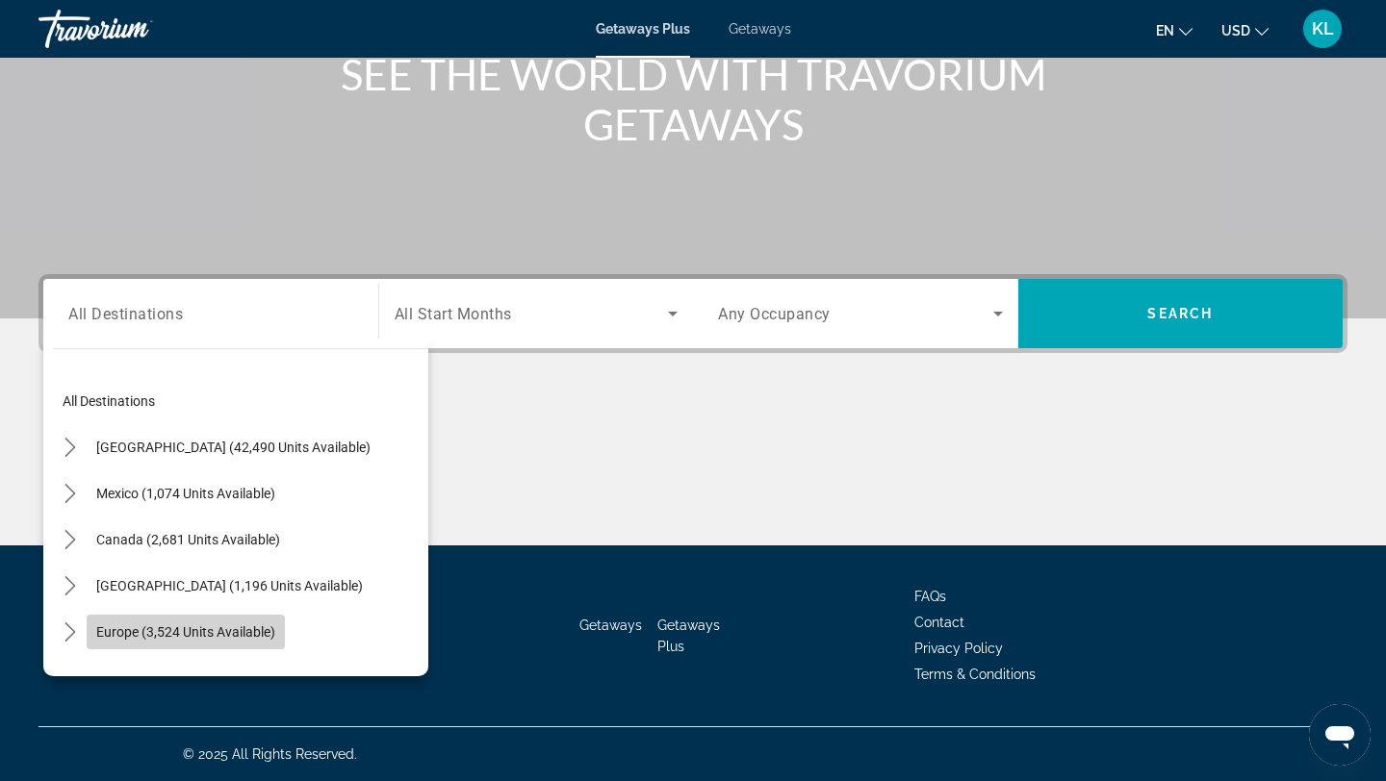
click at [249, 628] on span "Europe (3,524 units available)" at bounding box center [185, 632] width 179 height 15
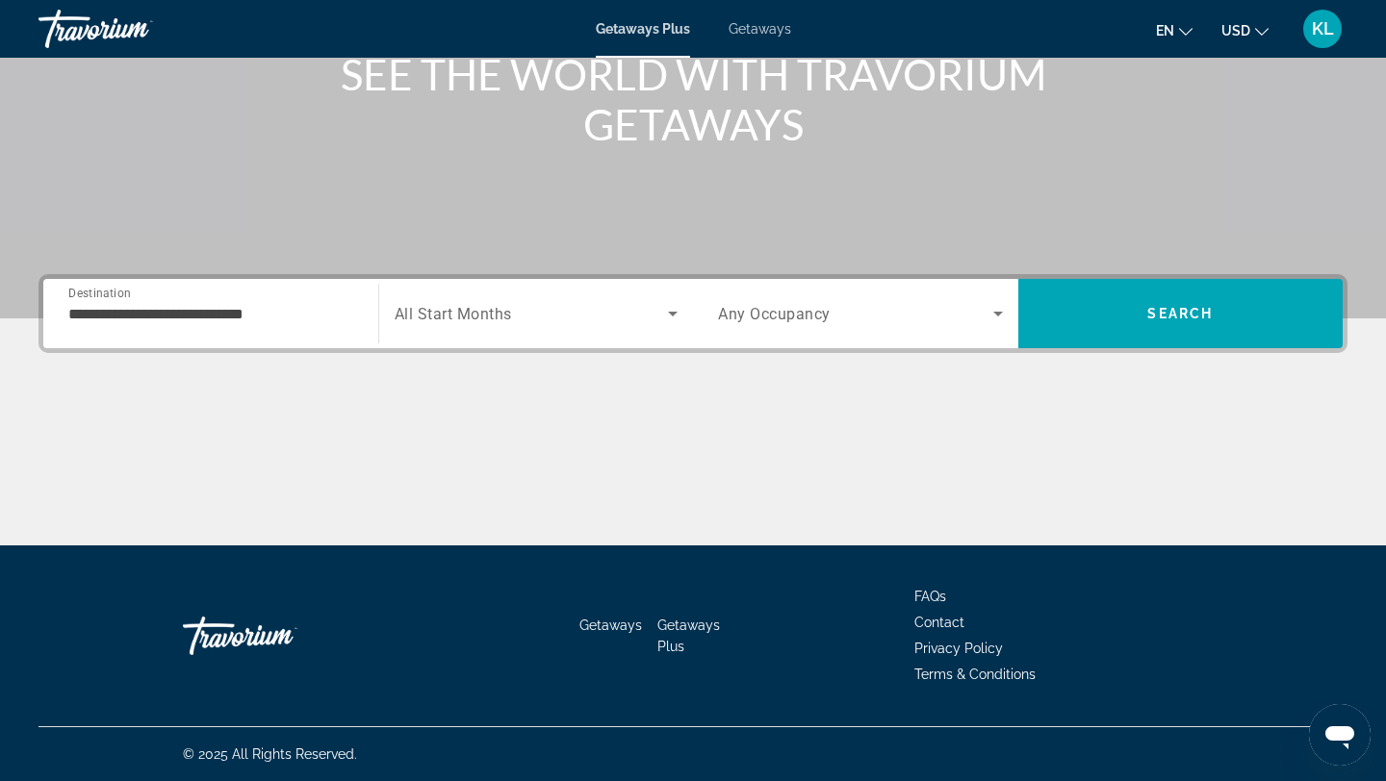
click at [255, 328] on div "**********" at bounding box center [210, 314] width 285 height 55
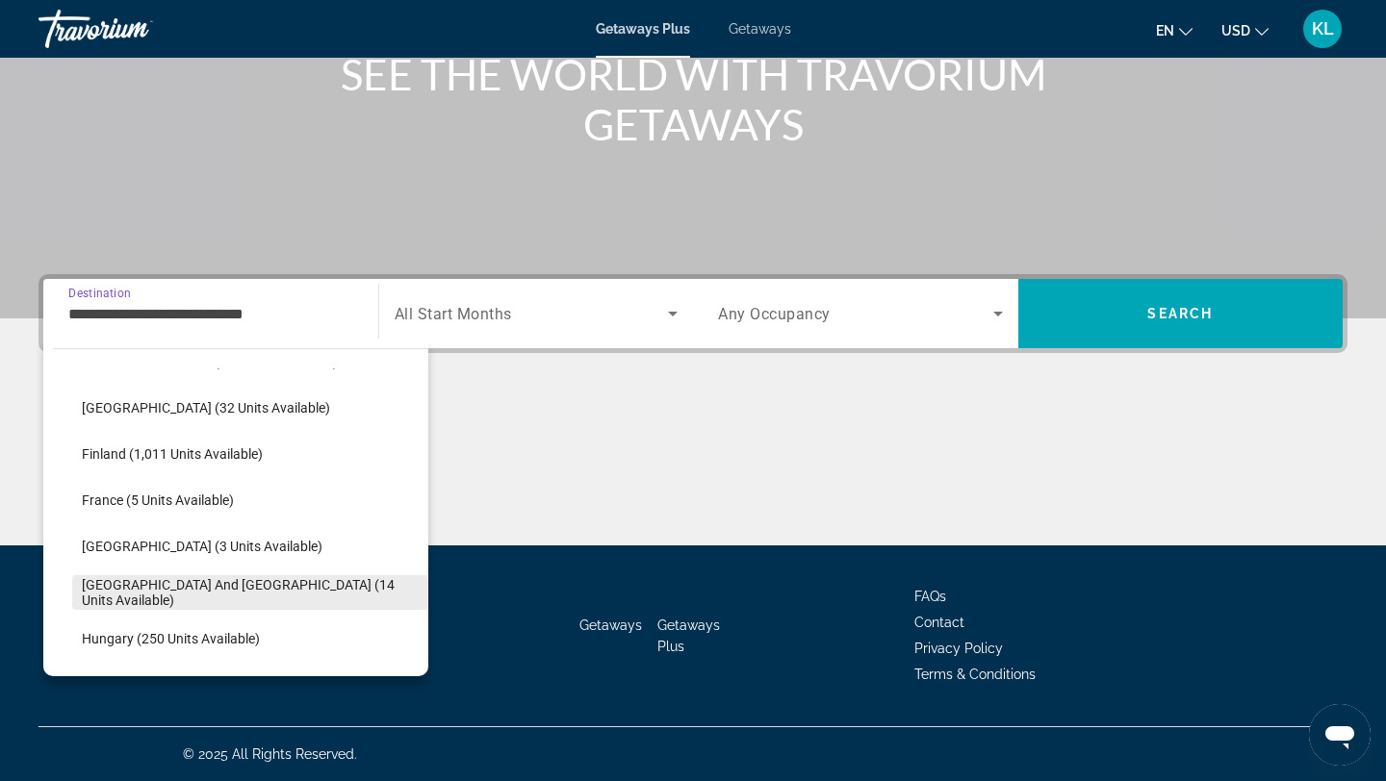
scroll to position [379, 0]
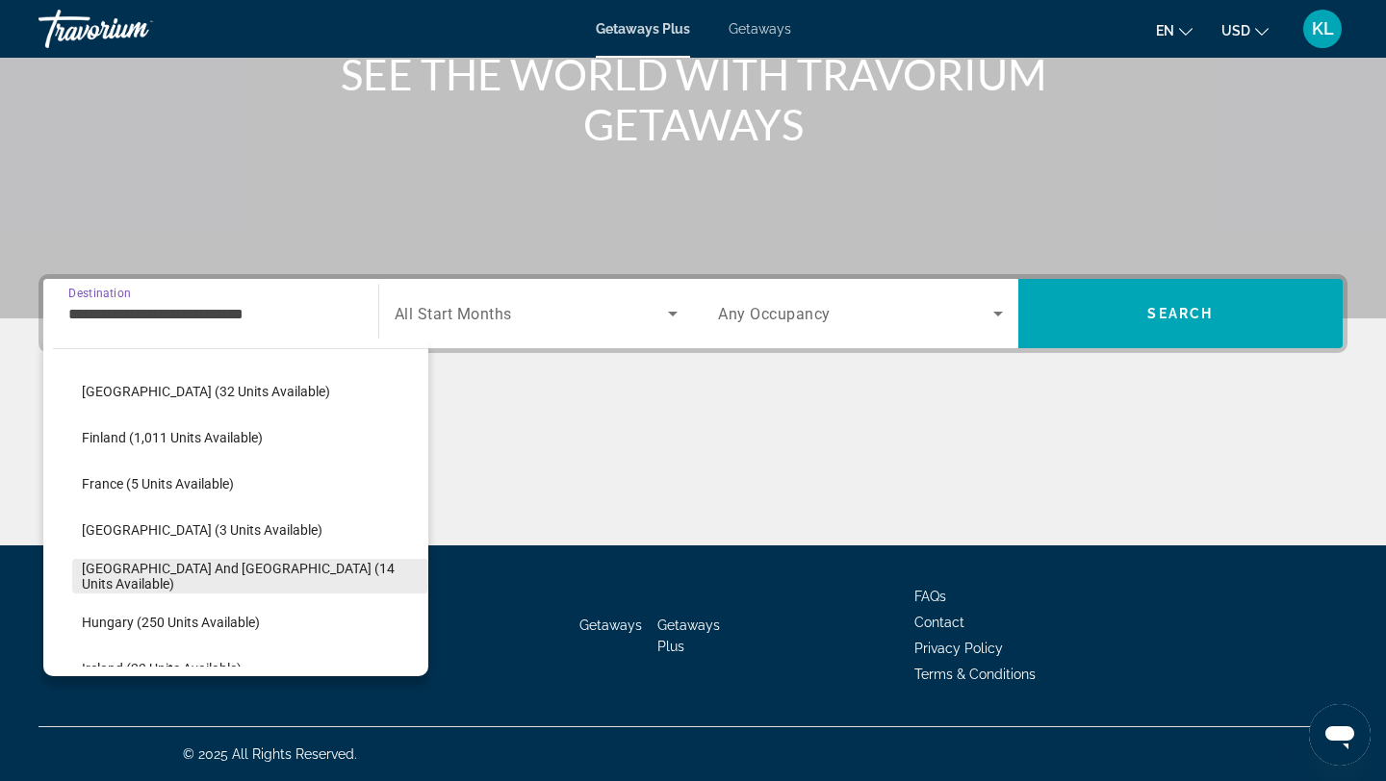
click at [193, 576] on span "[GEOGRAPHIC_DATA] and [GEOGRAPHIC_DATA] (14 units available)" at bounding box center [250, 576] width 337 height 31
type input "**********"
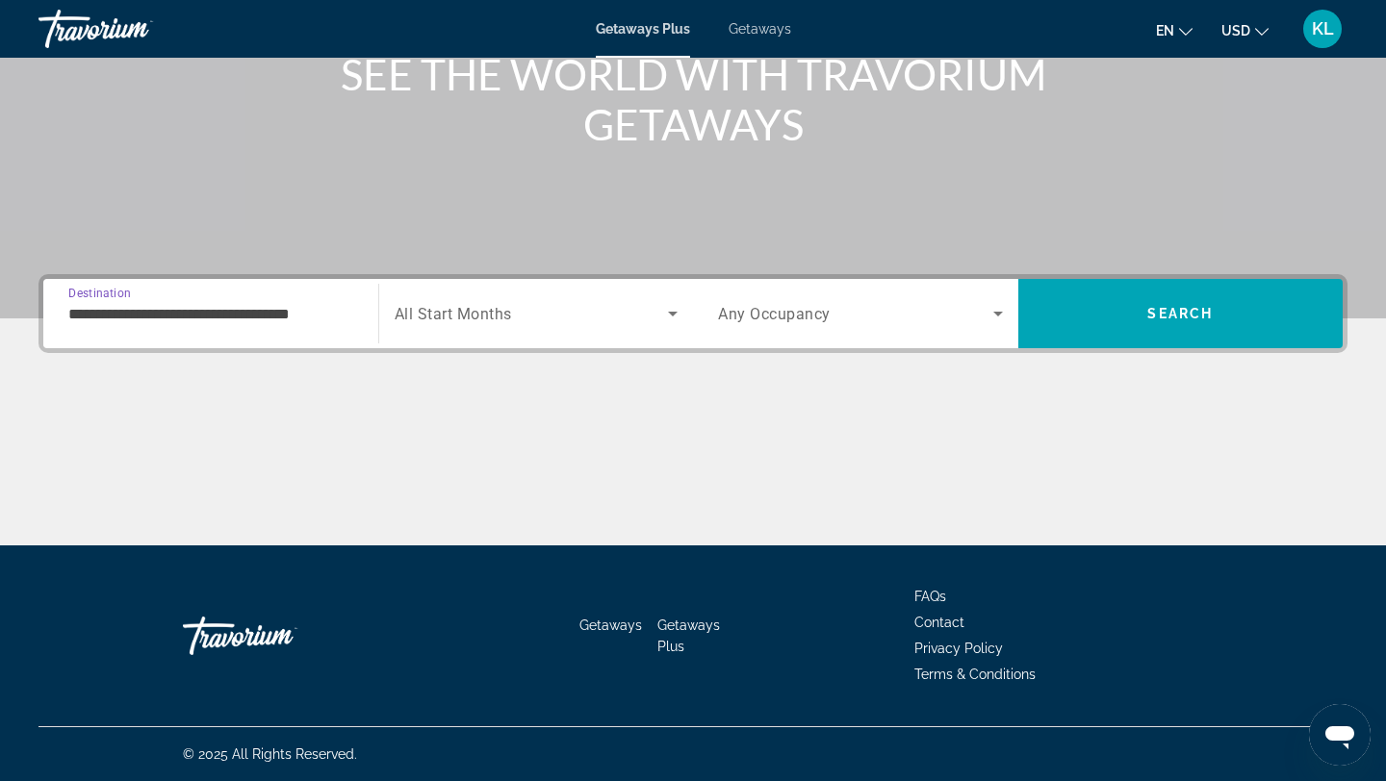
click at [492, 324] on span "Search widget" at bounding box center [532, 313] width 274 height 23
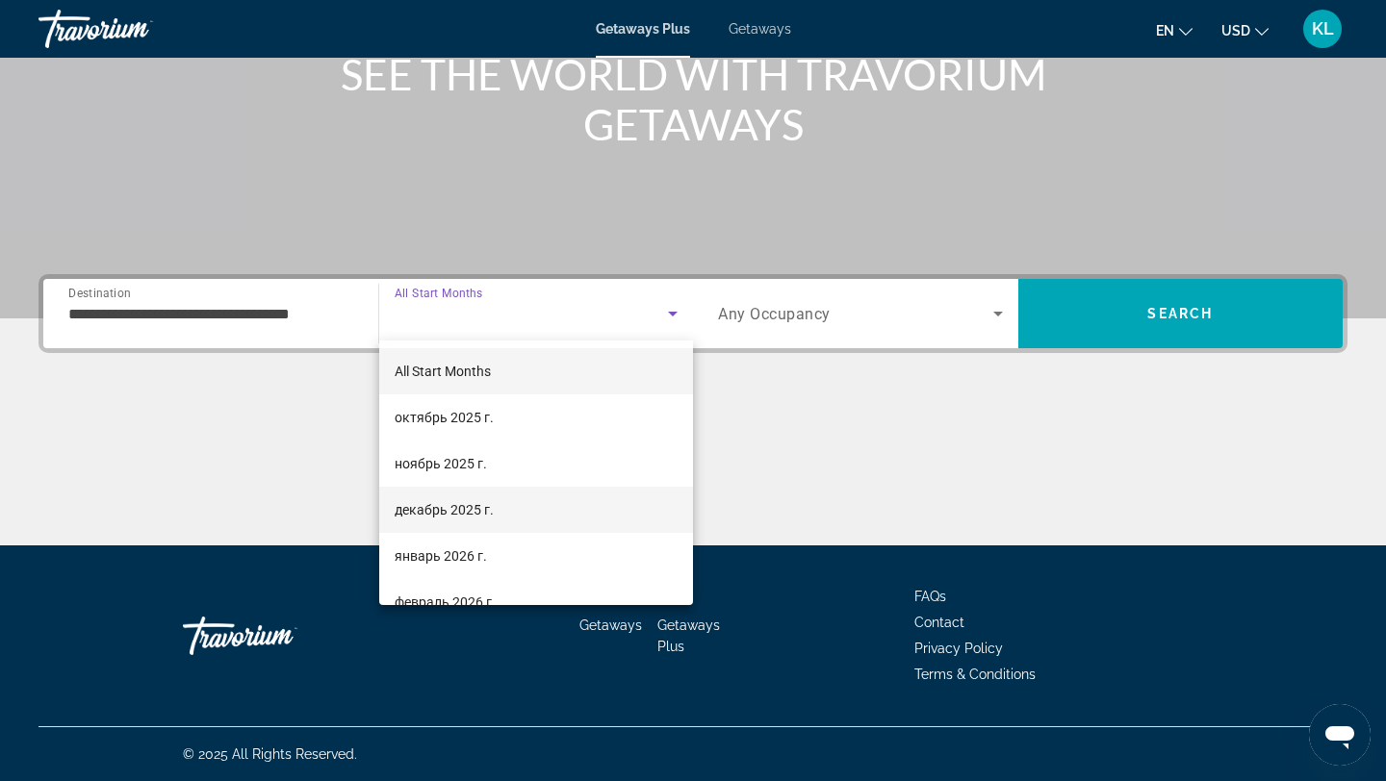
click at [463, 517] on span "декабрь 2025 г." at bounding box center [444, 510] width 99 height 23
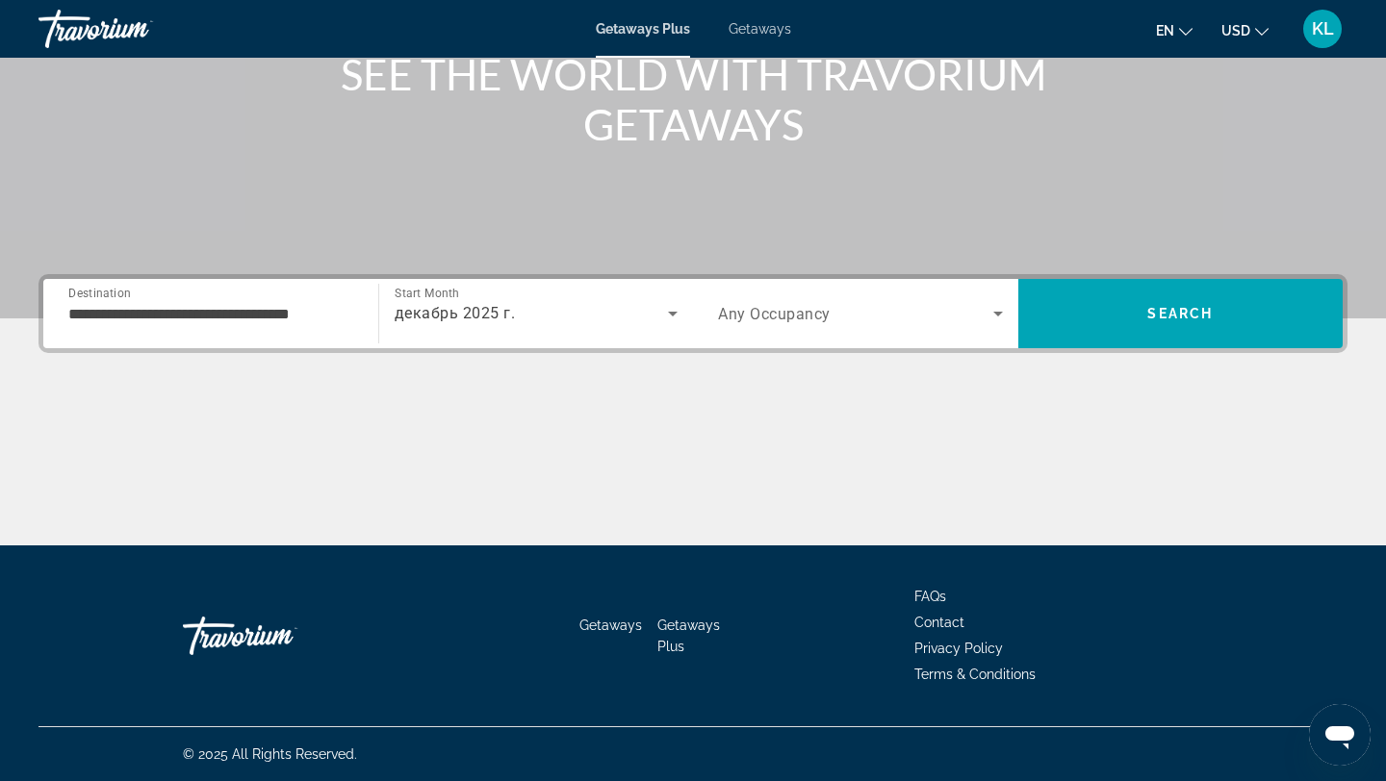
click at [805, 319] on span "Any Occupancy" at bounding box center [774, 314] width 113 height 18
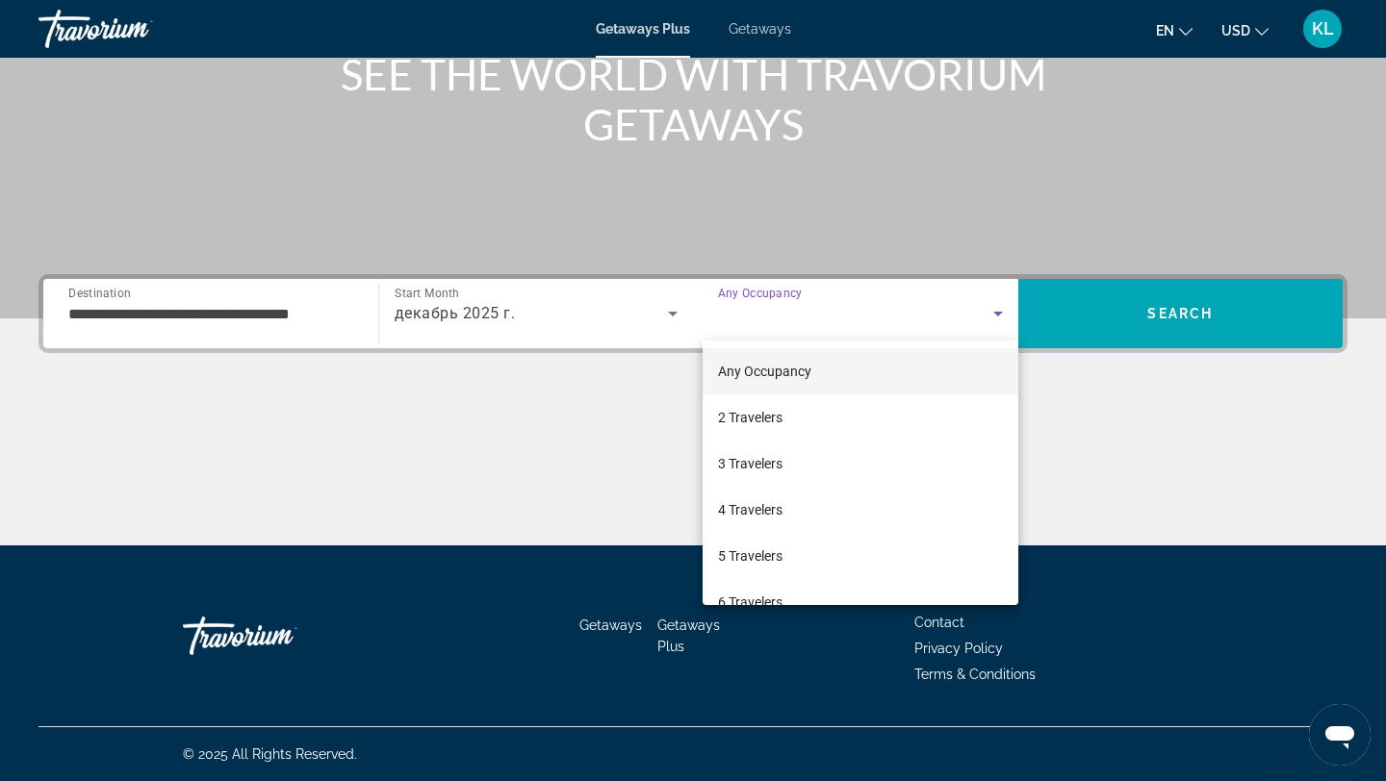
click at [796, 360] on span "Any Occupancy" at bounding box center [764, 371] width 93 height 23
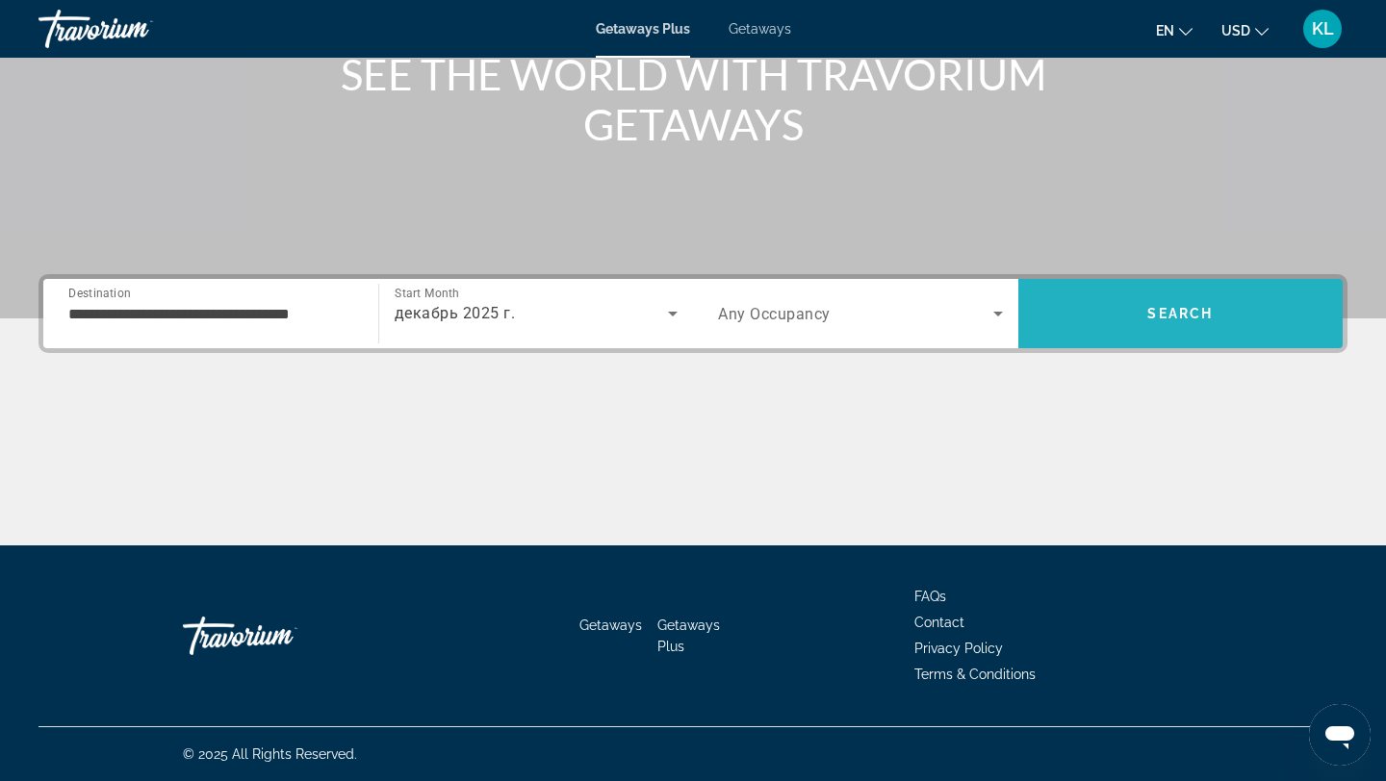
click at [1142, 307] on span "Search" at bounding box center [1180, 314] width 325 height 46
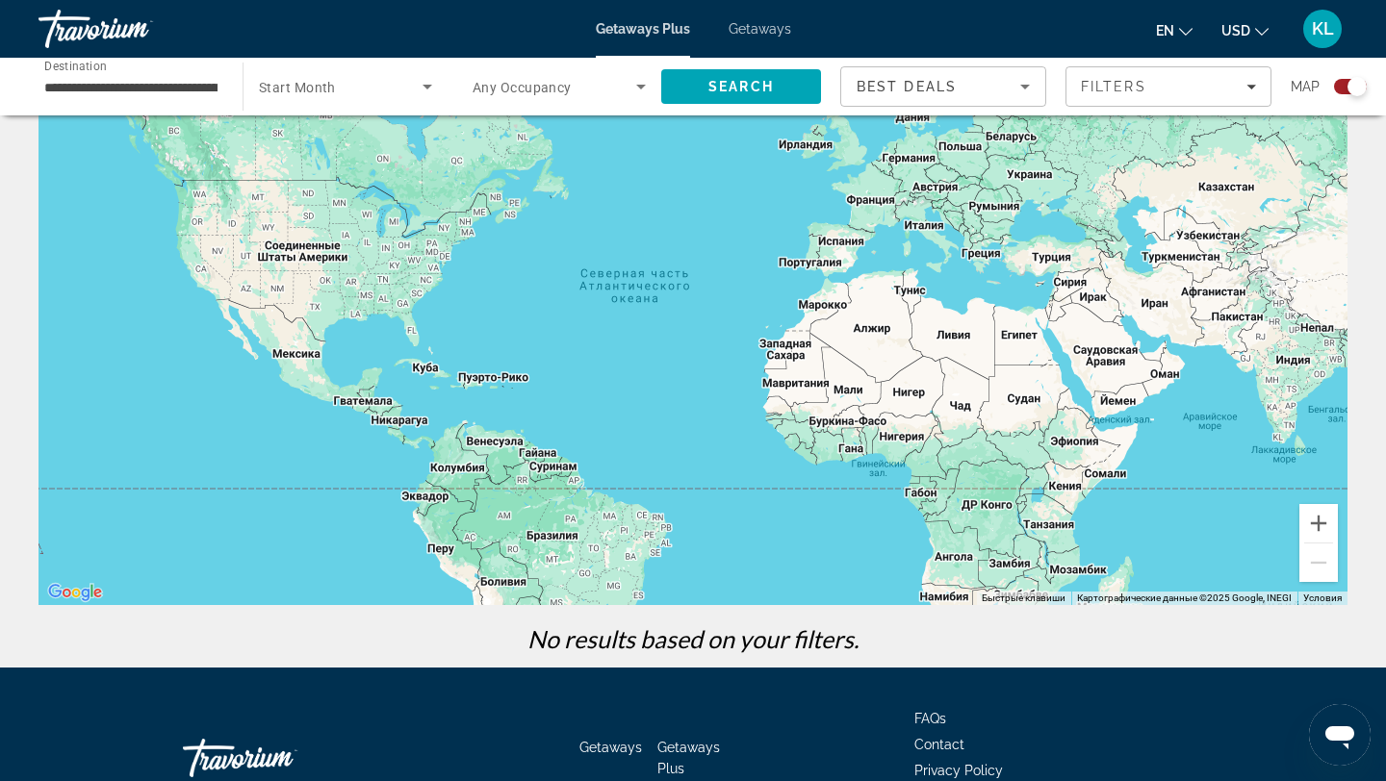
scroll to position [229, 0]
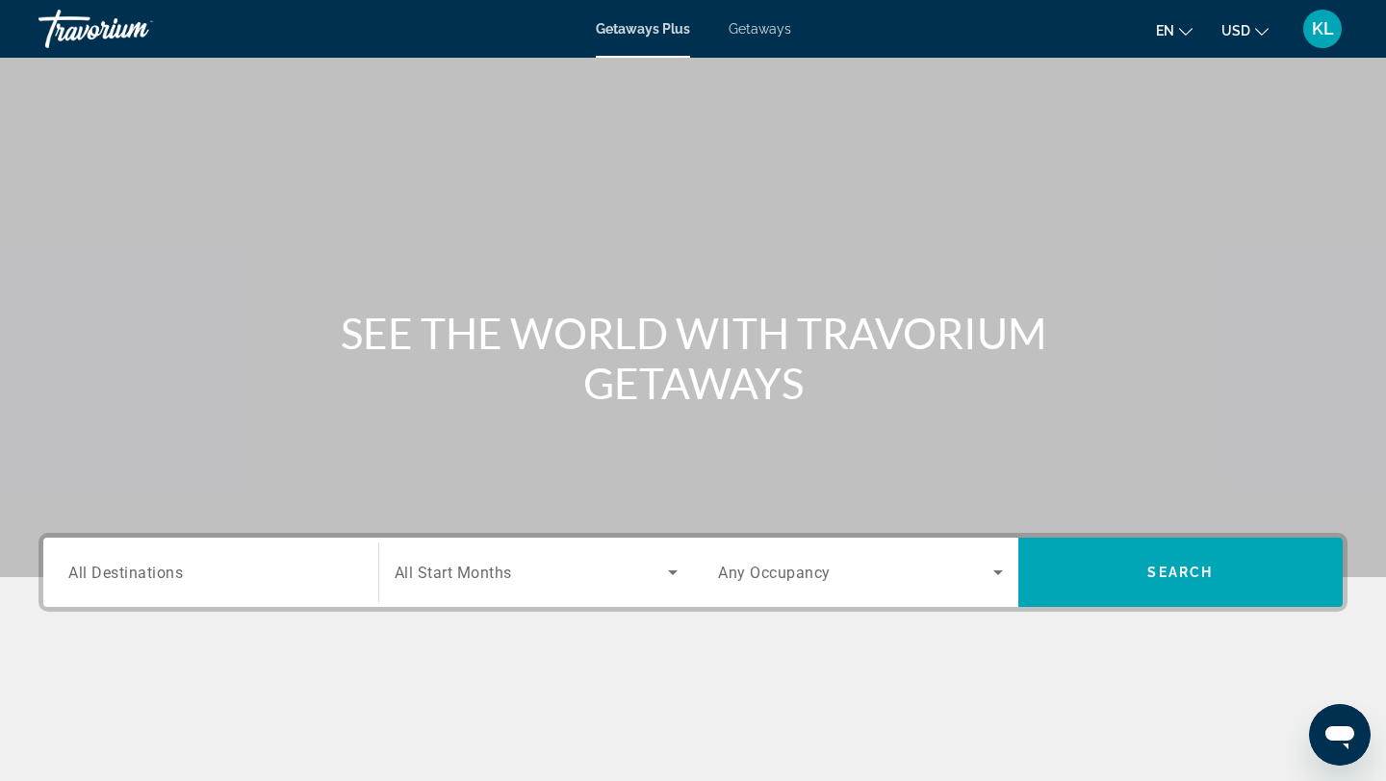
click at [186, 586] on div "Search widget" at bounding box center [210, 573] width 285 height 55
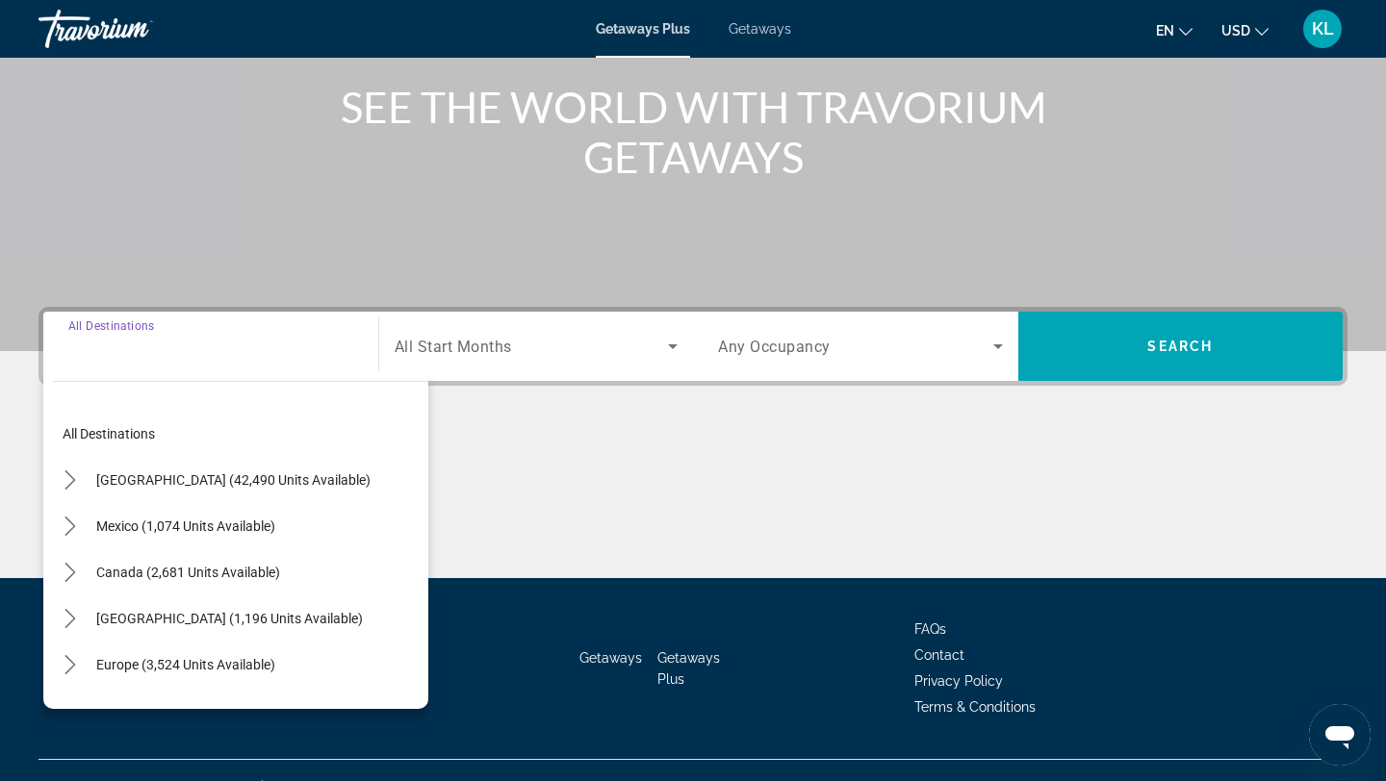
scroll to position [259, 0]
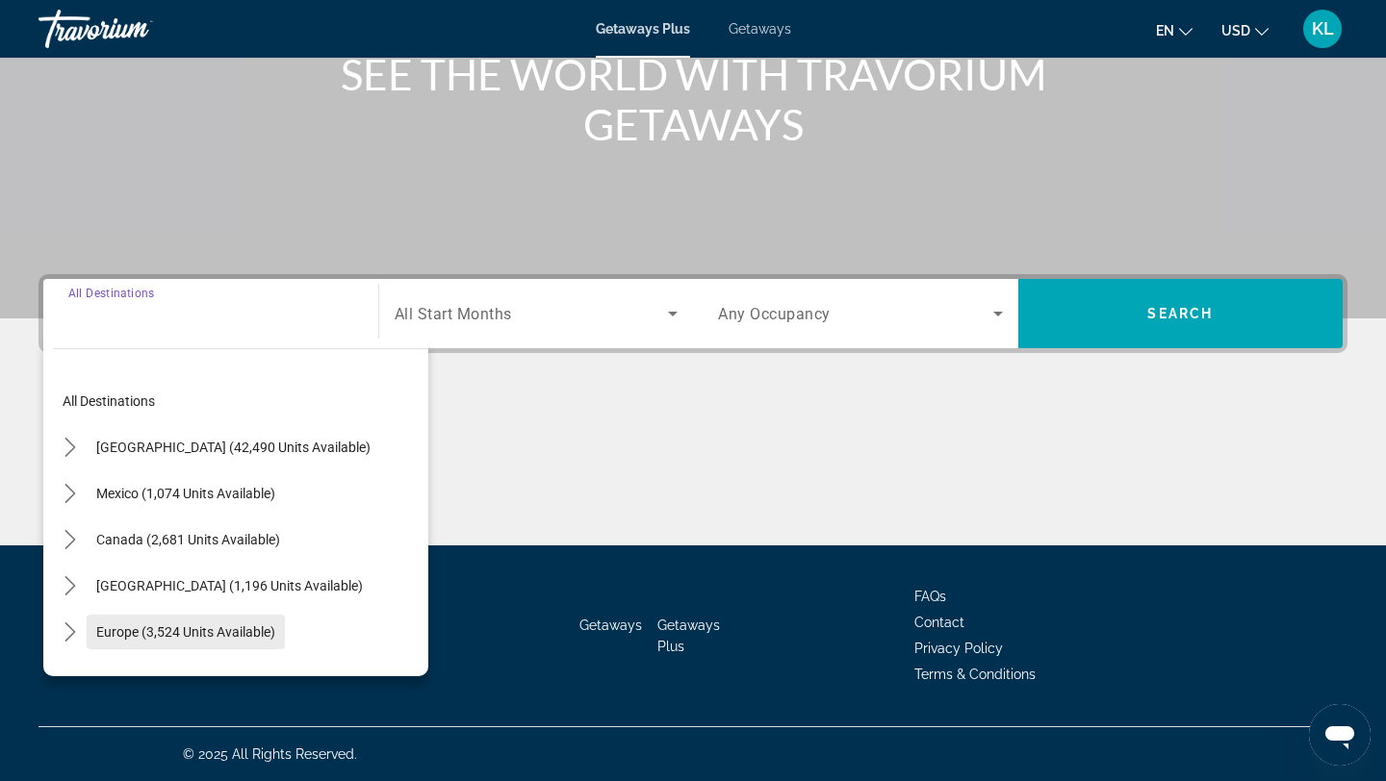
click at [191, 626] on span "Europe (3,524 units available)" at bounding box center [185, 632] width 179 height 15
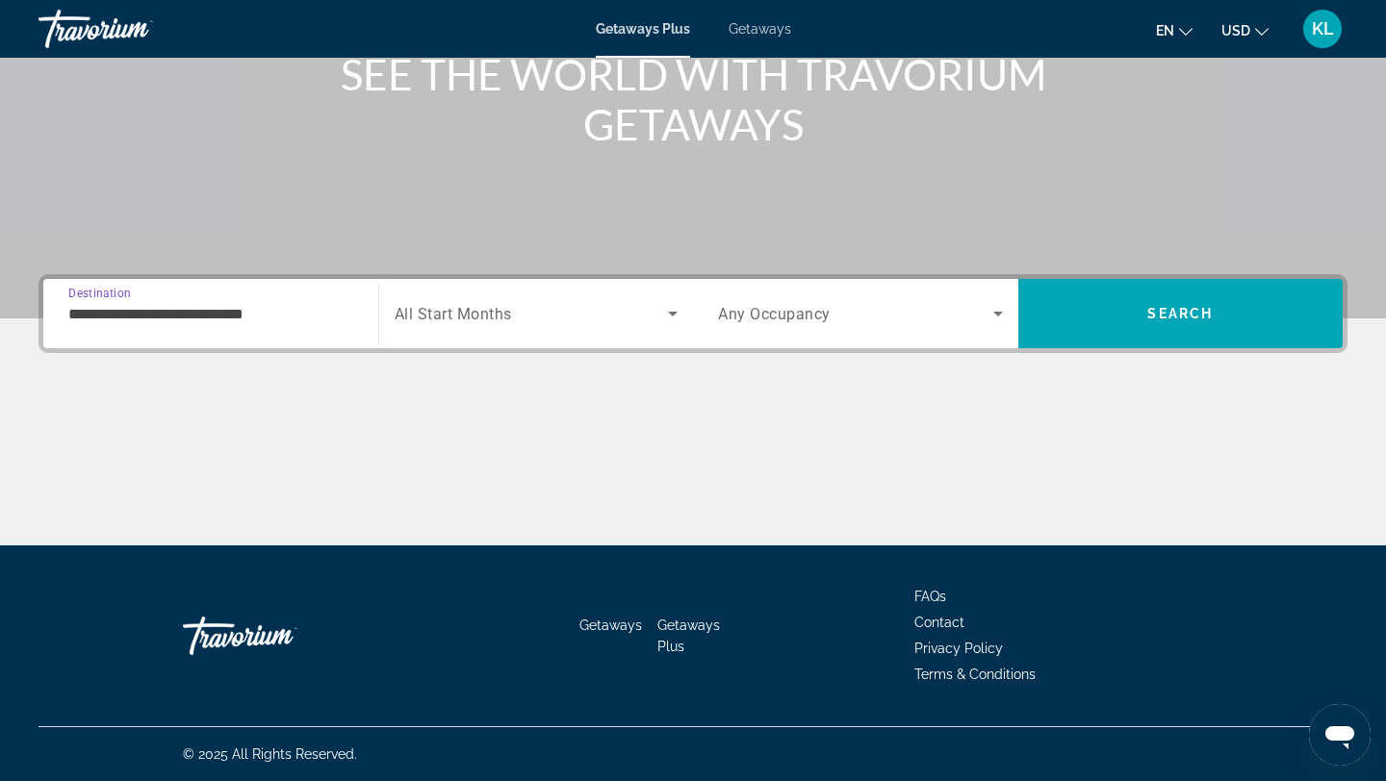
click at [229, 333] on div "**********" at bounding box center [210, 314] width 285 height 55
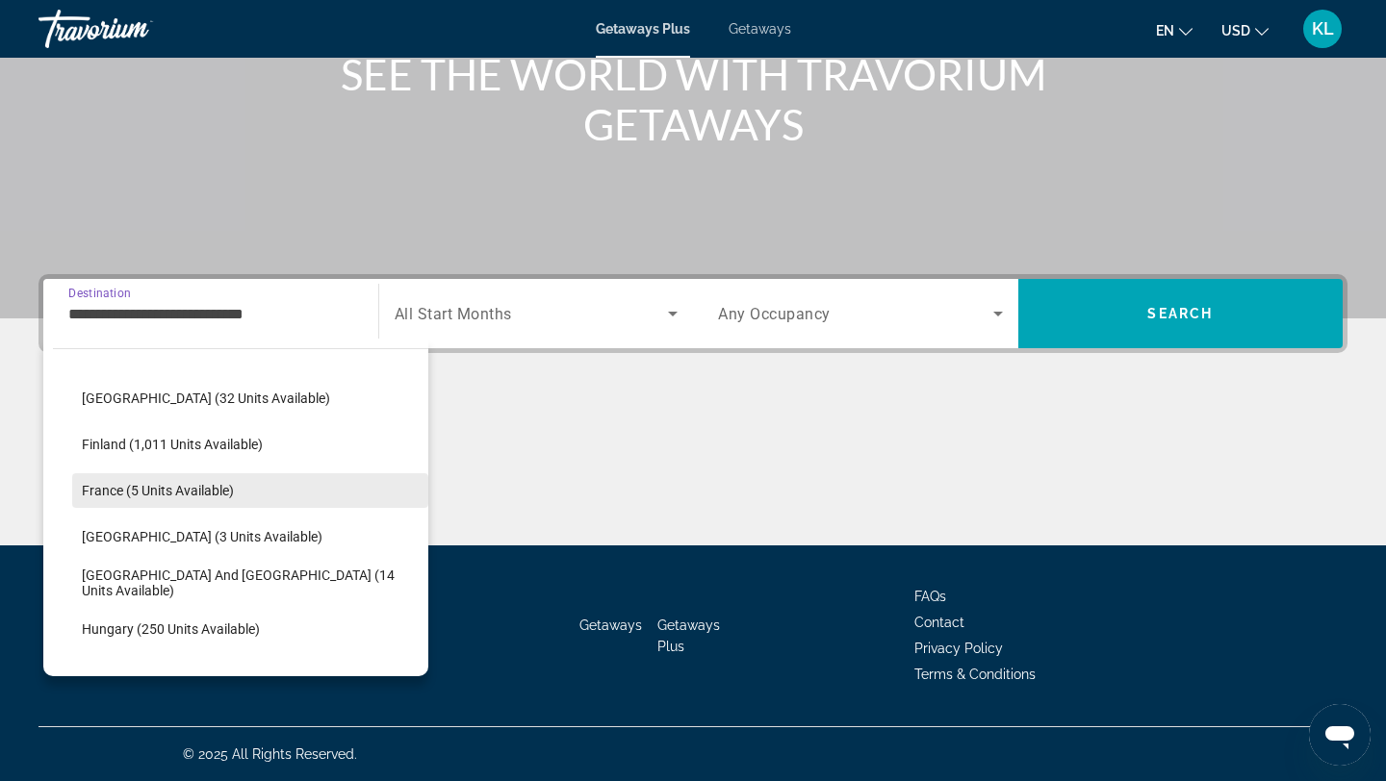
scroll to position [385, 0]
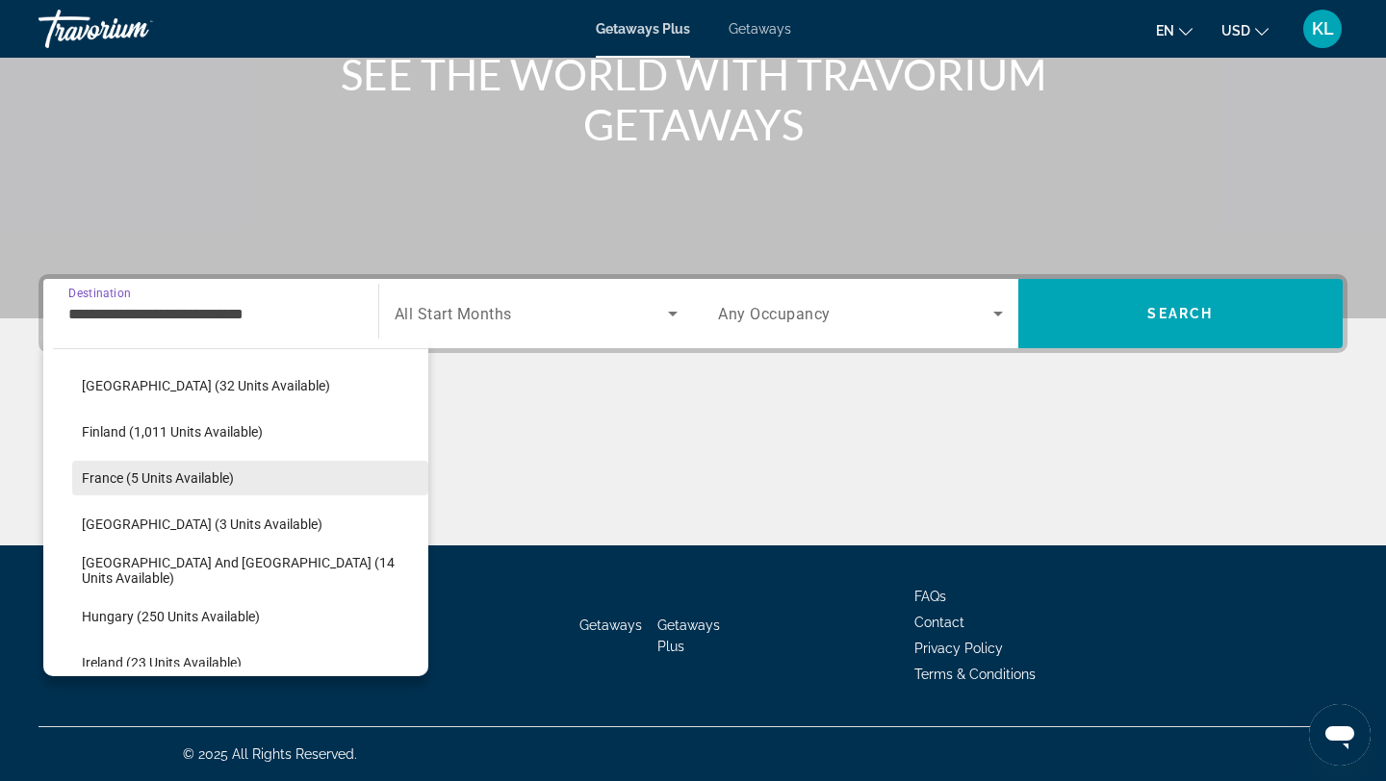
click at [193, 573] on span "[GEOGRAPHIC_DATA] and [GEOGRAPHIC_DATA] (14 units available)" at bounding box center [250, 570] width 337 height 31
type input "**********"
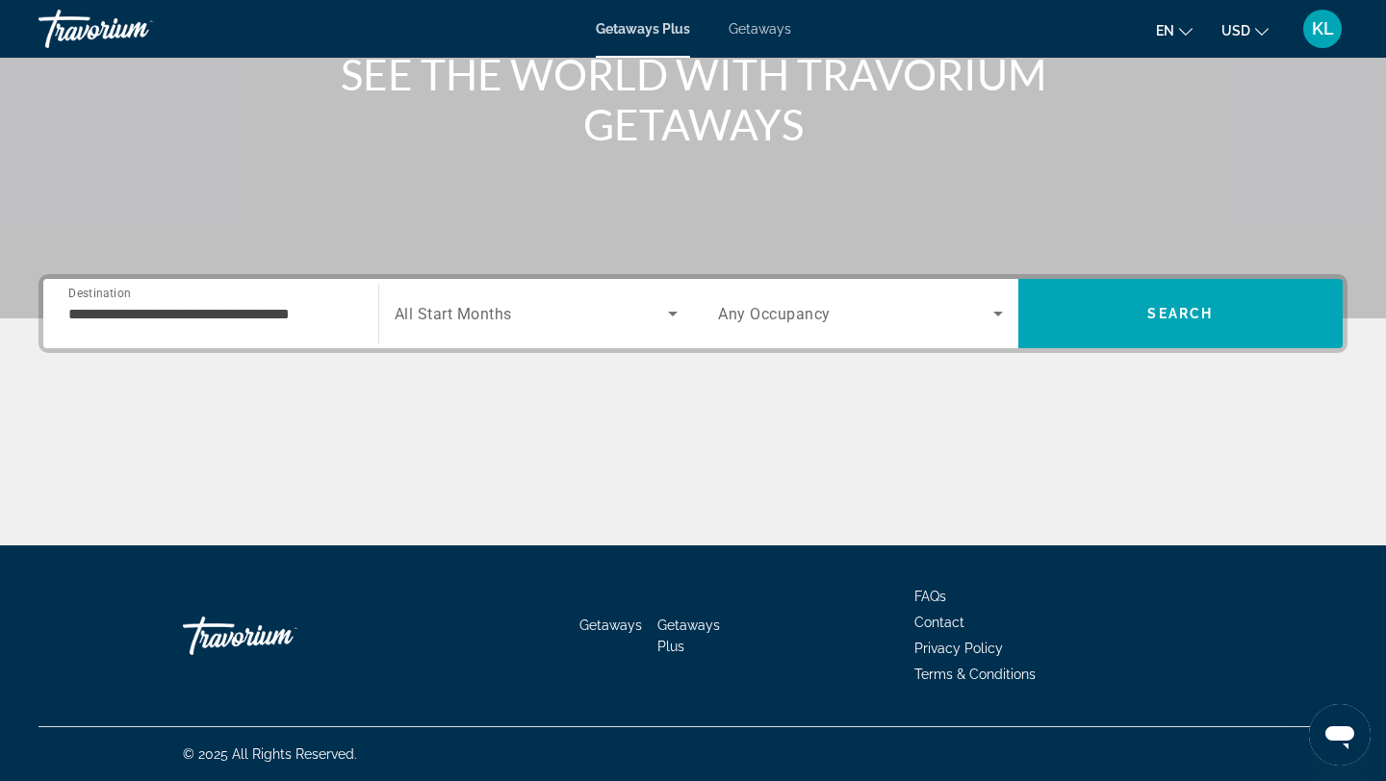
click at [488, 340] on div "Search widget" at bounding box center [537, 314] width 284 height 54
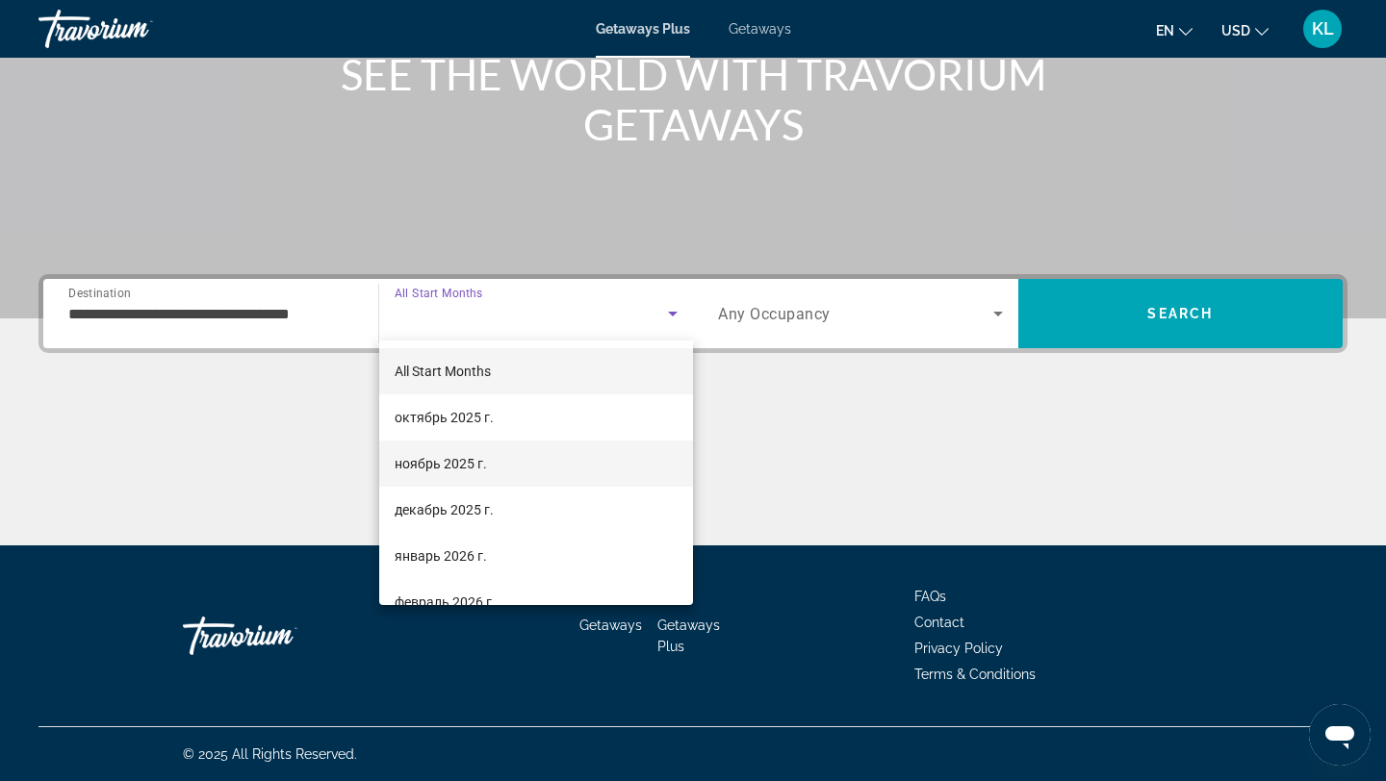
click at [453, 465] on span "ноябрь 2025 г." at bounding box center [441, 463] width 92 height 23
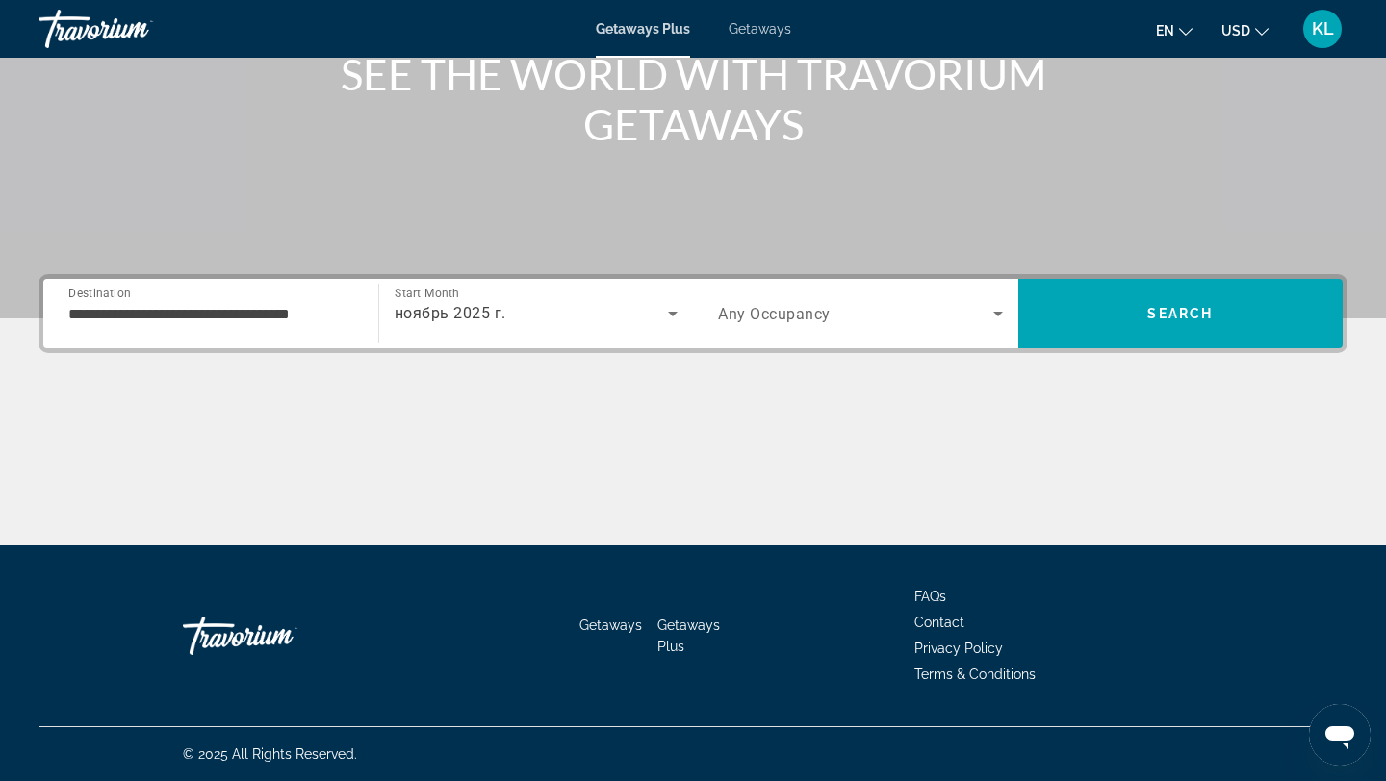
click at [787, 309] on span "Any Occupancy" at bounding box center [774, 314] width 113 height 18
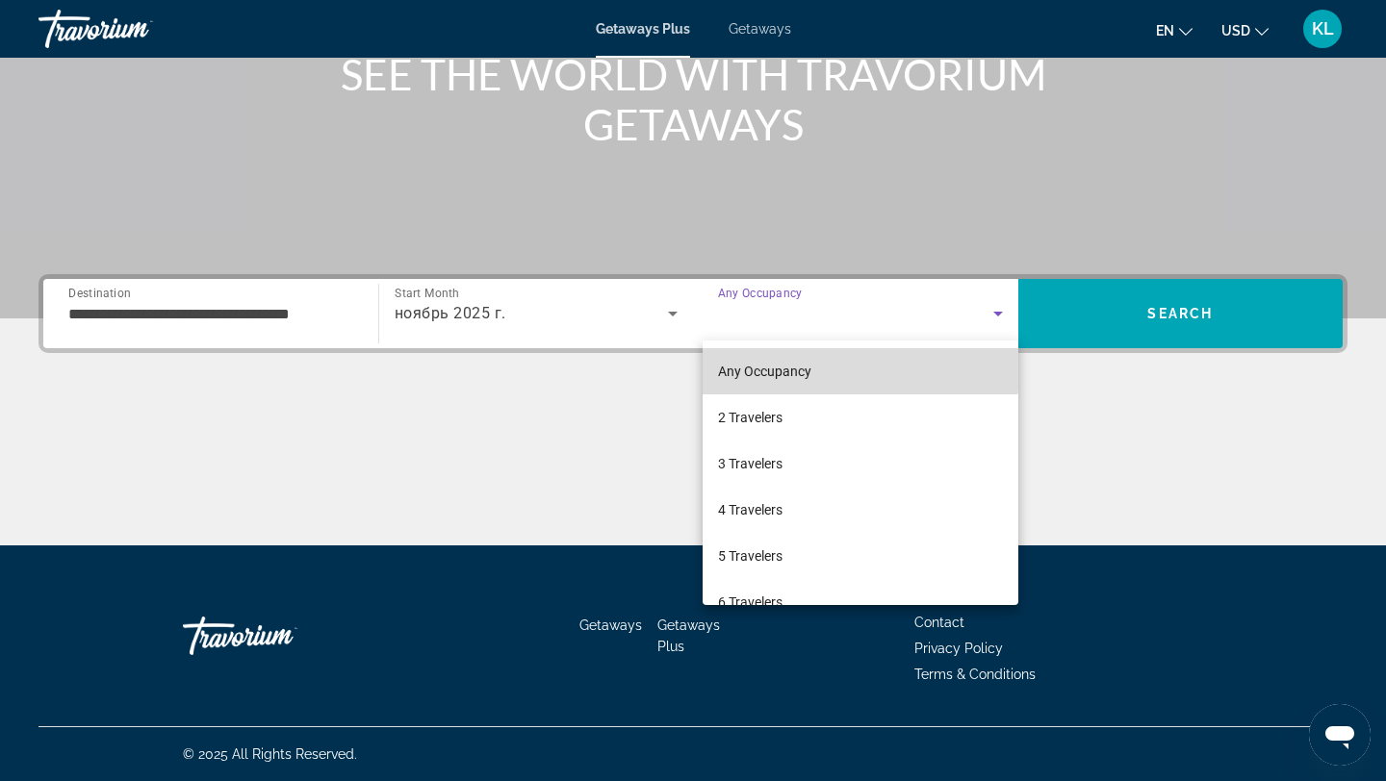
click at [782, 360] on span "Any Occupancy" at bounding box center [764, 371] width 93 height 23
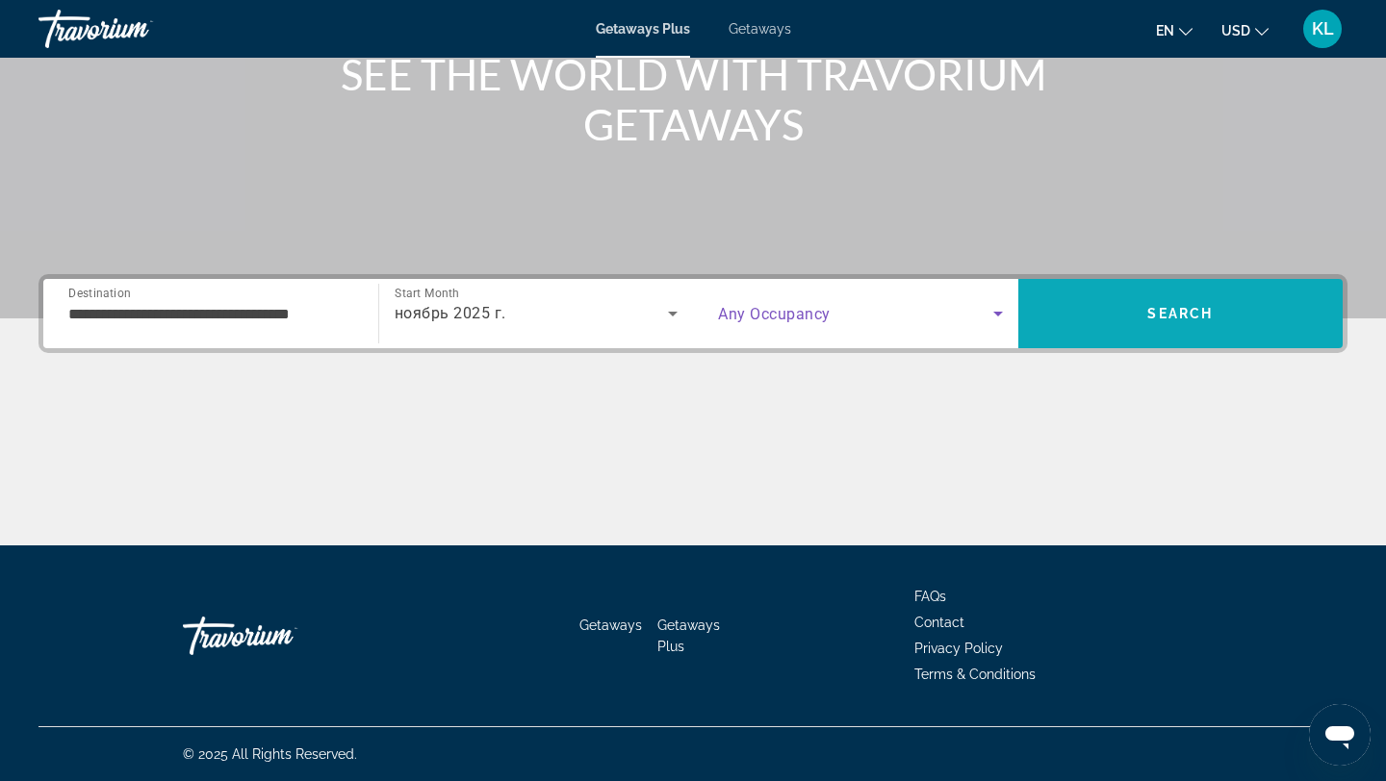
click at [1102, 308] on span "Search" at bounding box center [1180, 314] width 325 height 46
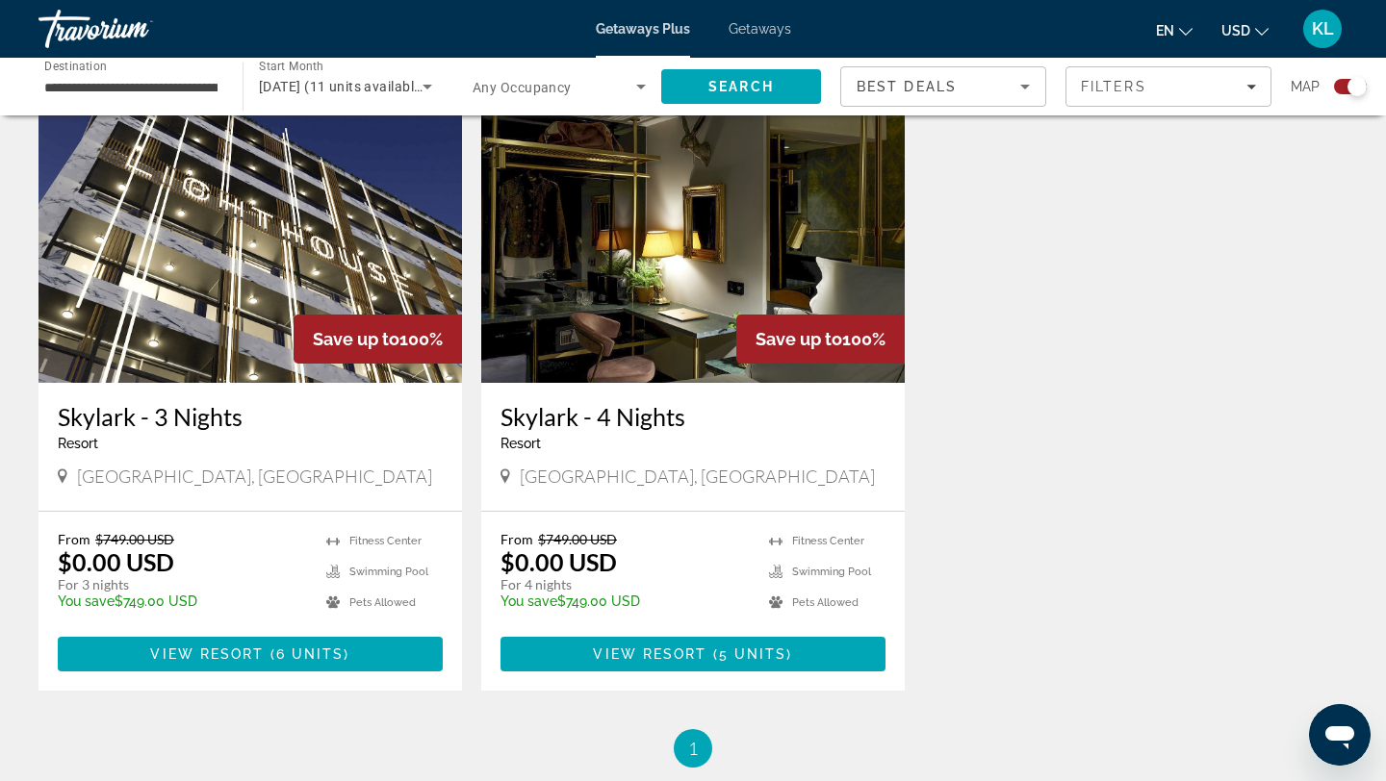
scroll to position [703, 0]
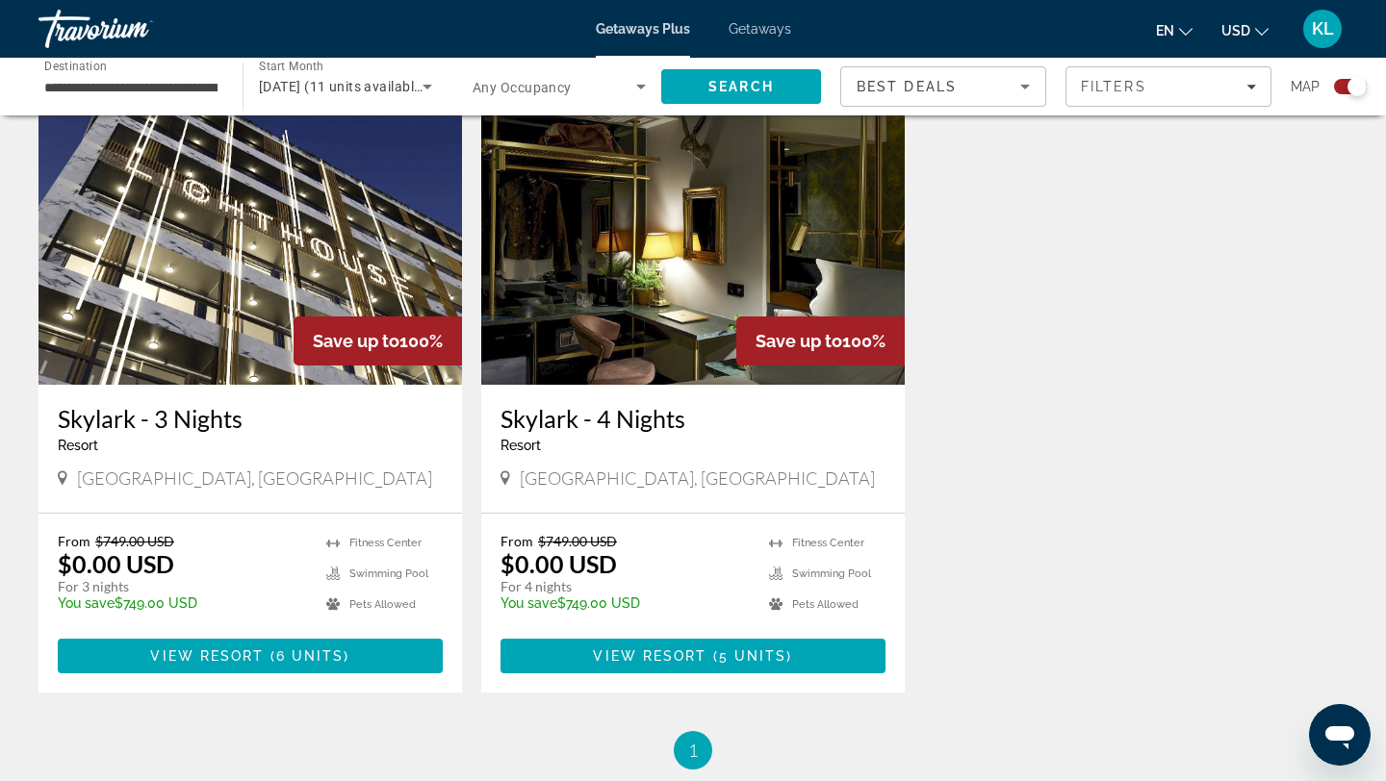
click at [630, 279] on img "Main content" at bounding box center [692, 231] width 423 height 308
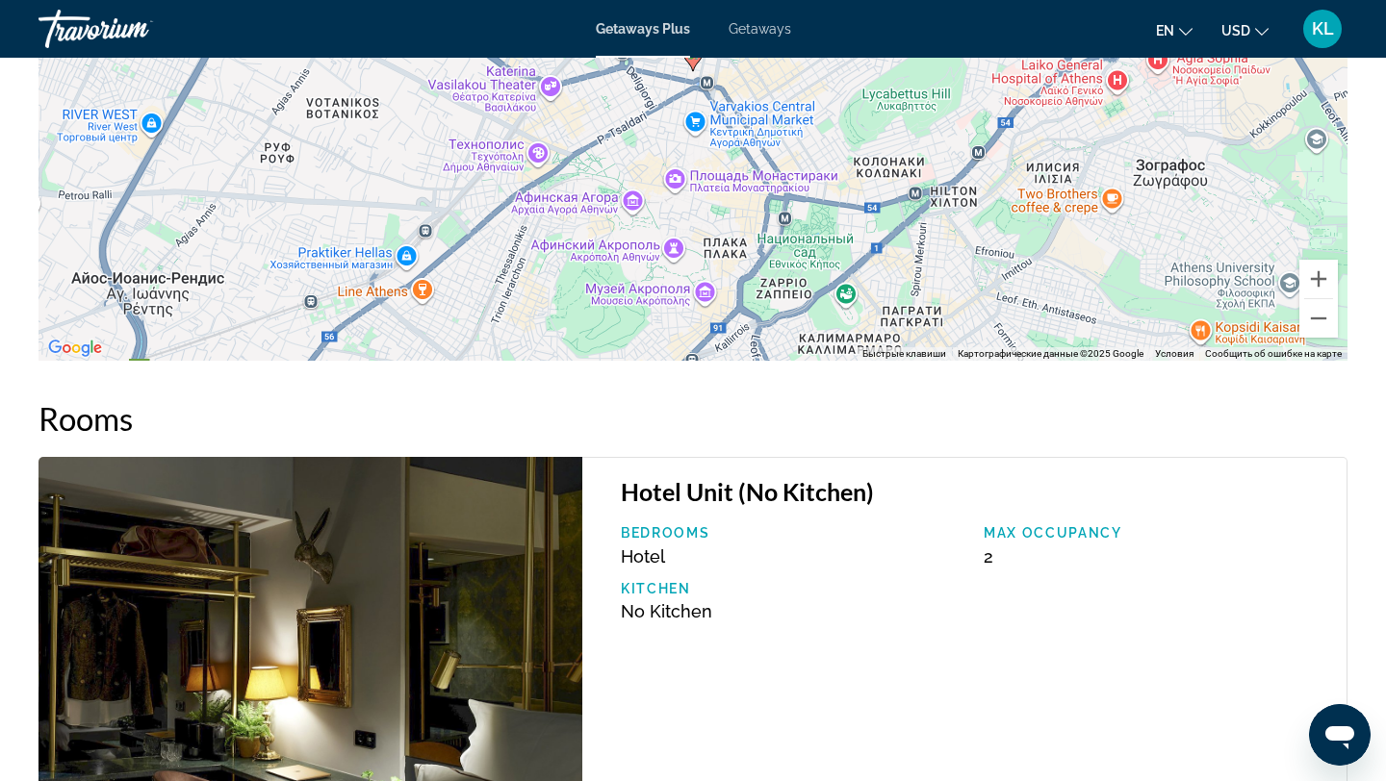
scroll to position [2616, 0]
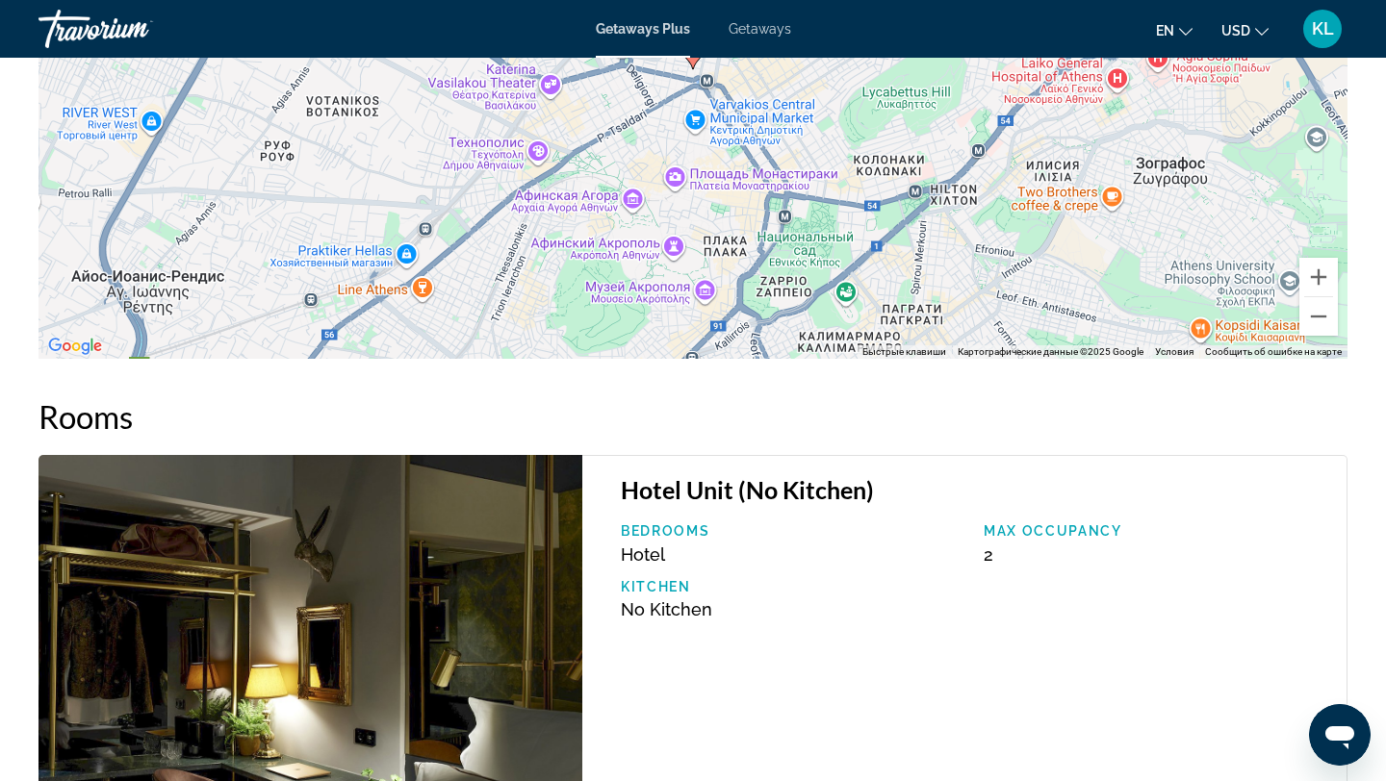
click at [363, 633] on img "Main content" at bounding box center [310, 662] width 544 height 414
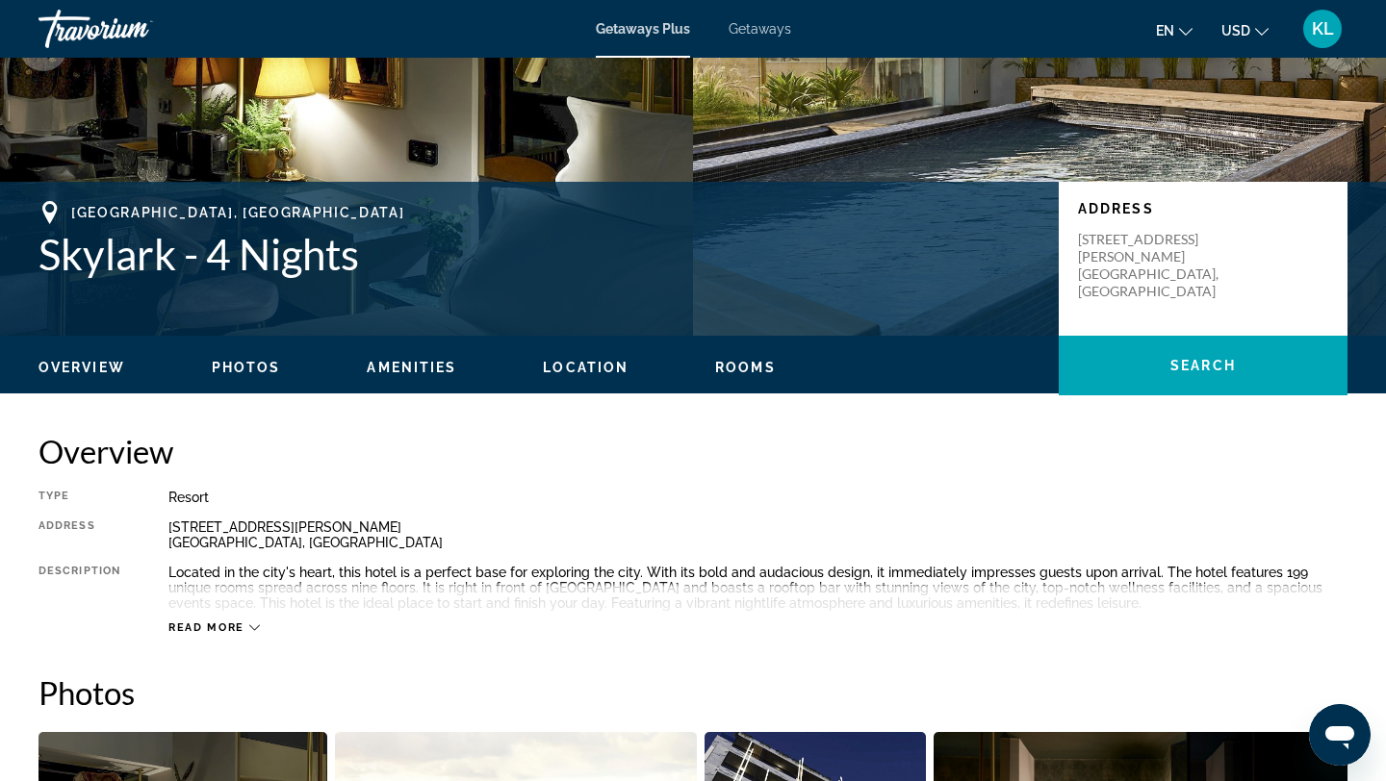
scroll to position [420, 0]
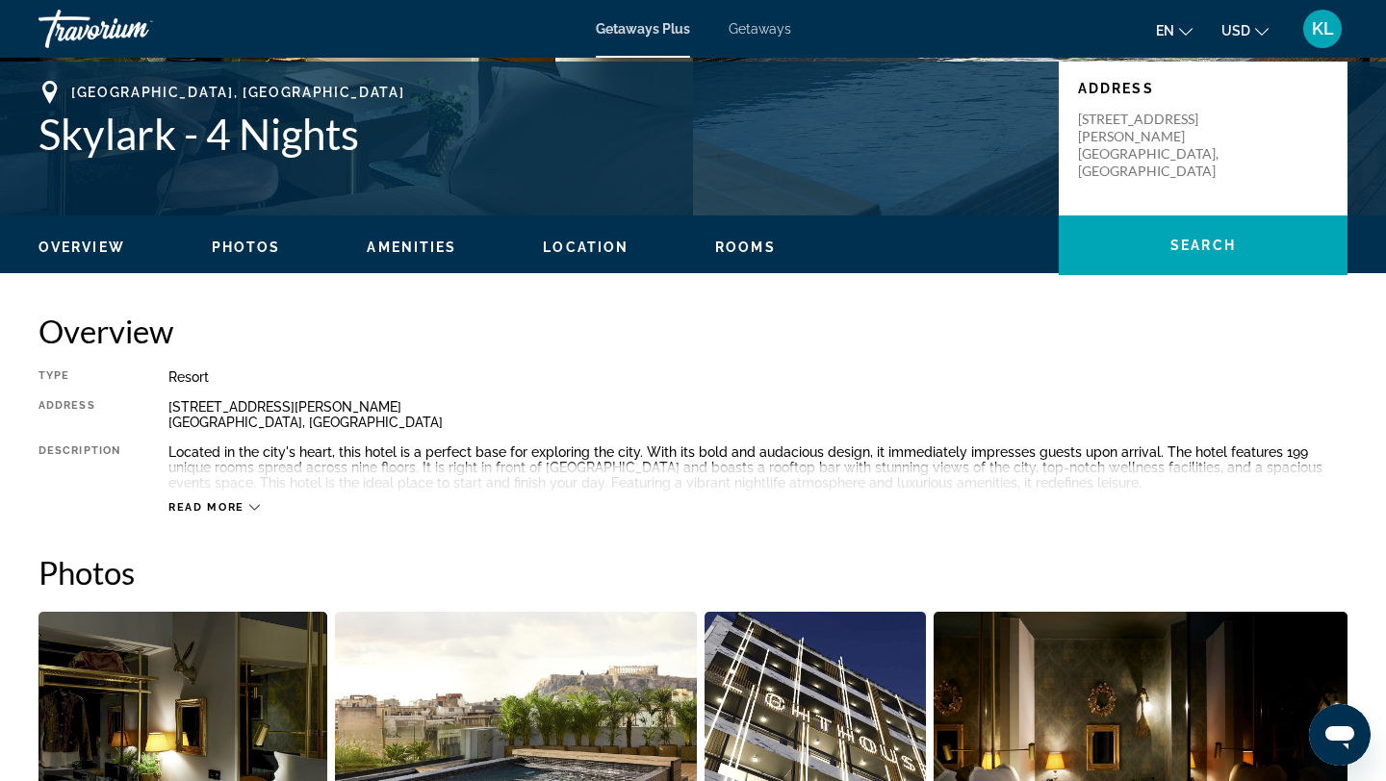
click at [230, 501] on span "Read more" at bounding box center [206, 507] width 76 height 13
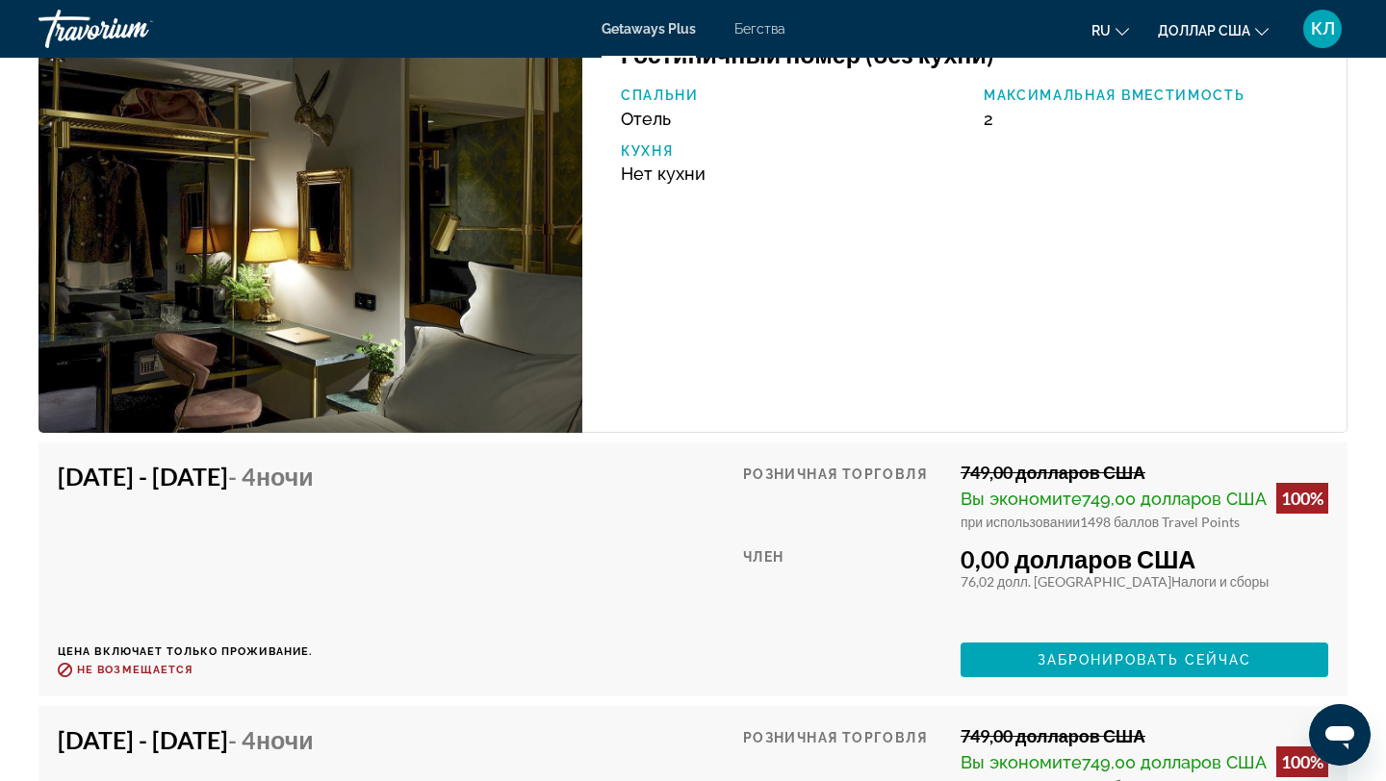
scroll to position [3046, 0]
